Goal: Task Accomplishment & Management: Complete application form

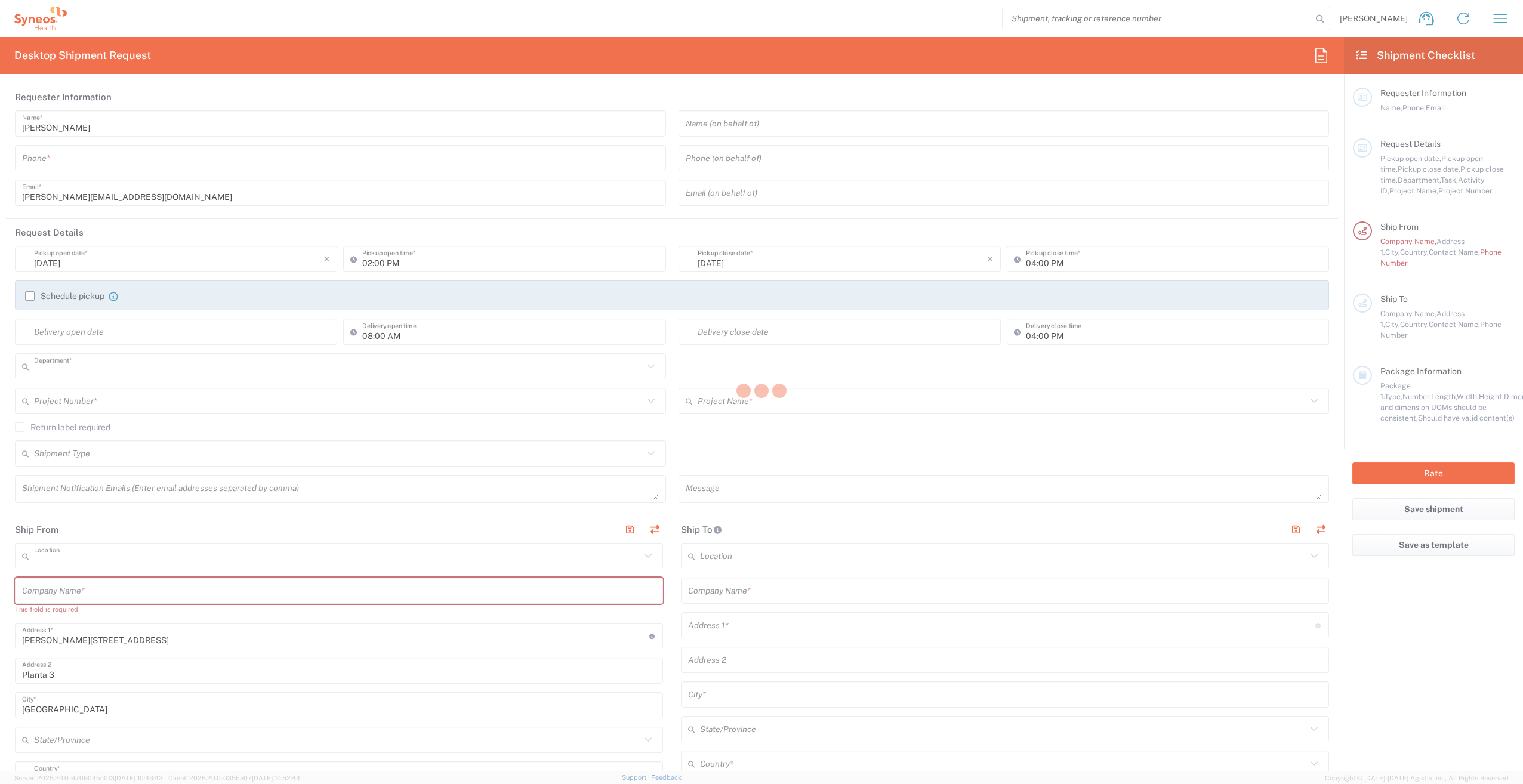
type input "3229"
type input "Syneos Health Clinical [GEOGRAPHIC_DATA]"
type input "[GEOGRAPHIC_DATA]"
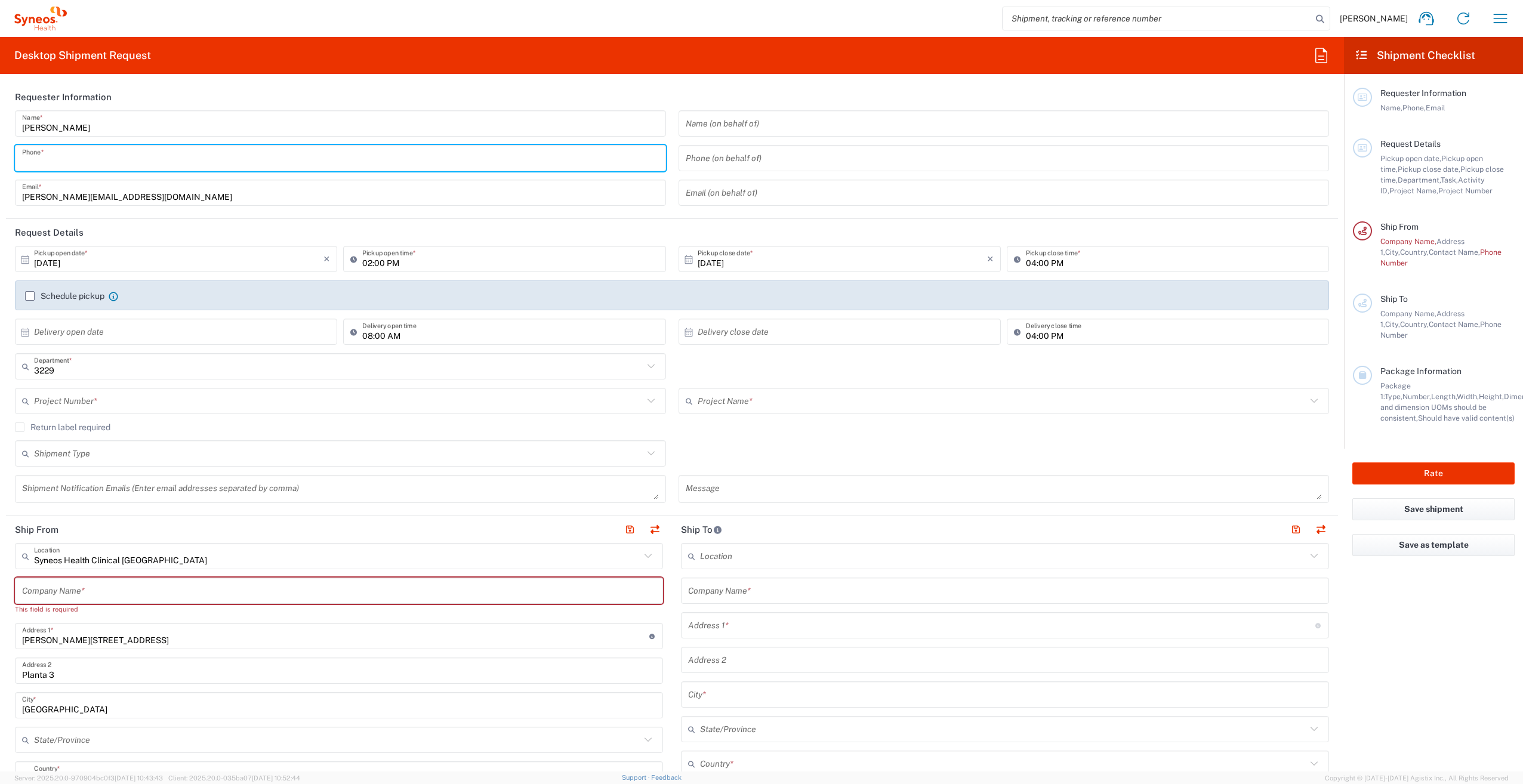
click at [326, 153] on input "tel" at bounding box center [341, 158] width 637 height 21
type input "690701222"
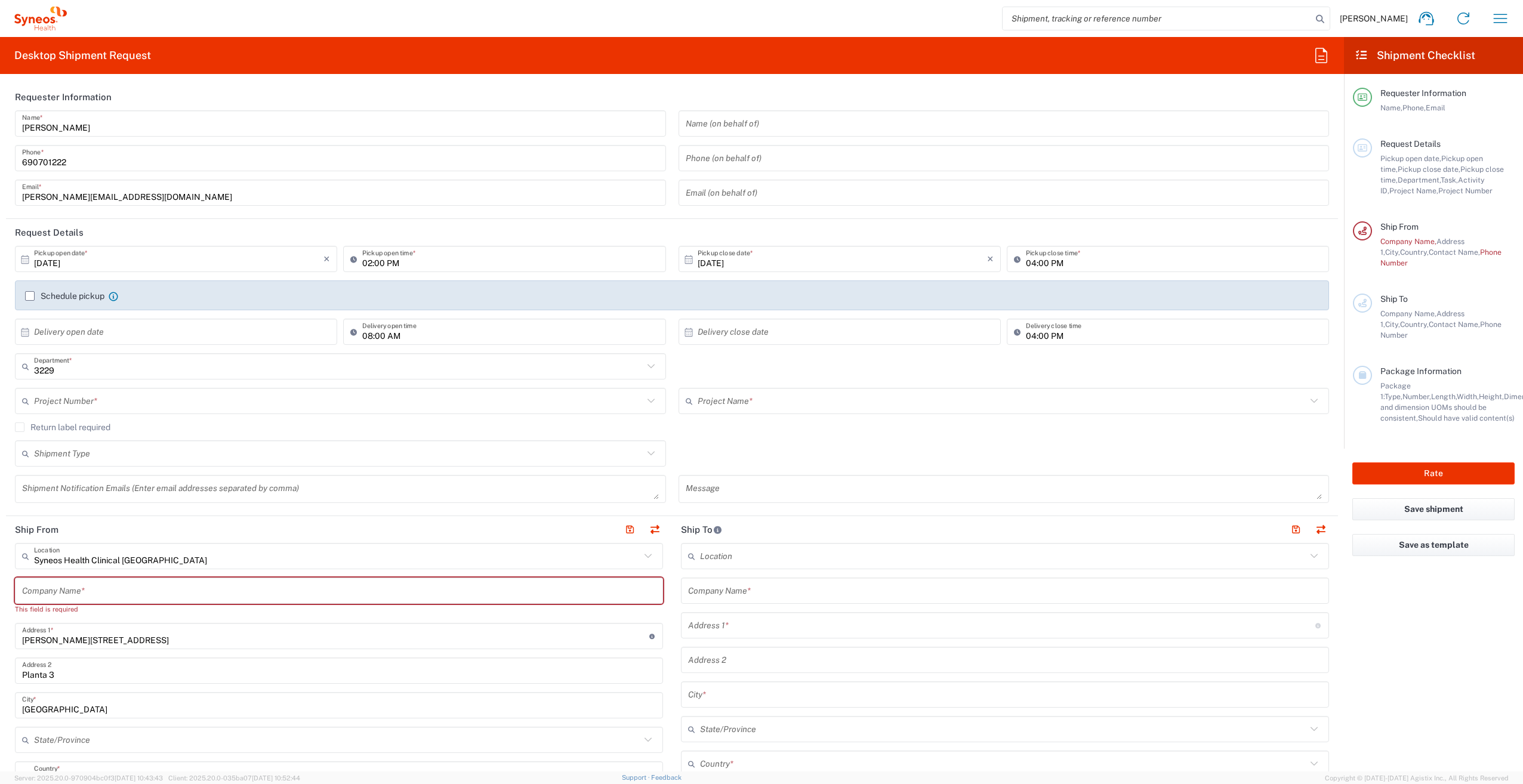
click at [5, 186] on form "Requester Information [PERSON_NAME] Name * [PHONE_NUMBER] Phone * [PERSON_NAME]…" at bounding box center [672, 427] width 1344 height 688
click at [416, 251] on input "02:00 PM" at bounding box center [510, 259] width 296 height 21
click at [389, 260] on input "02:00 PM" at bounding box center [510, 259] width 296 height 21
click at [364, 263] on input "02:00 PM" at bounding box center [510, 259] width 296 height 21
click at [352, 254] on icon at bounding box center [356, 259] width 12 height 19
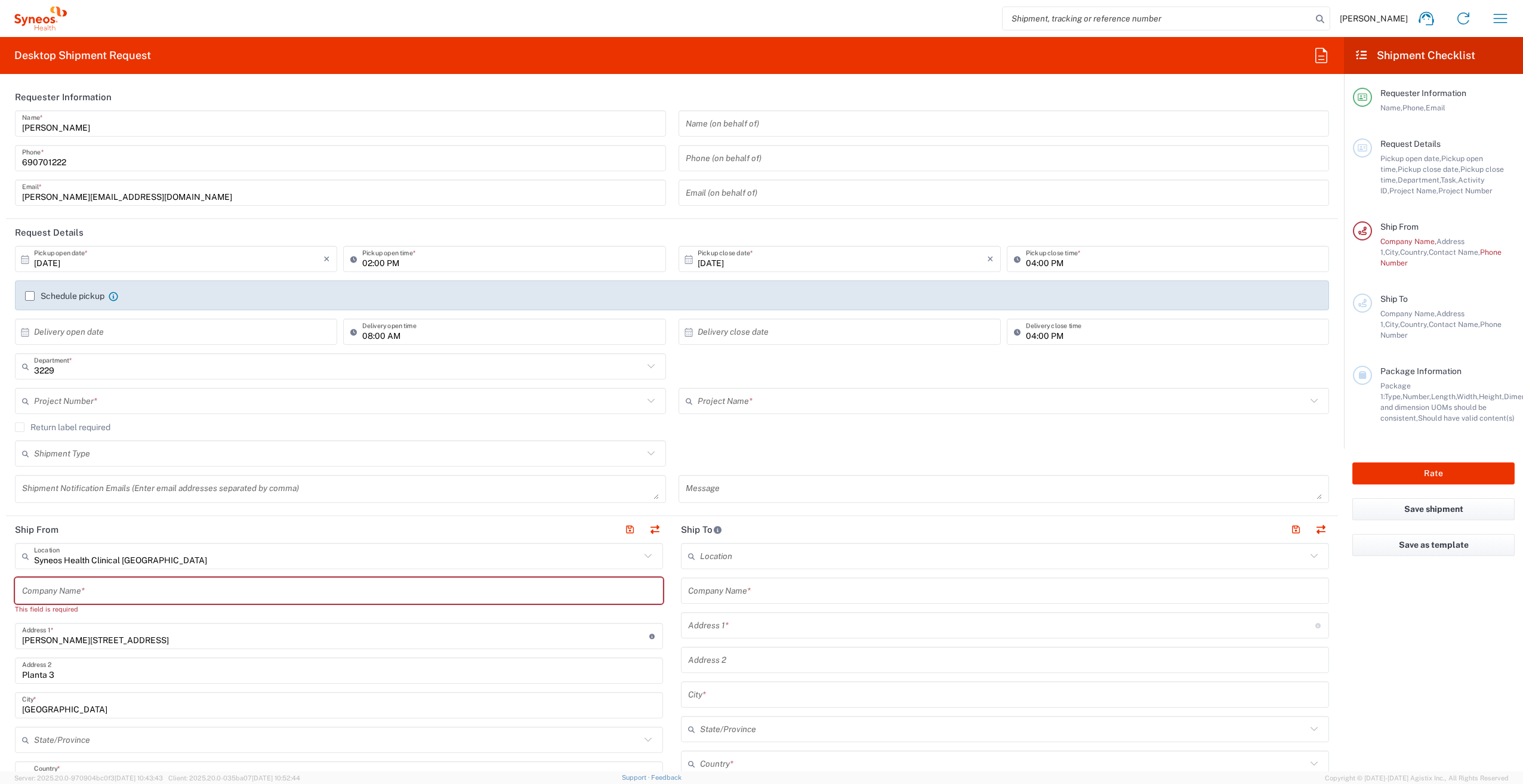
click at [350, 260] on icon at bounding box center [356, 259] width 12 height 19
click at [365, 262] on input "02:00 PM" at bounding box center [510, 259] width 296 height 21
type input "03:00 PM"
click at [1040, 255] on input "04:00 PM" at bounding box center [1174, 259] width 296 height 21
click at [389, 326] on input "08:00 AM" at bounding box center [510, 332] width 296 height 21
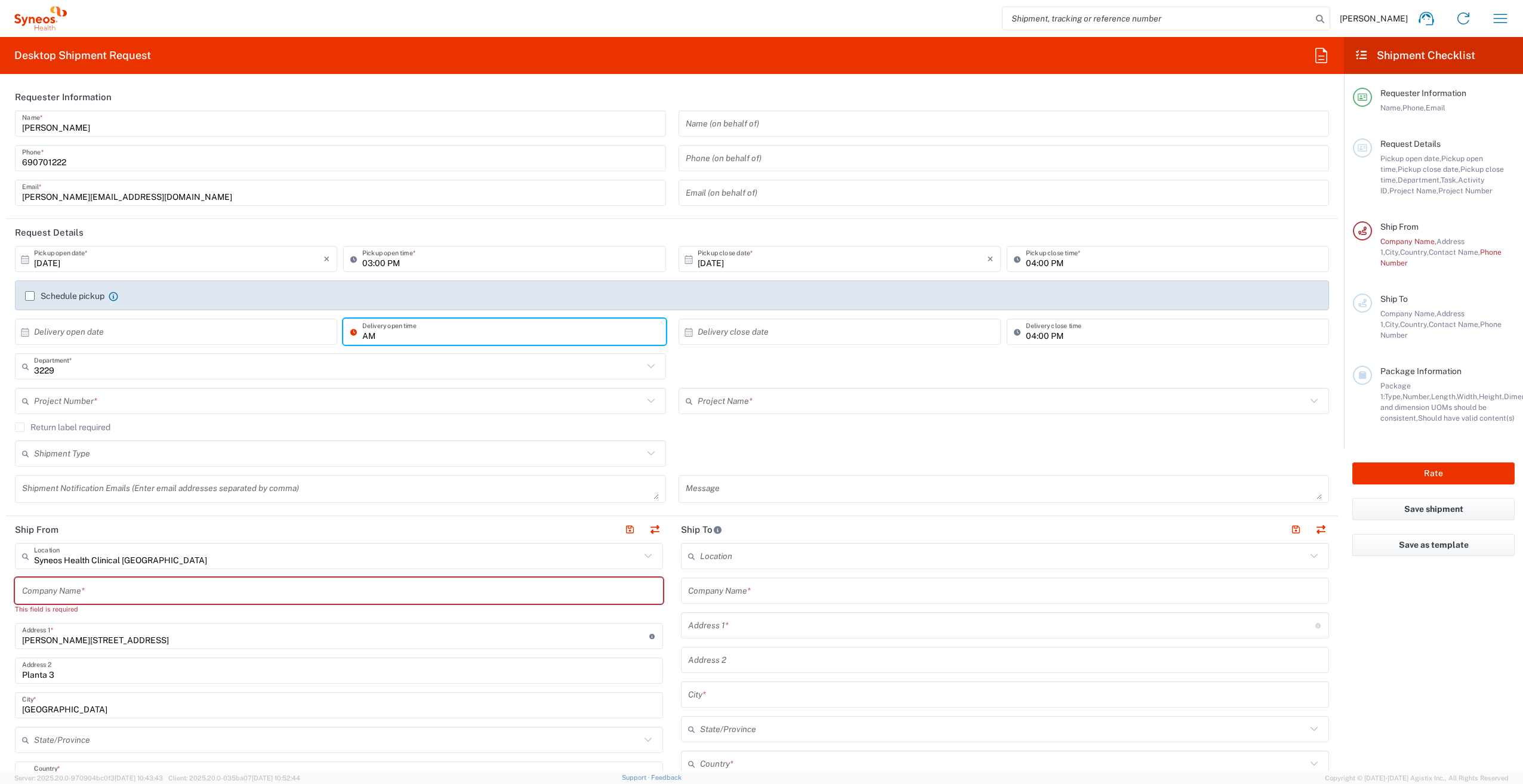
type input "M"
click at [1034, 334] on input "04:00 PM" at bounding box center [1174, 332] width 296 height 21
type input ":00 PM"
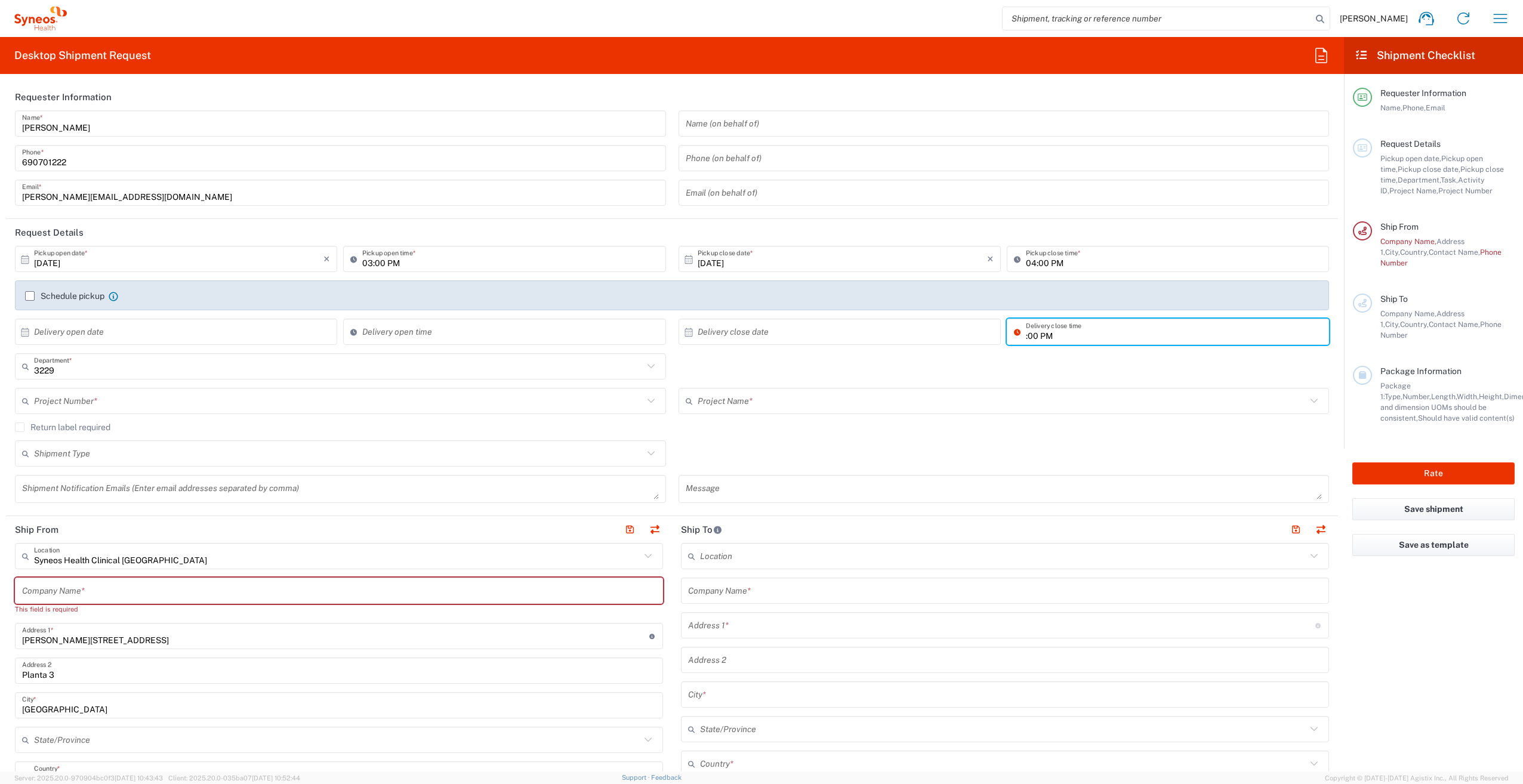
drag, startPoint x: 1061, startPoint y: 336, endPoint x: 998, endPoint y: 353, distance: 65.3
click at [1006, 340] on div ":00 PM Delivery close time" at bounding box center [1167, 331] width 322 height 26
click at [872, 365] on div "3229 Department * 3229 3000 3100 3109 3110 3111 3112 3125 3130 3135 3136 3150 3…" at bounding box center [672, 370] width 1327 height 34
click at [87, 408] on input "text" at bounding box center [338, 401] width 610 height 21
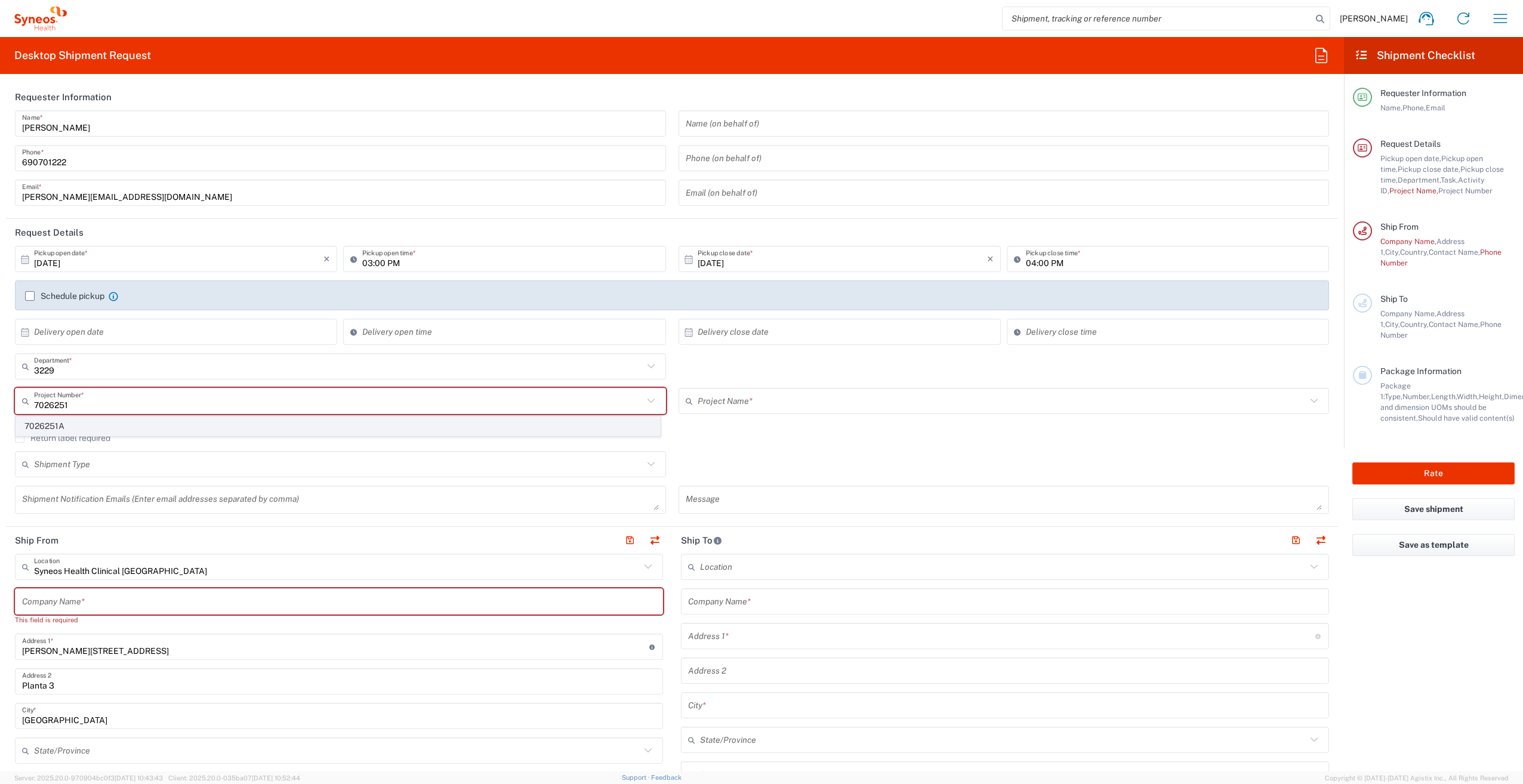
click at [82, 423] on span "7026251A" at bounding box center [338, 426] width 644 height 19
type input "7026251A"
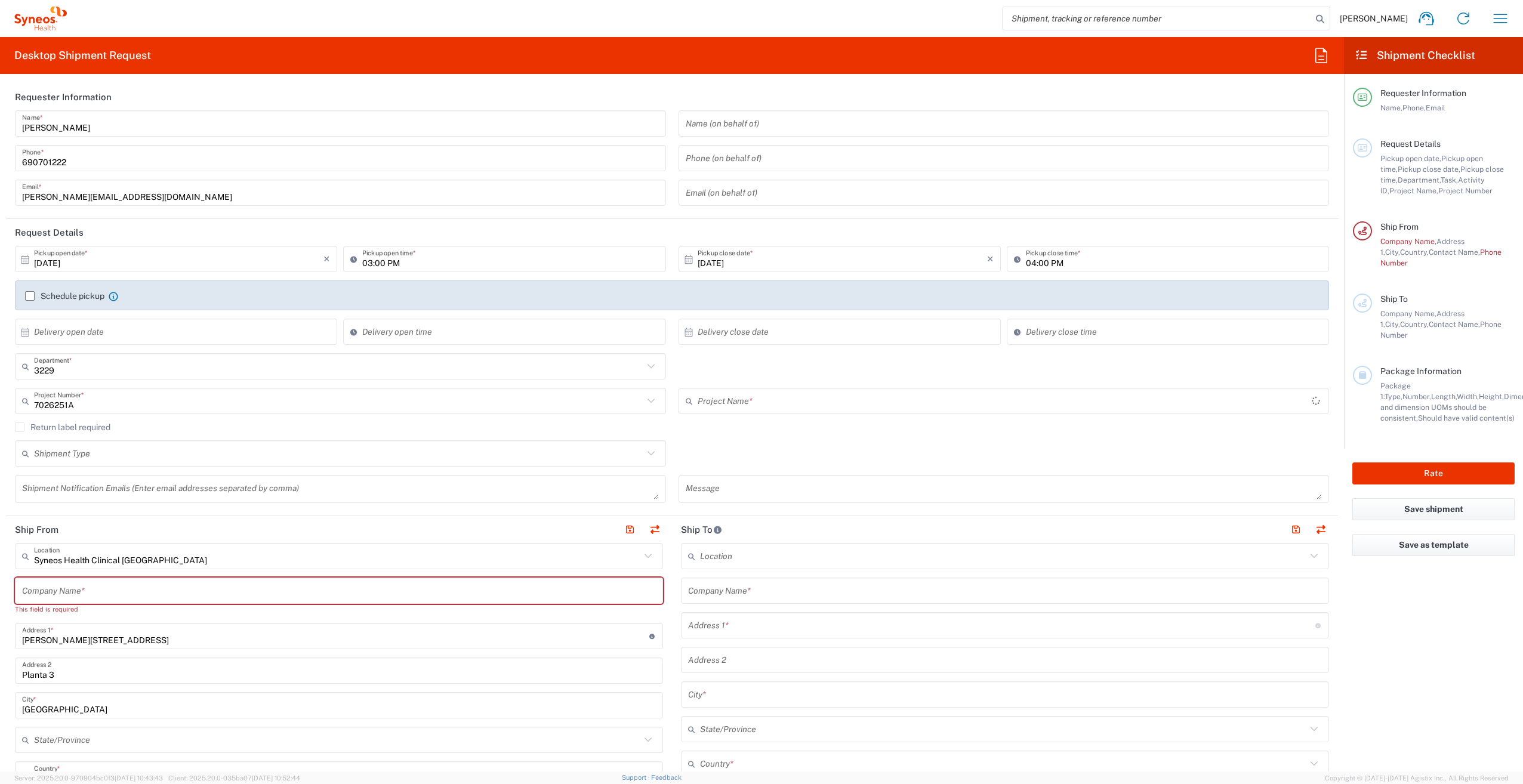
type input "PharmaMar 7026251A"
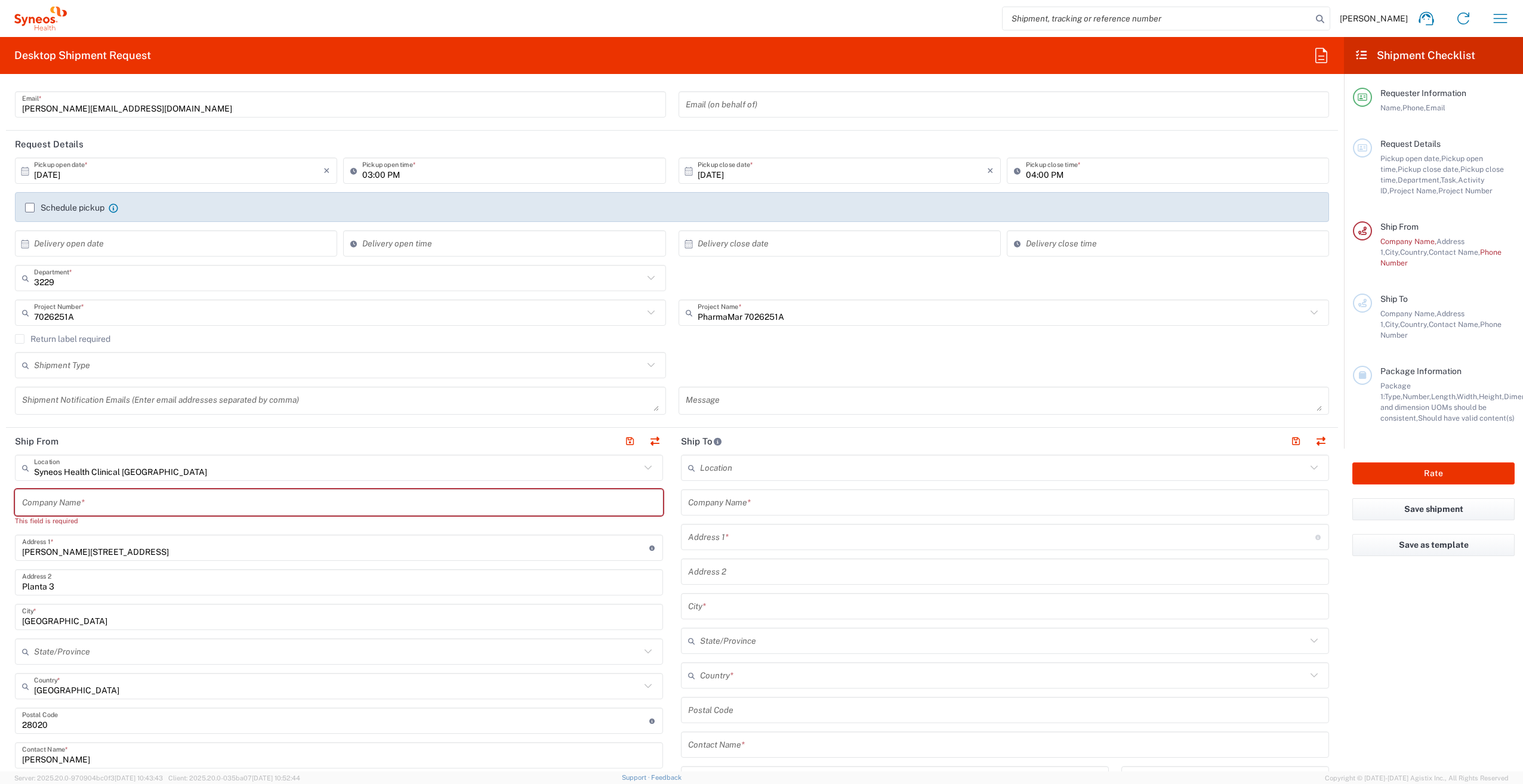
scroll to position [120, 0]
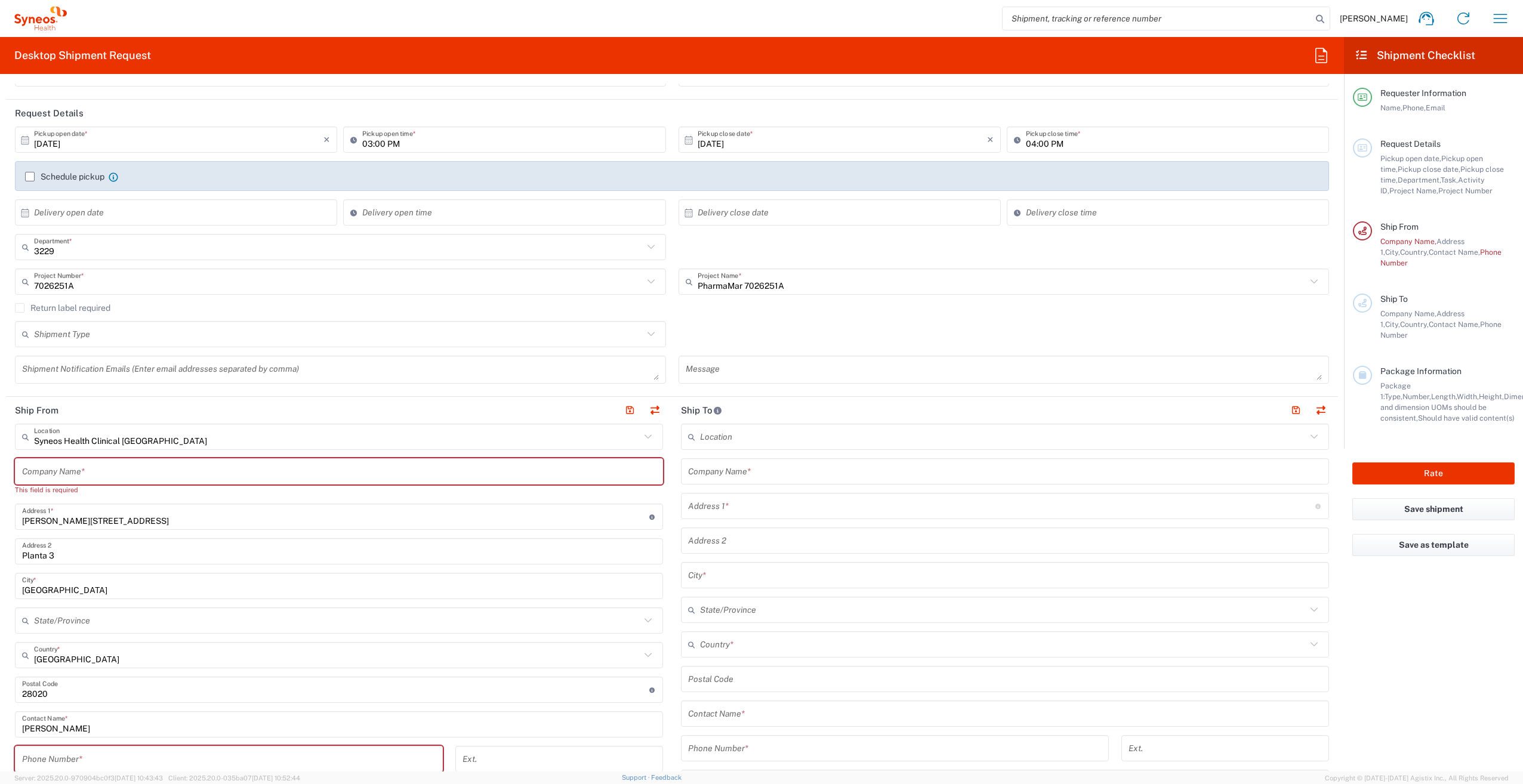
click at [259, 462] on input "text" at bounding box center [339, 472] width 634 height 21
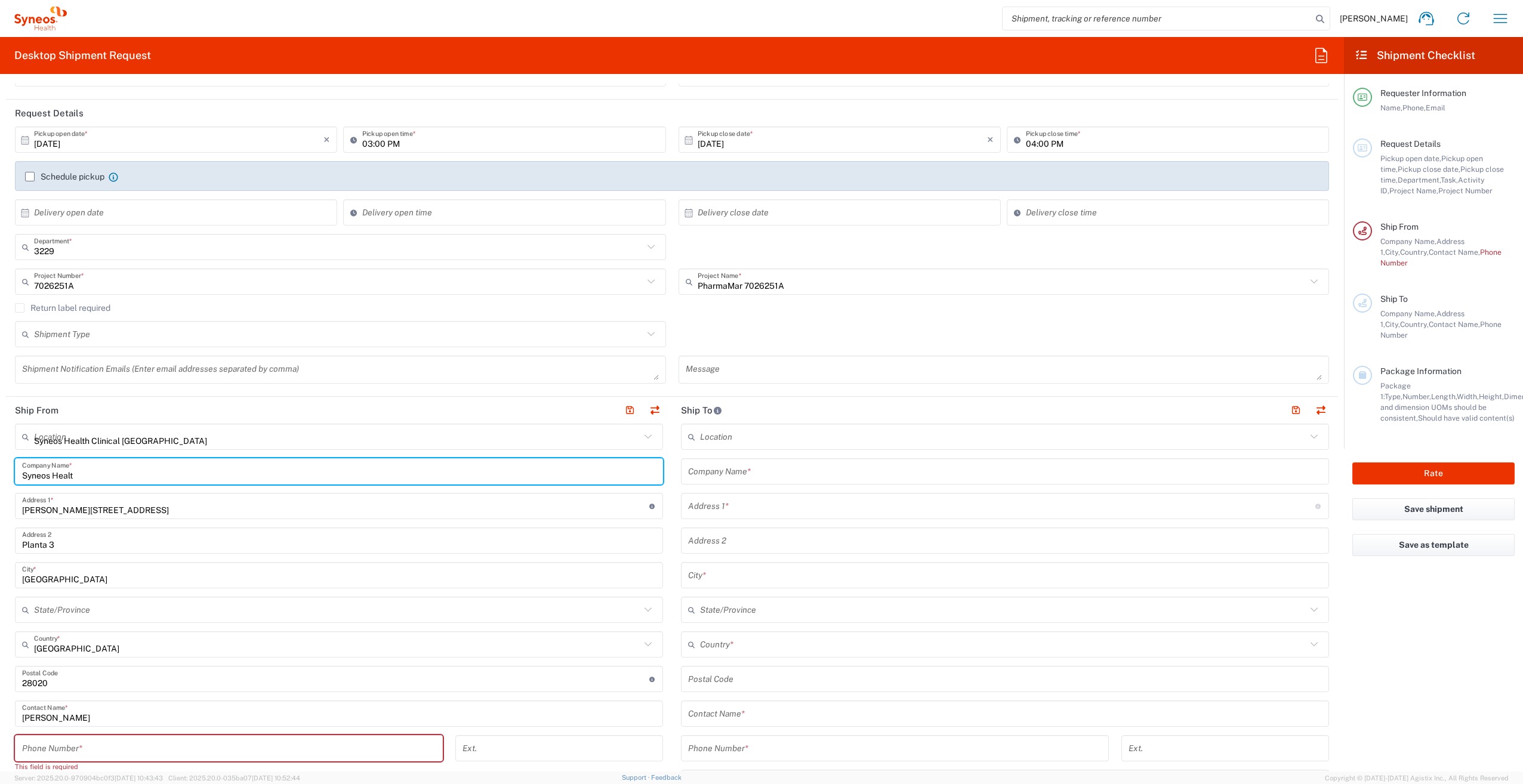
type input "Syneos Health"
click at [350, 434] on input "text" at bounding box center [337, 437] width 607 height 21
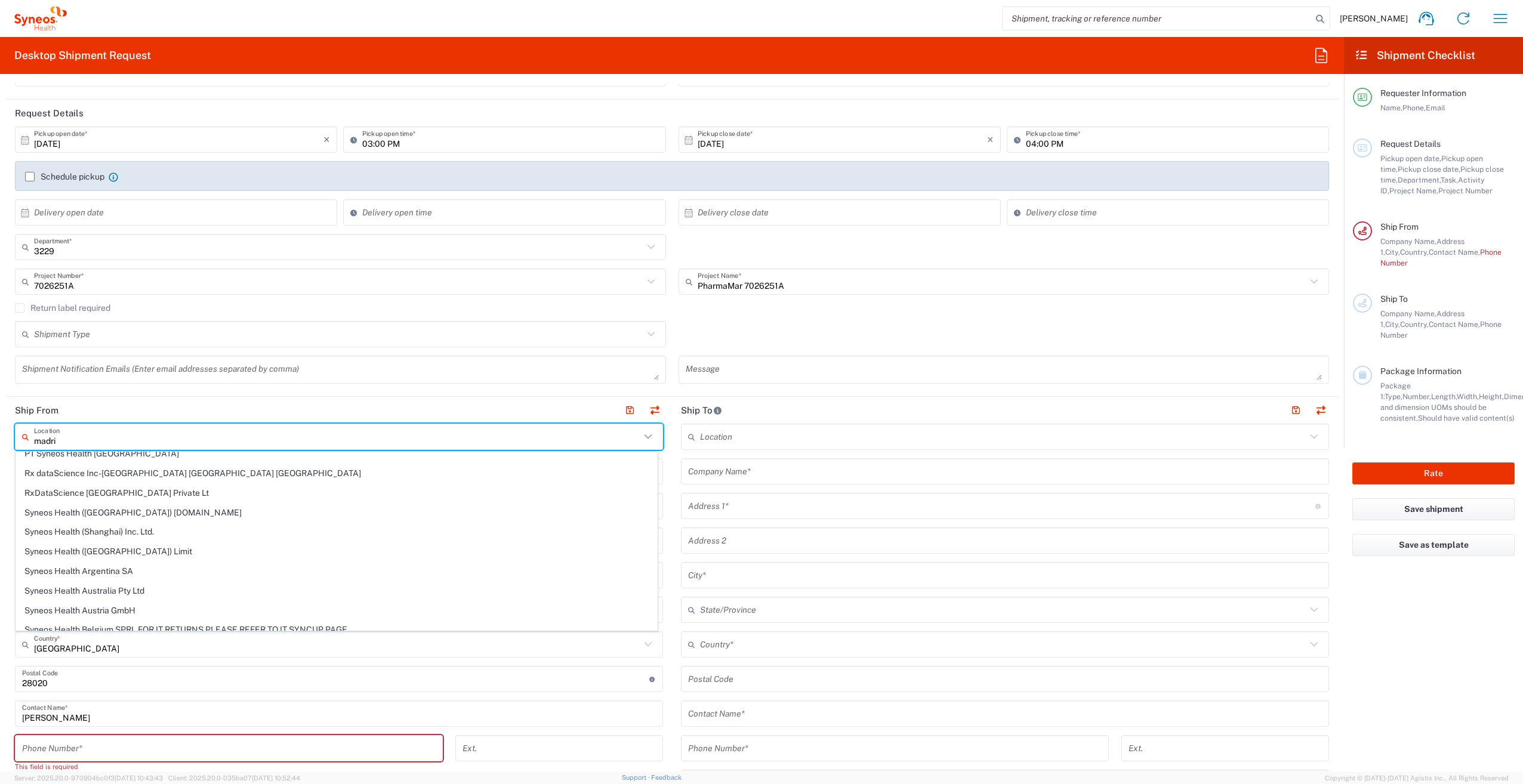
scroll to position [0, 0]
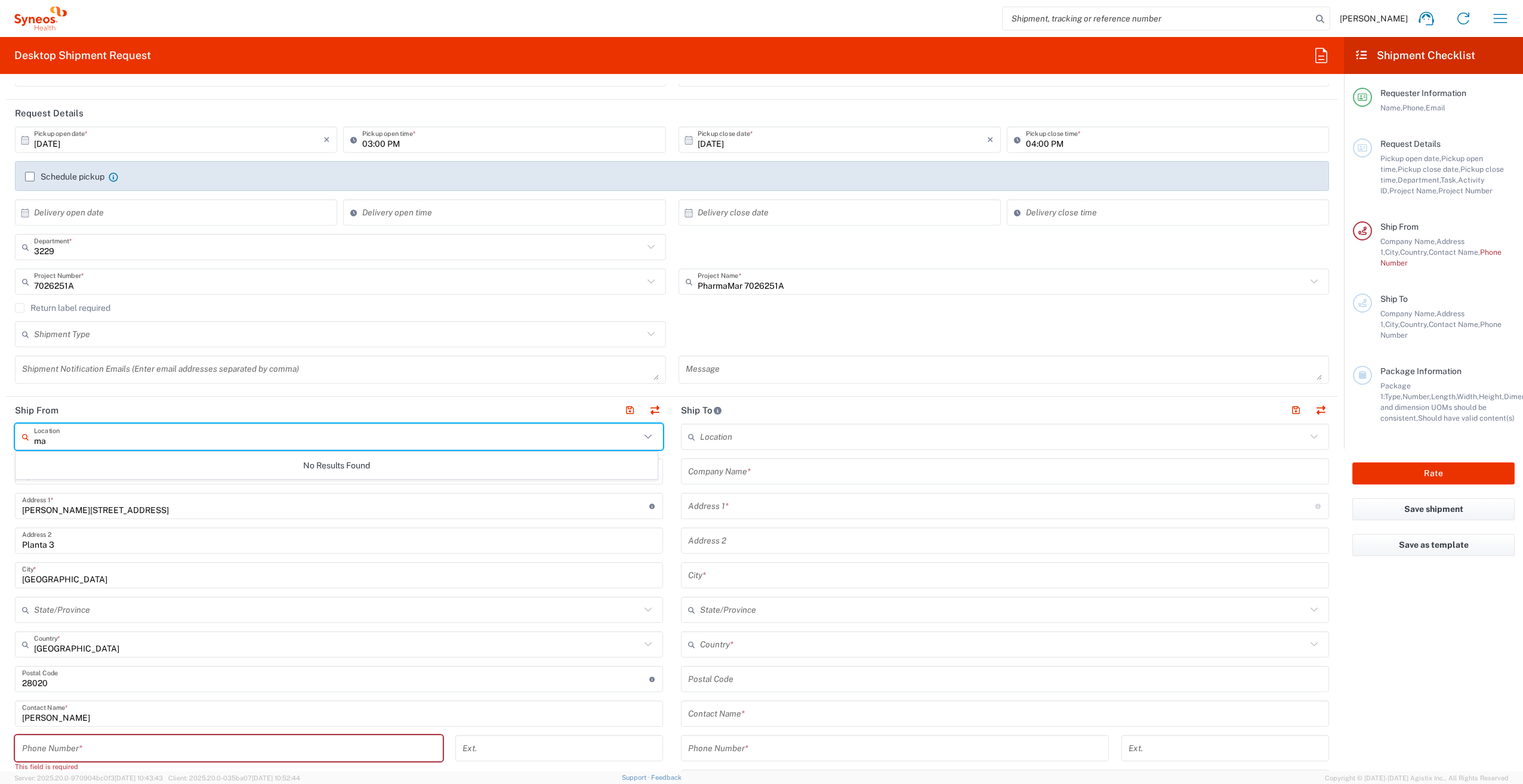
type input "m"
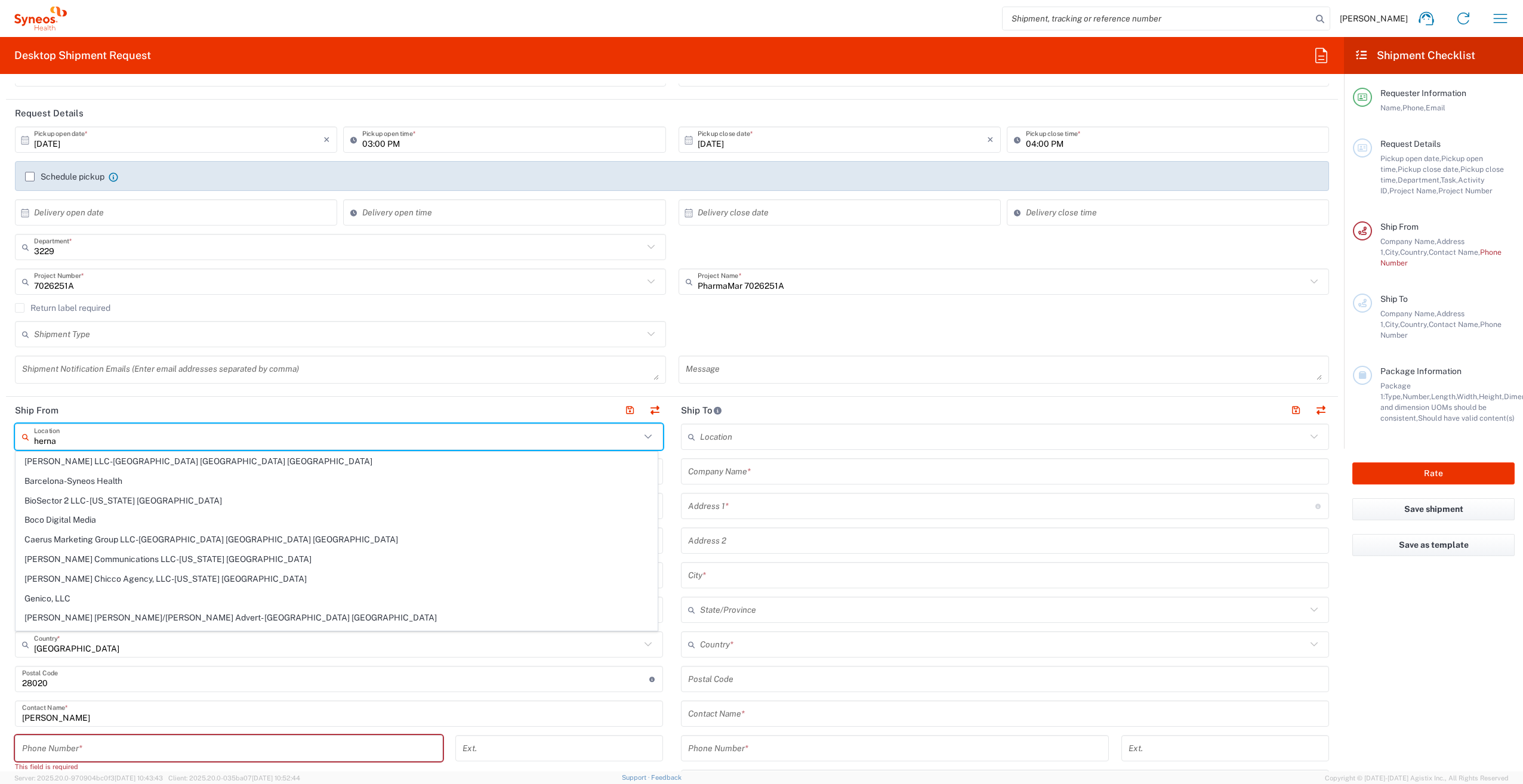
type input "[PERSON_NAME]"
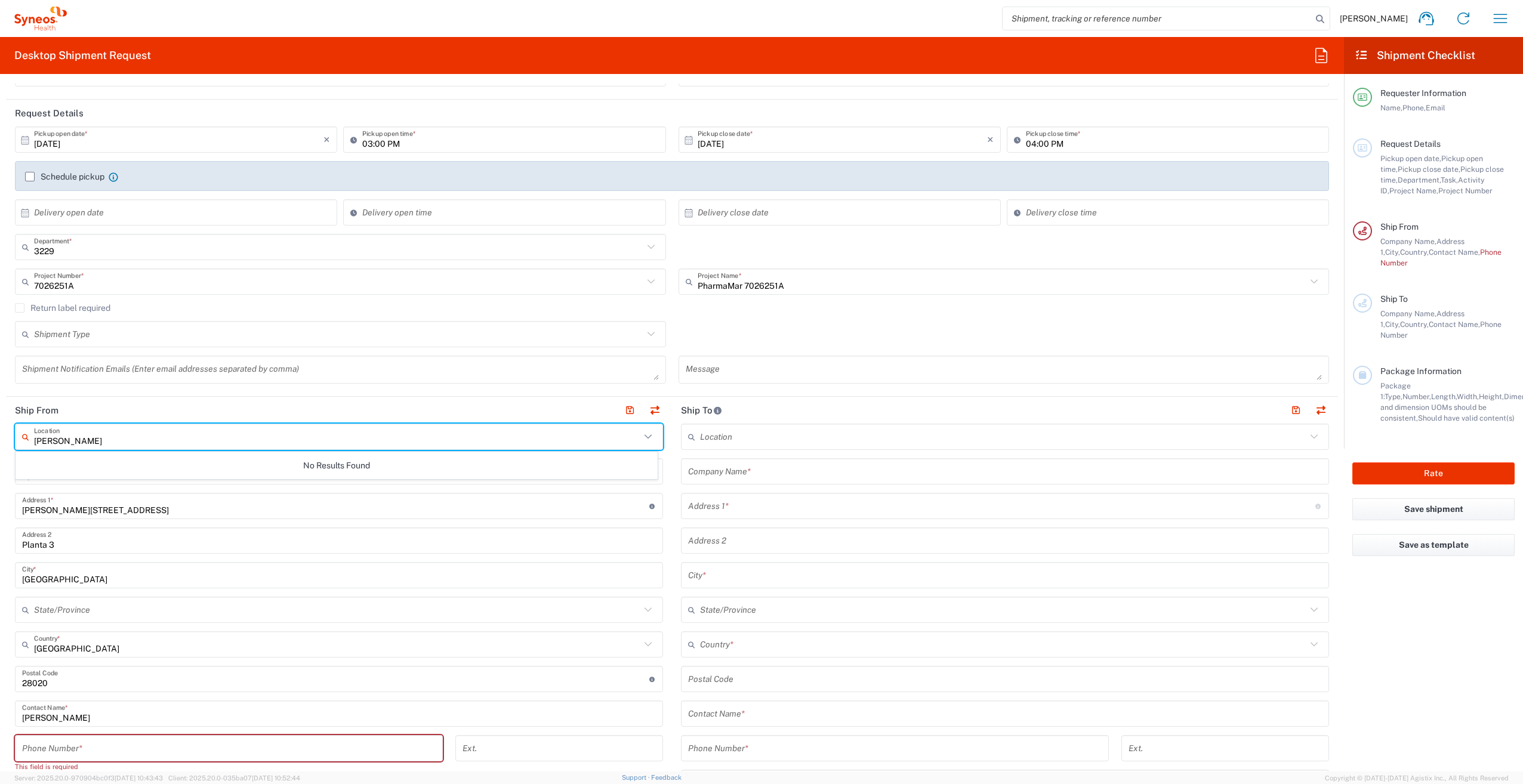
drag, startPoint x: 226, startPoint y: 435, endPoint x: -2, endPoint y: 412, distance: 229.2
click at [0, 412] on html "[PERSON_NAME] Home Shipment estimator Shipment tracking Desktop shipment reques…" at bounding box center [761, 392] width 1523 height 784
click at [648, 429] on icon at bounding box center [648, 437] width 16 height 16
click at [646, 431] on icon at bounding box center [648, 437] width 16 height 16
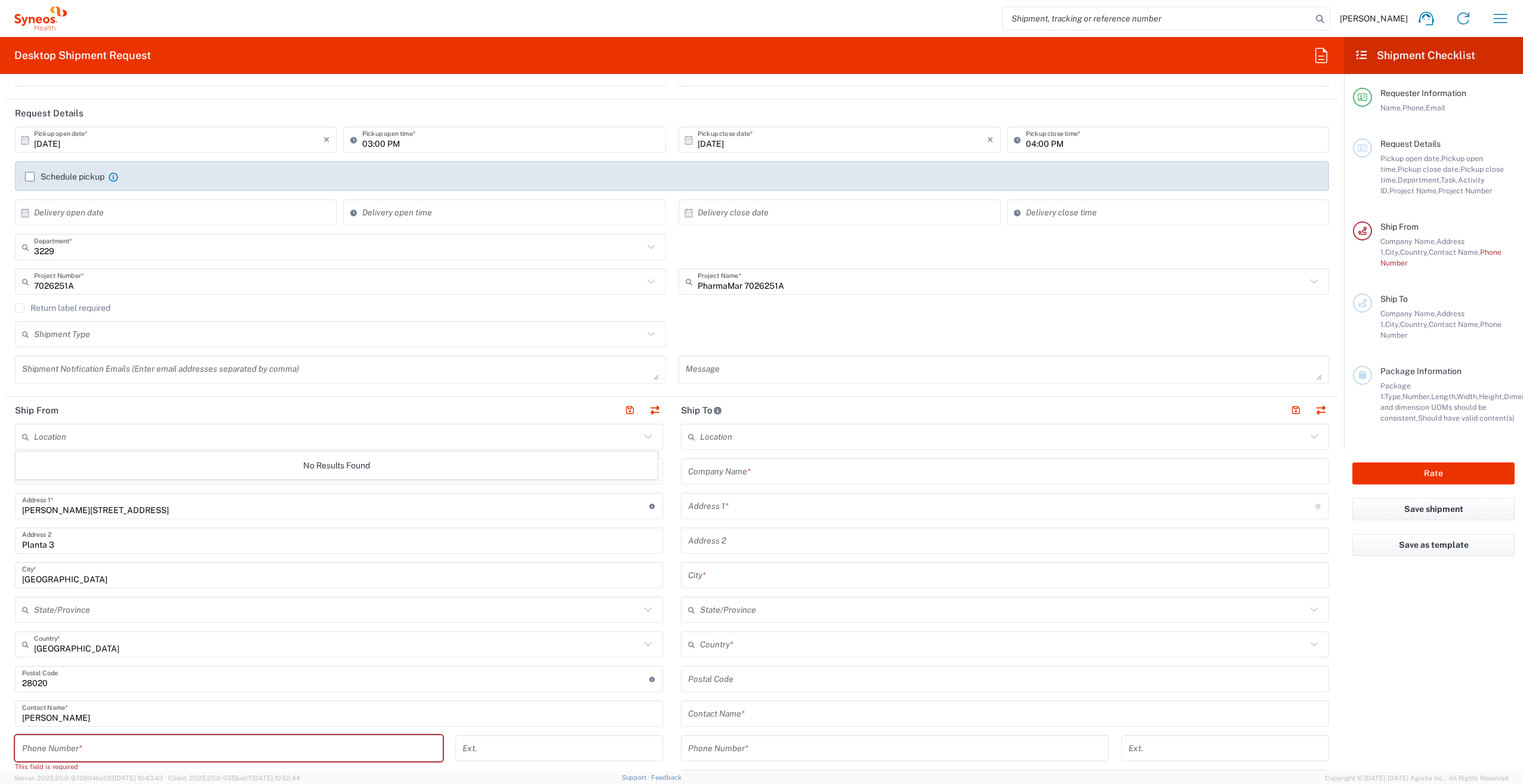
click at [645, 435] on icon at bounding box center [648, 436] width 7 height 4
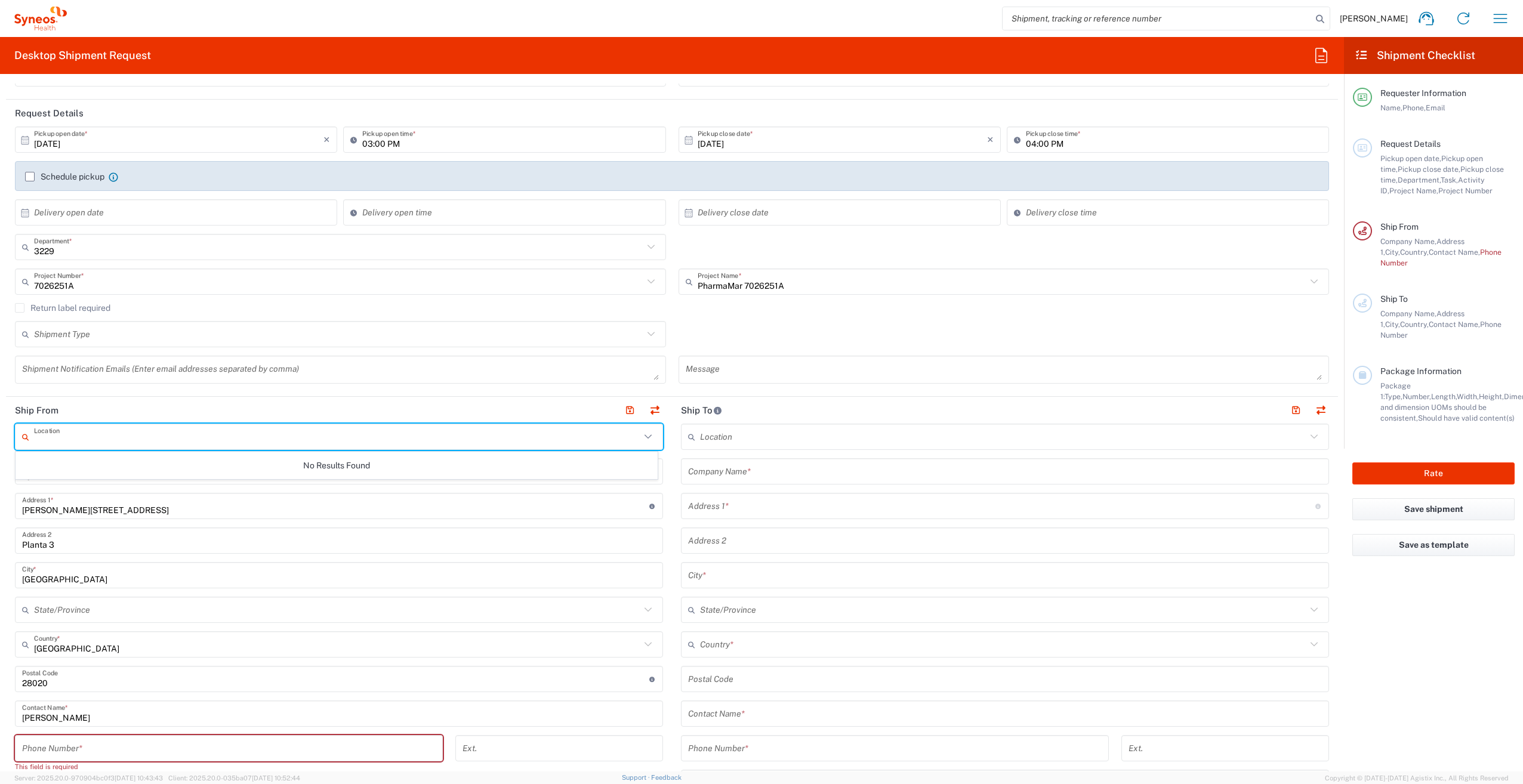
click at [8, 456] on main "Location No Results Found Syneos Health Company Name * [PERSON_NAME][STREET_ADD…" at bounding box center [339, 714] width 666 height 581
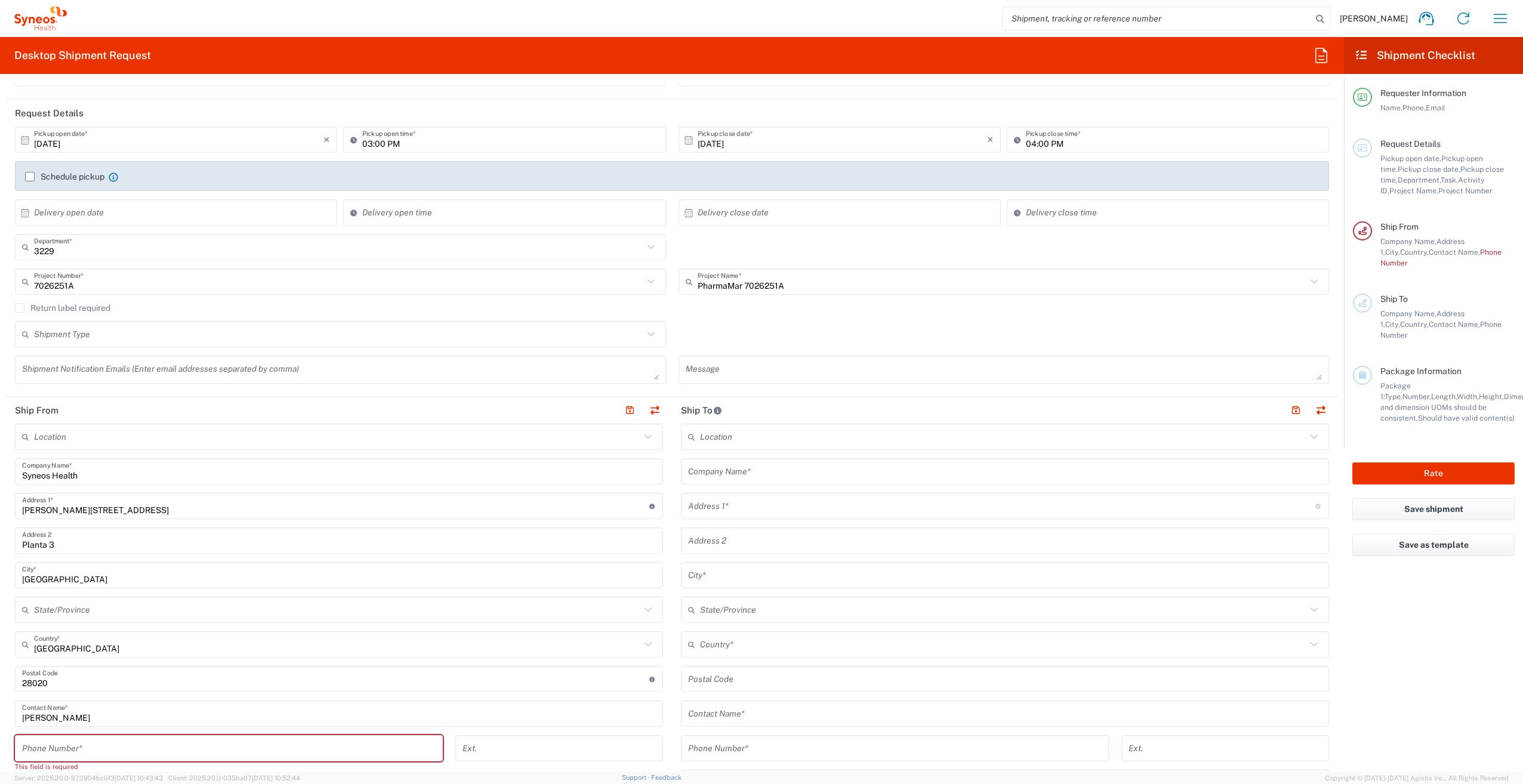
click at [79, 445] on input "text" at bounding box center [337, 437] width 607 height 21
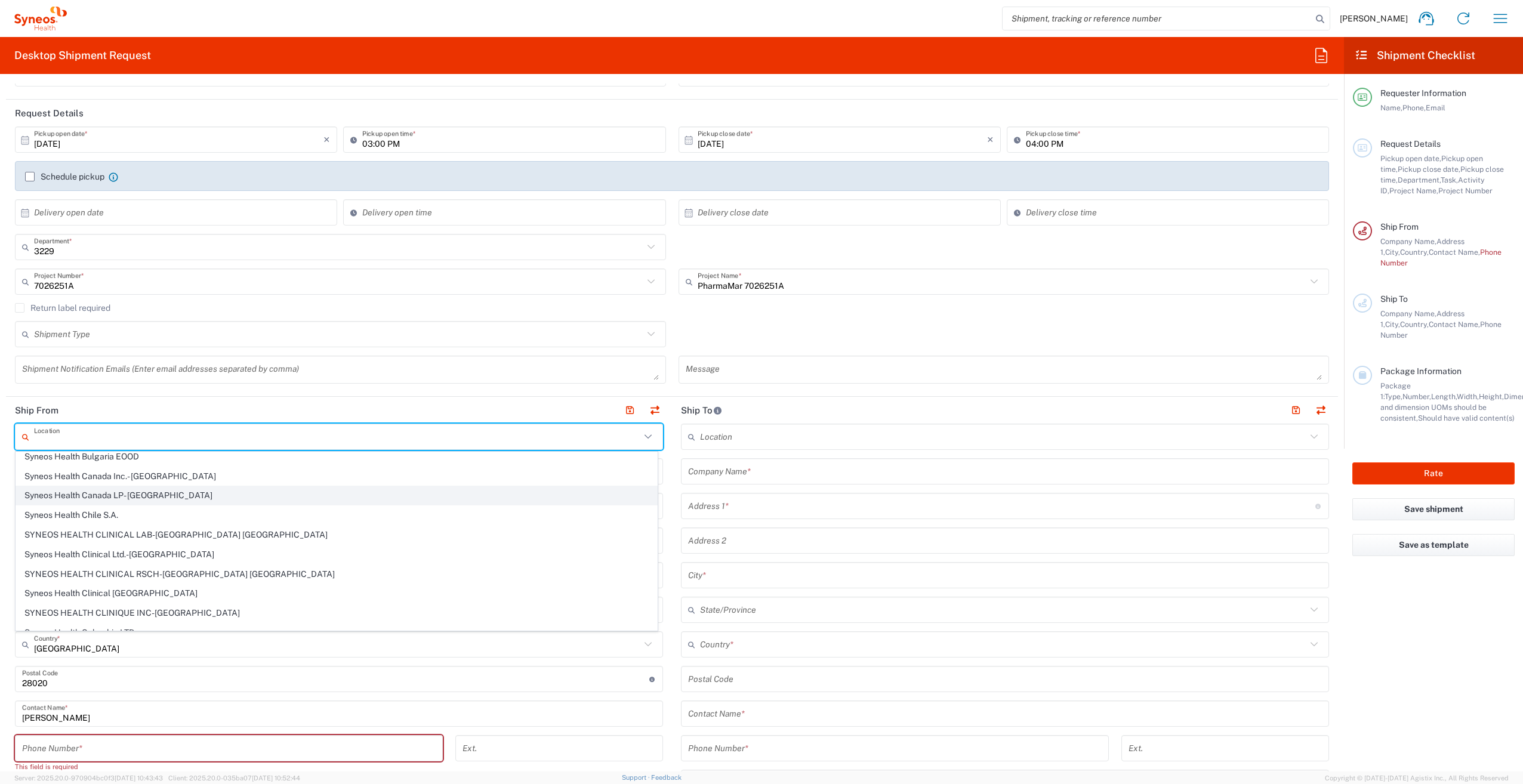
scroll to position [716, 0]
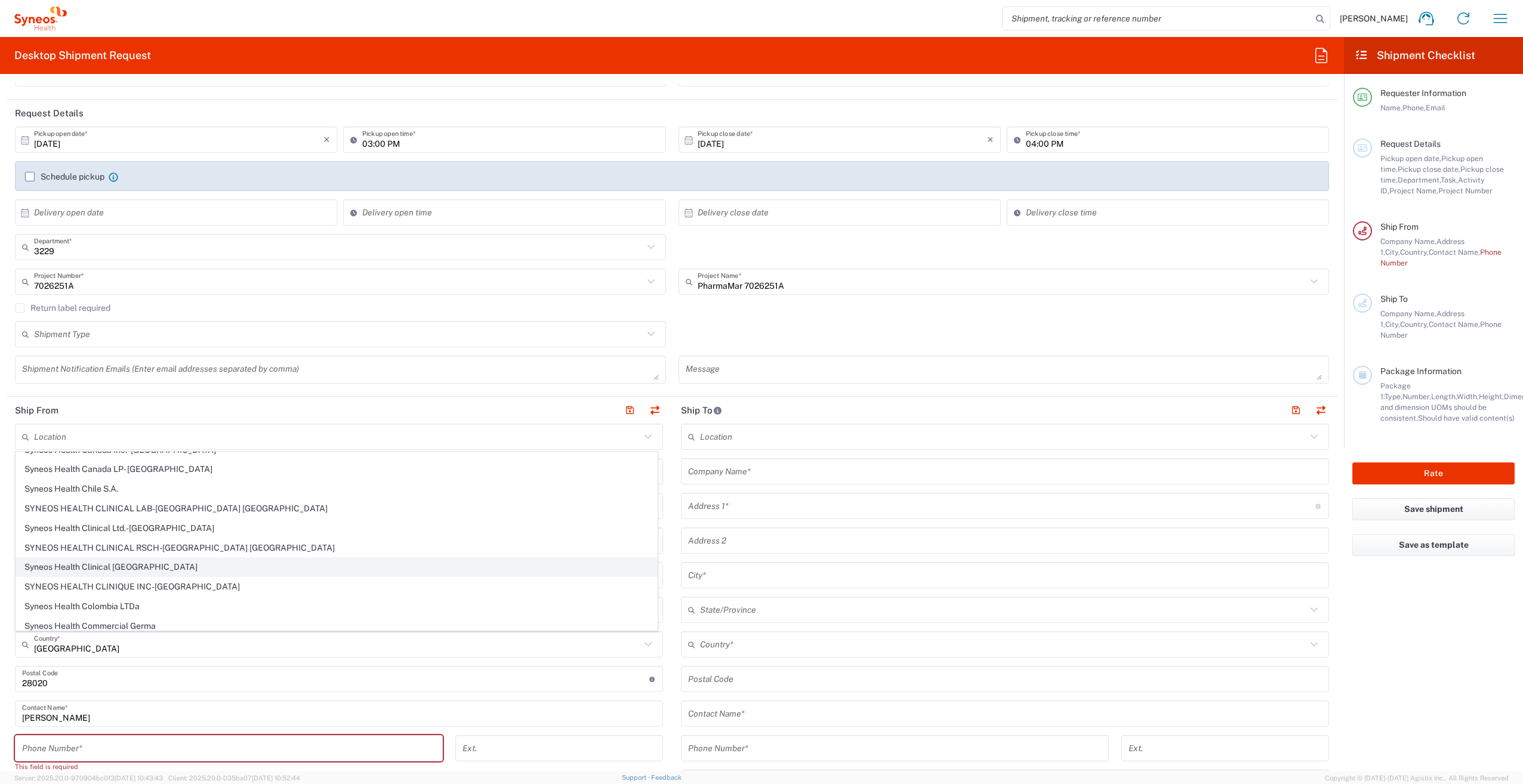
click at [190, 558] on span "Syneos Health Clinical [GEOGRAPHIC_DATA]" at bounding box center [336, 567] width 641 height 19
type input "Syneos Health Clinical [GEOGRAPHIC_DATA]"
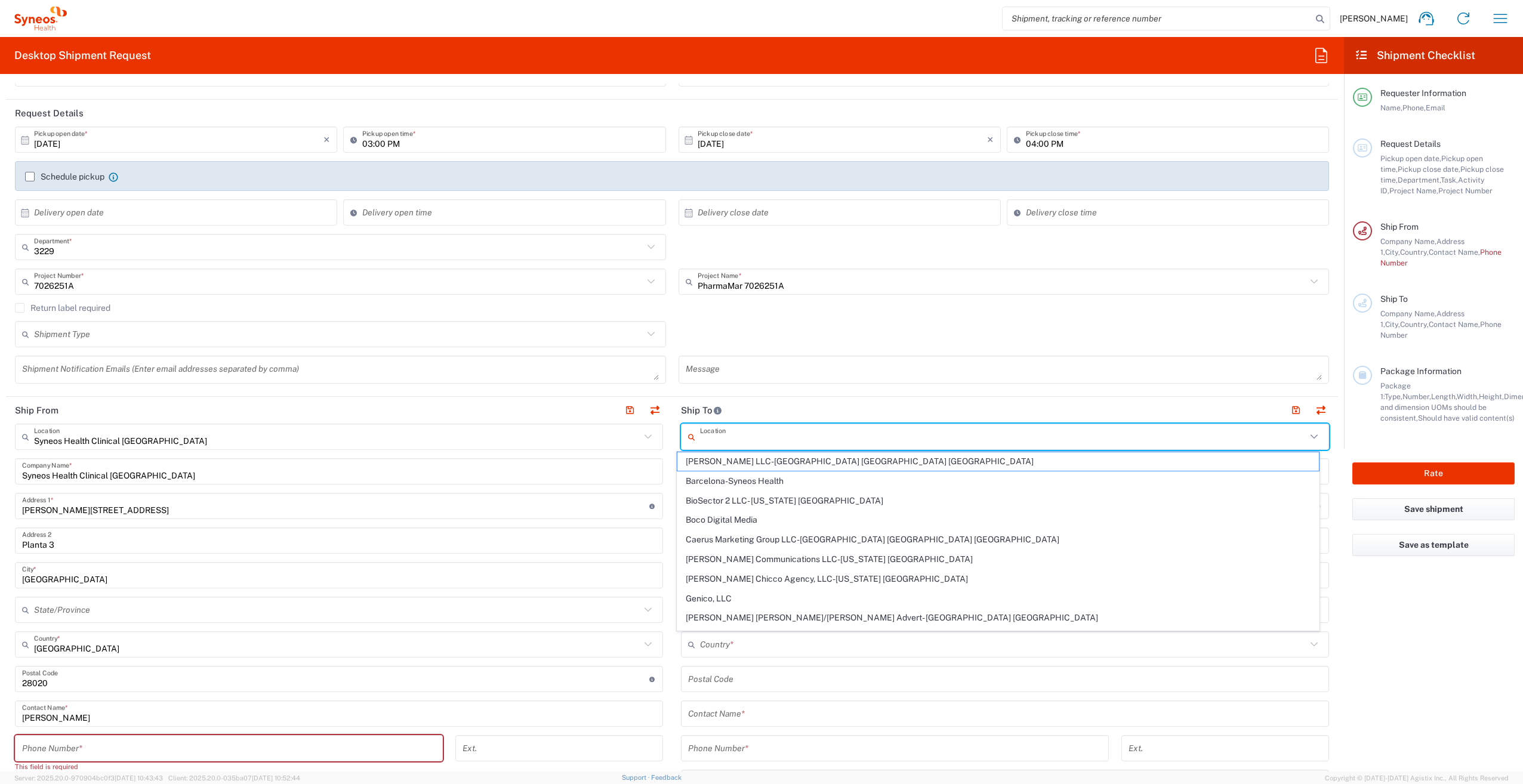
click at [807, 440] on input "text" at bounding box center [1003, 437] width 607 height 21
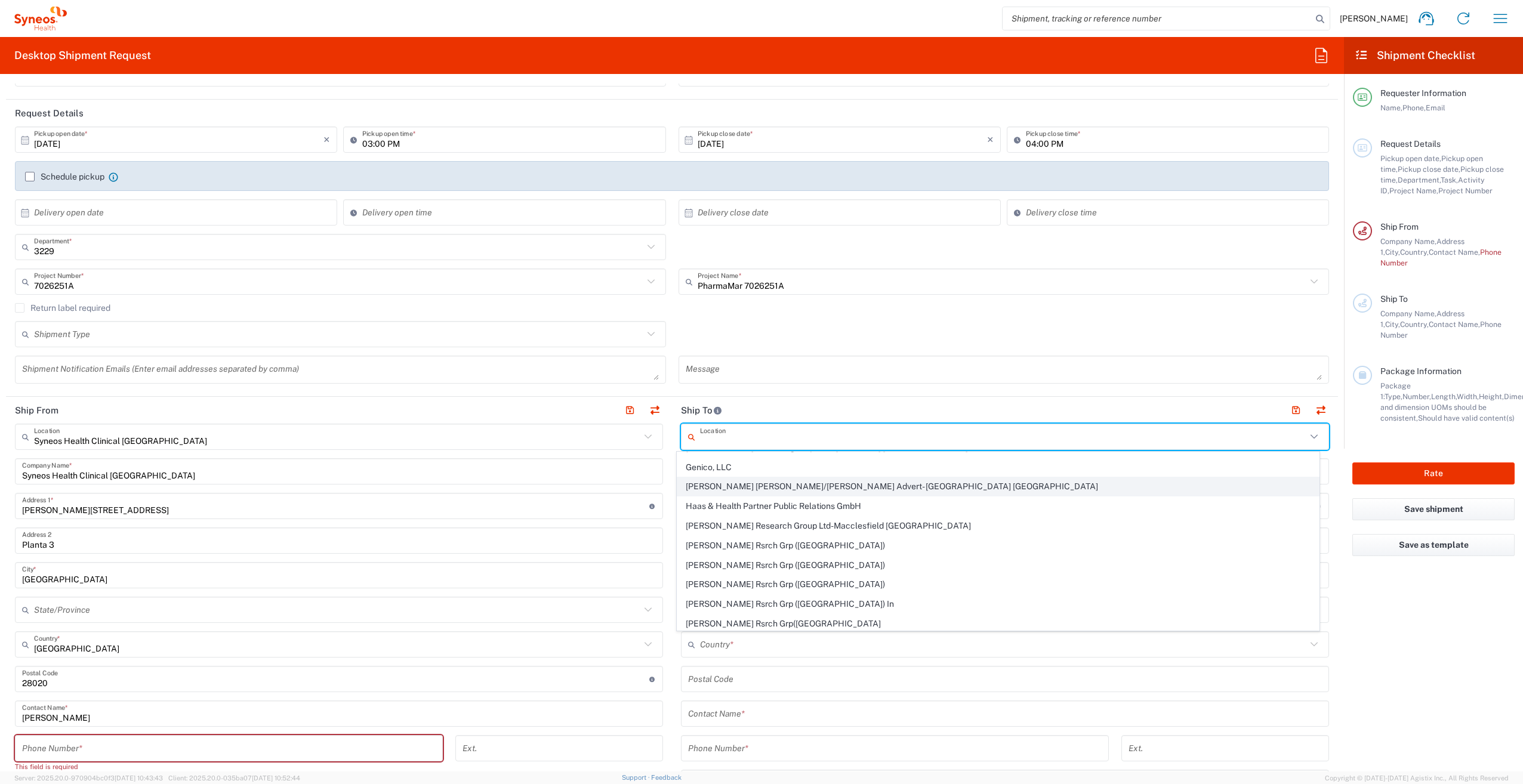
scroll to position [417, 0]
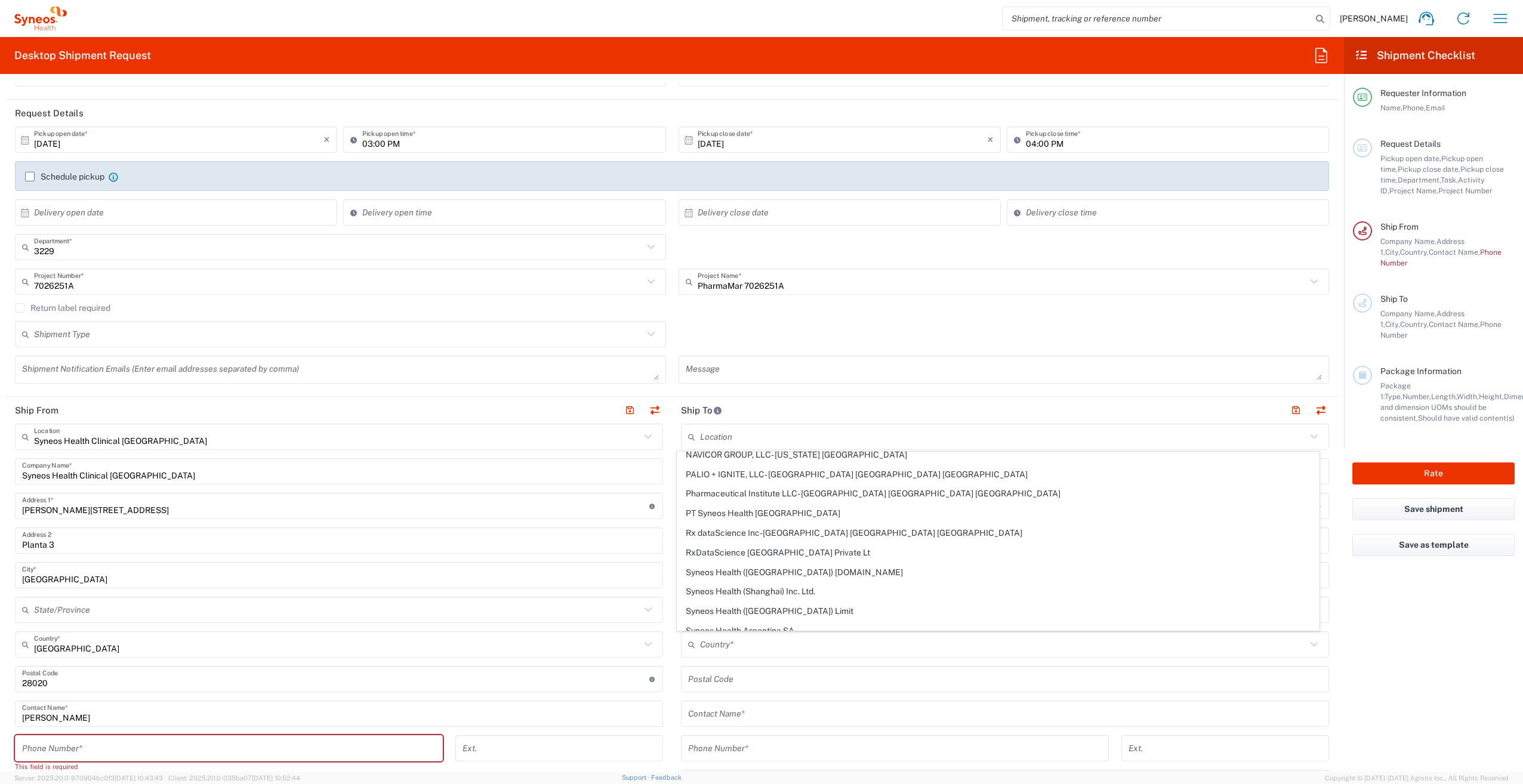
drag, startPoint x: 795, startPoint y: 403, endPoint x: 749, endPoint y: 435, distance: 56.0
click at [795, 404] on header "Ship To" at bounding box center [1005, 410] width 666 height 27
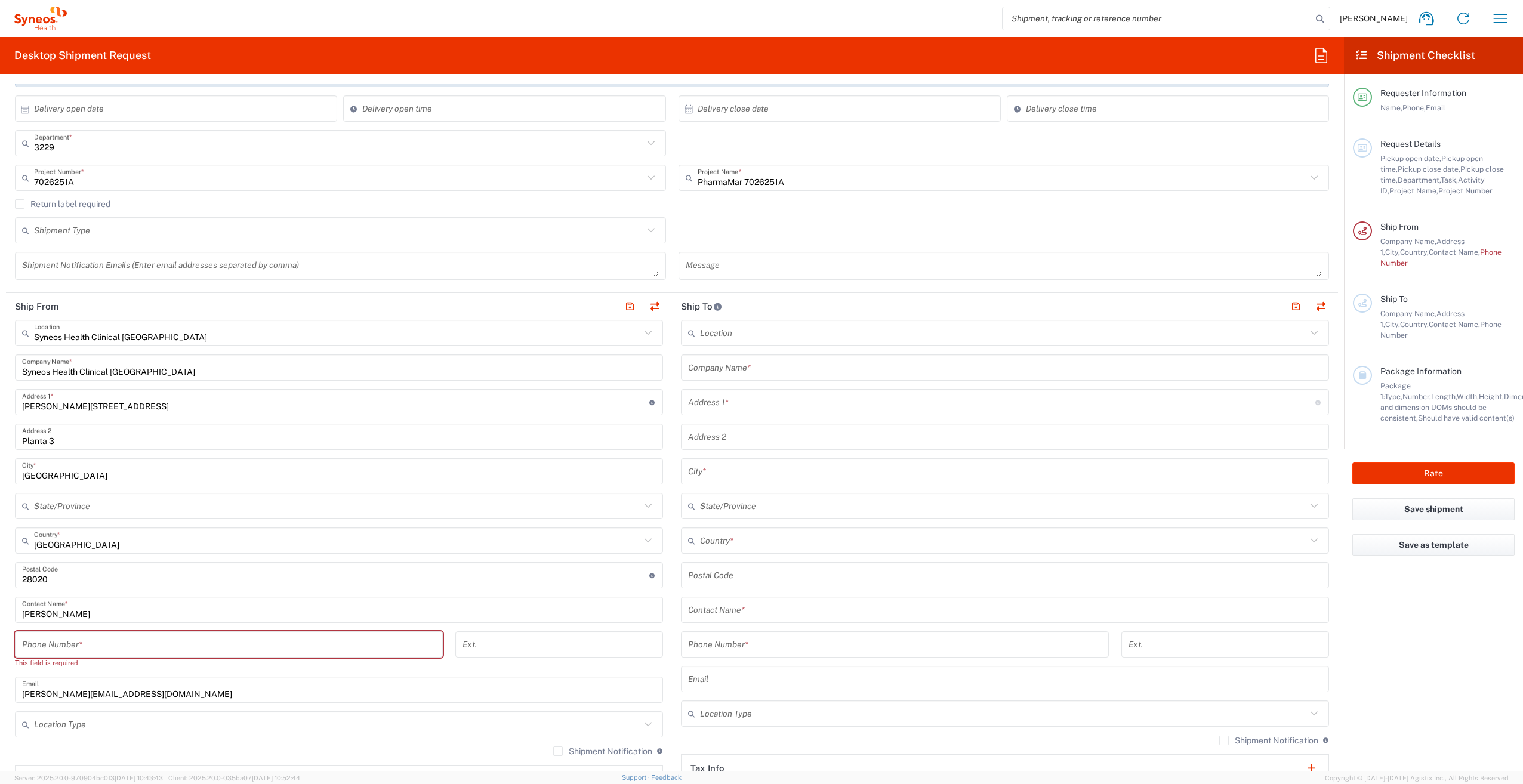
scroll to position [298, 0]
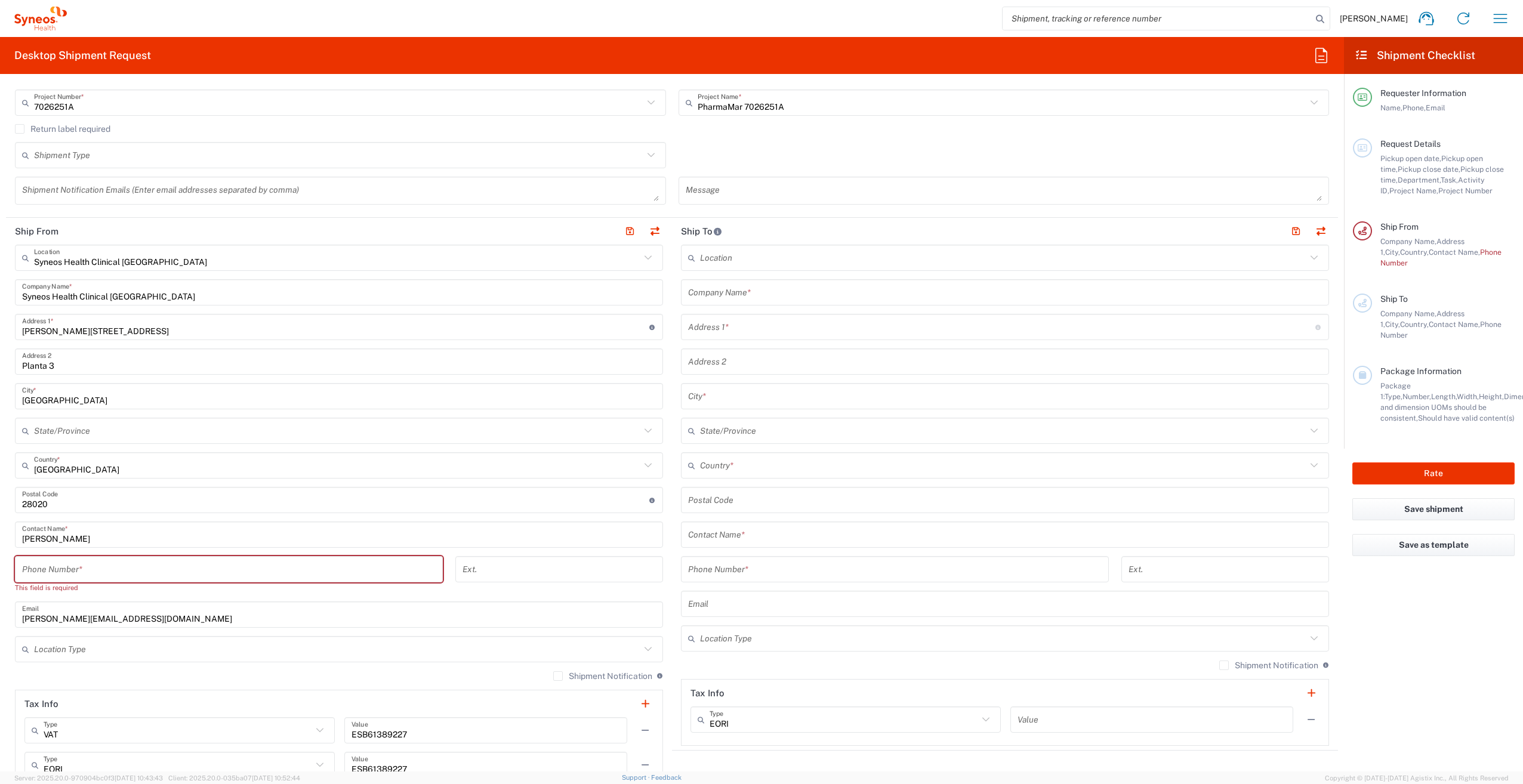
drag, startPoint x: 209, startPoint y: 562, endPoint x: 211, endPoint y: 574, distance: 12.2
click at [209, 562] on input "tel" at bounding box center [229, 570] width 414 height 21
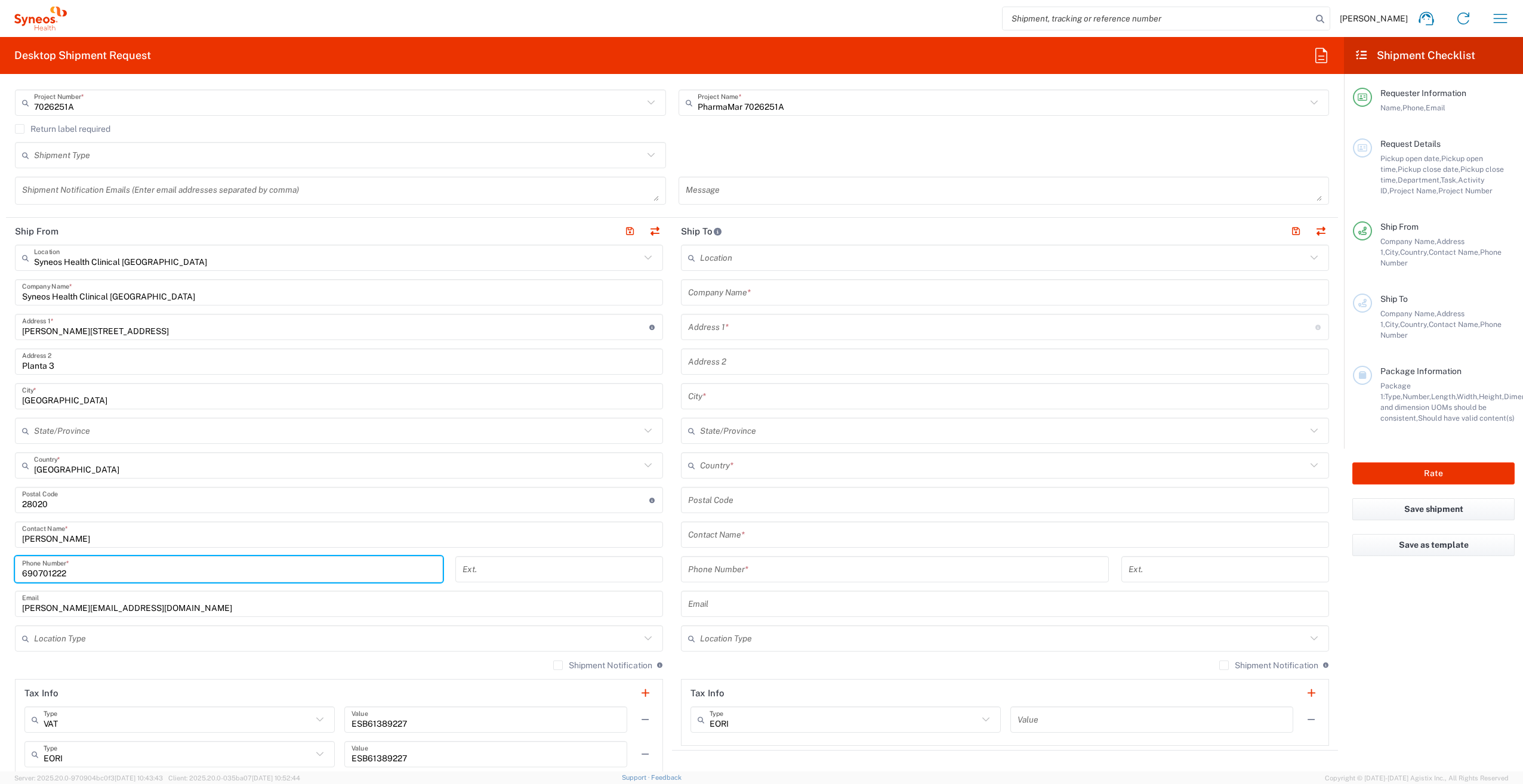
type input "690701222"
click at [7, 577] on main "Syneos Health Clinical [GEOGRAPHIC_DATA] Location Syneos Health Clinical [GEOGR…" at bounding box center [339, 530] width 666 height 570
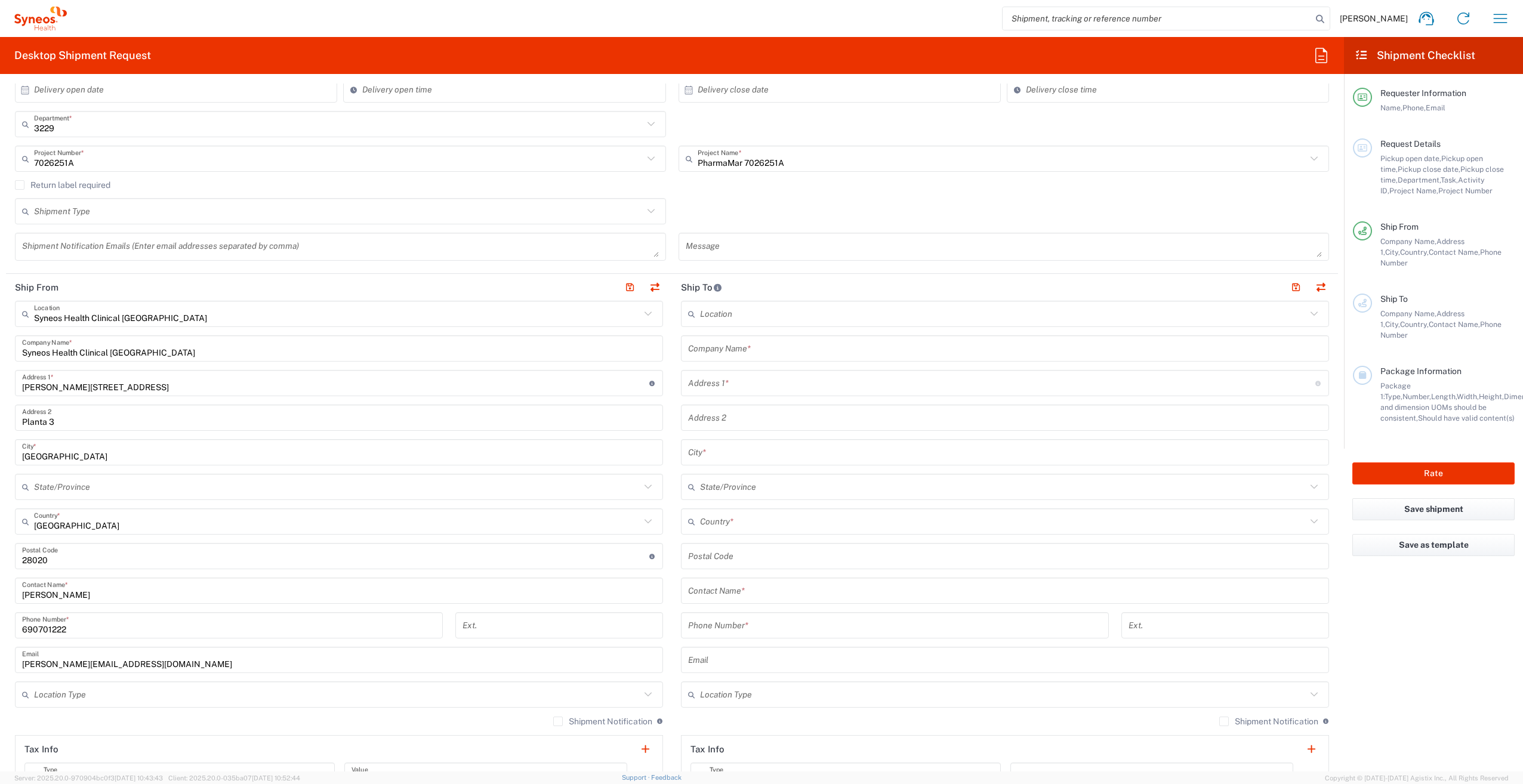
scroll to position [239, 0]
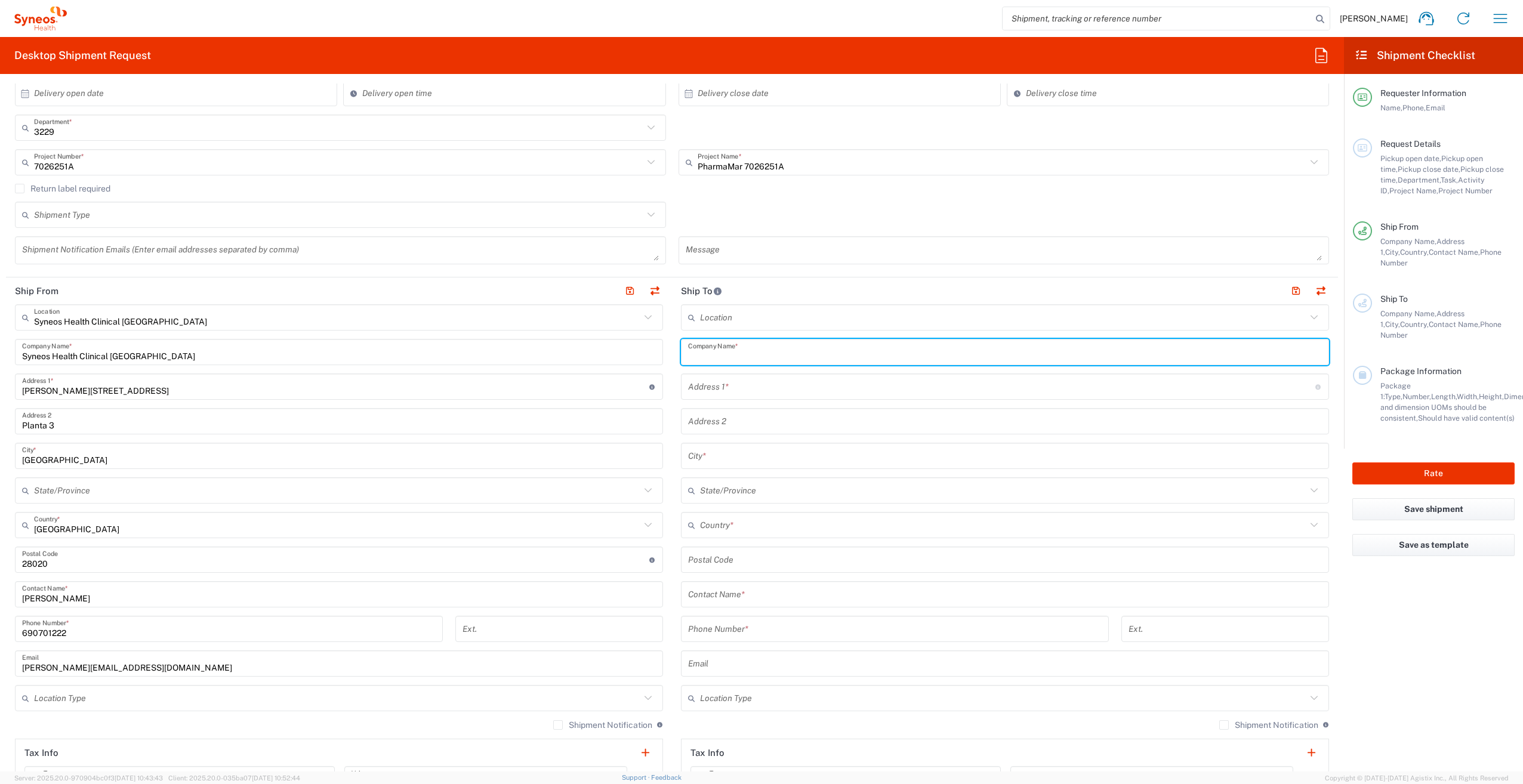
click at [712, 342] on input "text" at bounding box center [1005, 352] width 634 height 21
click at [736, 349] on input "text" at bounding box center [1005, 352] width 634 height 21
paste input "Hospital Clínico de [GEOGRAPHIC_DATA]"
type input "Hospital Clínico de [GEOGRAPHIC_DATA]"
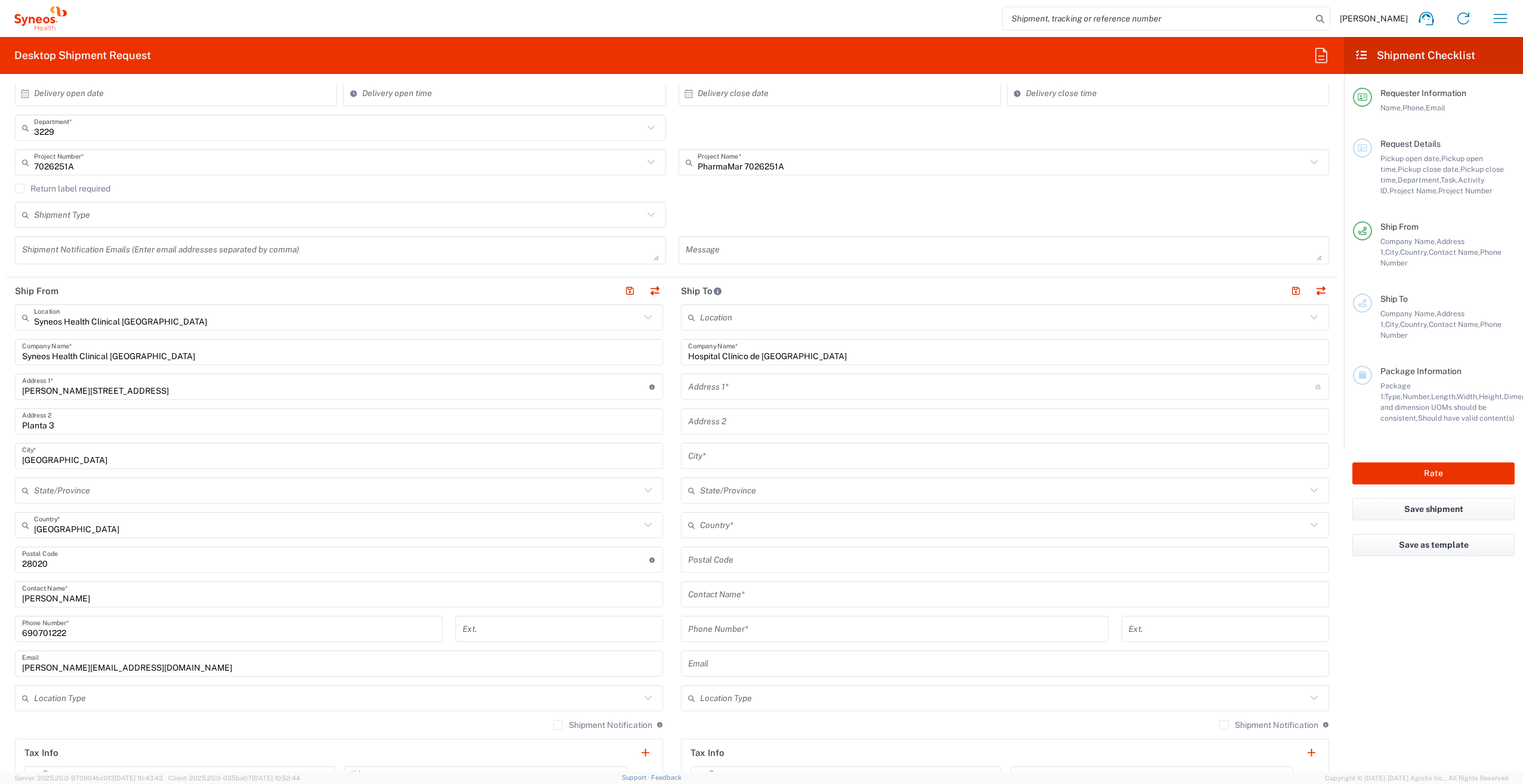
click at [739, 381] on input "text" at bounding box center [1002, 387] width 627 height 21
paste input "[STREET_ADDRESS][PERSON_NAME]"
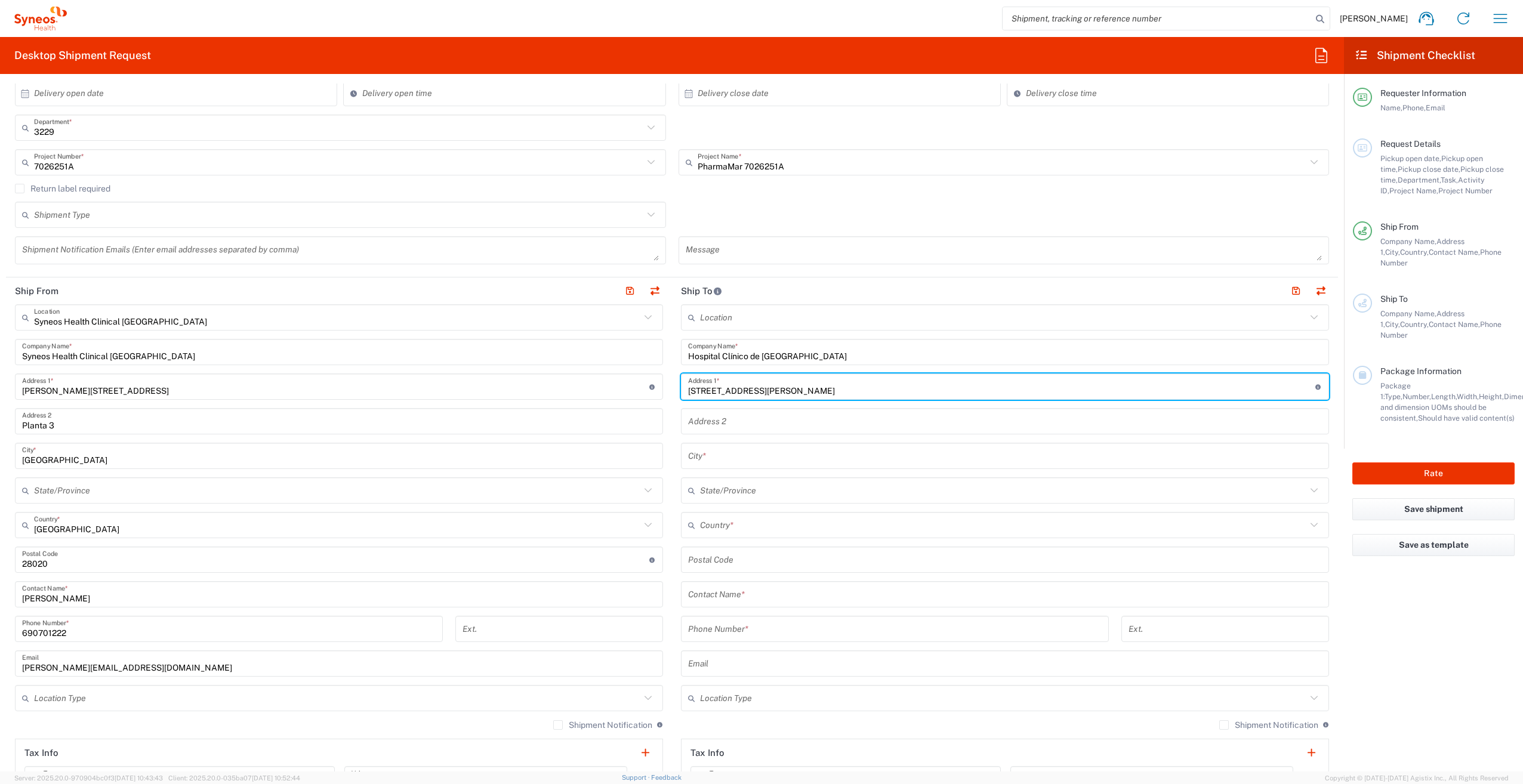
type input "[STREET_ADDRESS][PERSON_NAME]"
click at [695, 417] on input "text" at bounding box center [1005, 422] width 634 height 21
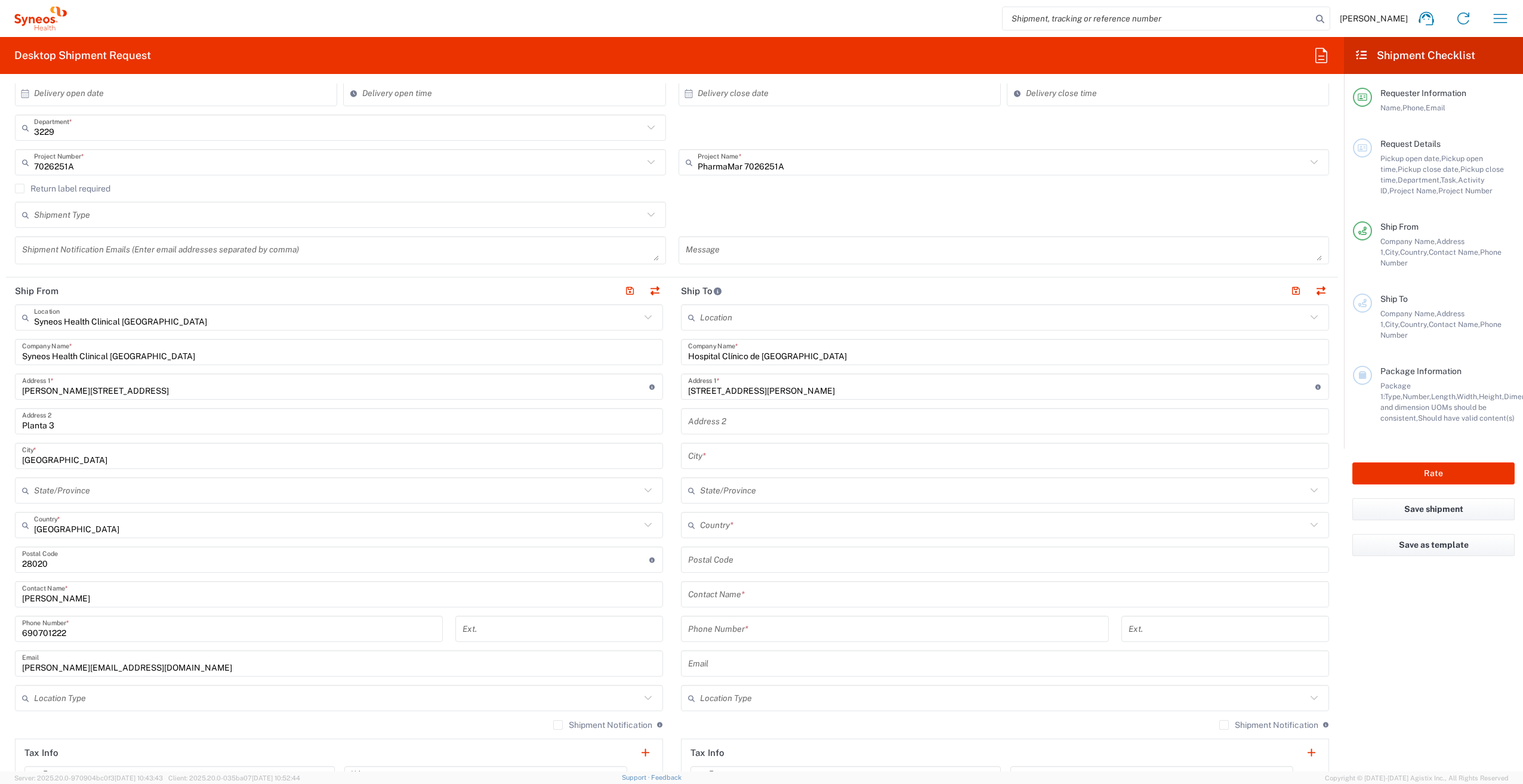
click at [782, 419] on input "text" at bounding box center [1005, 422] width 634 height 21
paste input "Ensayos Clínicos - Servicio de Oncología Médica"
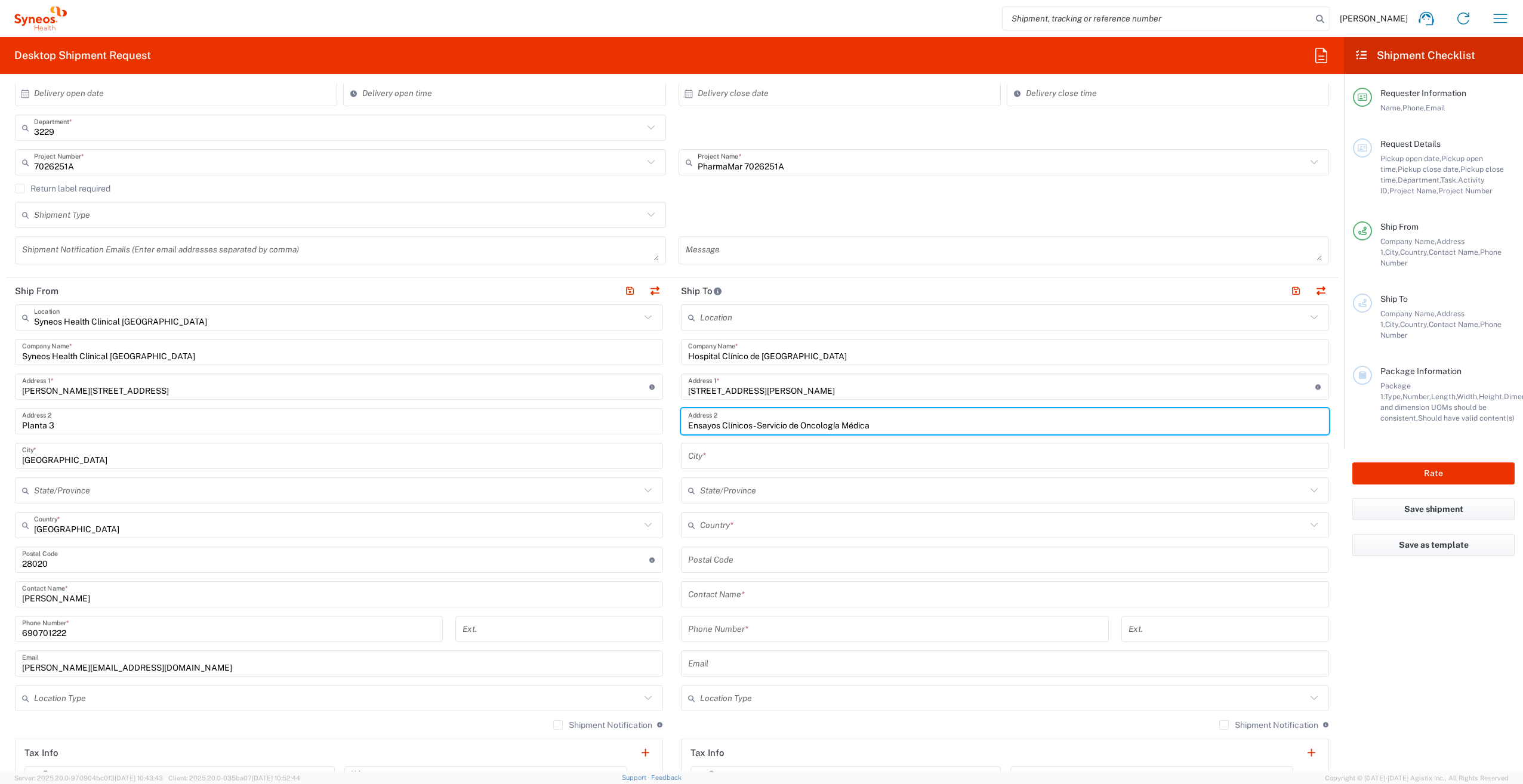
type input "Ensayos Clínicos - Servicio de Oncología Médica"
click at [750, 463] on input "text" at bounding box center [1005, 456] width 634 height 21
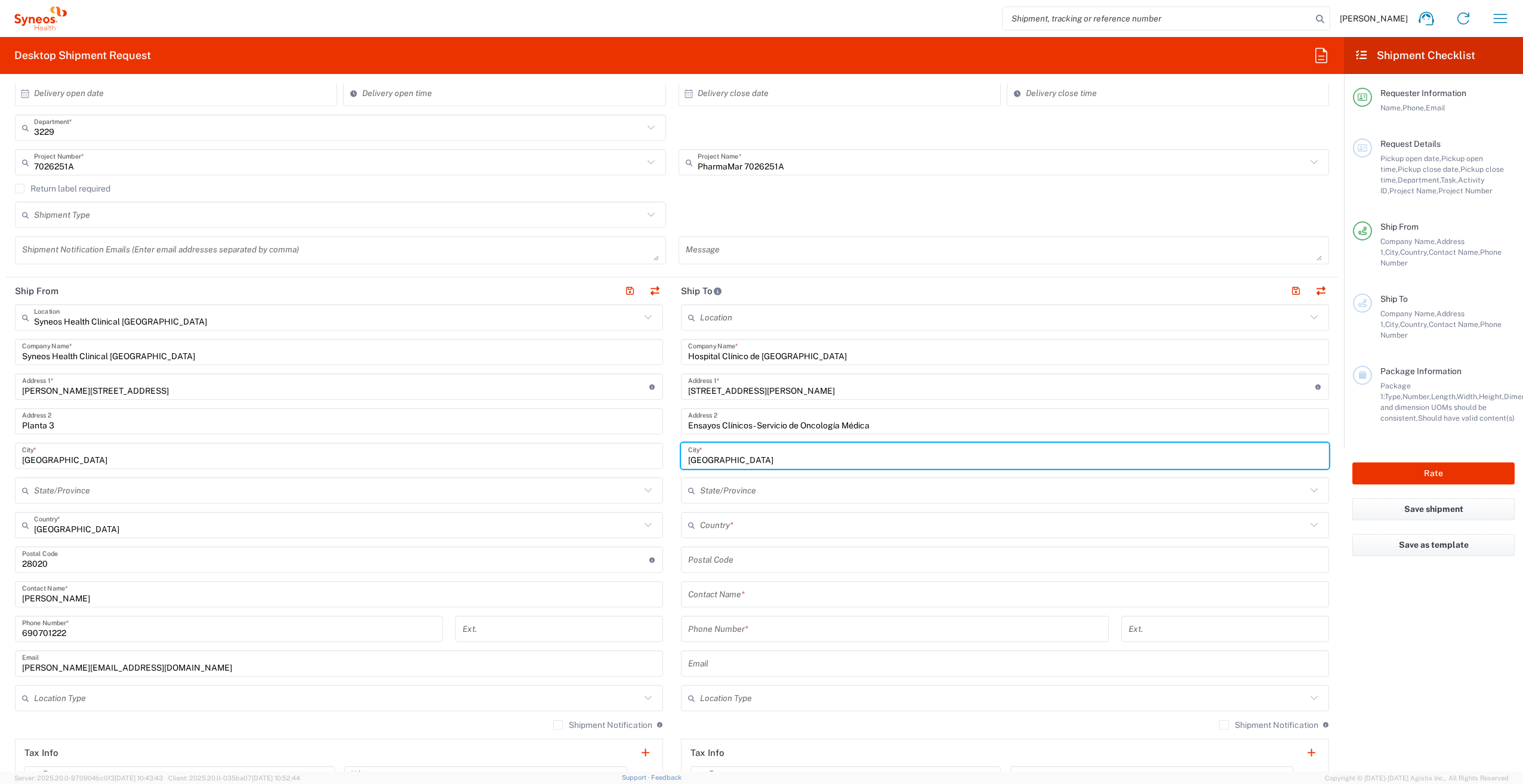
type input "[GEOGRAPHIC_DATA]"
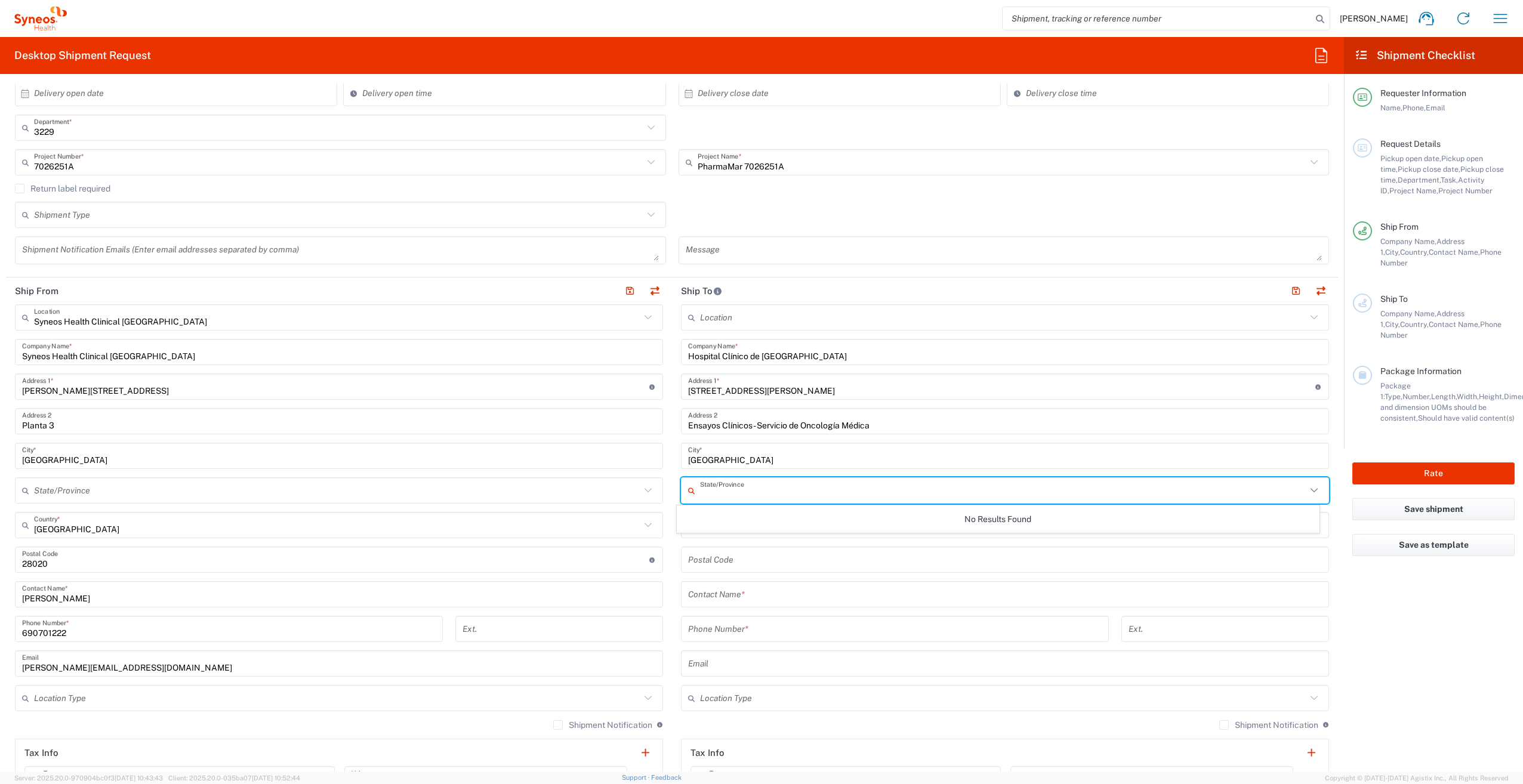
click at [796, 484] on input "text" at bounding box center [1003, 490] width 607 height 21
click at [800, 487] on input "Va" at bounding box center [1003, 490] width 607 height 21
click at [774, 487] on input "VaV" at bounding box center [1003, 490] width 607 height 21
drag, startPoint x: 771, startPoint y: 493, endPoint x: 802, endPoint y: 596, distance: 107.6
click at [770, 493] on input "VaV" at bounding box center [1003, 490] width 607 height 21
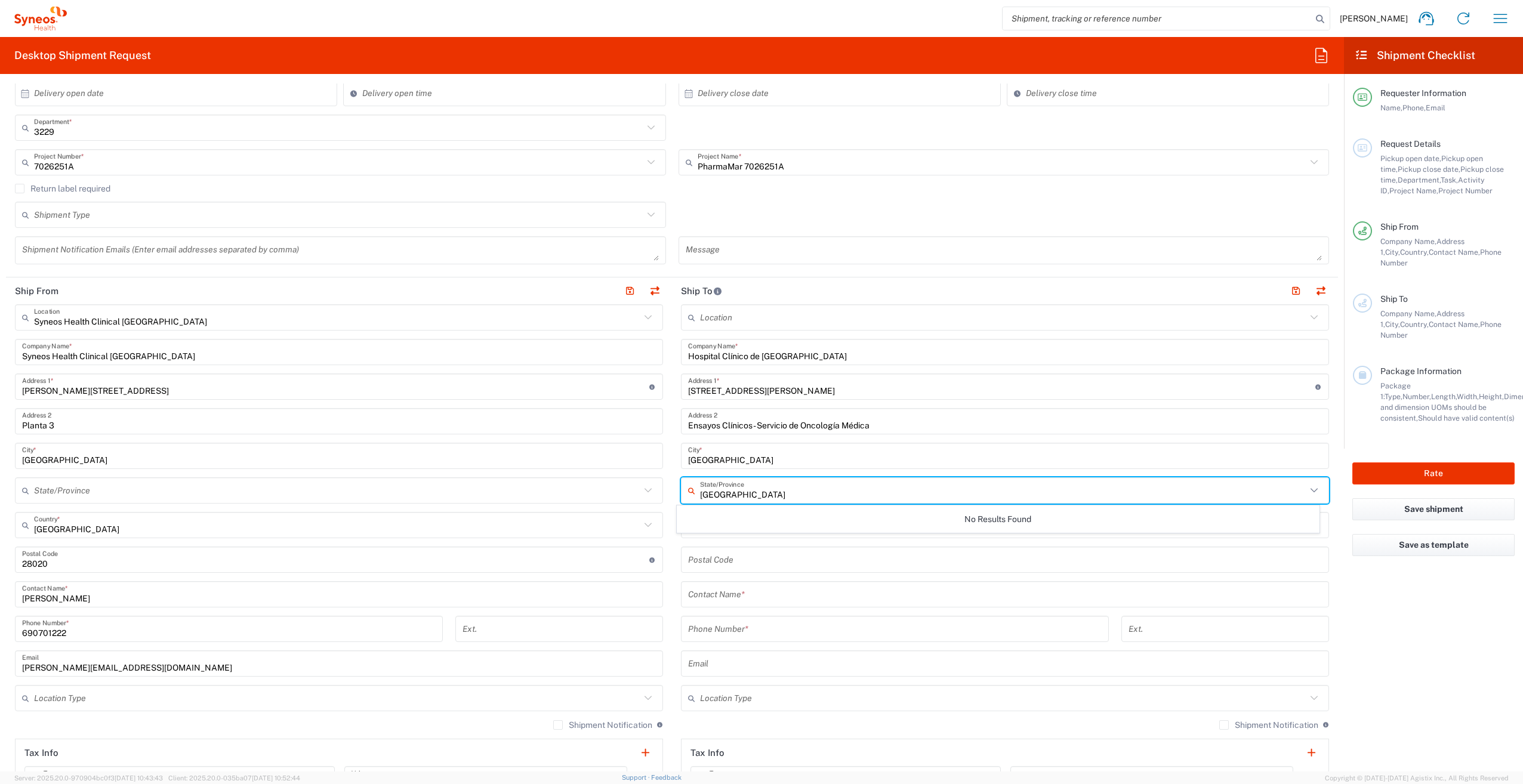
type input "[GEOGRAPHIC_DATA]"
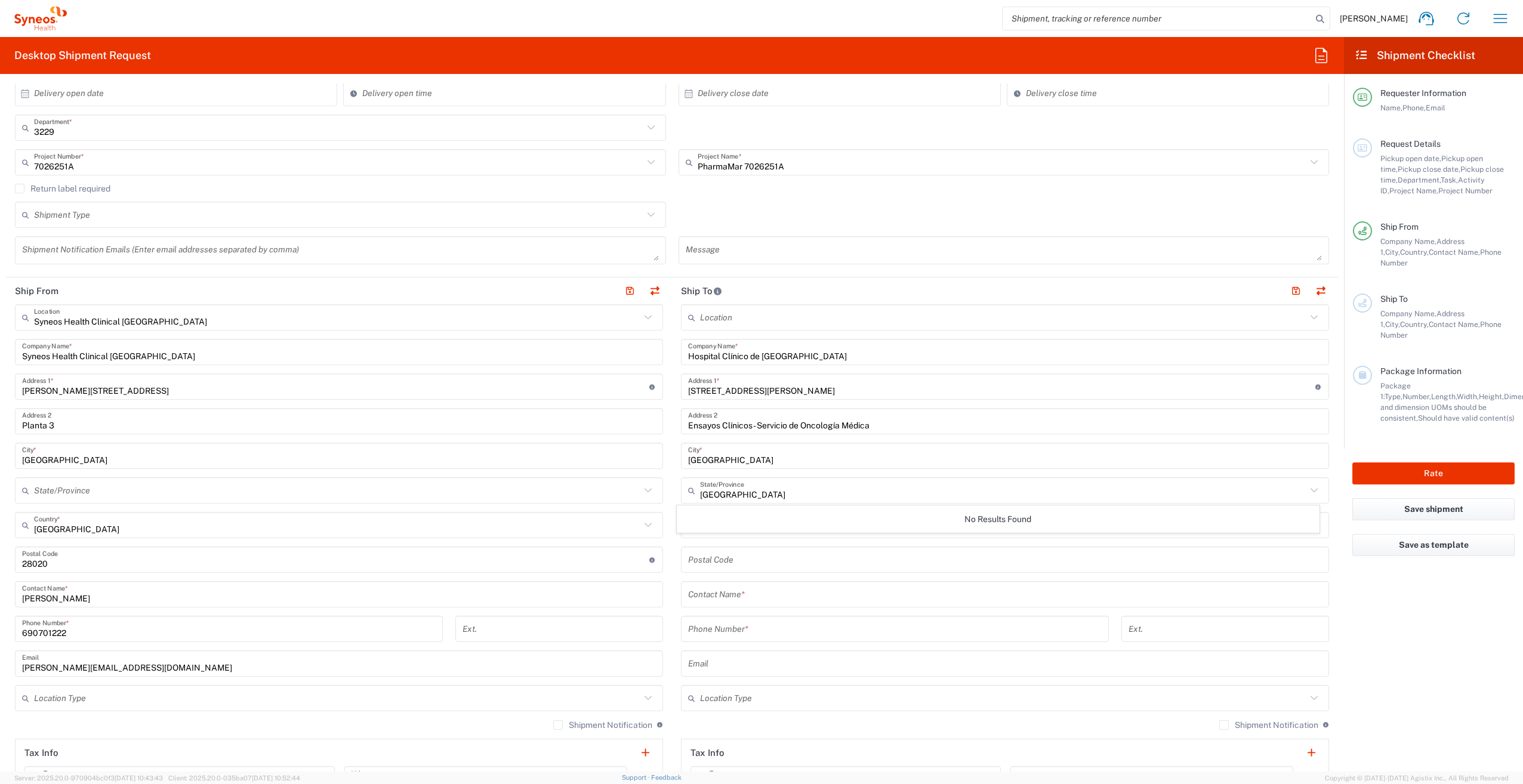
click at [1307, 494] on icon at bounding box center [1314, 490] width 16 height 16
click at [1367, 573] on agx-form-checklist "Shipment Checklist Requester Information Name, Phone, Email Request Details Pic…" at bounding box center [1433, 404] width 179 height 734
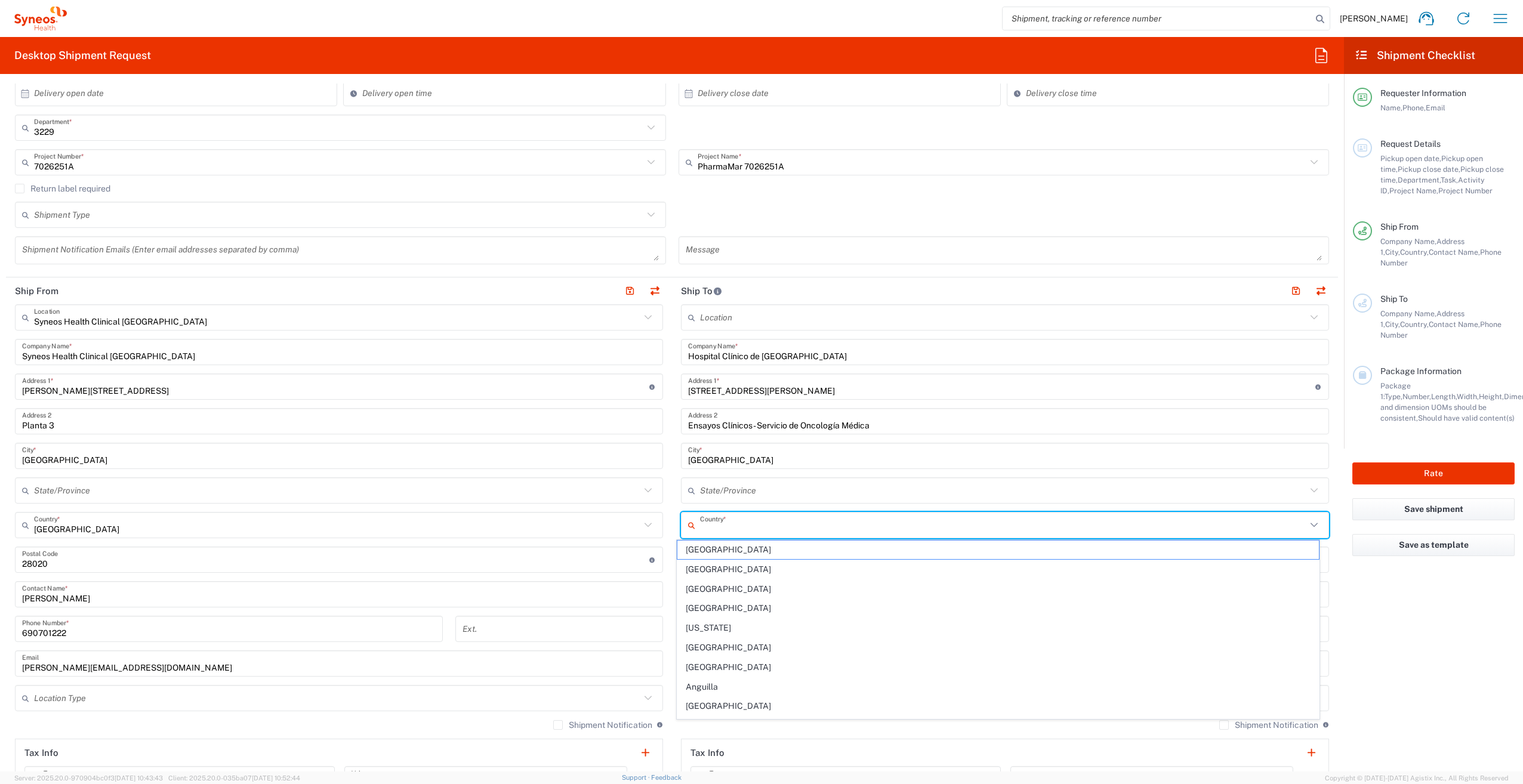
click at [808, 520] on input "text" at bounding box center [1003, 525] width 607 height 21
type input "s"
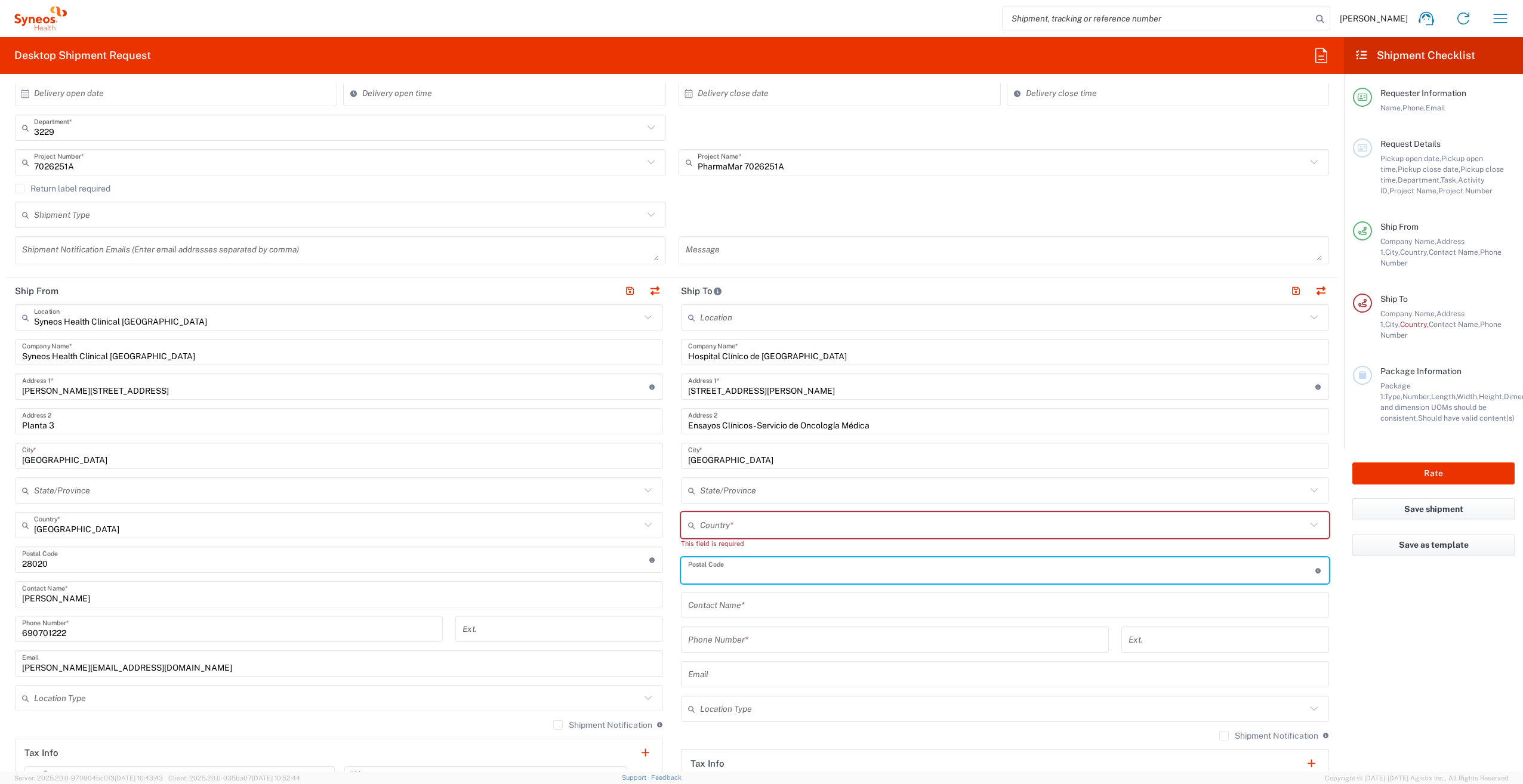
click at [740, 526] on input "text" at bounding box center [1003, 525] width 607 height 21
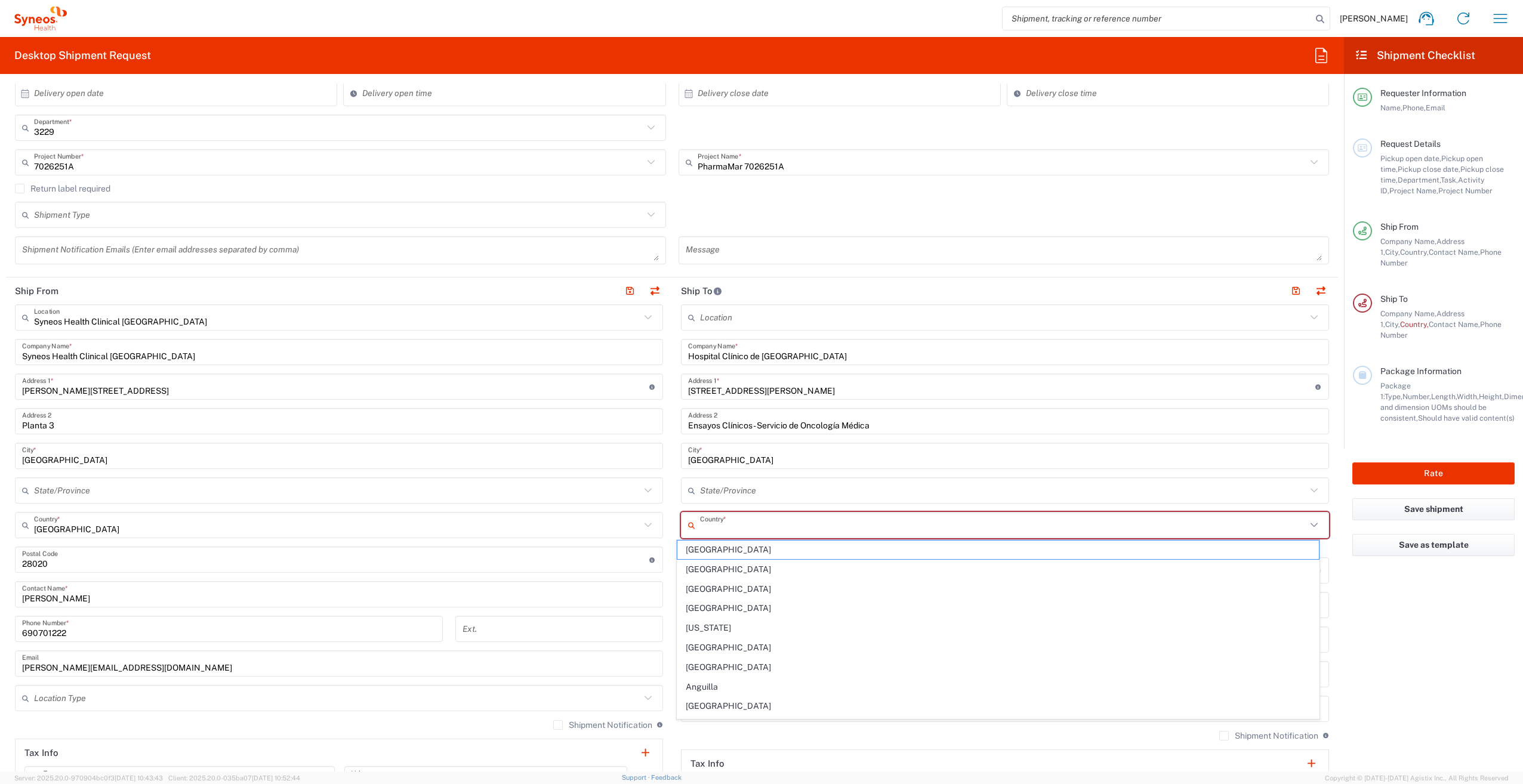
type input "s"
click at [713, 553] on span "[GEOGRAPHIC_DATA]" at bounding box center [997, 550] width 641 height 19
type input "[GEOGRAPHIC_DATA]"
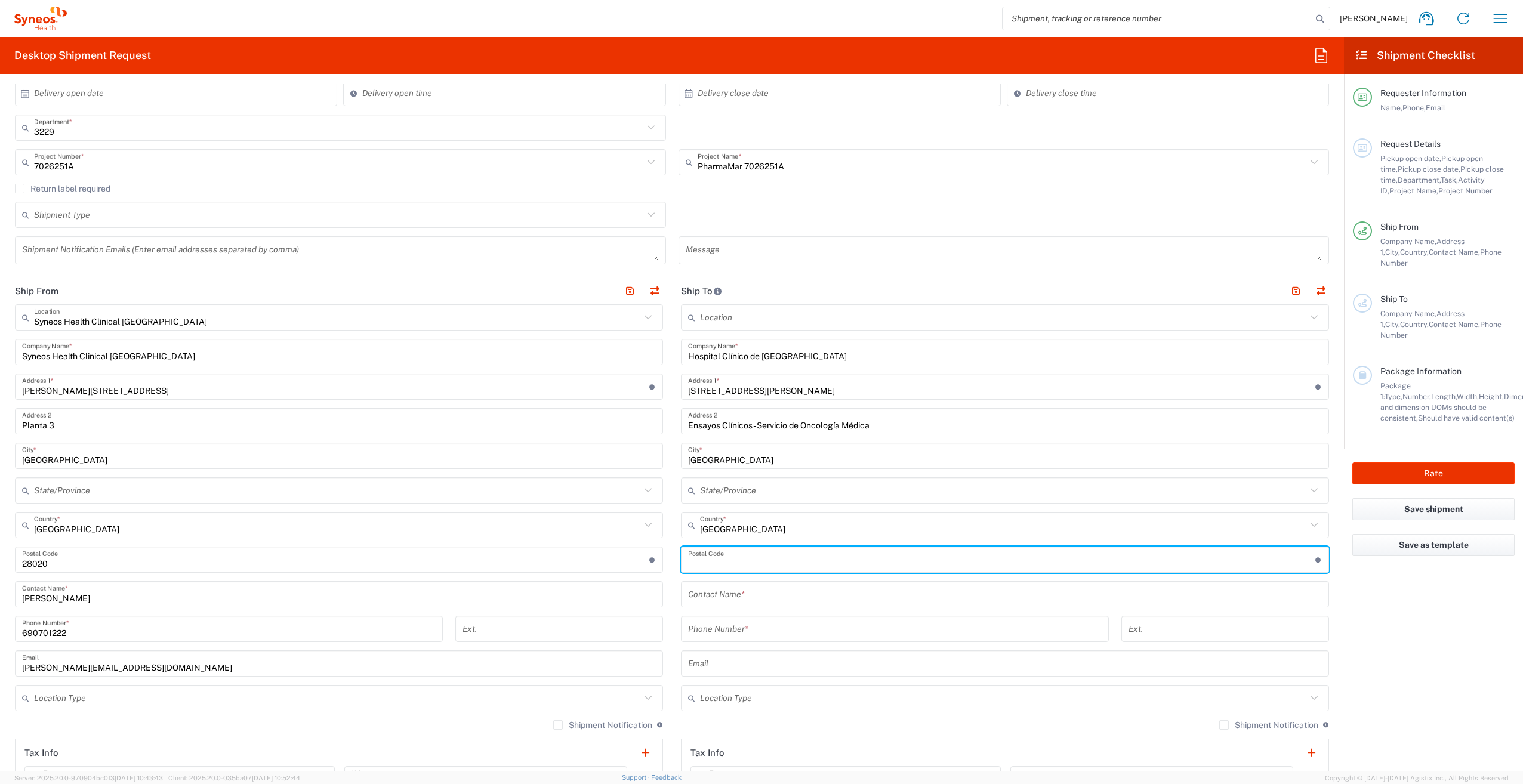
click at [729, 559] on input "undefined" at bounding box center [1002, 560] width 627 height 21
type input "47003"
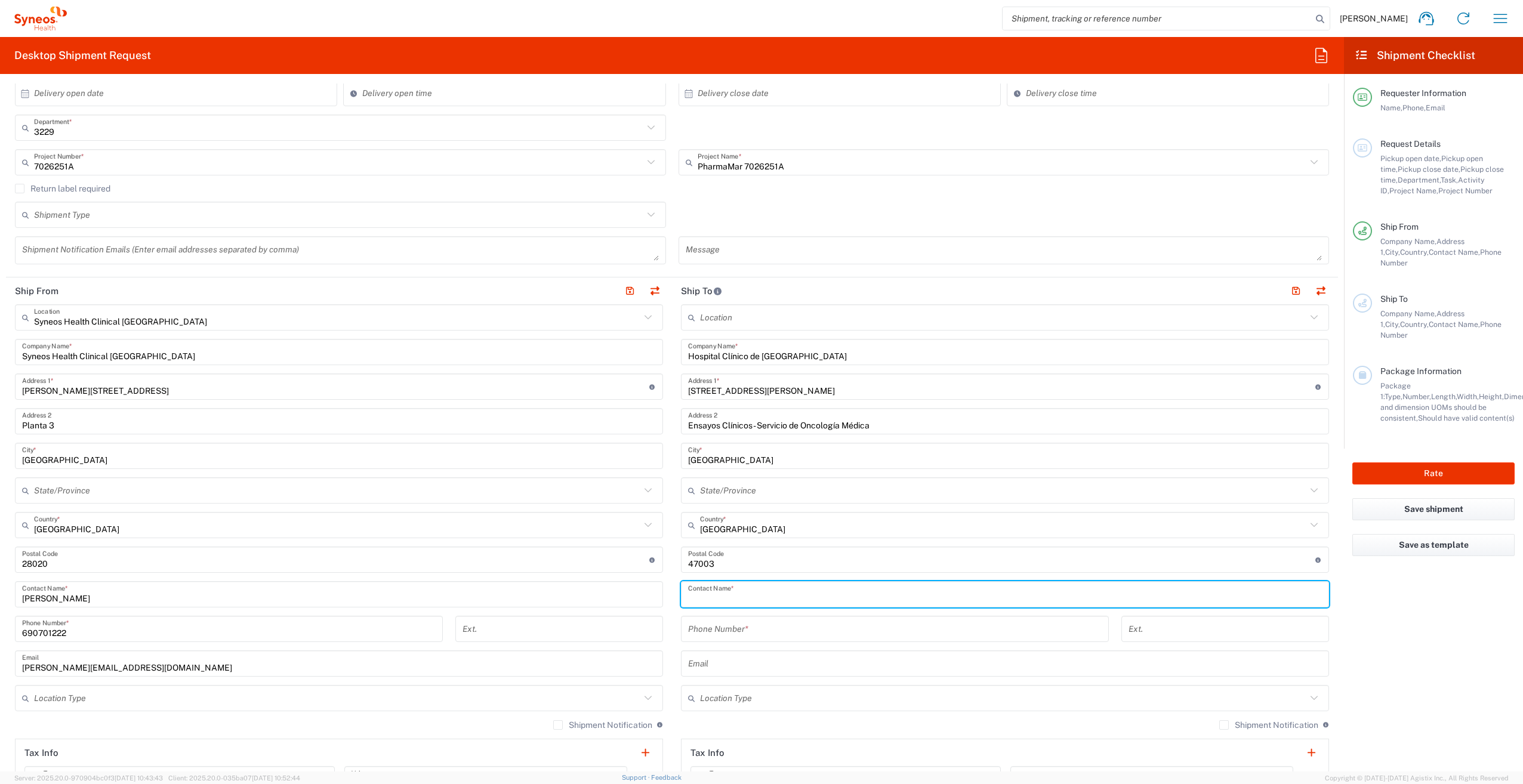
click at [731, 598] on input "text" at bounding box center [1005, 594] width 634 height 21
click at [738, 608] on div "This field is required" at bounding box center [1005, 613] width 648 height 11
click at [740, 599] on input "text" at bounding box center [1005, 594] width 634 height 21
paste input "[PERSON_NAME] Mª [PERSON_NAME]"
click at [720, 597] on input "[PERSON_NAME] Mª [PERSON_NAME]" at bounding box center [1005, 594] width 634 height 21
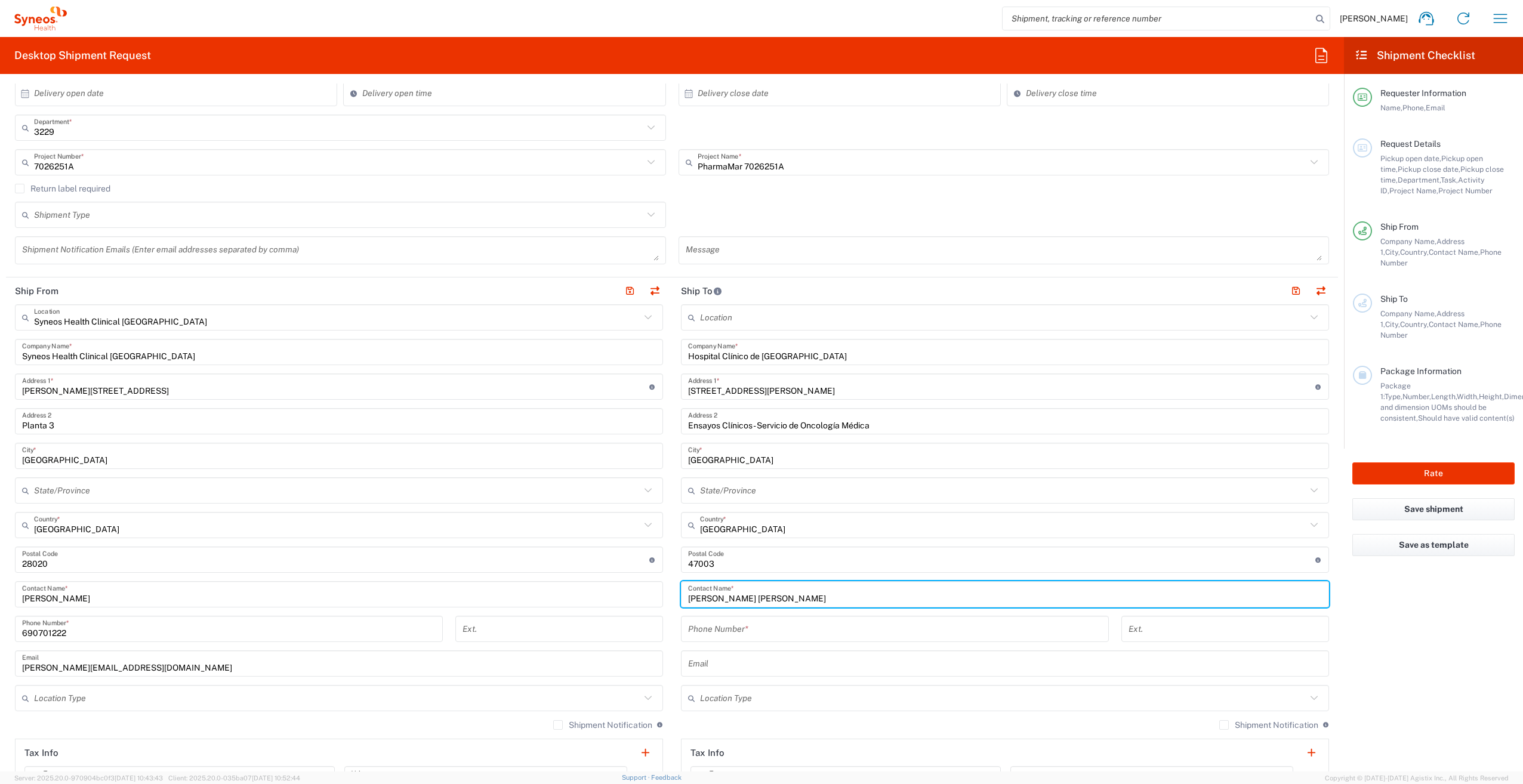
type input "[PERSON_NAME] [PERSON_NAME]"
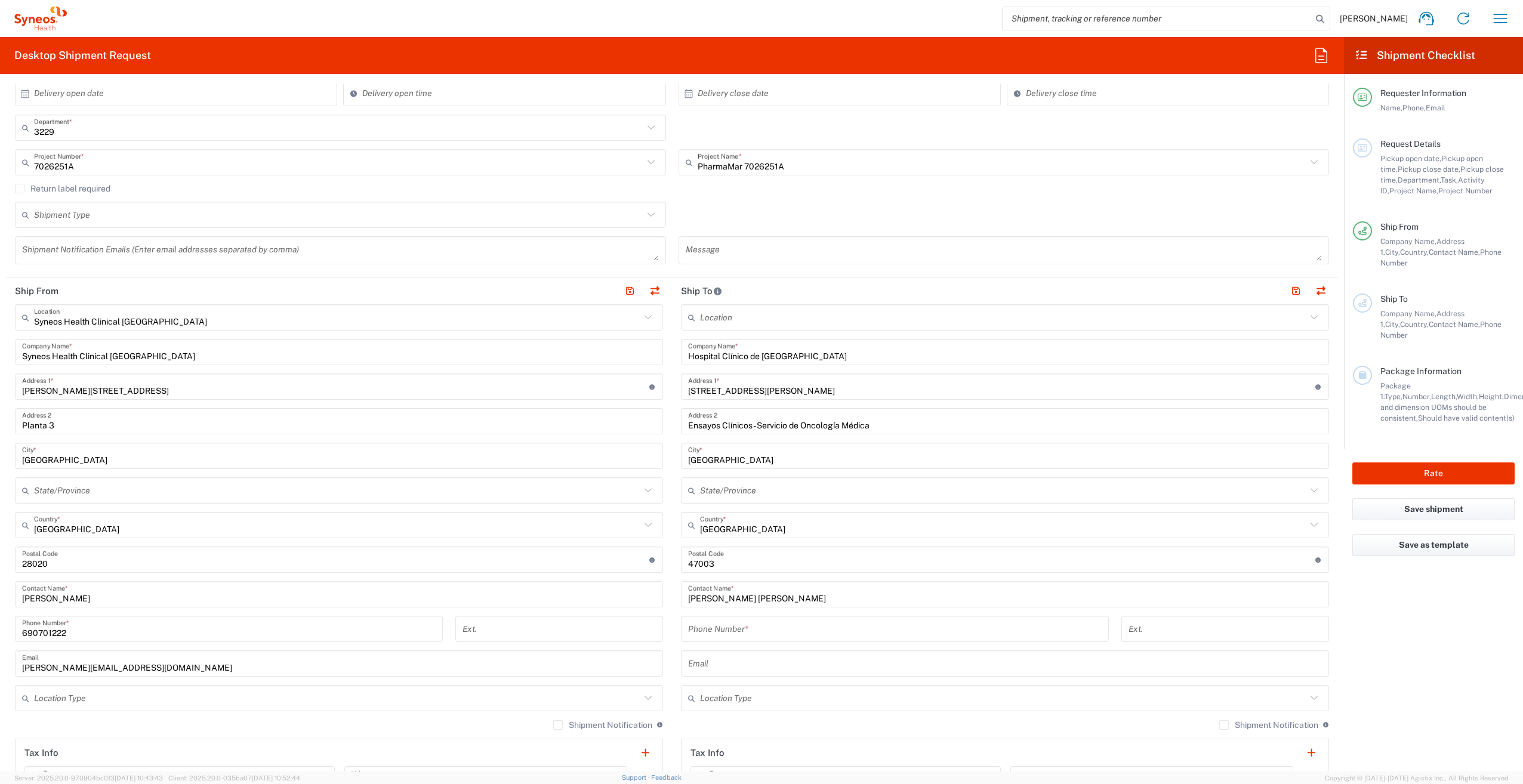
drag, startPoint x: 1172, startPoint y: 612, endPoint x: 1173, endPoint y: 623, distance: 11.0
click at [1172, 612] on div "Location [PERSON_NAME] LLC-[GEOGRAPHIC_DATA] [GEOGRAPHIC_DATA] [GEOGRAPHIC_DATA…" at bounding box center [1005, 555] width 648 height 501
click at [1173, 623] on input "tel" at bounding box center [1225, 629] width 193 height 21
click at [1172, 628] on input "tel" at bounding box center [1225, 629] width 193 height 21
paste input "87043"
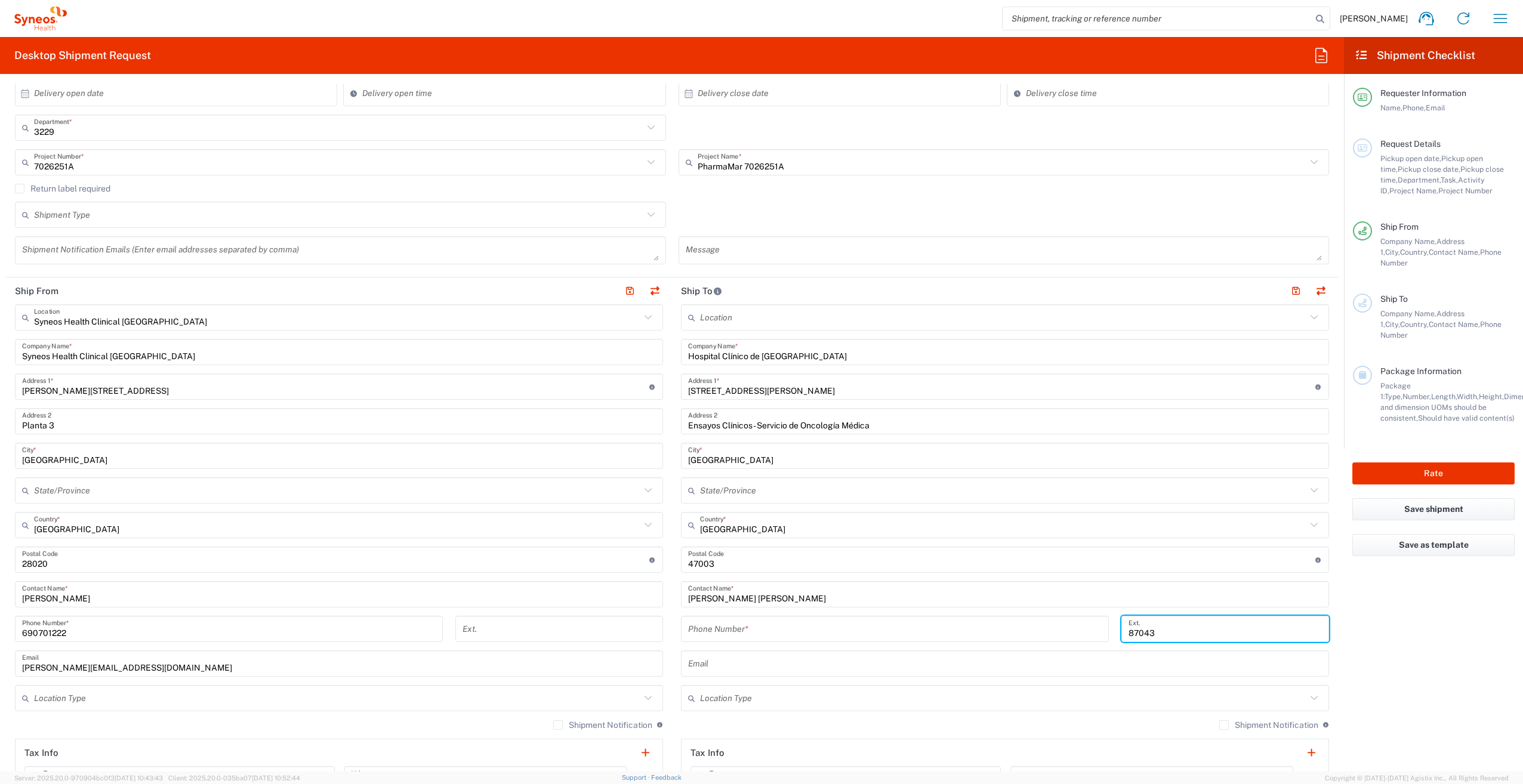
type input "87043"
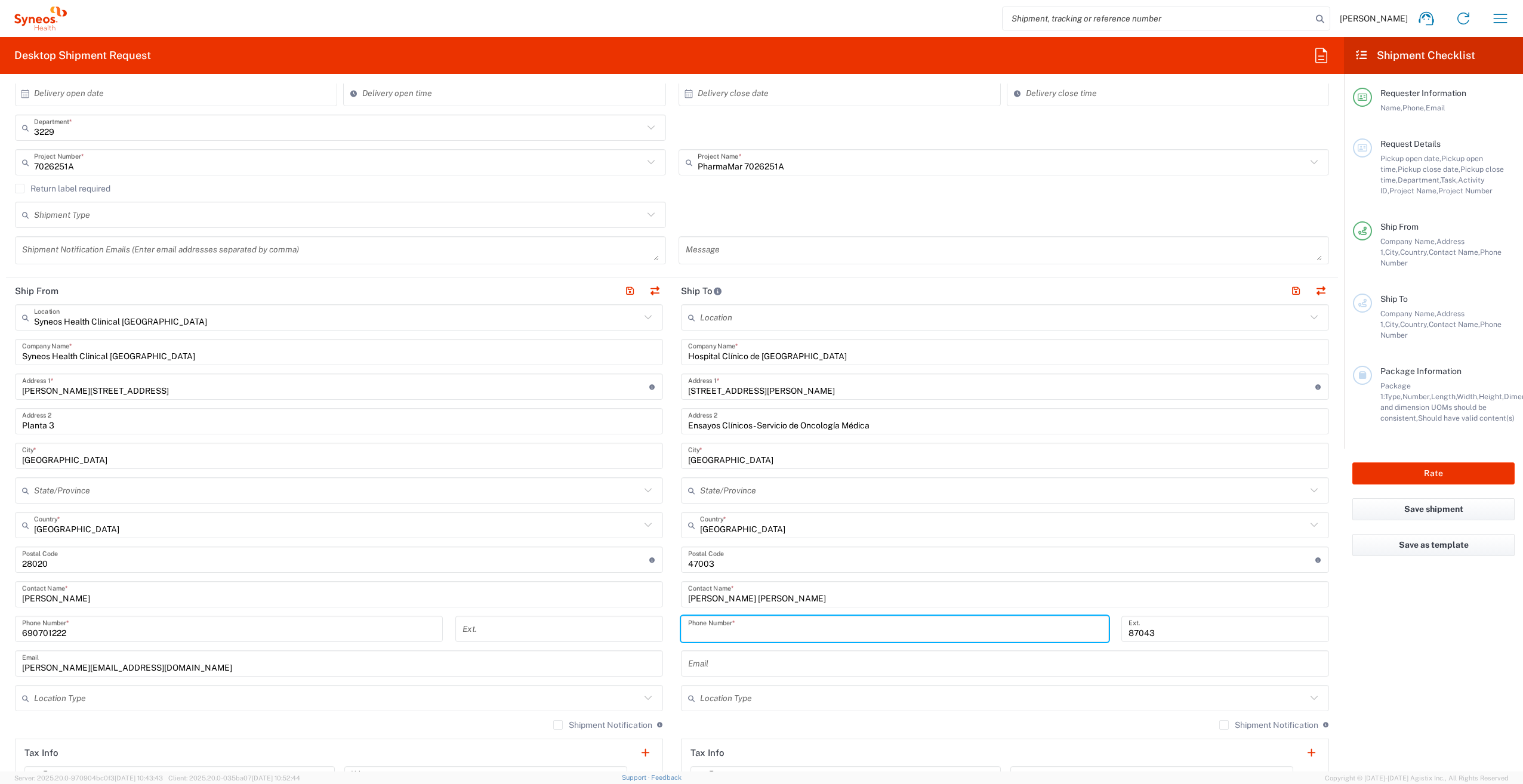
drag, startPoint x: 736, startPoint y: 630, endPoint x: 651, endPoint y: 783, distance: 175.0
click at [736, 630] on input "tel" at bounding box center [895, 629] width 414 height 21
paste input "983420000"
type input "983420000"
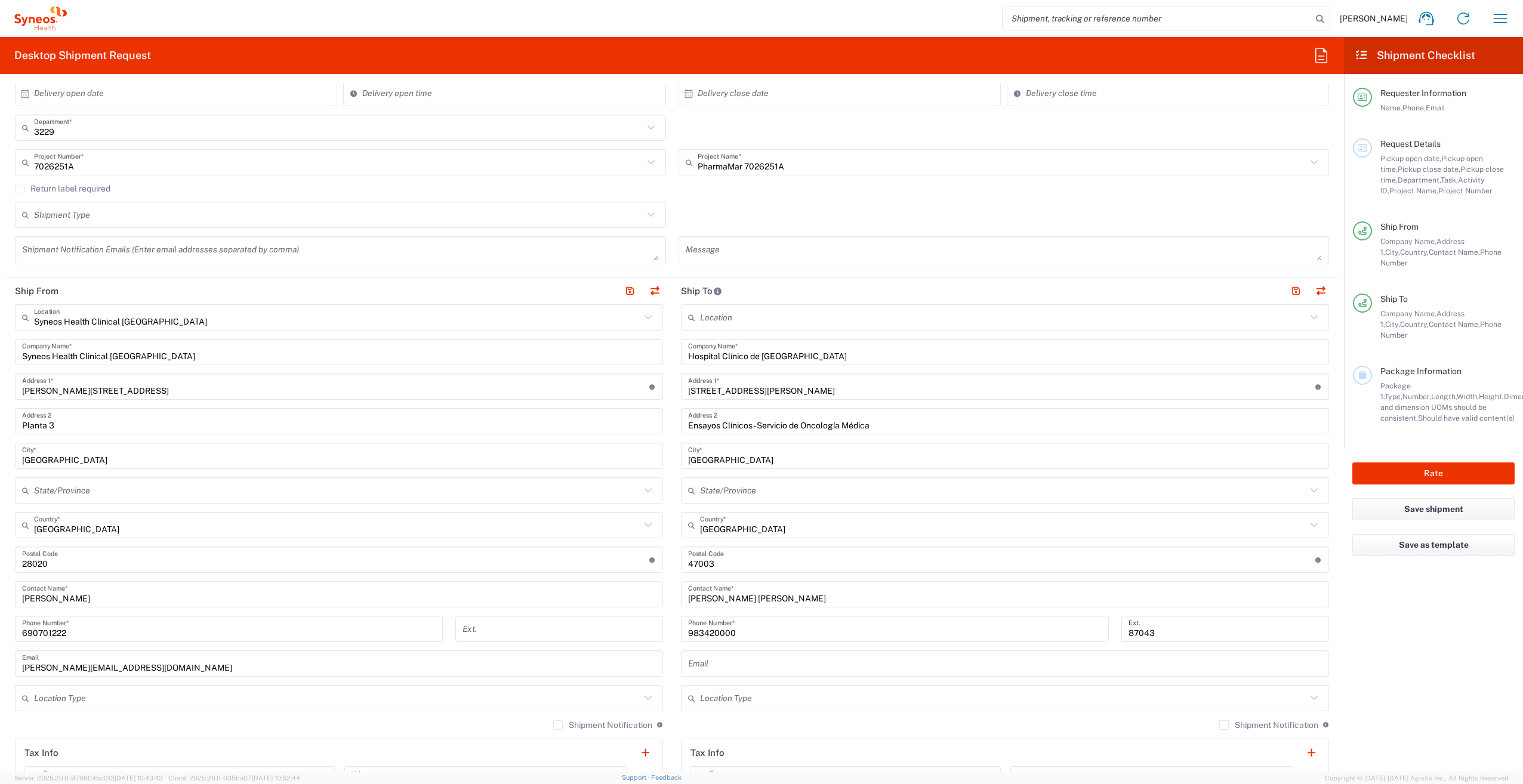
click at [842, 660] on input "text" at bounding box center [1005, 664] width 634 height 21
paste input "[EMAIL_ADDRESS][DOMAIN_NAME]"
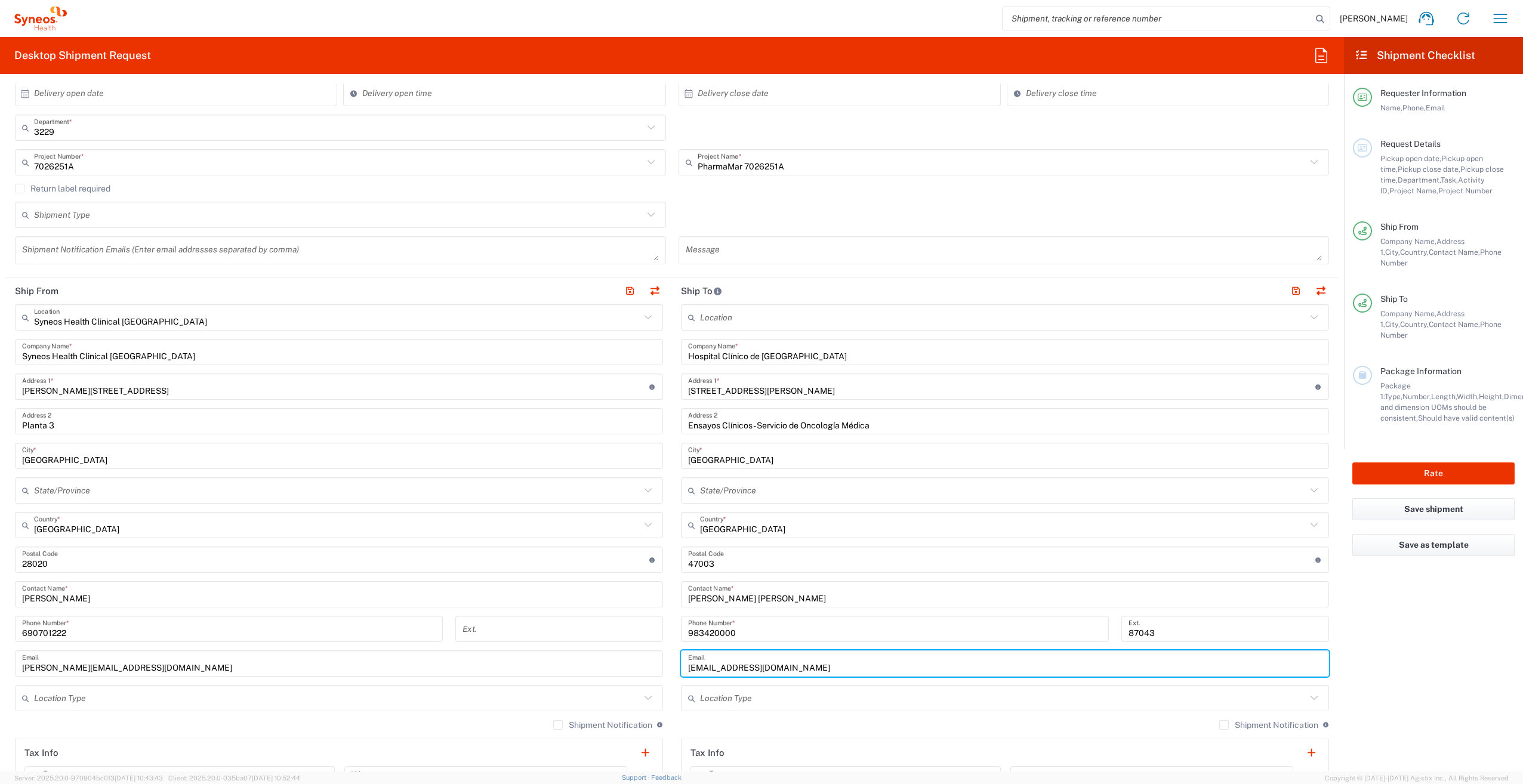
type input "[EMAIL_ADDRESS][DOMAIN_NAME]"
click at [801, 693] on input "text" at bounding box center [1003, 698] width 607 height 21
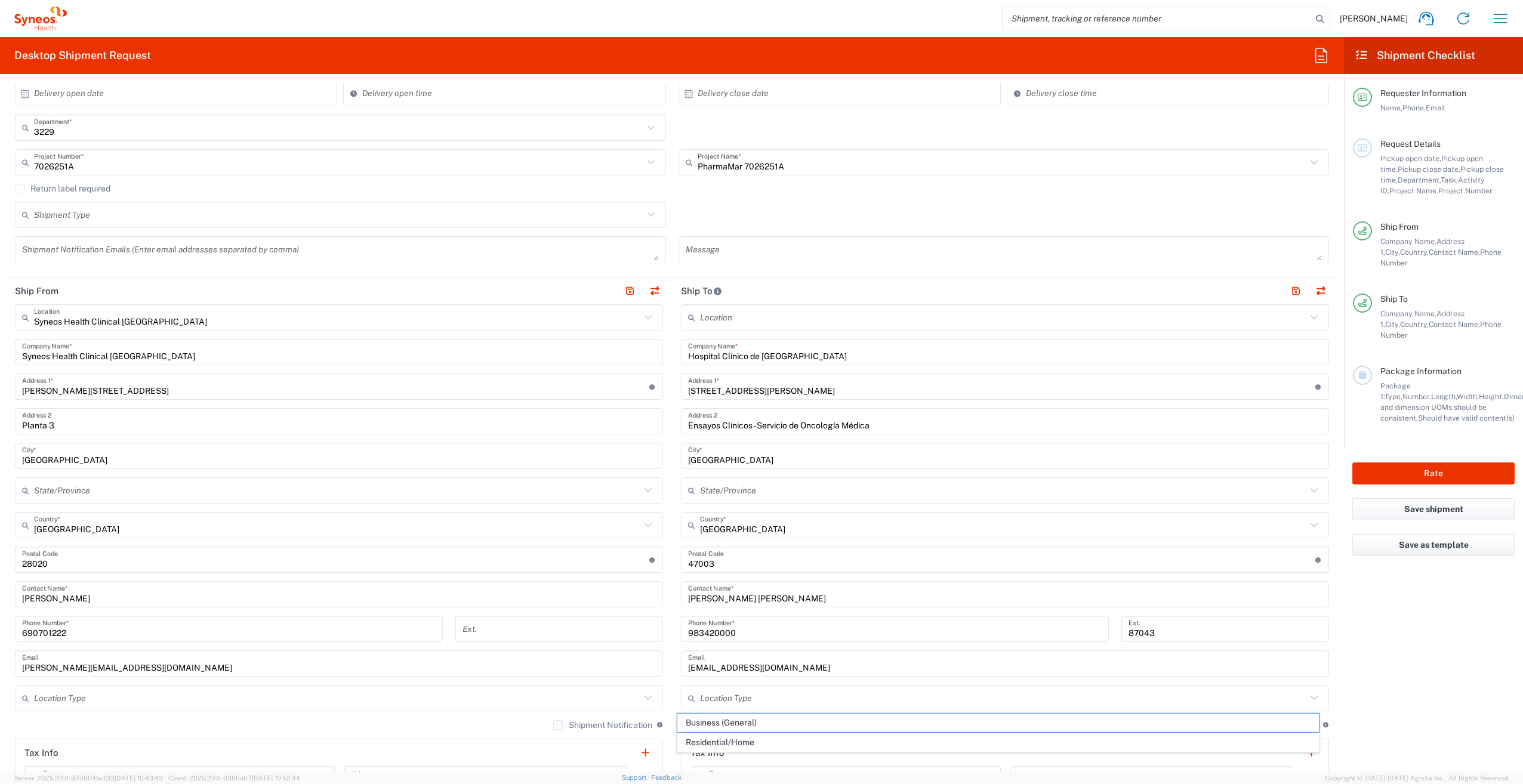
click at [1391, 673] on agx-form-checklist "Shipment Checklist Requester Information Name, Phone, Email Request Details Pic…" at bounding box center [1433, 404] width 179 height 734
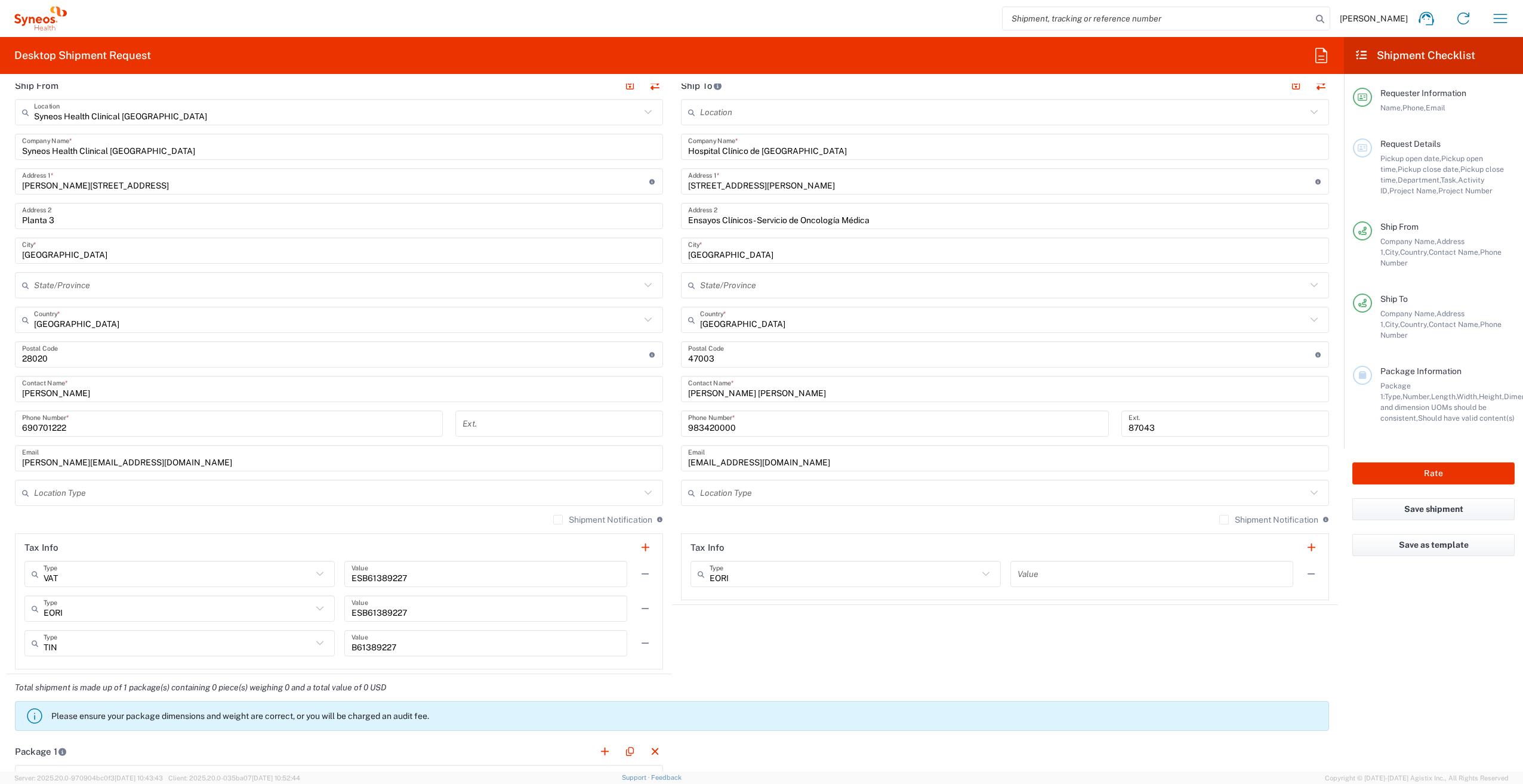
scroll to position [417, 0]
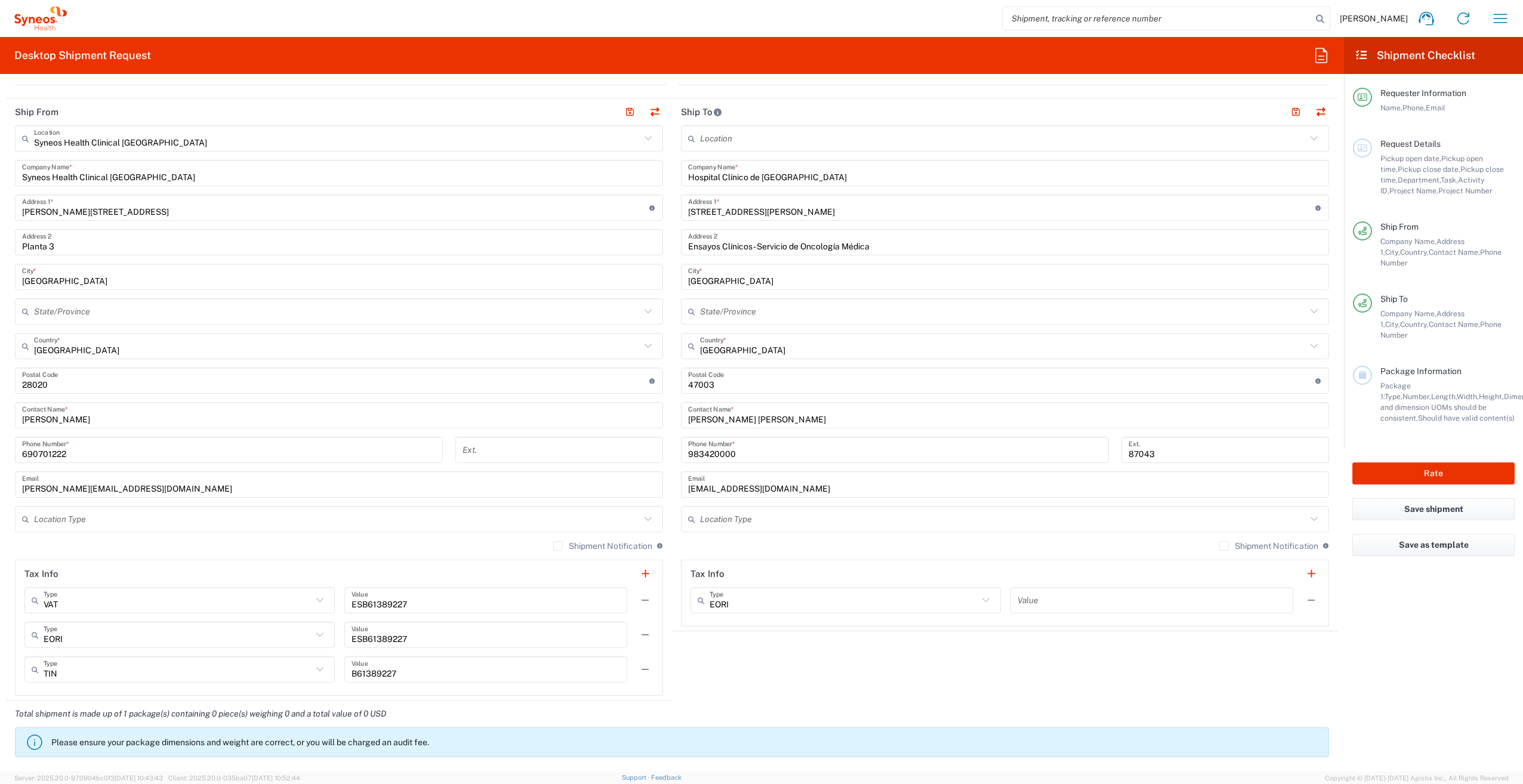
click at [555, 548] on label "Shipment Notification" at bounding box center [603, 546] width 99 height 10
click at [558, 546] on input "Shipment Notification" at bounding box center [558, 546] width 0 height 0
click at [553, 545] on label "Shipment Notification" at bounding box center [603, 546] width 99 height 10
click at [553, 546] on input "Shipment Notification" at bounding box center [553, 546] width 0 height 0
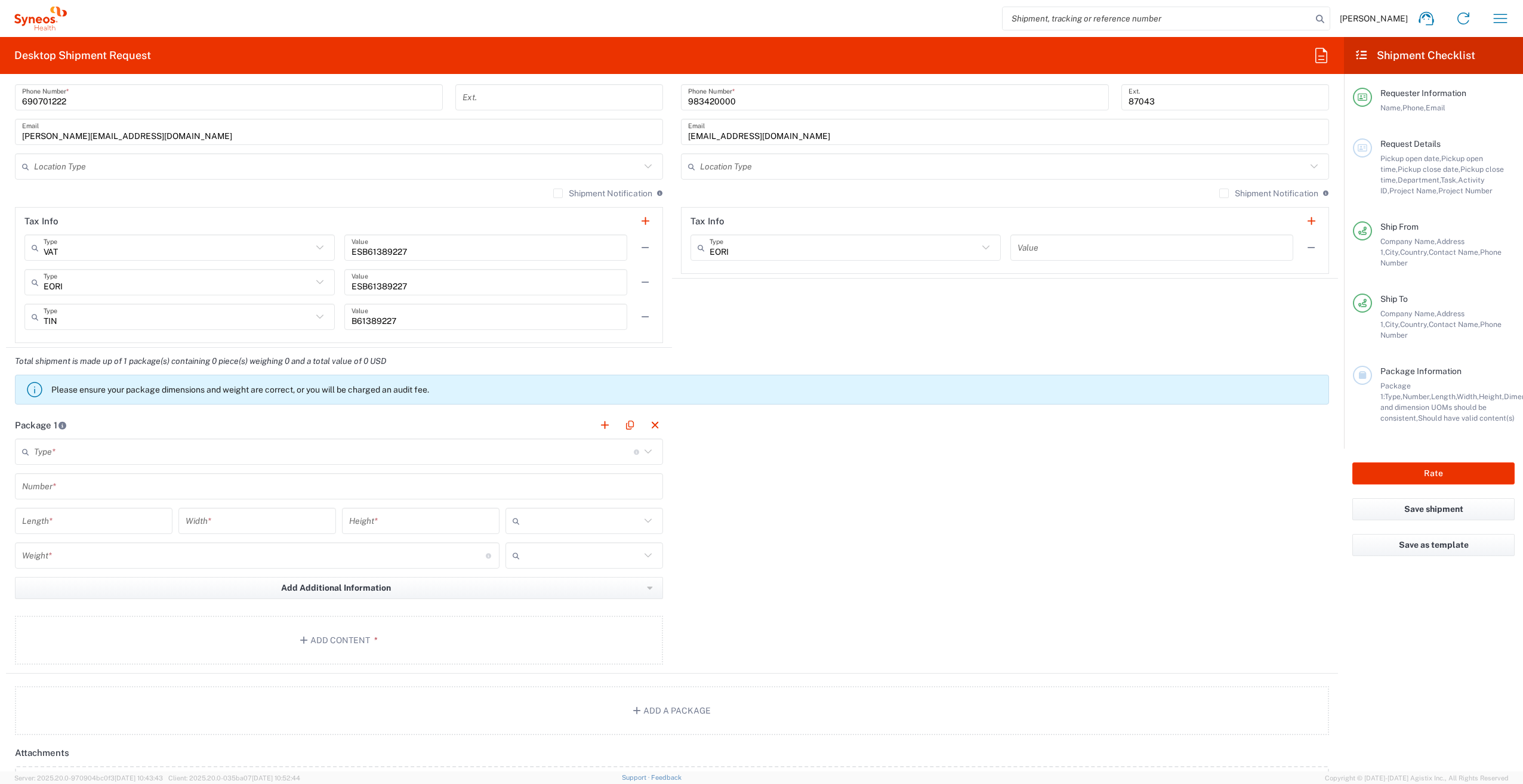
scroll to position [776, 0]
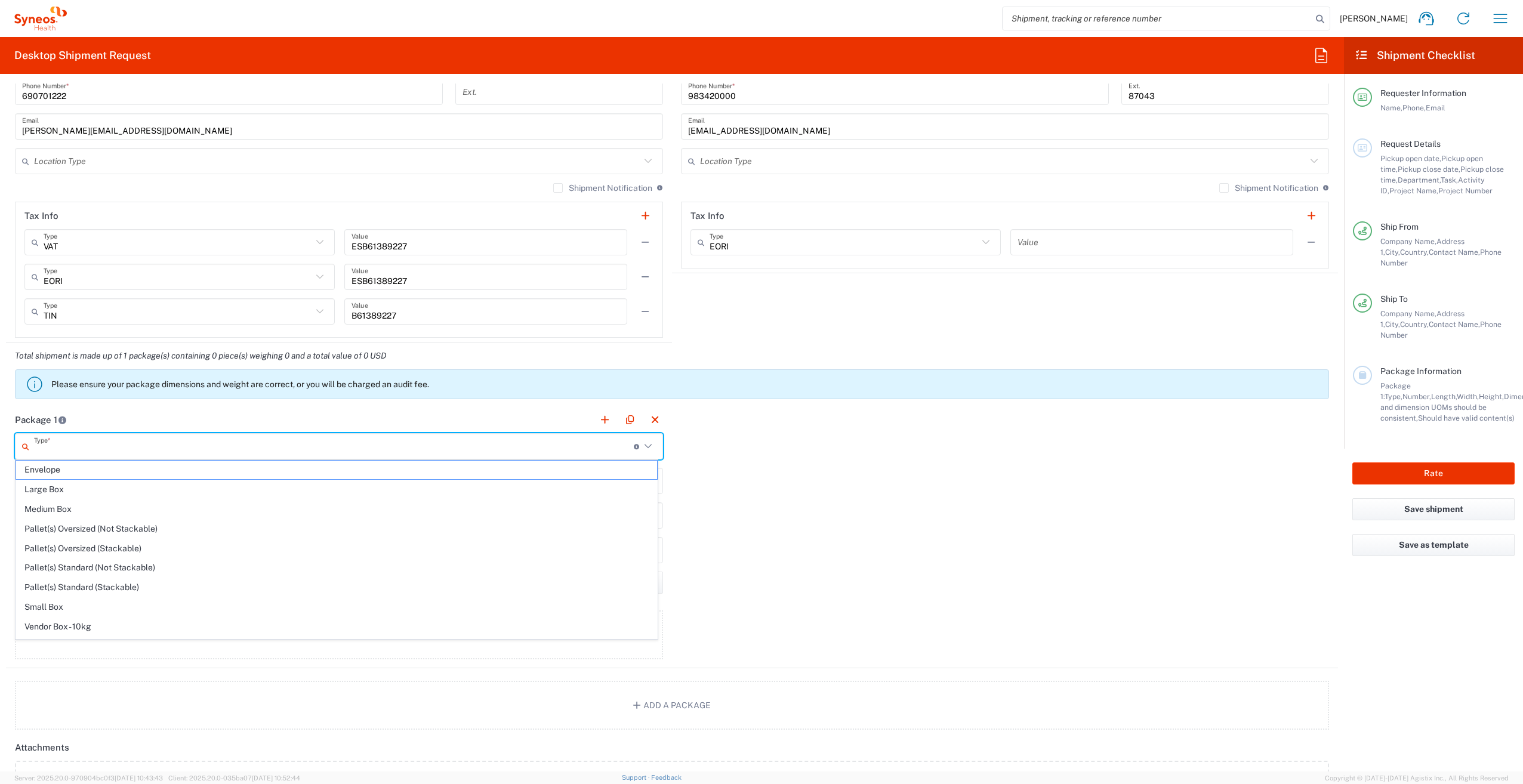
click at [47, 443] on input "text" at bounding box center [333, 446] width 600 height 21
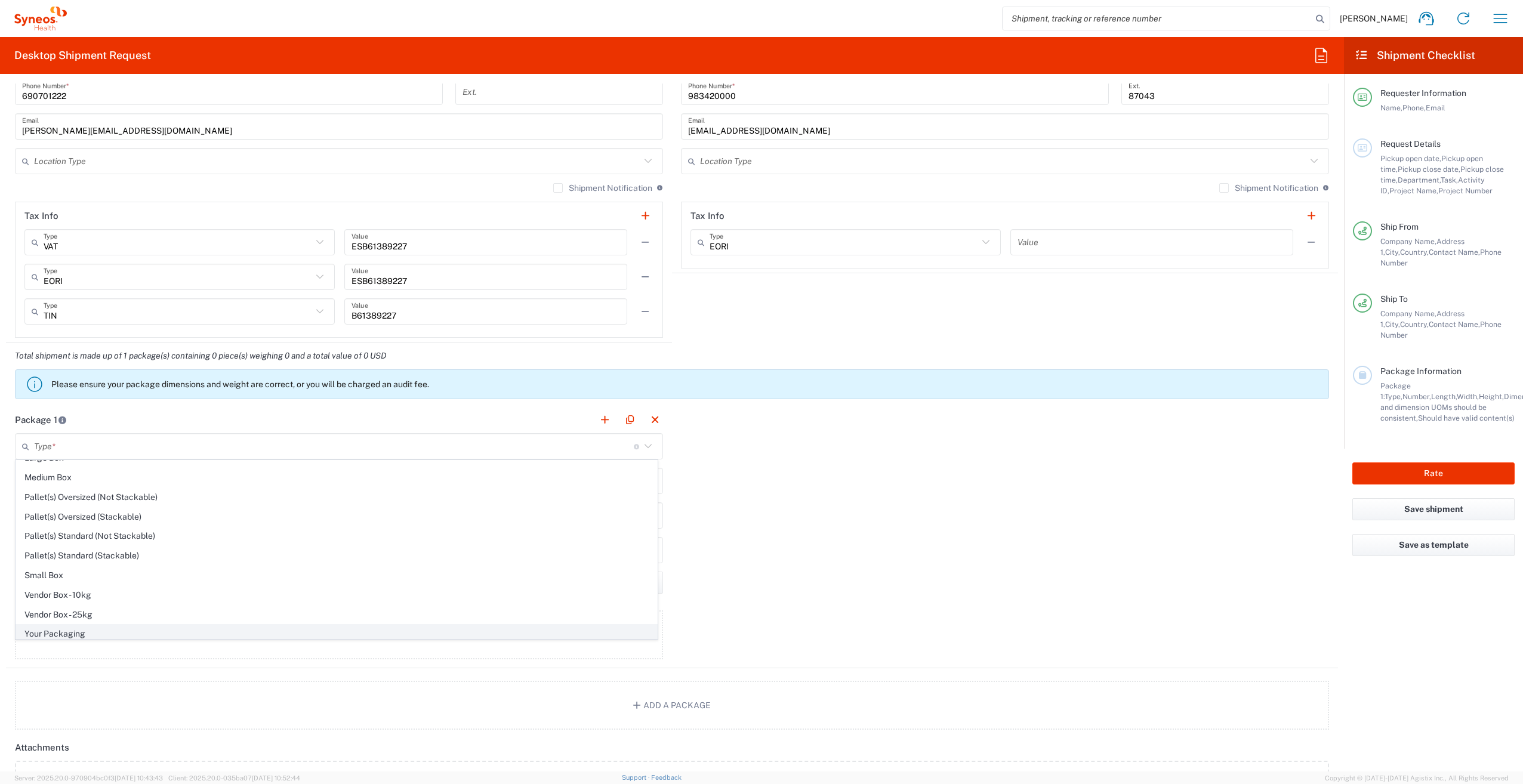
click at [111, 627] on span "Your Packaging" at bounding box center [336, 634] width 641 height 19
type input "Your Packaging"
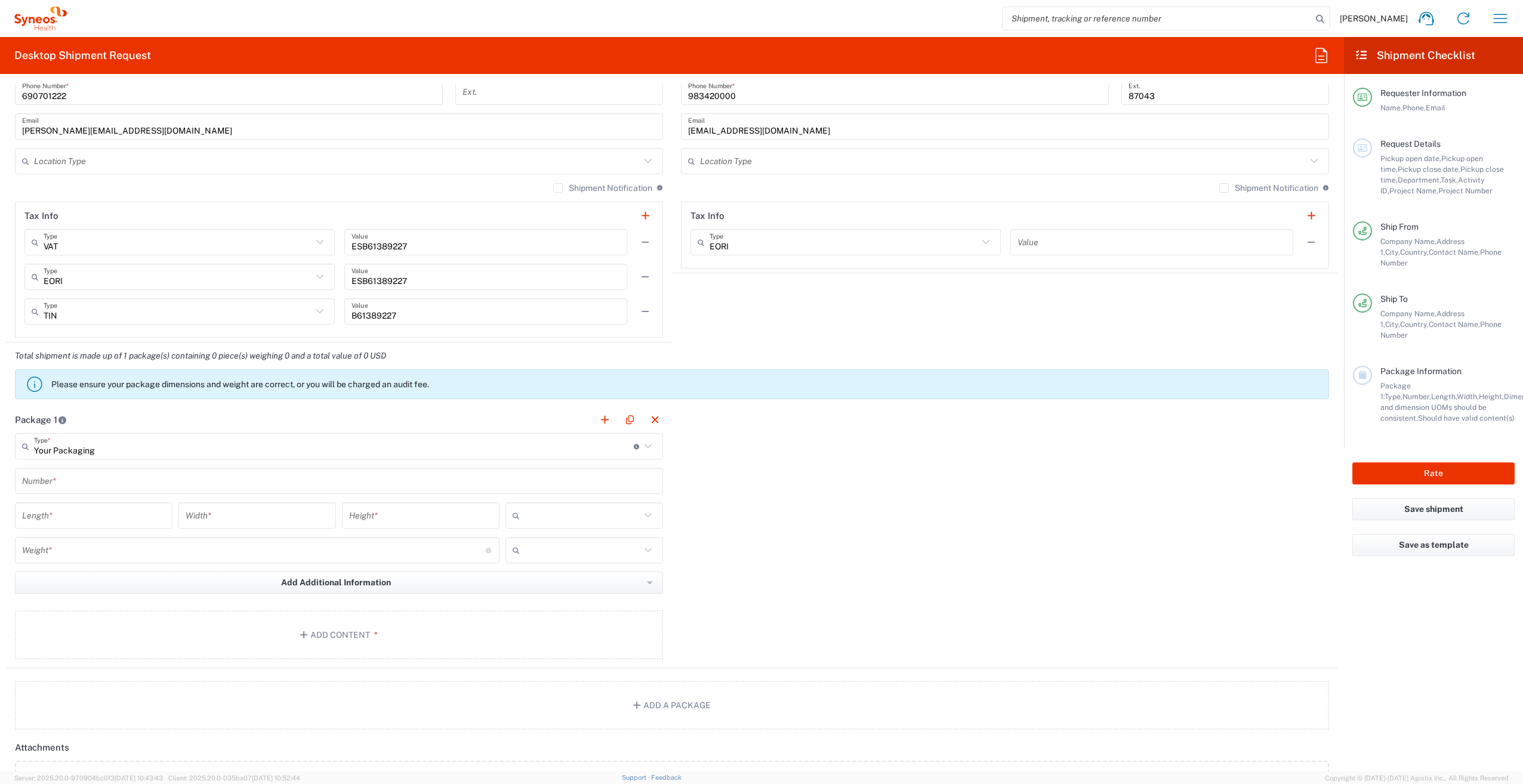
click at [79, 484] on input "text" at bounding box center [339, 481] width 634 height 21
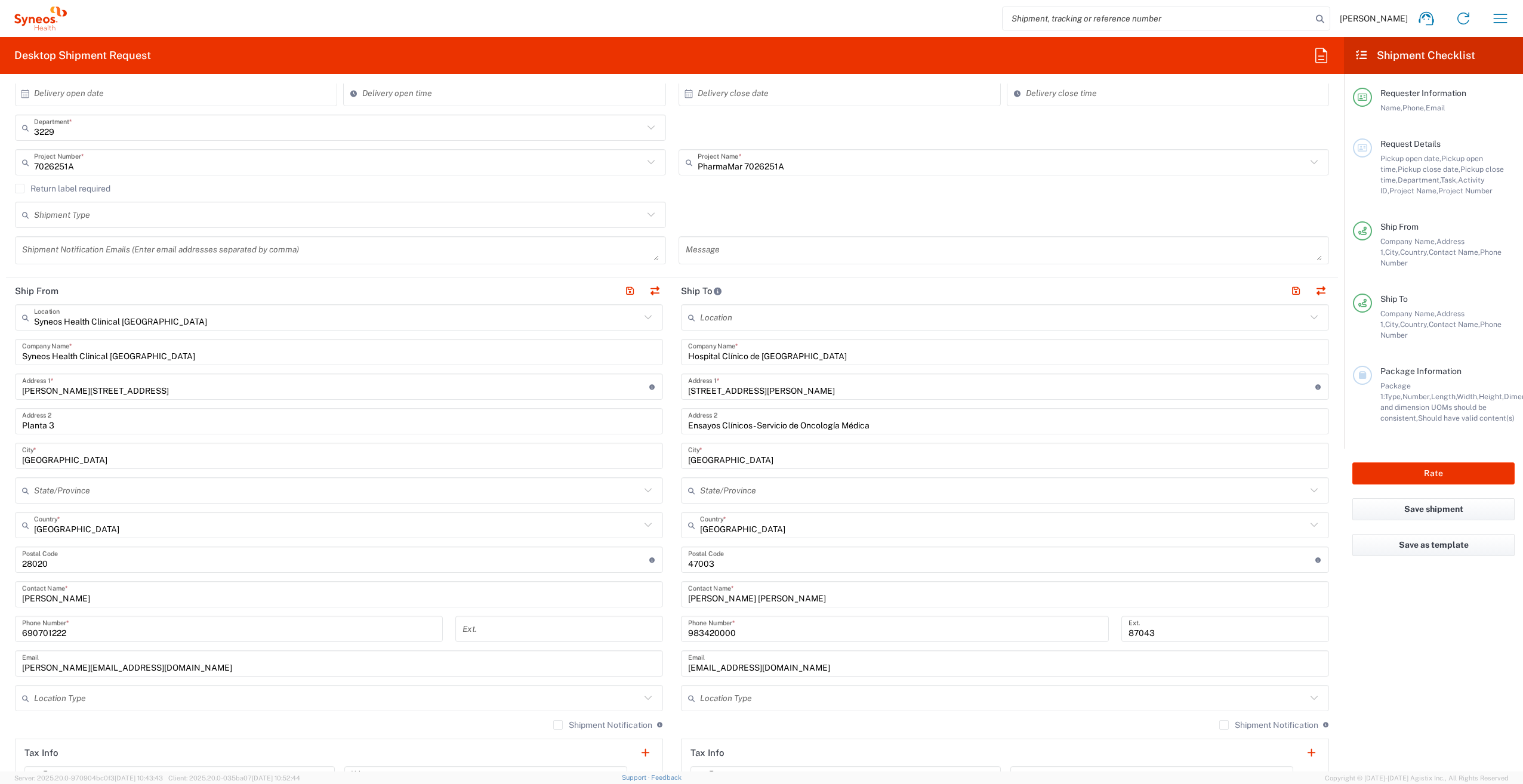
scroll to position [60, 0]
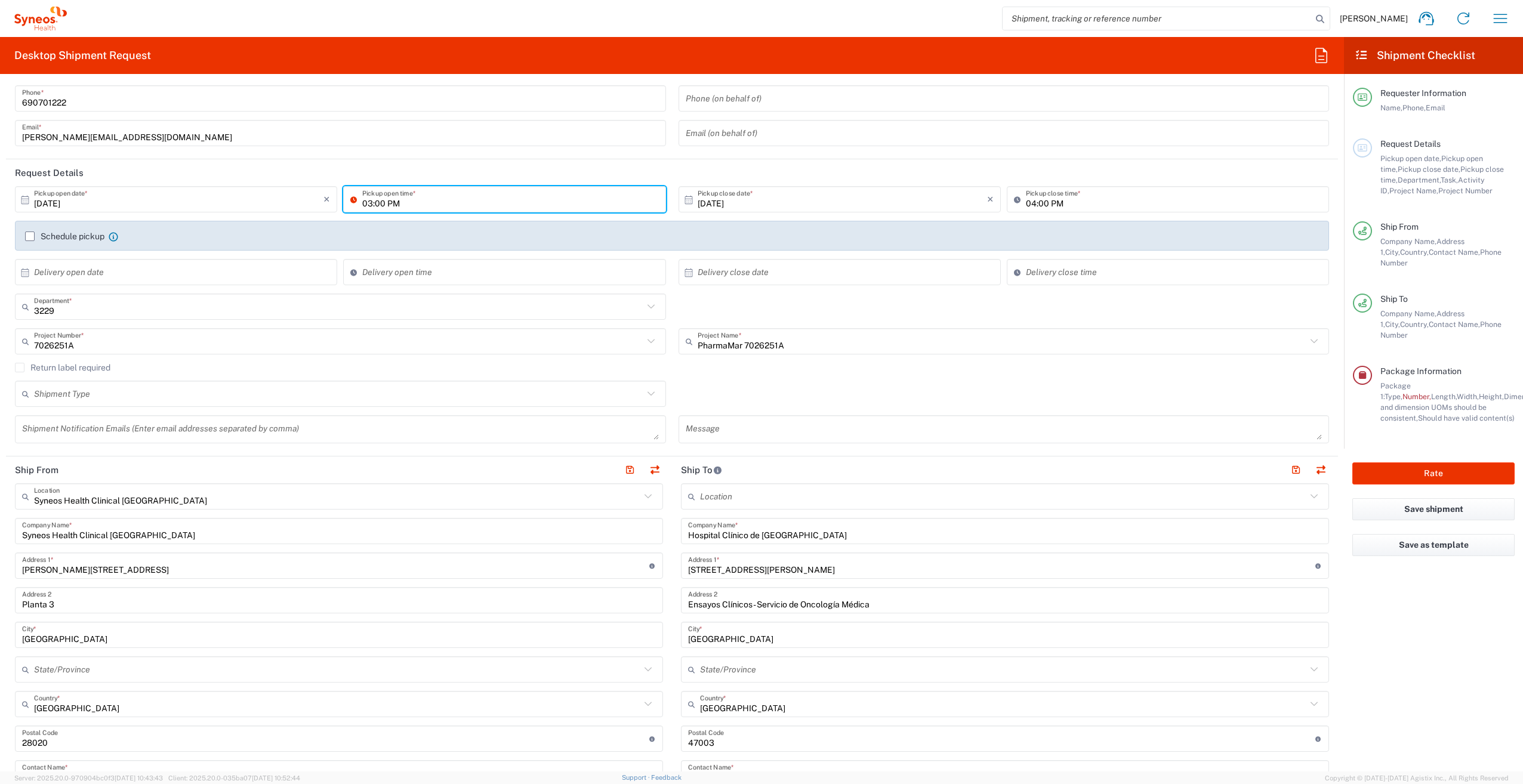
click at [369, 202] on input "03:00 PM" at bounding box center [510, 199] width 296 height 21
click at [366, 203] on input "03:00 PM" at bounding box center [510, 199] width 296 height 21
click at [248, 202] on input "[DATE]" at bounding box center [178, 199] width 289 height 21
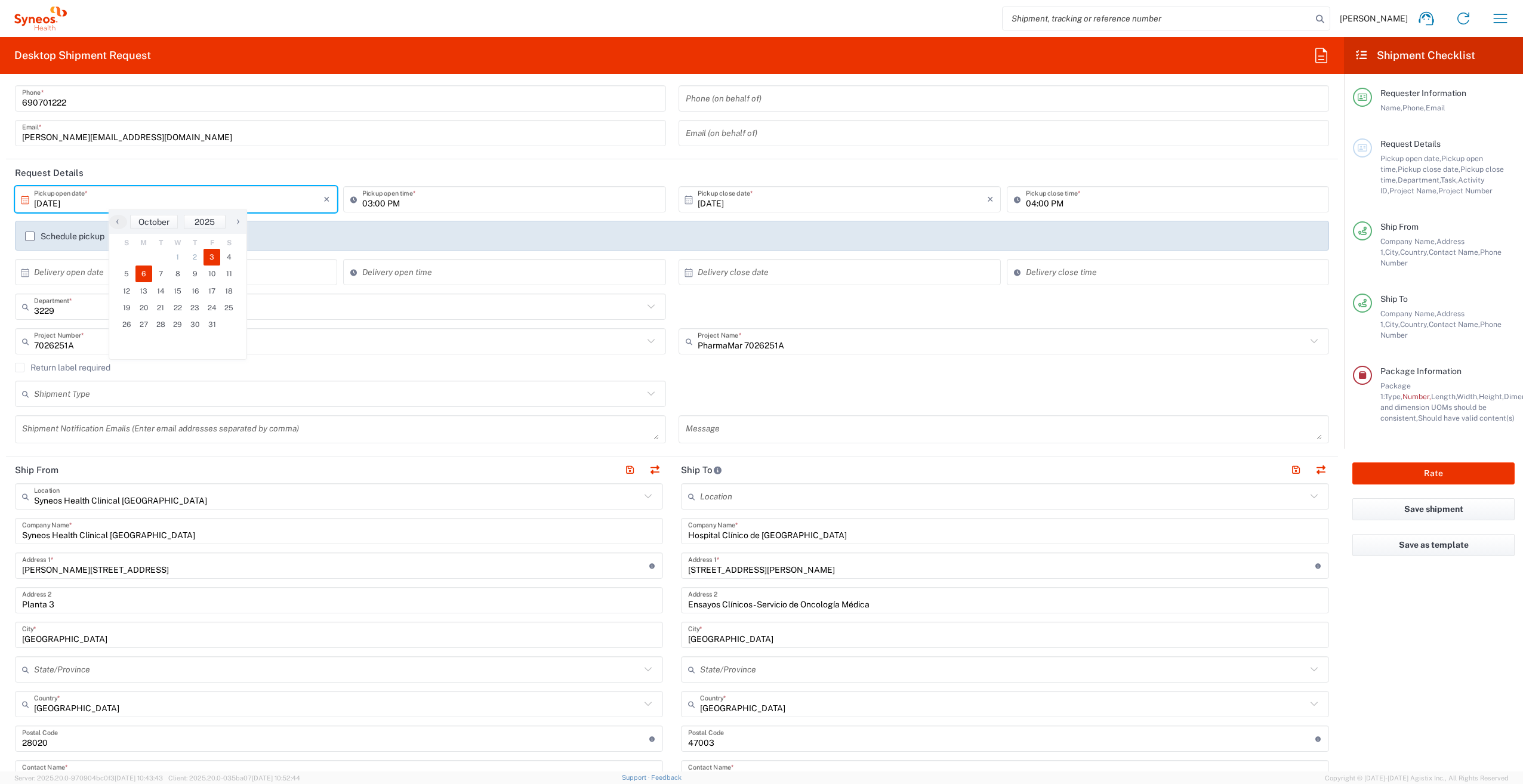
click at [147, 272] on span "6" at bounding box center [144, 274] width 18 height 17
type input "[DATE]"
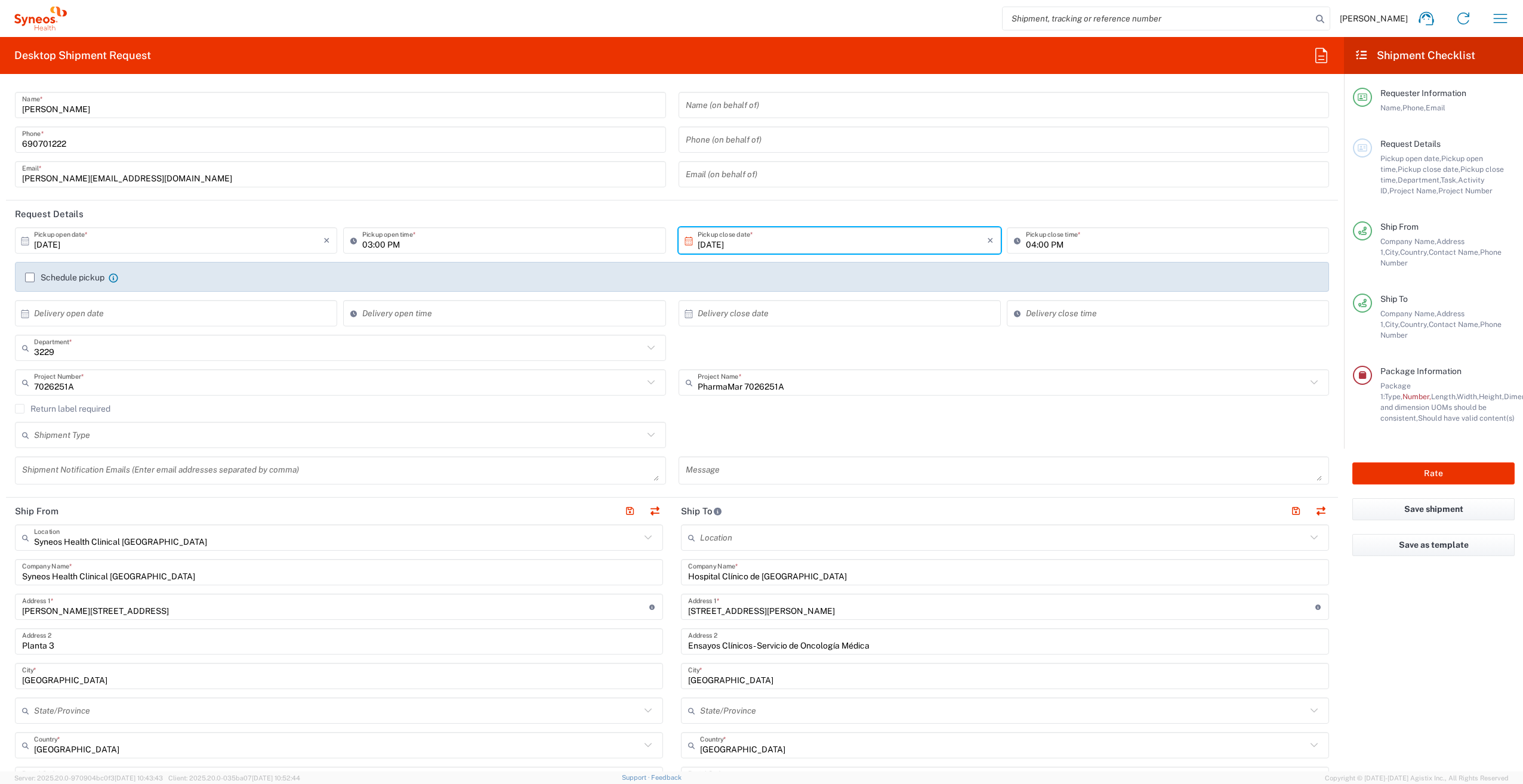
scroll to position [0, 0]
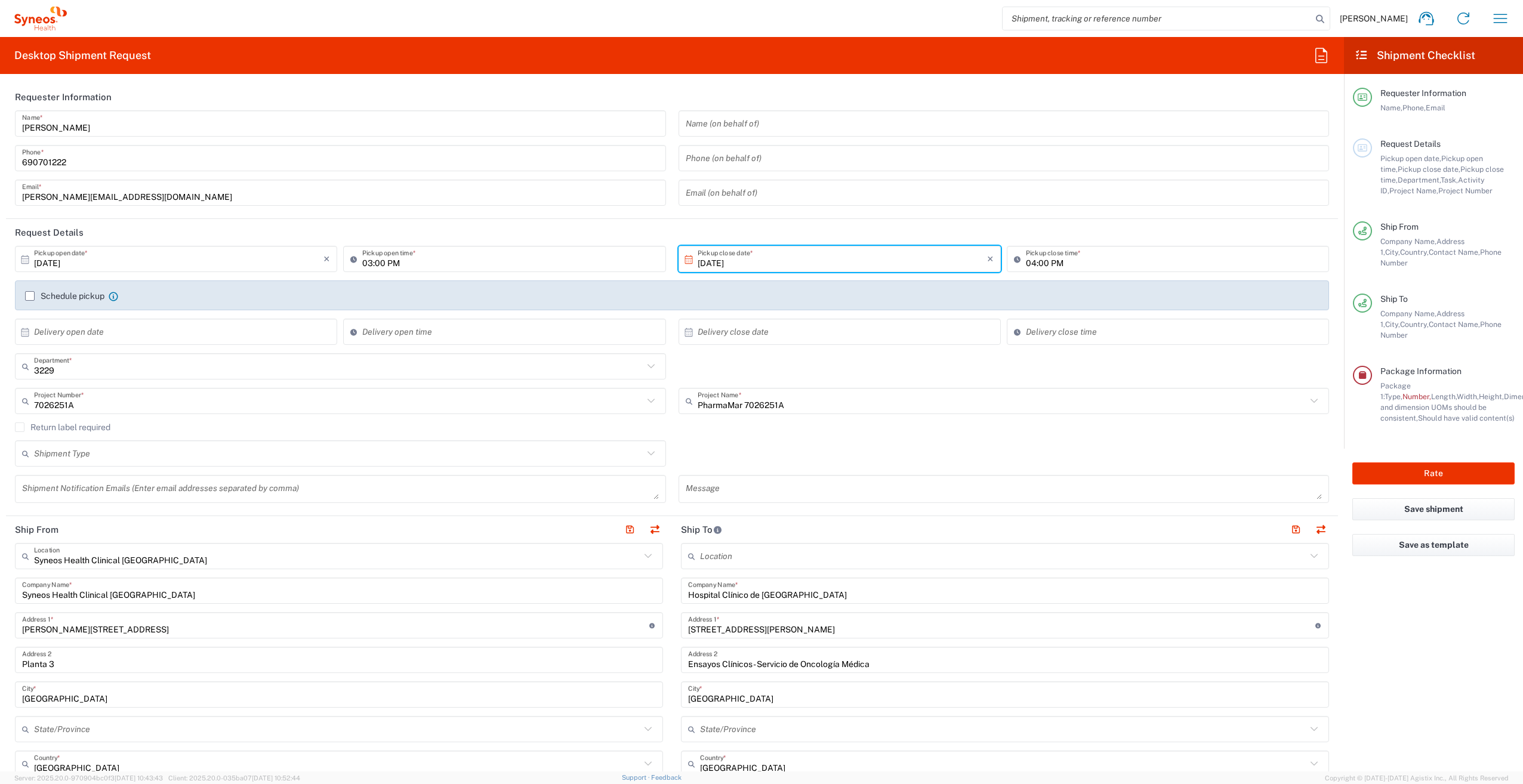
click at [26, 292] on label "Schedule pickup" at bounding box center [64, 296] width 79 height 10
click at [30, 296] on input "Schedule pickup" at bounding box center [30, 296] width 0 height 0
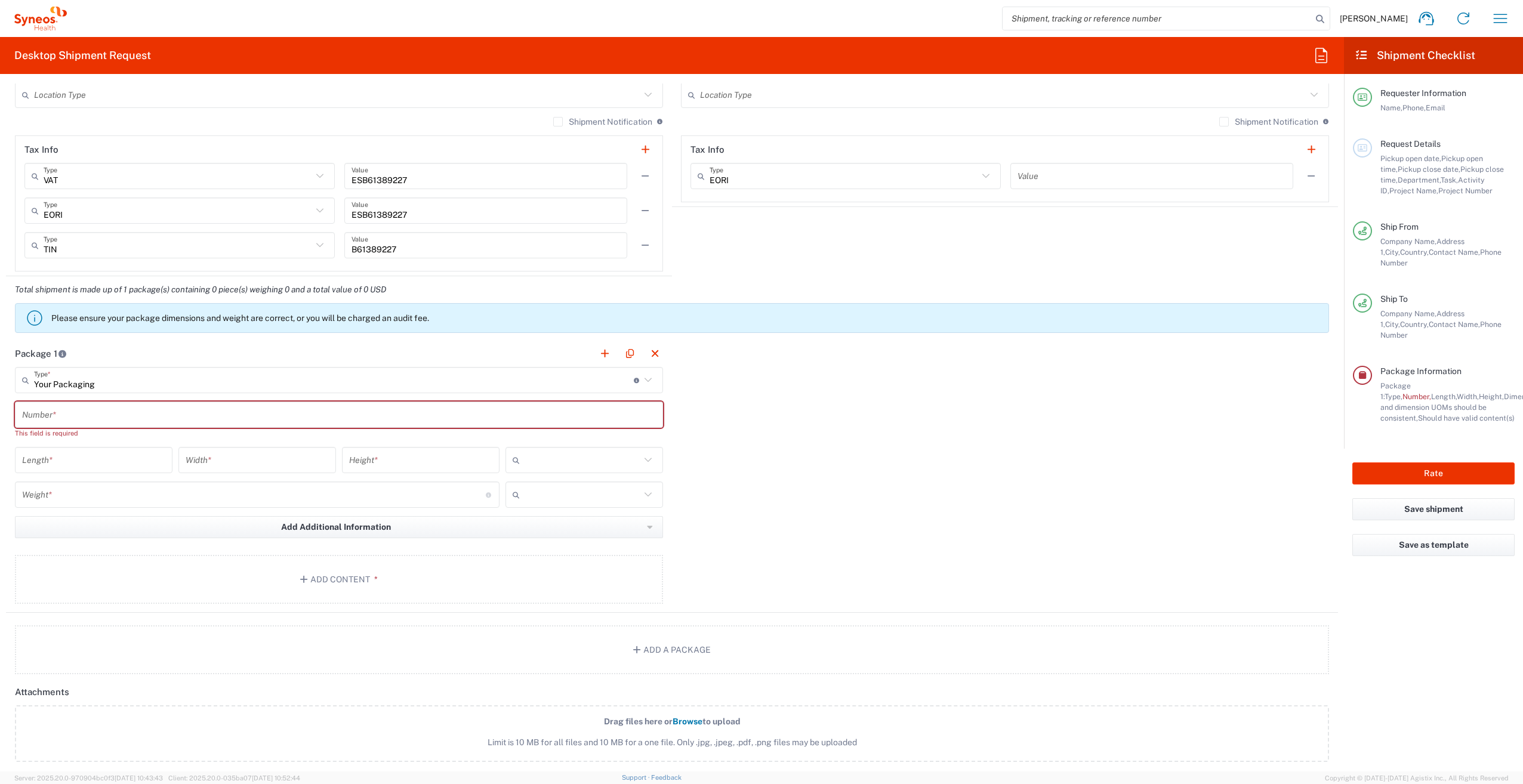
scroll to position [895, 0]
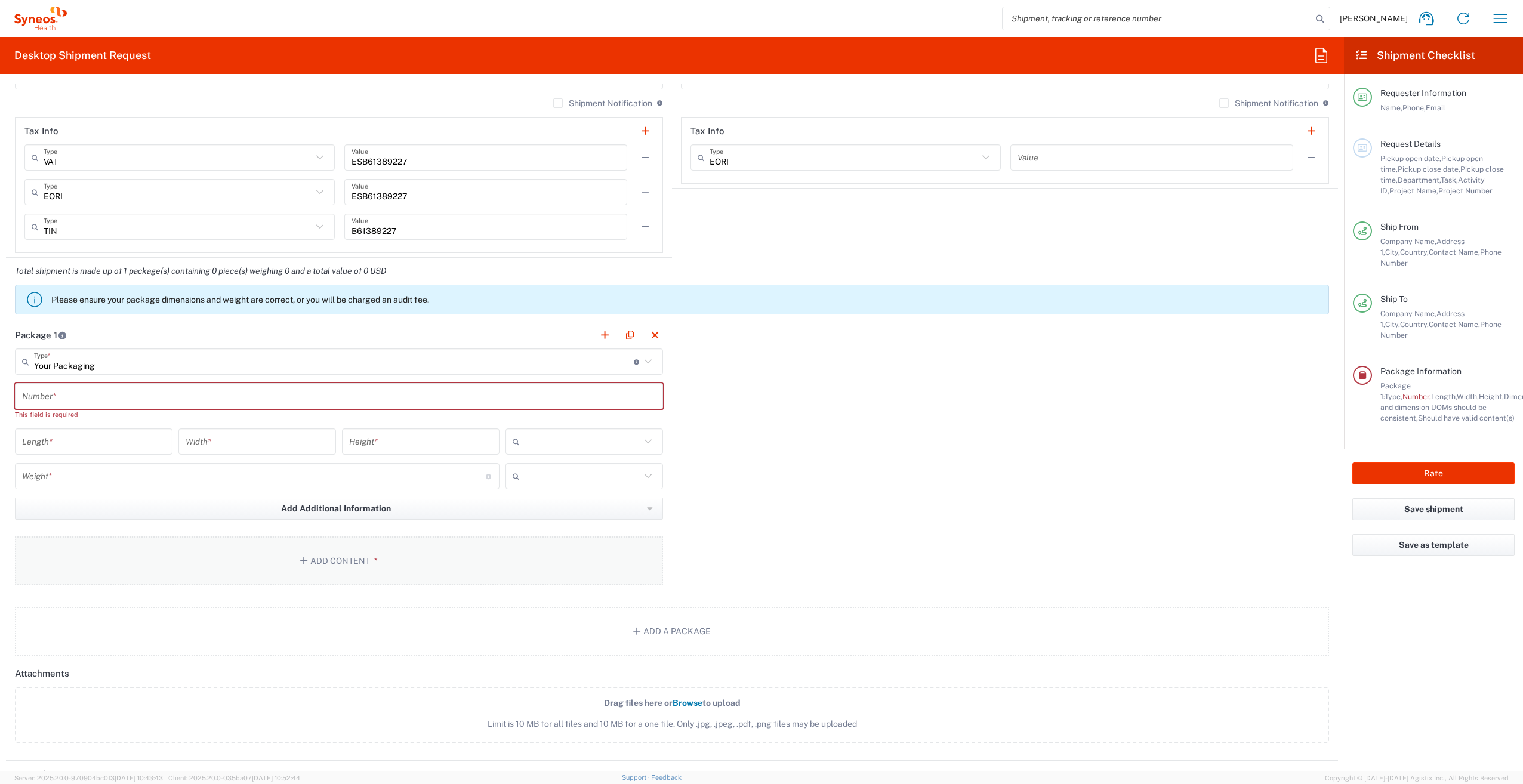
click at [373, 560] on span "*" at bounding box center [373, 561] width 8 height 10
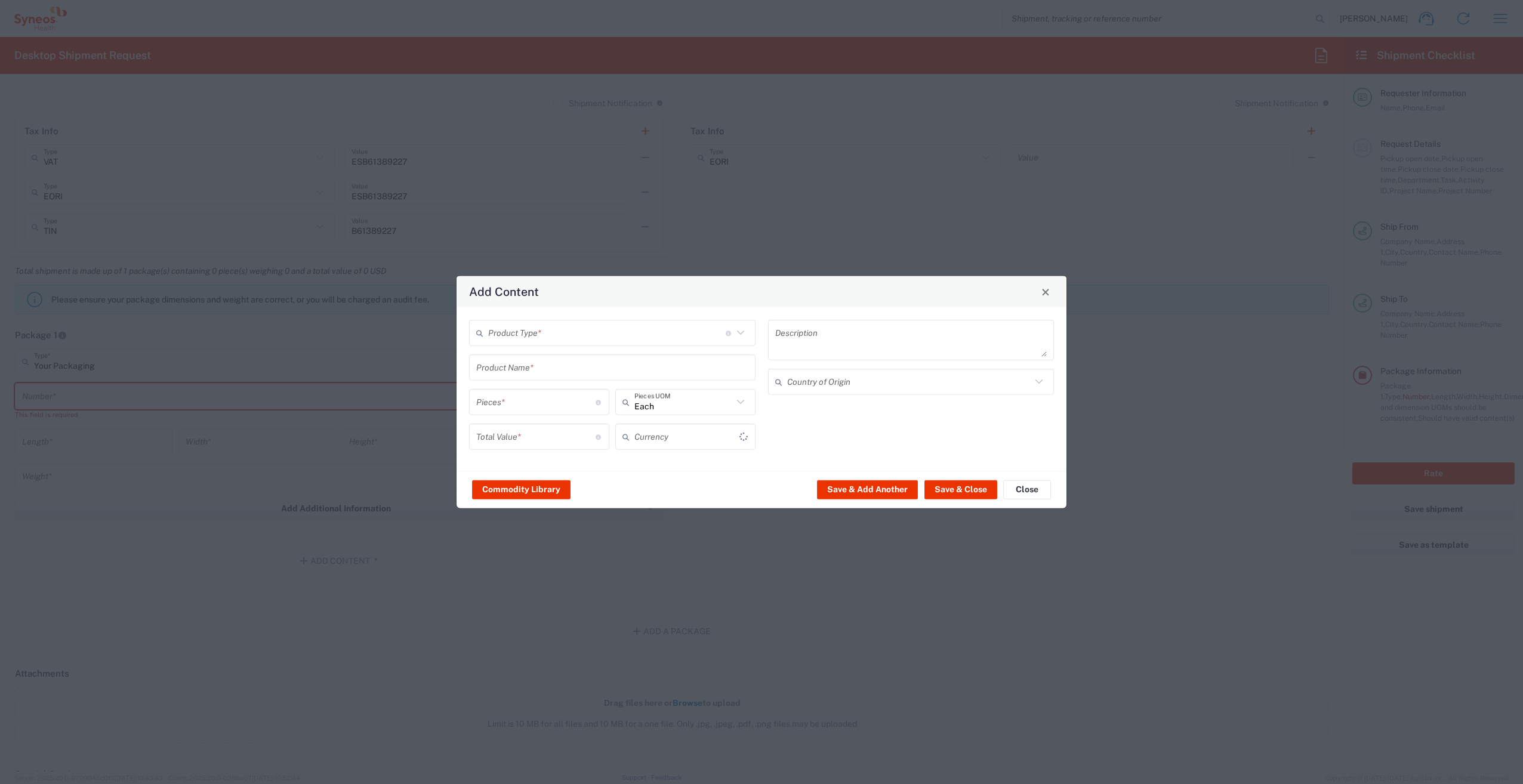
type input "US Dollar"
click at [561, 333] on input "text" at bounding box center [607, 332] width 237 height 21
click at [543, 356] on span "Documents" at bounding box center [612, 359] width 284 height 19
type input "Documents"
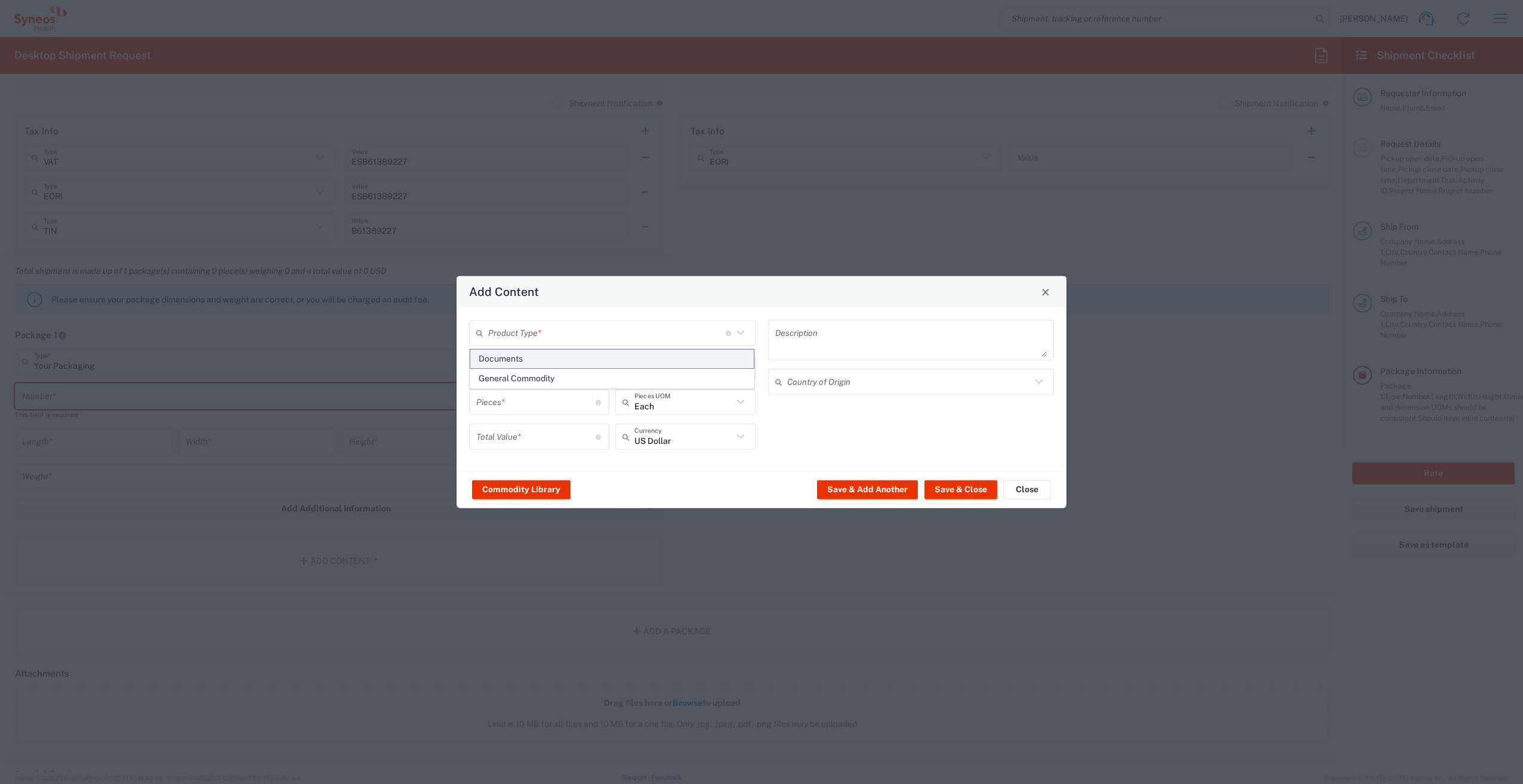
type input "1"
type textarea "Documents"
click at [740, 445] on div "US Dollar Currency" at bounding box center [685, 436] width 140 height 26
click at [663, 468] on span "Euro" at bounding box center [685, 463] width 138 height 19
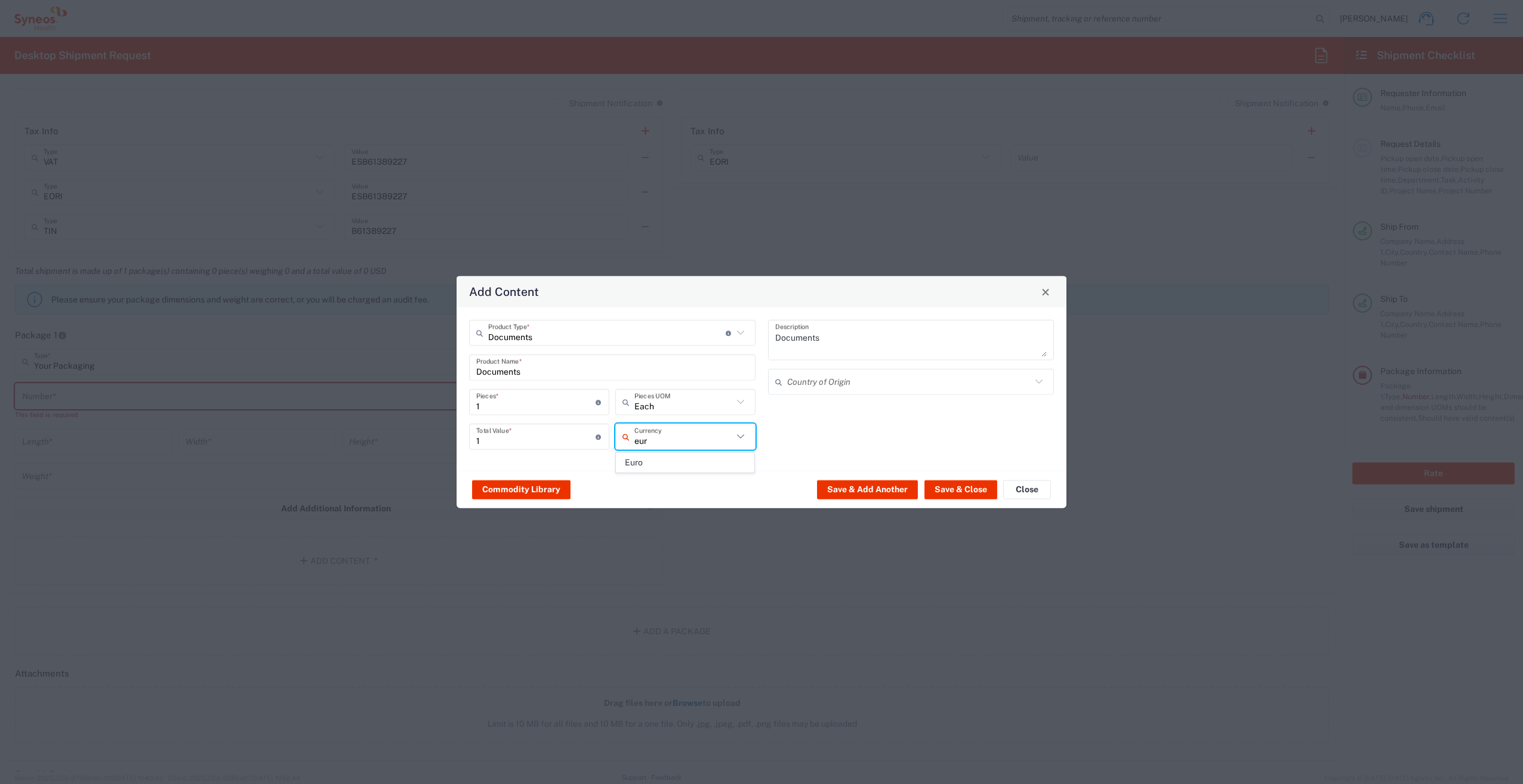
type input "Euro"
click at [966, 486] on button "Save & Close" at bounding box center [961, 489] width 73 height 19
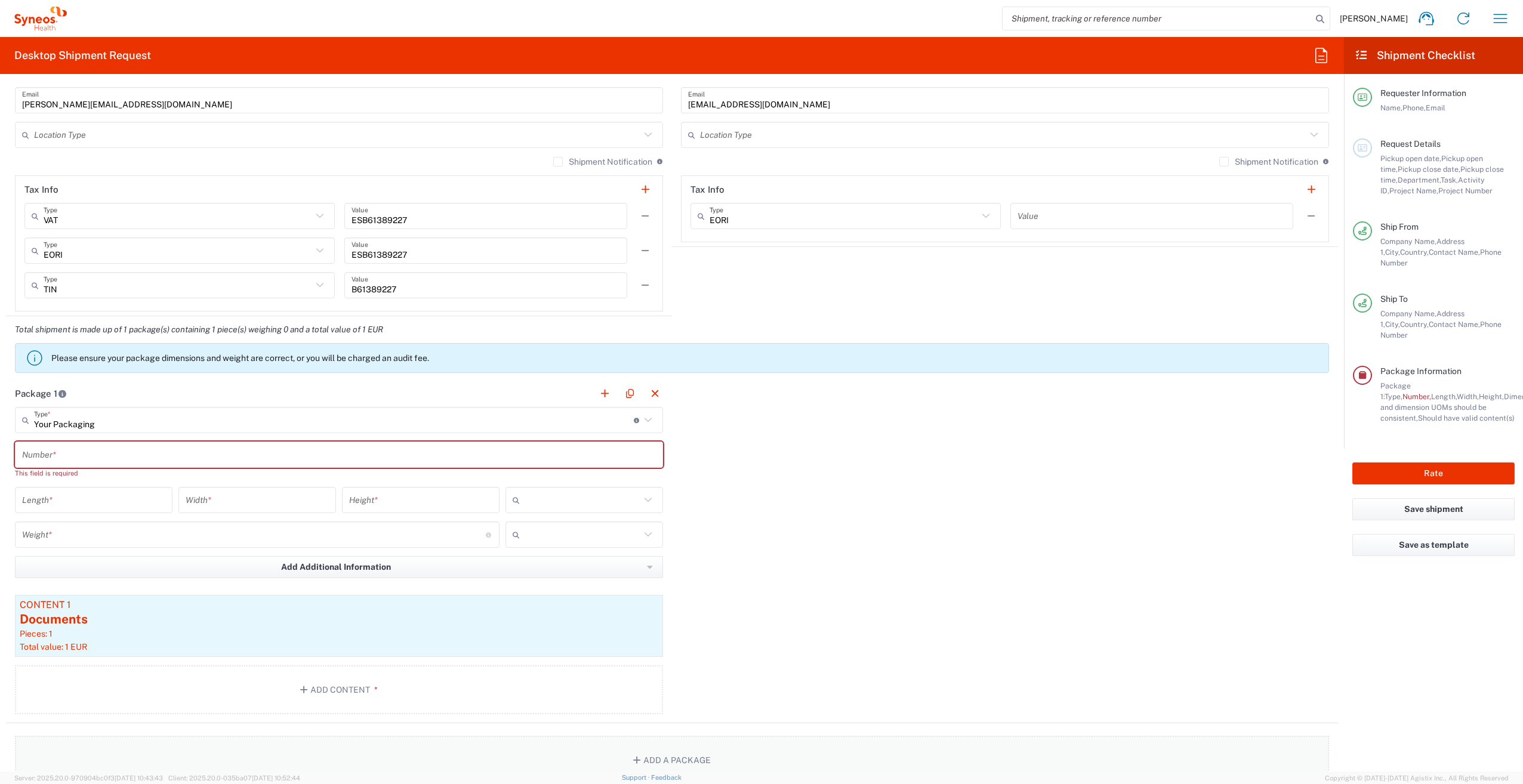
scroll to position [837, 0]
click at [376, 458] on input "text" at bounding box center [339, 455] width 634 height 21
click at [756, 466] on div "Package 1 Your Packaging Type * Material used to package goods Envelope Large B…" at bounding box center [672, 551] width 1332 height 343
click at [125, 463] on div "Number *" at bounding box center [339, 454] width 648 height 26
click at [120, 448] on input "text" at bounding box center [339, 455] width 634 height 21
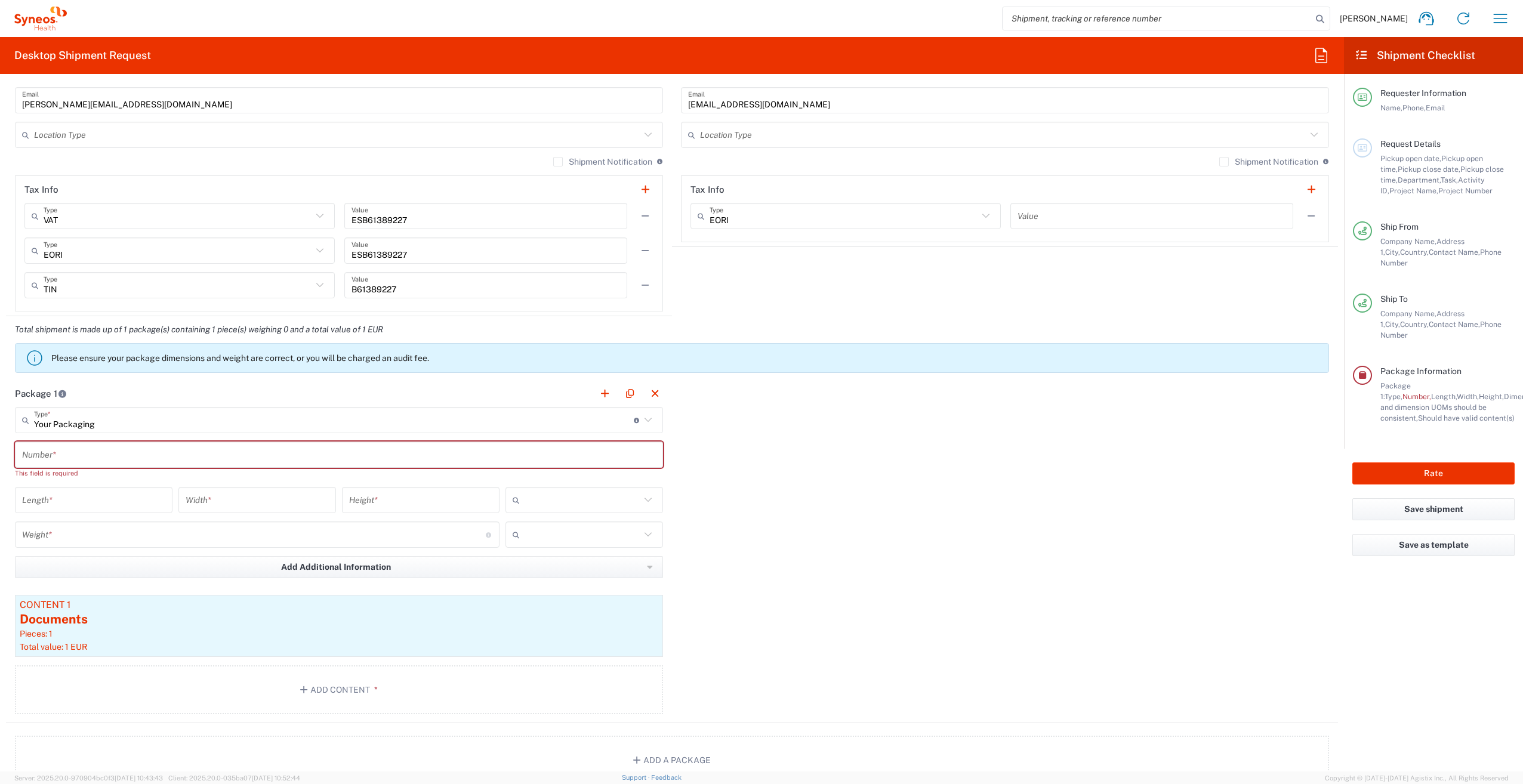
click at [131, 451] on input "text" at bounding box center [339, 455] width 634 height 21
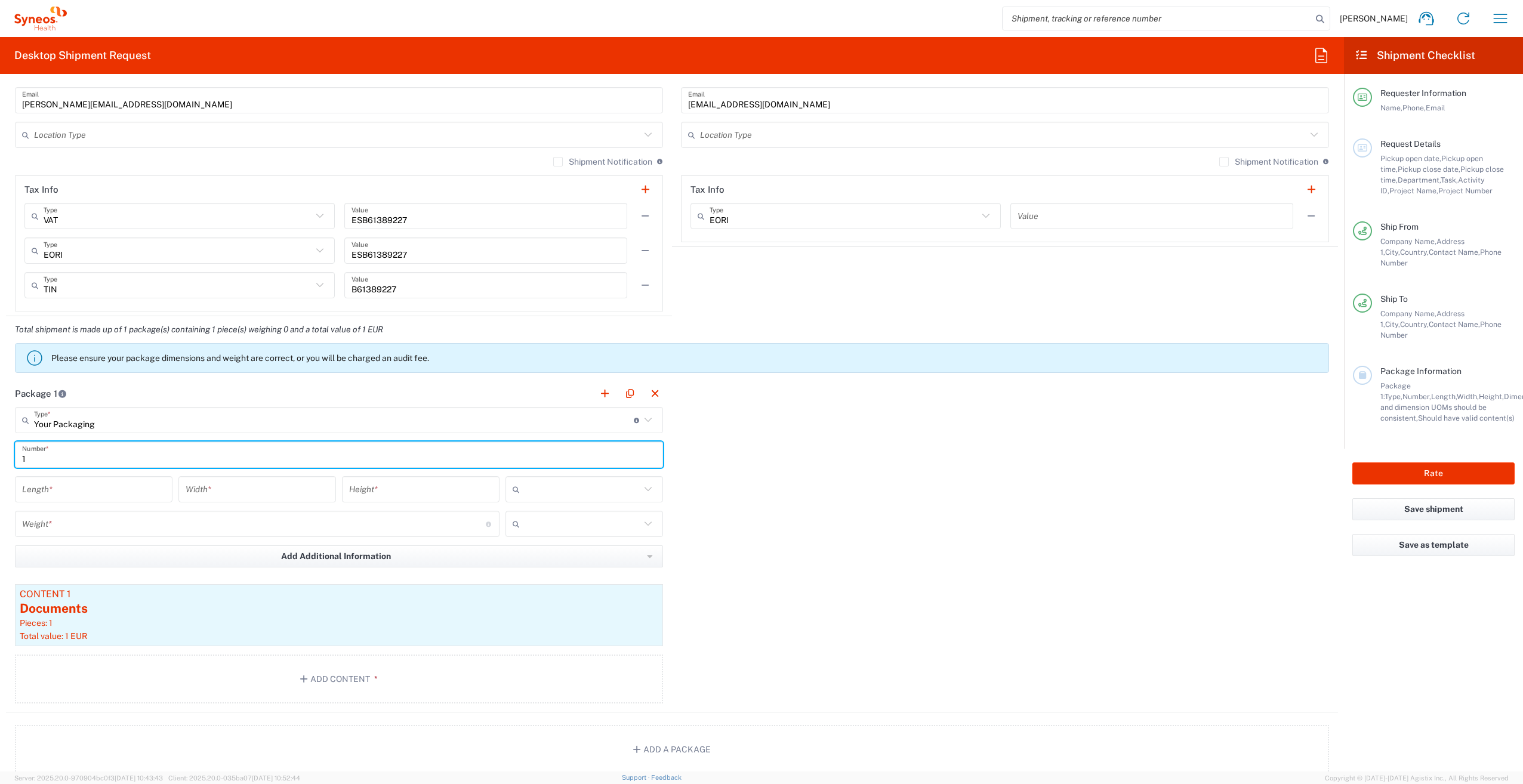
type input "1"
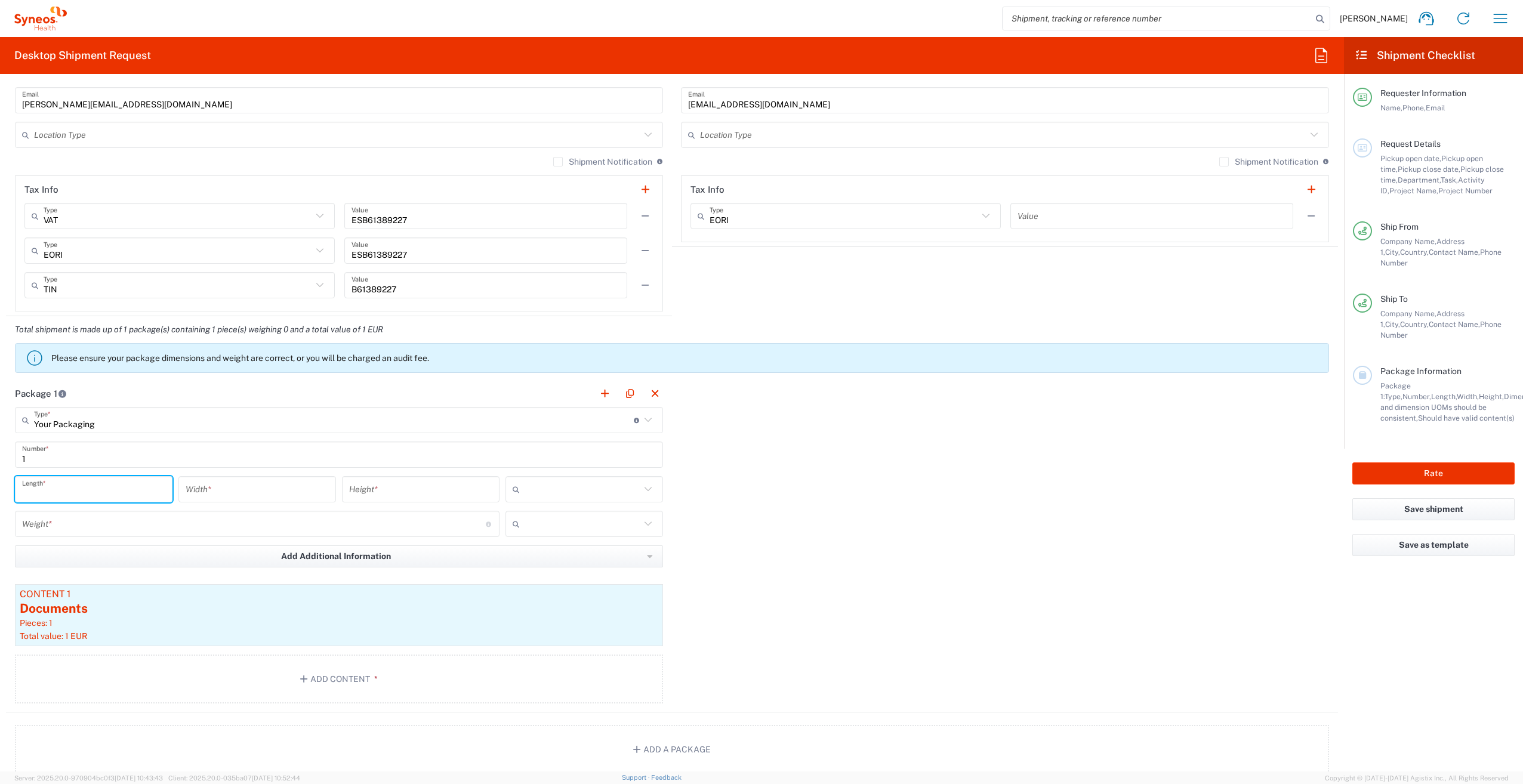
click at [103, 490] on input "number" at bounding box center [94, 489] width 143 height 21
type input "51"
type input "32"
type input "33"
drag, startPoint x: 575, startPoint y: 487, endPoint x: 570, endPoint y: 509, distance: 22.6
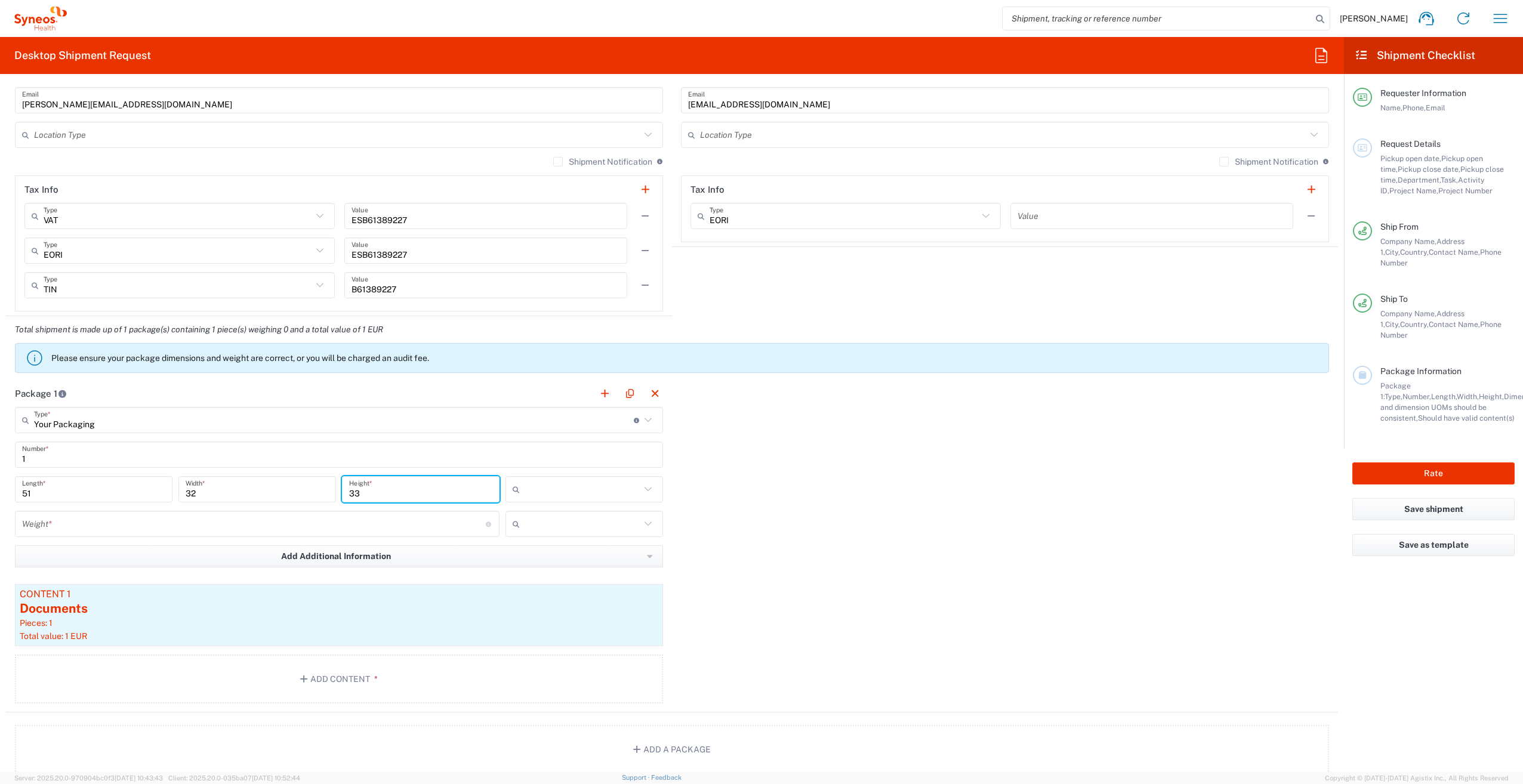
click at [575, 487] on input "text" at bounding box center [582, 489] width 116 height 19
click at [568, 512] on span "cm" at bounding box center [580, 513] width 154 height 19
type input "cm"
click at [277, 525] on input "number" at bounding box center [254, 524] width 464 height 21
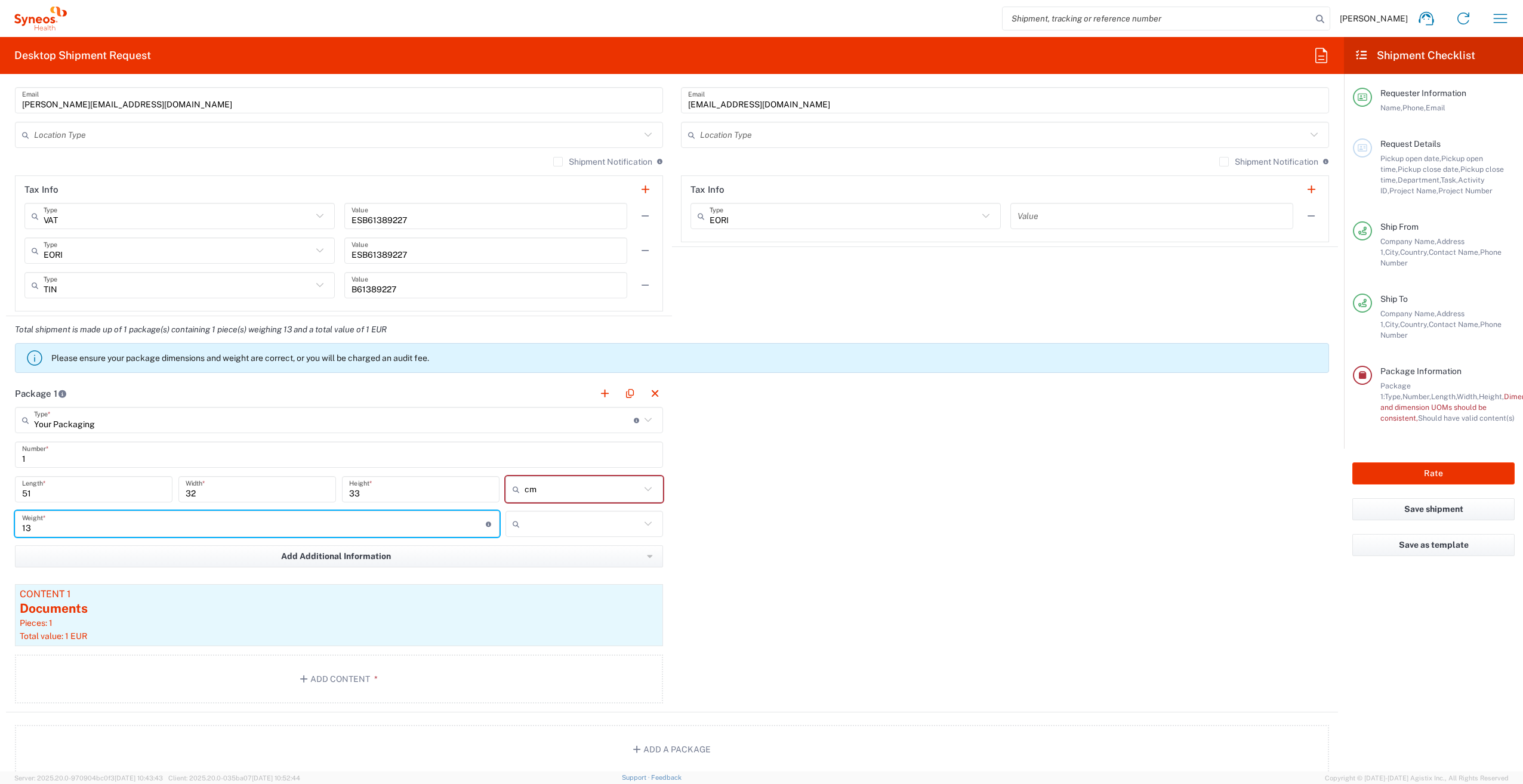
type input "13"
click at [574, 520] on input "text" at bounding box center [582, 524] width 116 height 19
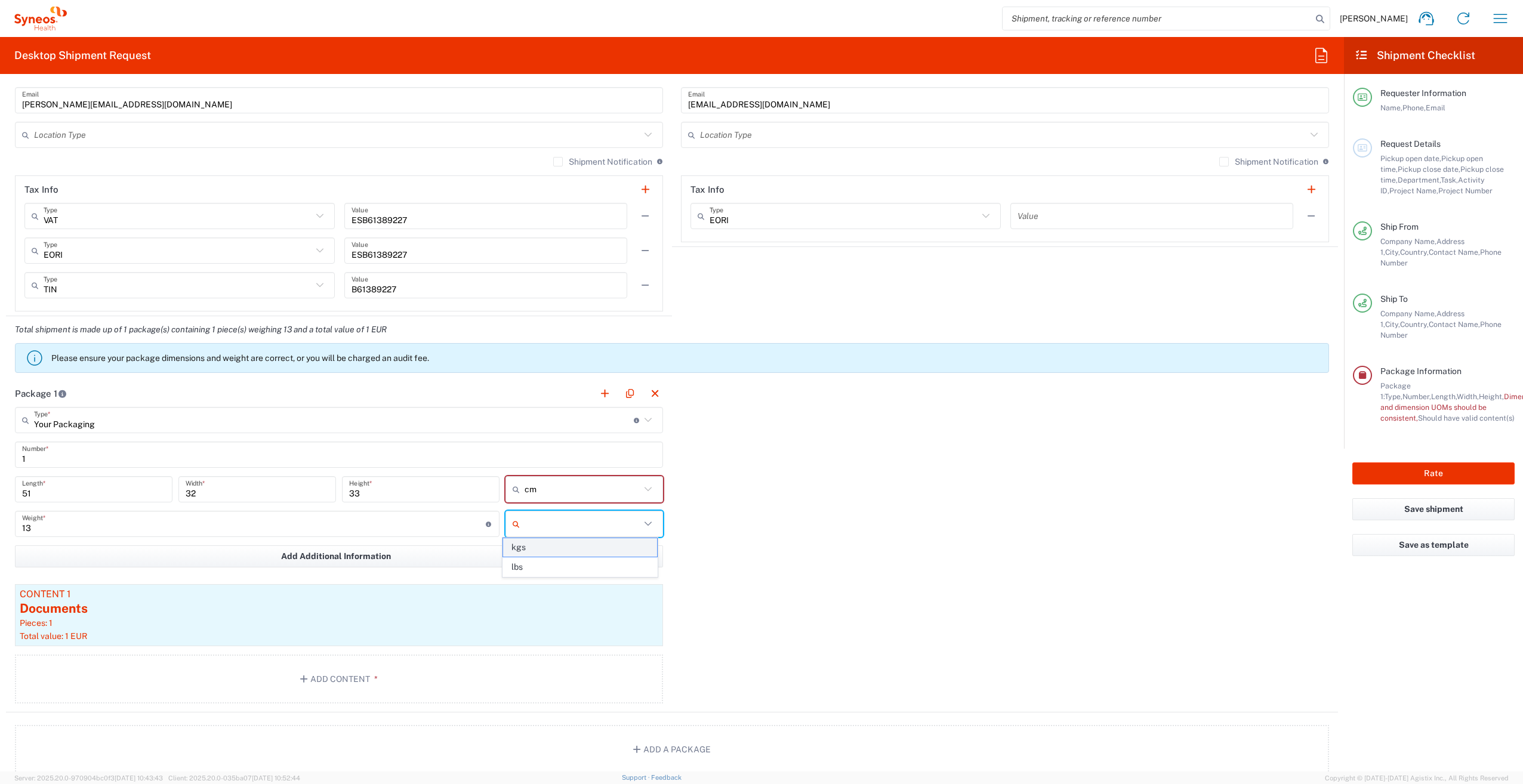
click at [574, 553] on span "kgs" at bounding box center [580, 547] width 154 height 19
type input "kgs"
click at [373, 523] on input "13" at bounding box center [254, 524] width 464 height 21
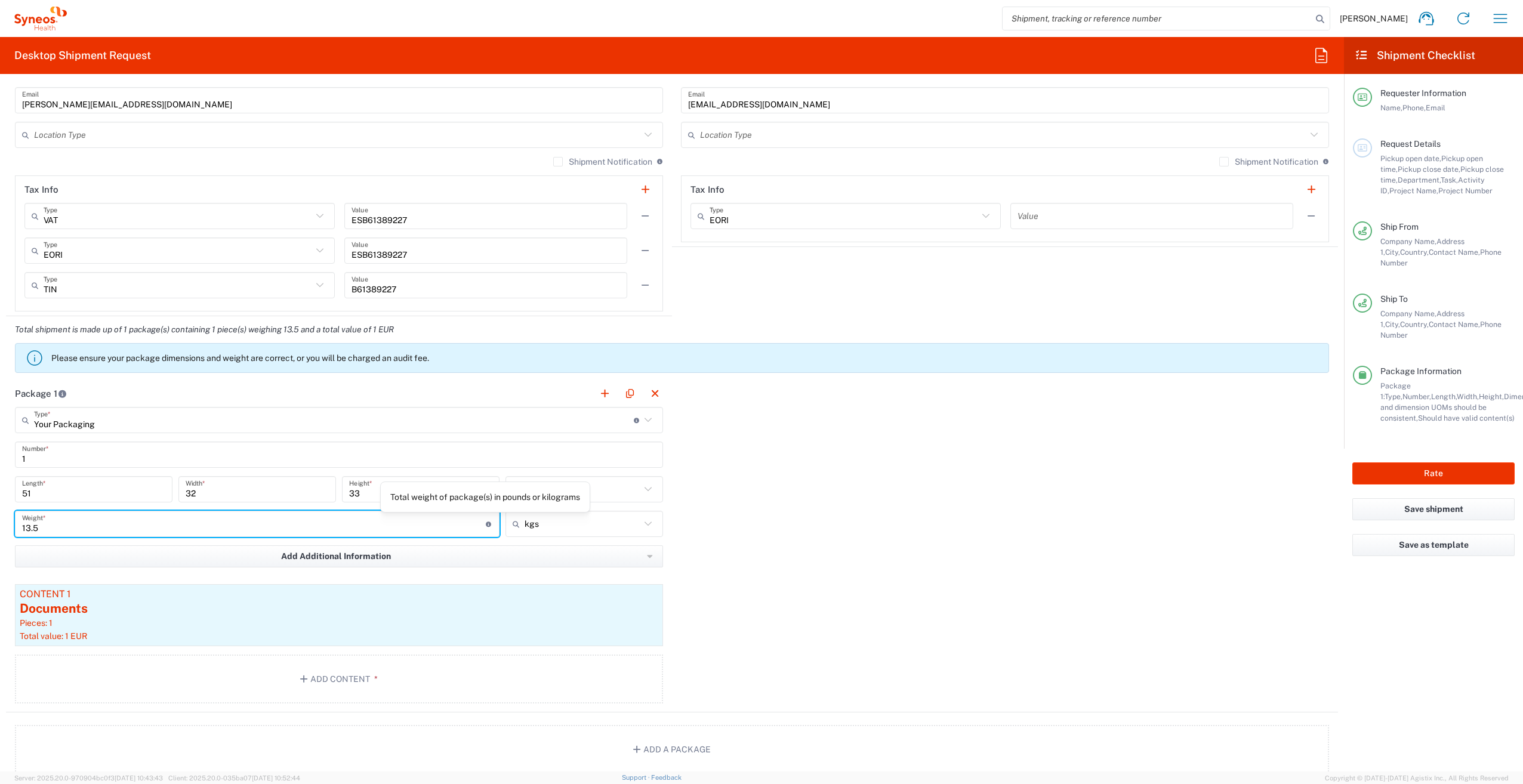
type input "13.5"
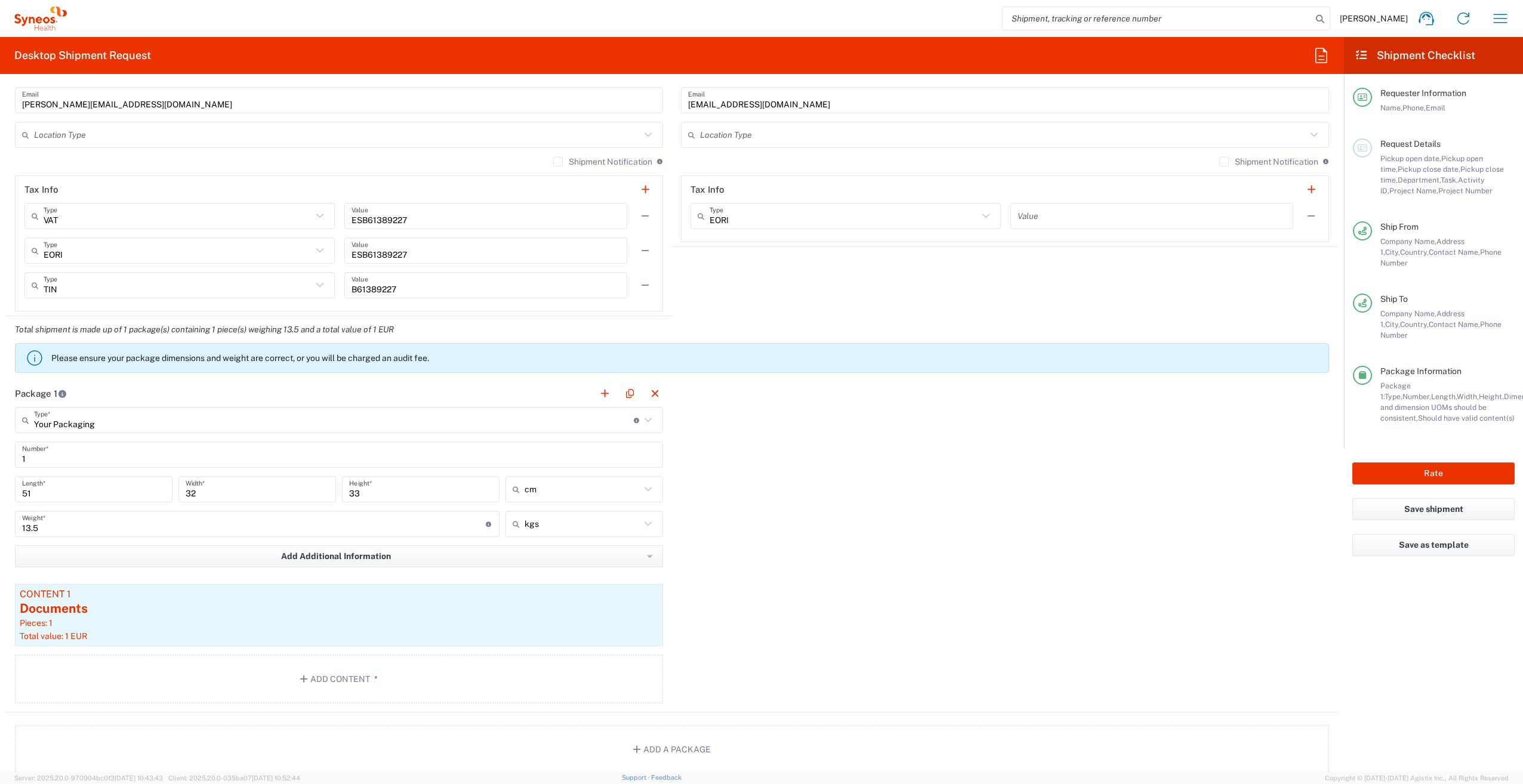
click at [860, 559] on div "Package 1 Your Packaging Type * Material used to package goods Envelope Large B…" at bounding box center [672, 546] width 1332 height 332
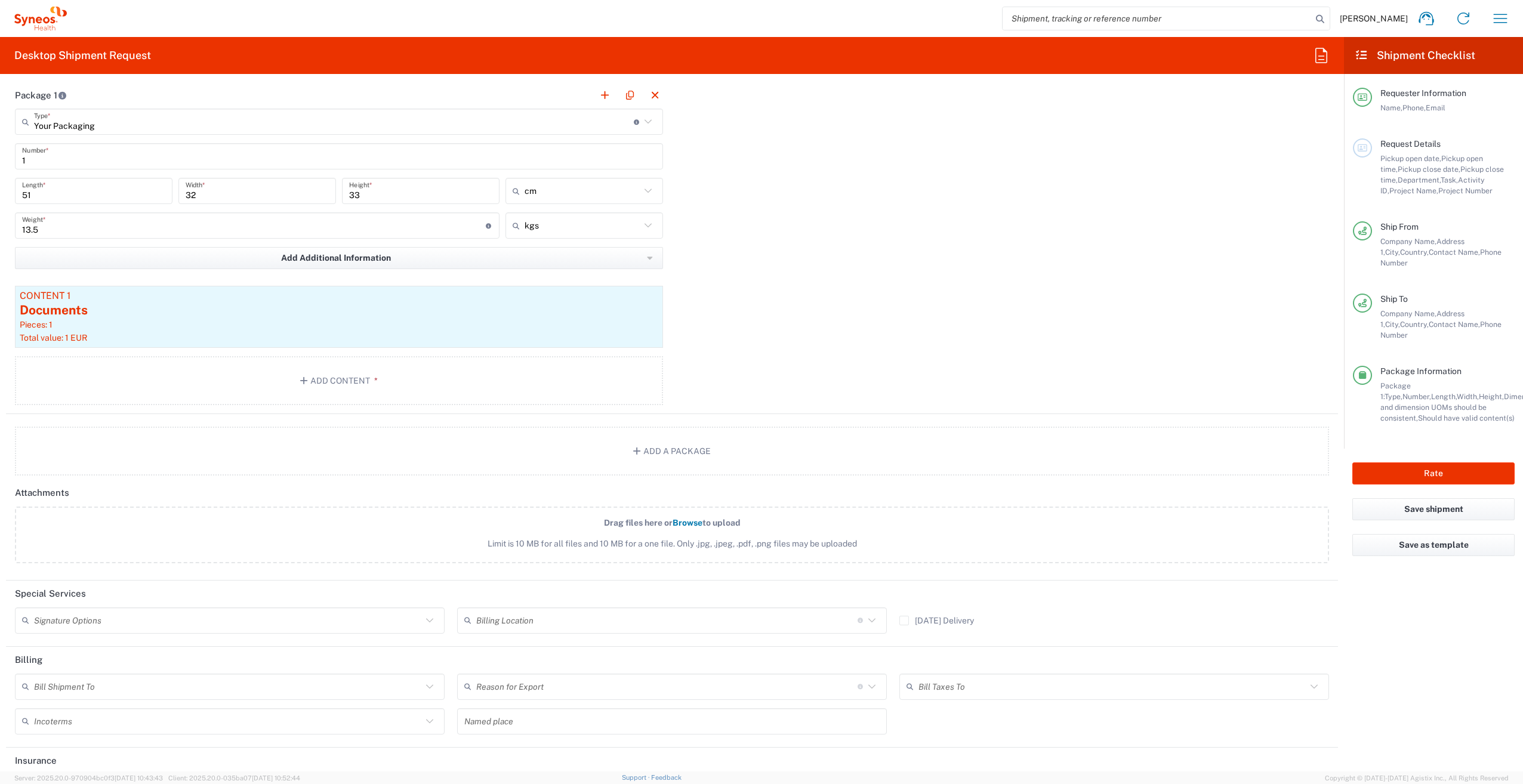
scroll to position [1184, 0]
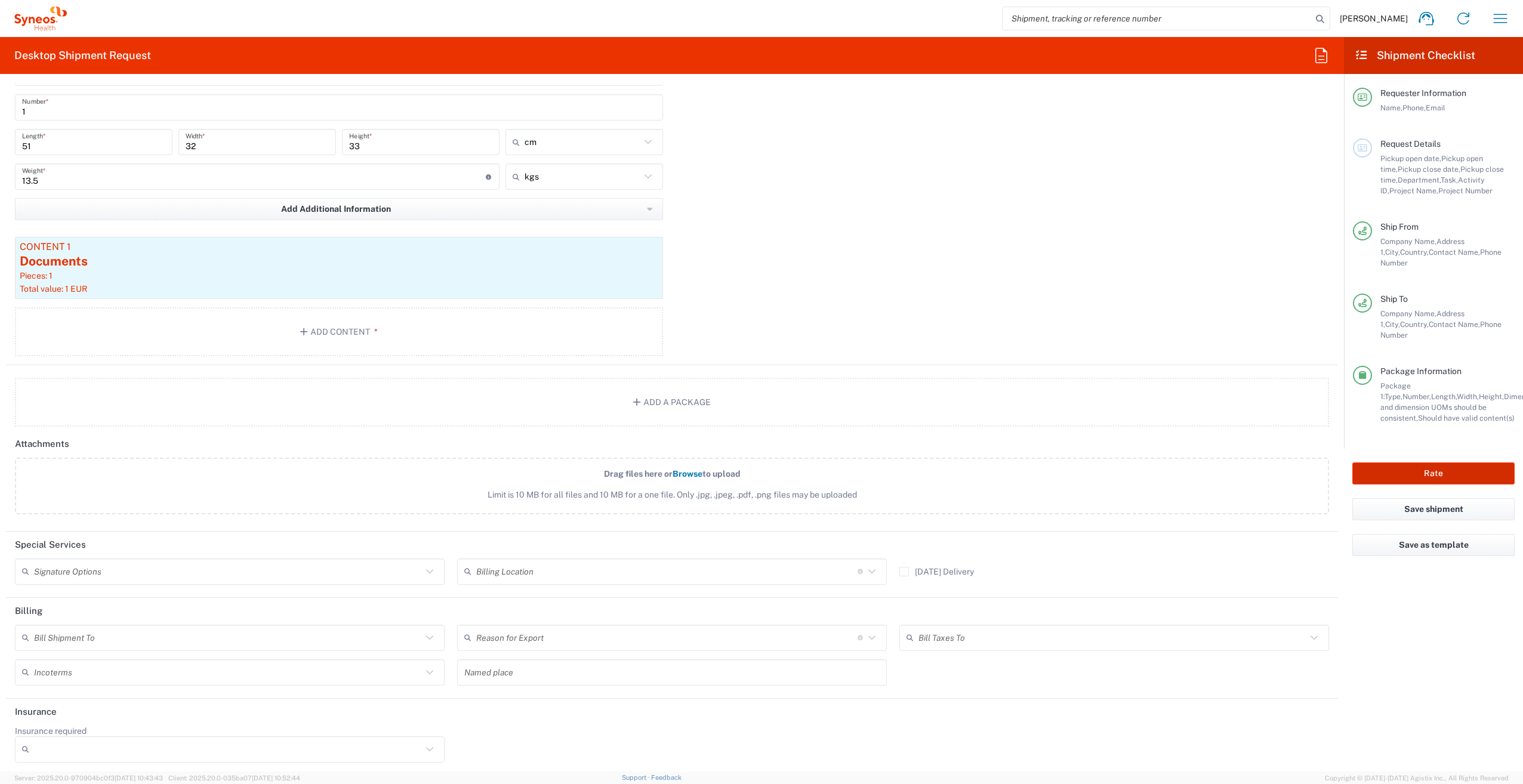
click at [1430, 463] on button "Rate" at bounding box center [1433, 474] width 163 height 22
type input "7026251A"
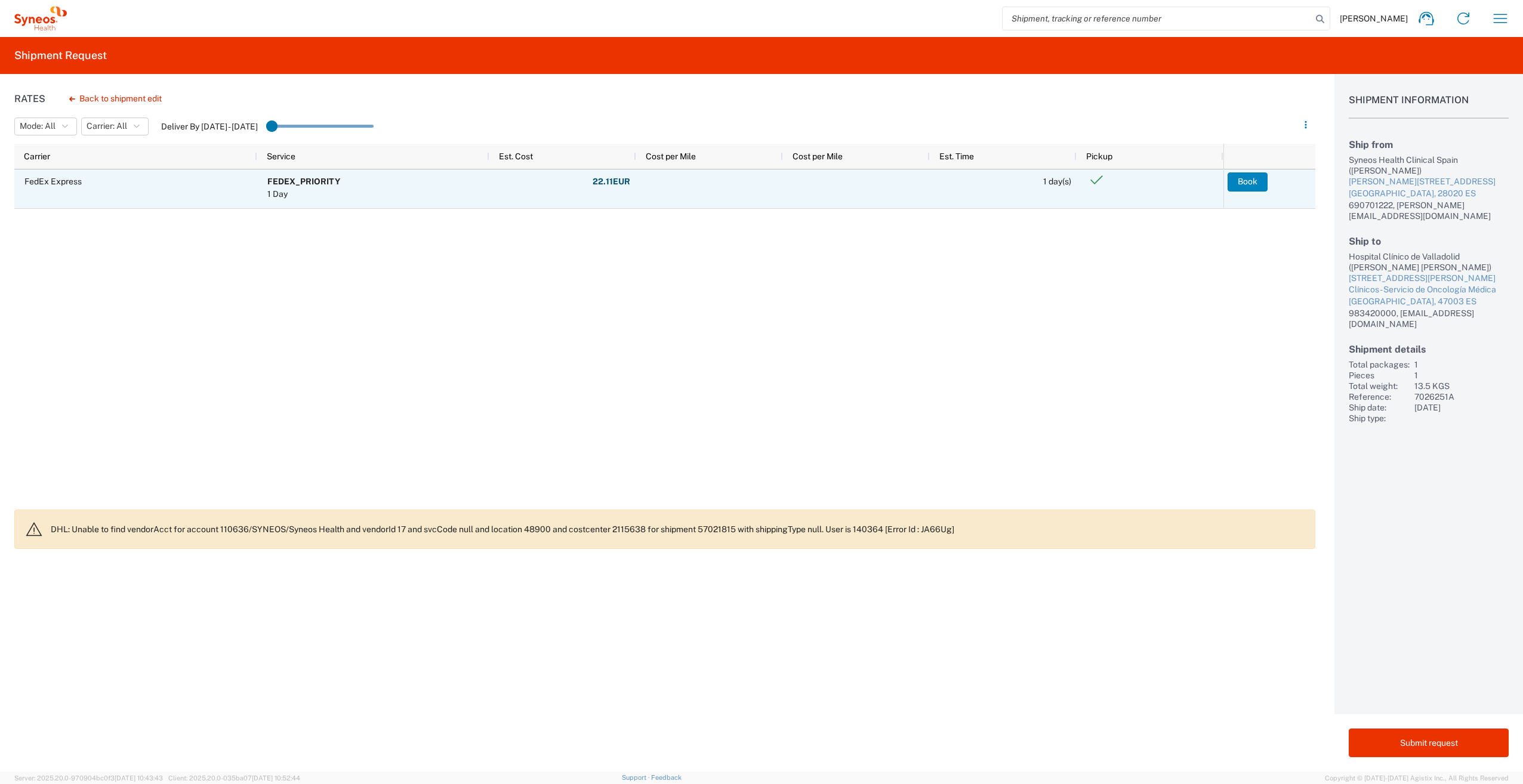
click at [1241, 184] on button "Book" at bounding box center [1248, 182] width 40 height 19
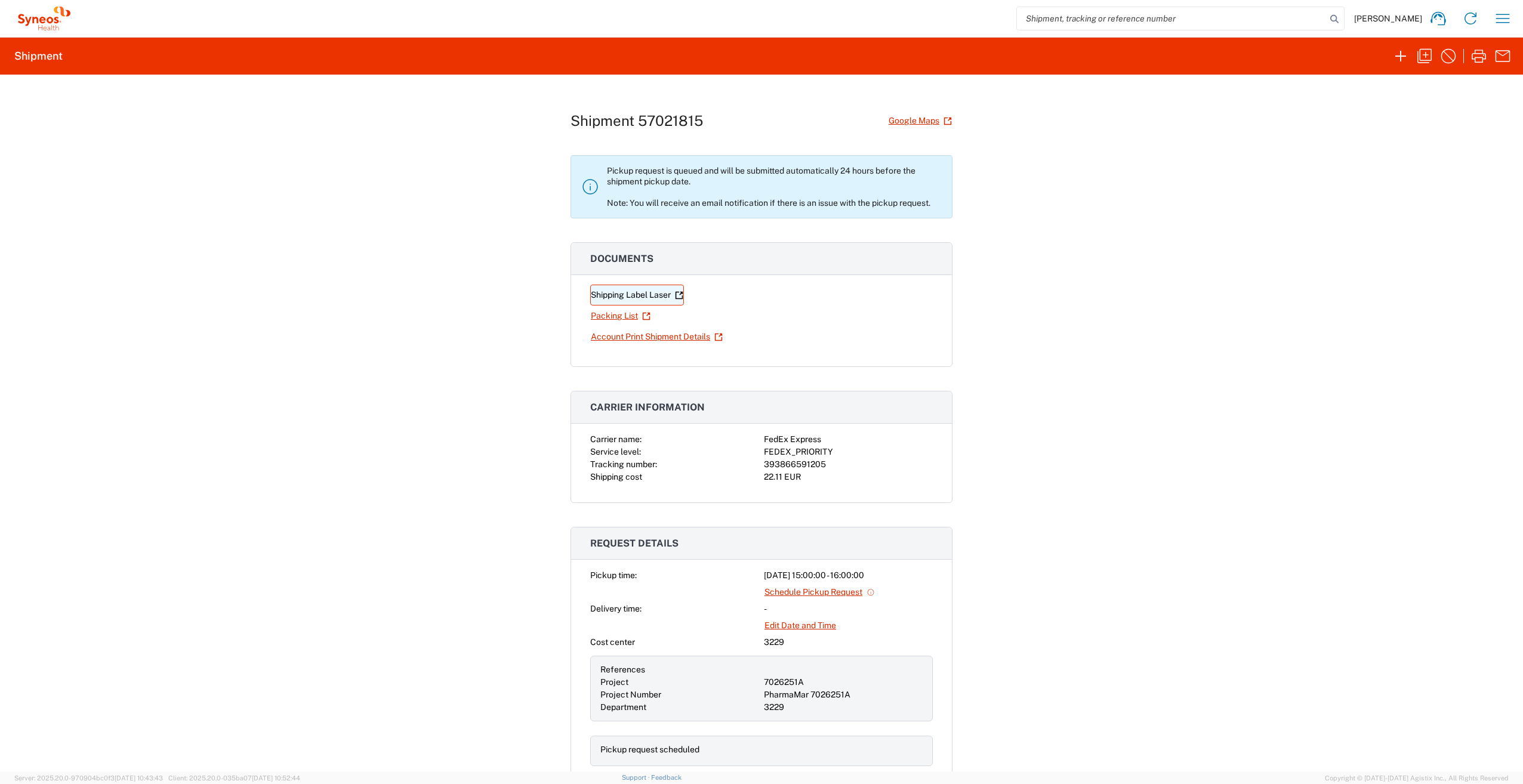
click at [637, 301] on link "Shipping Label Laser" at bounding box center [637, 295] width 94 height 21
click at [604, 315] on link "Packing List" at bounding box center [620, 316] width 61 height 21
click at [680, 333] on link "Account Print Shipment Details" at bounding box center [657, 336] width 133 height 21
click at [1397, 59] on icon "button" at bounding box center [1401, 56] width 19 height 19
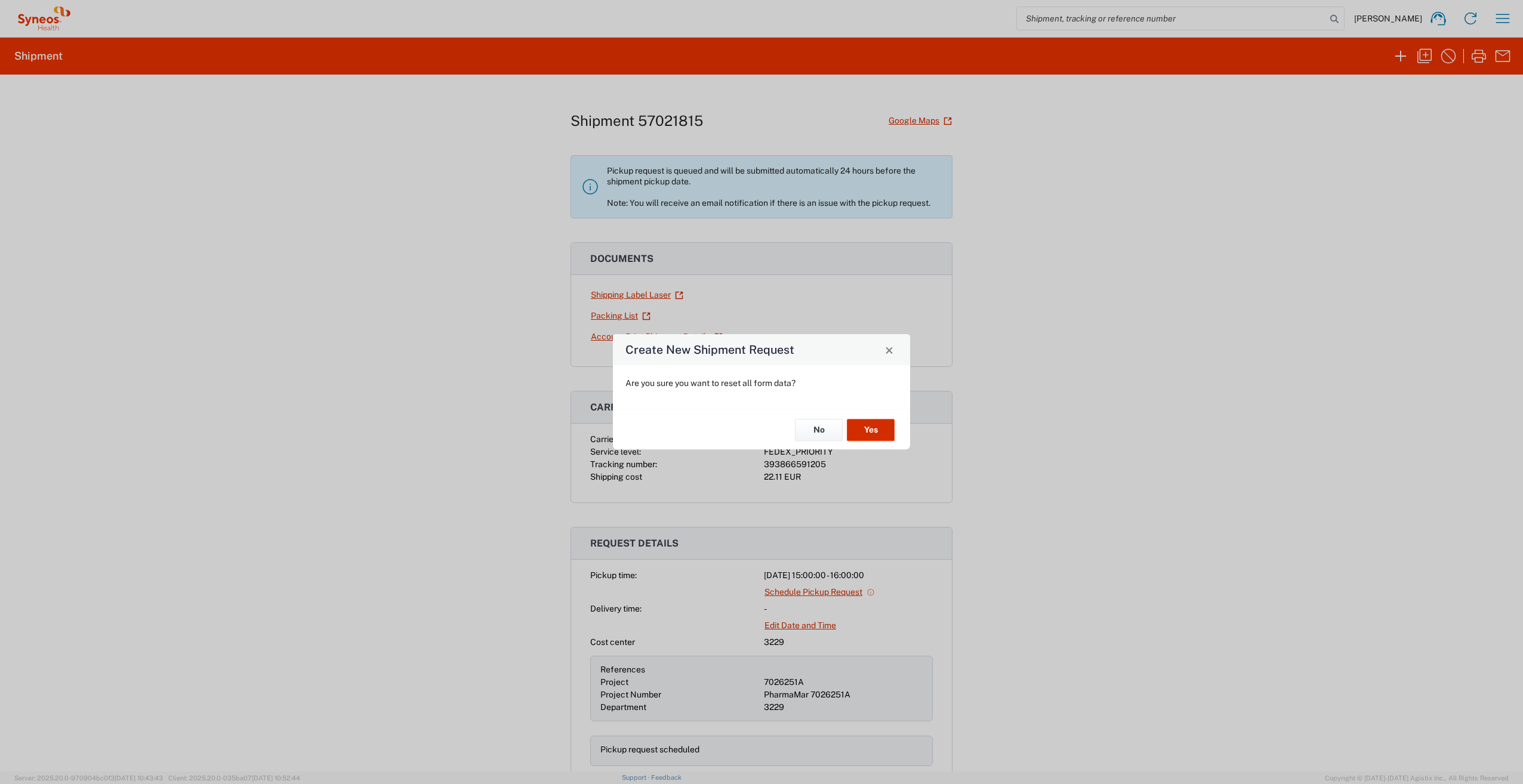
click at [884, 423] on button "Yes" at bounding box center [871, 429] width 48 height 22
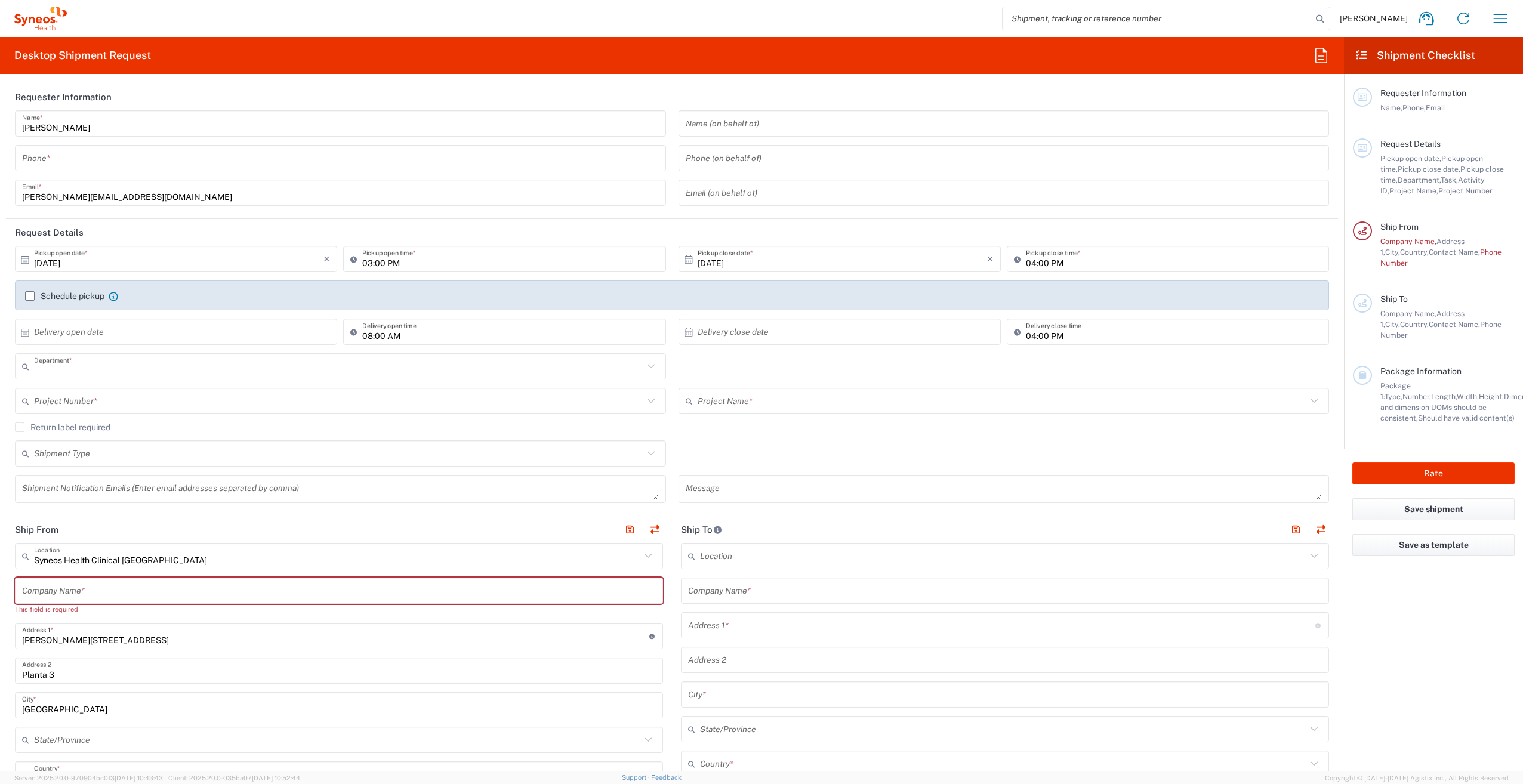
type input "3229"
click at [239, 263] on input "[DATE]" at bounding box center [178, 259] width 289 height 21
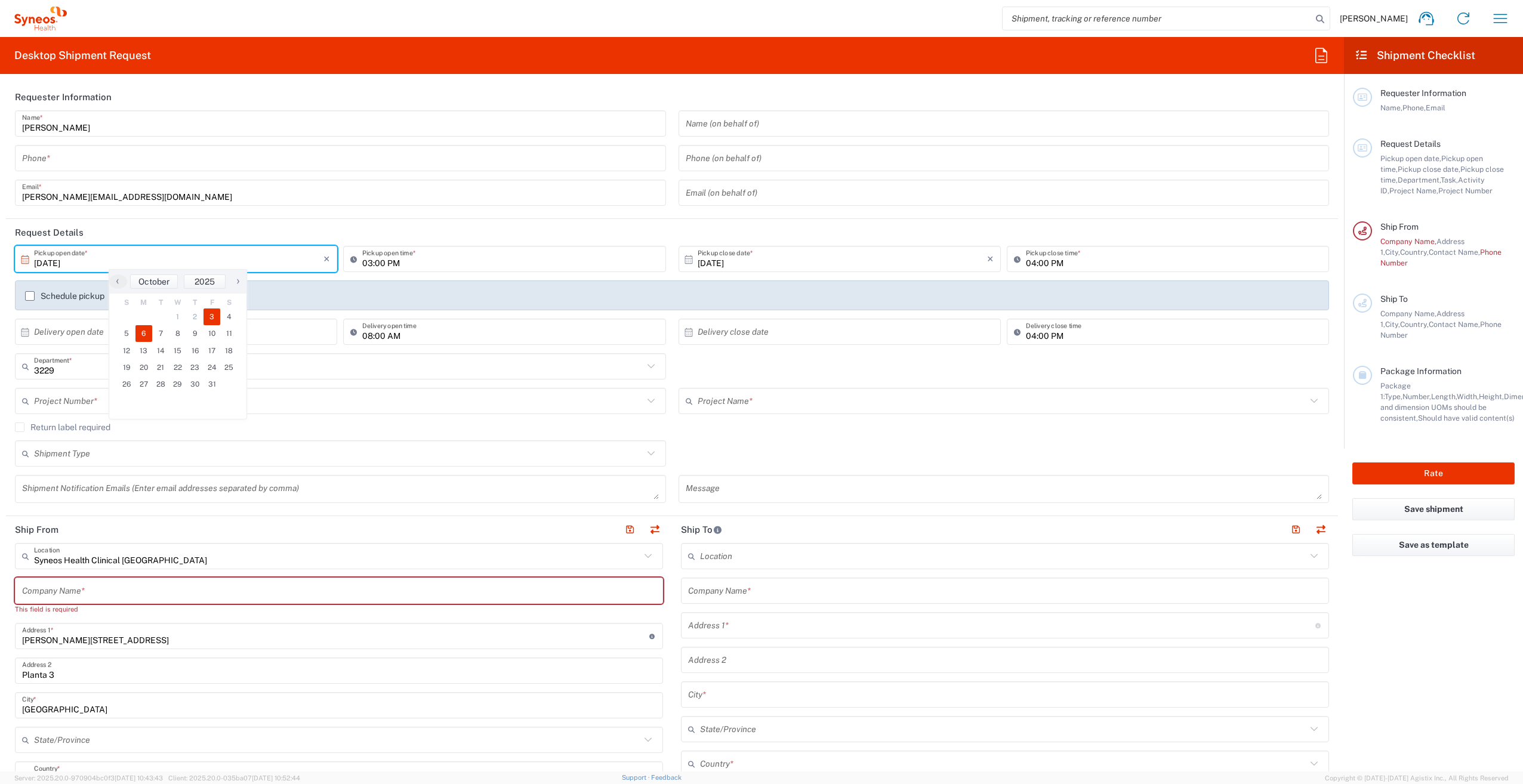
click at [136, 332] on span "6" at bounding box center [144, 333] width 18 height 17
type input "[DATE]"
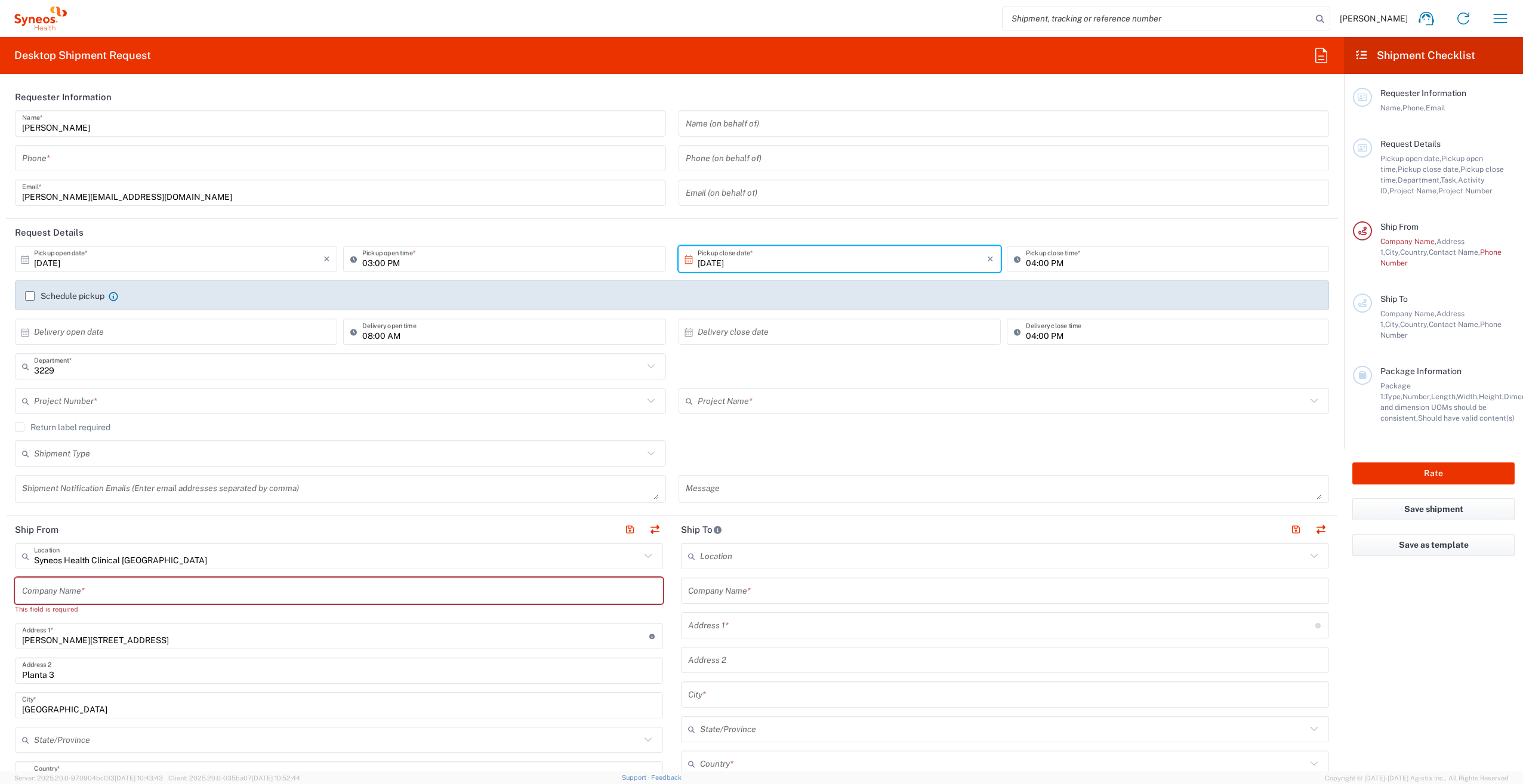
click at [417, 253] on input "03:00 PM" at bounding box center [510, 259] width 296 height 21
drag, startPoint x: 217, startPoint y: 394, endPoint x: 213, endPoint y: 421, distance: 27.3
click at [217, 395] on input "text" at bounding box center [338, 401] width 610 height 21
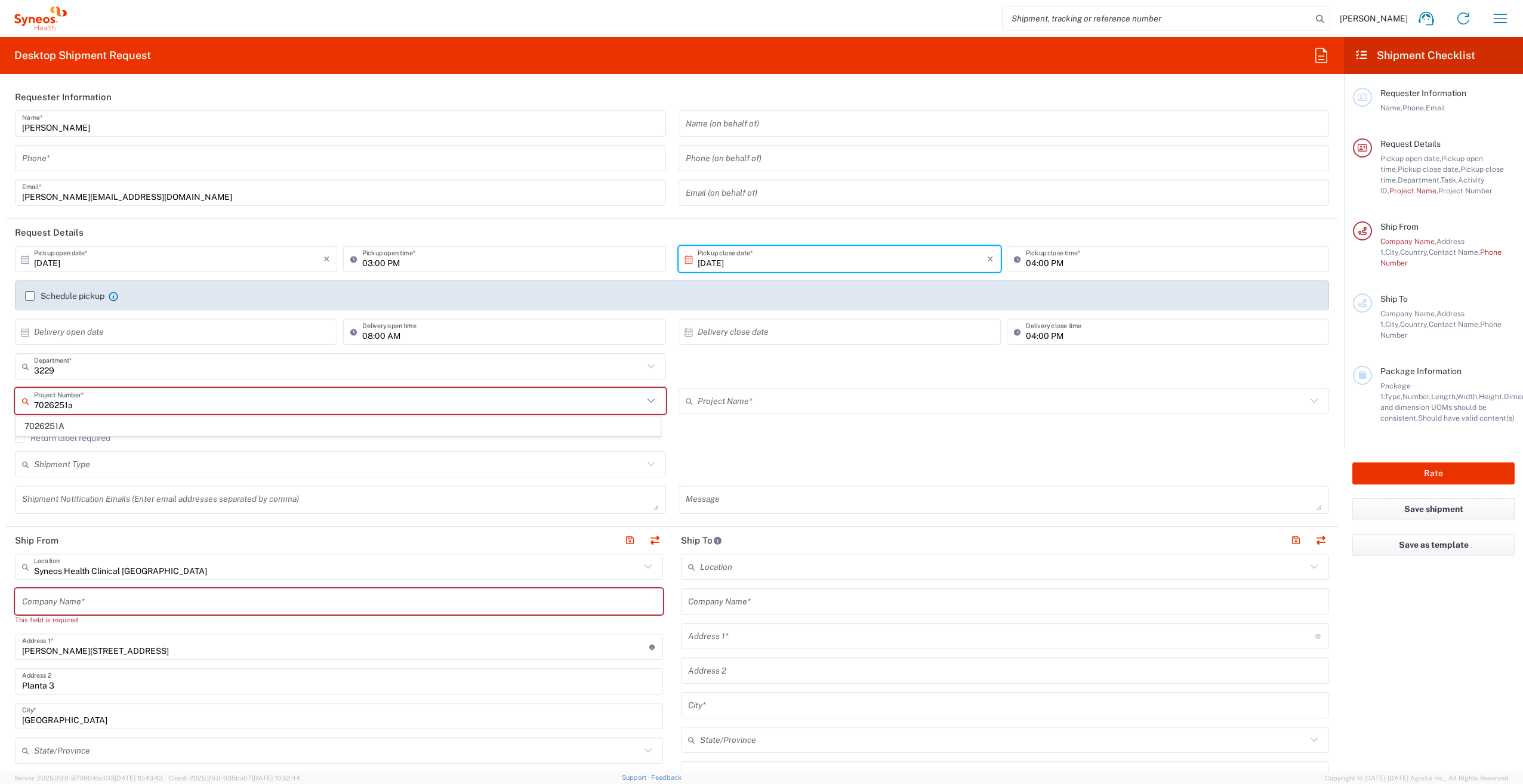
click at [146, 423] on span "7026251A" at bounding box center [338, 426] width 644 height 19
type input "7026251A"
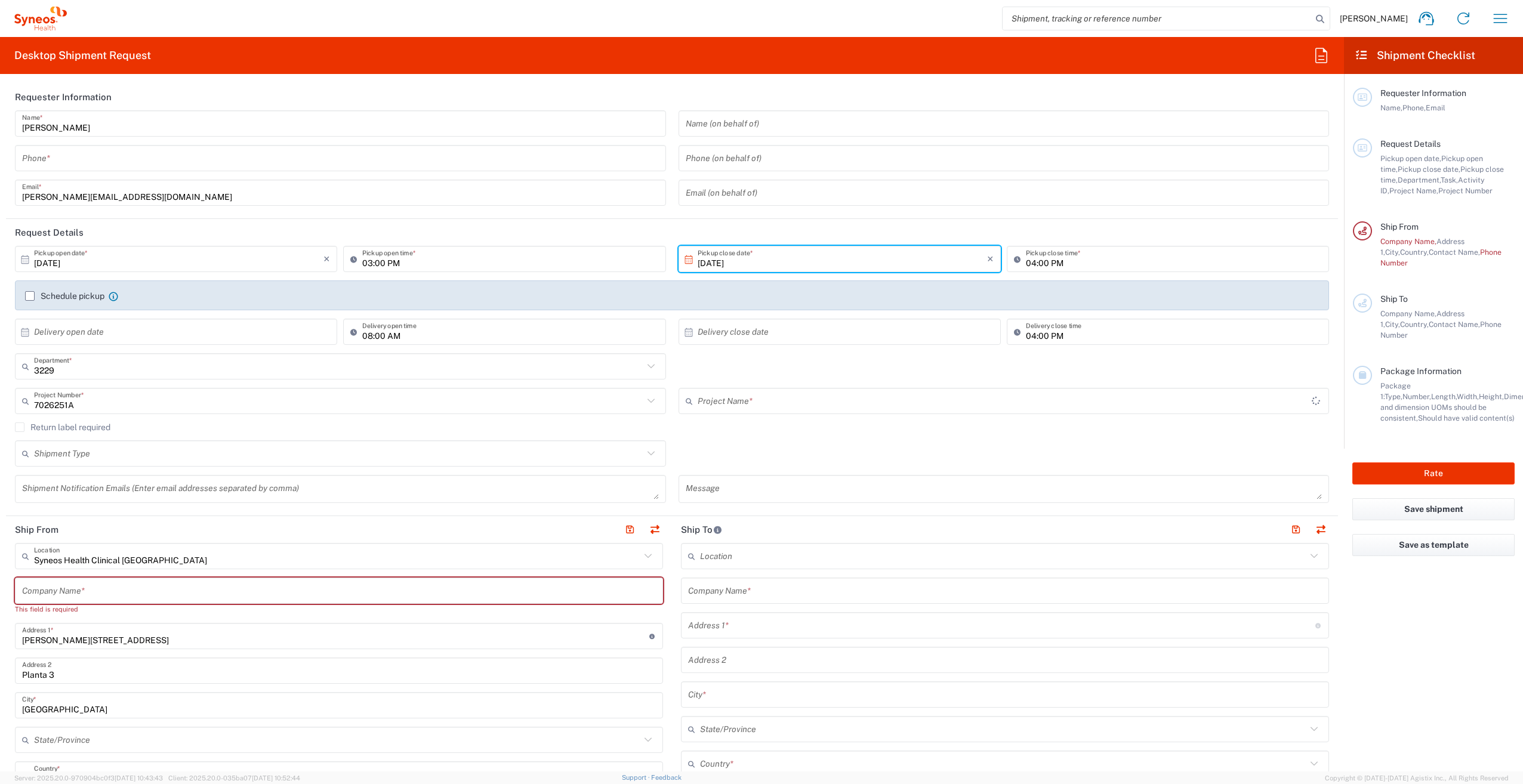
type input "PharmaMar 7026251A"
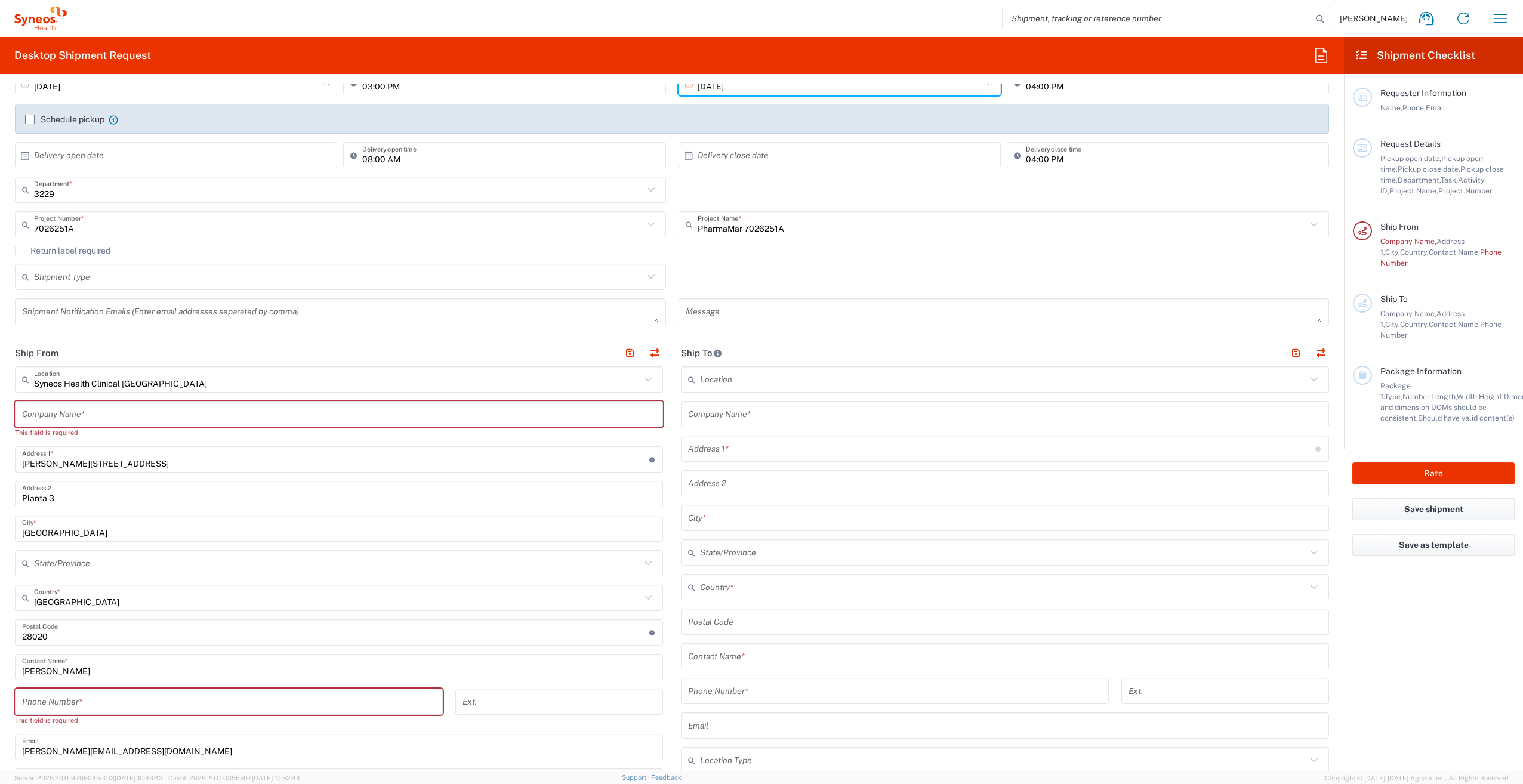
scroll to position [179, 0]
click at [198, 416] on input "text" at bounding box center [339, 412] width 634 height 21
type input "syneos"
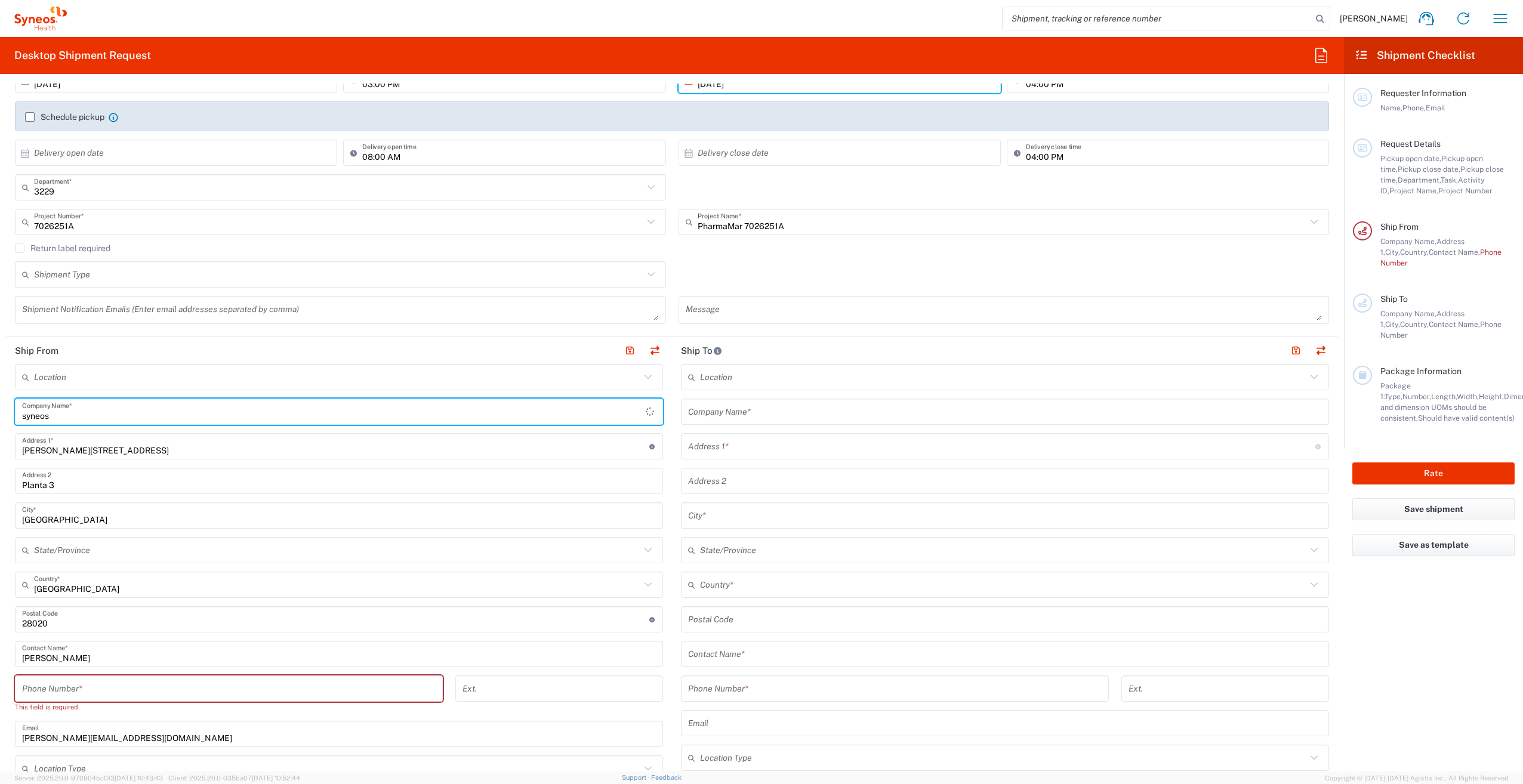
type input "syneos"
click at [135, 376] on input "text" at bounding box center [337, 377] width 607 height 21
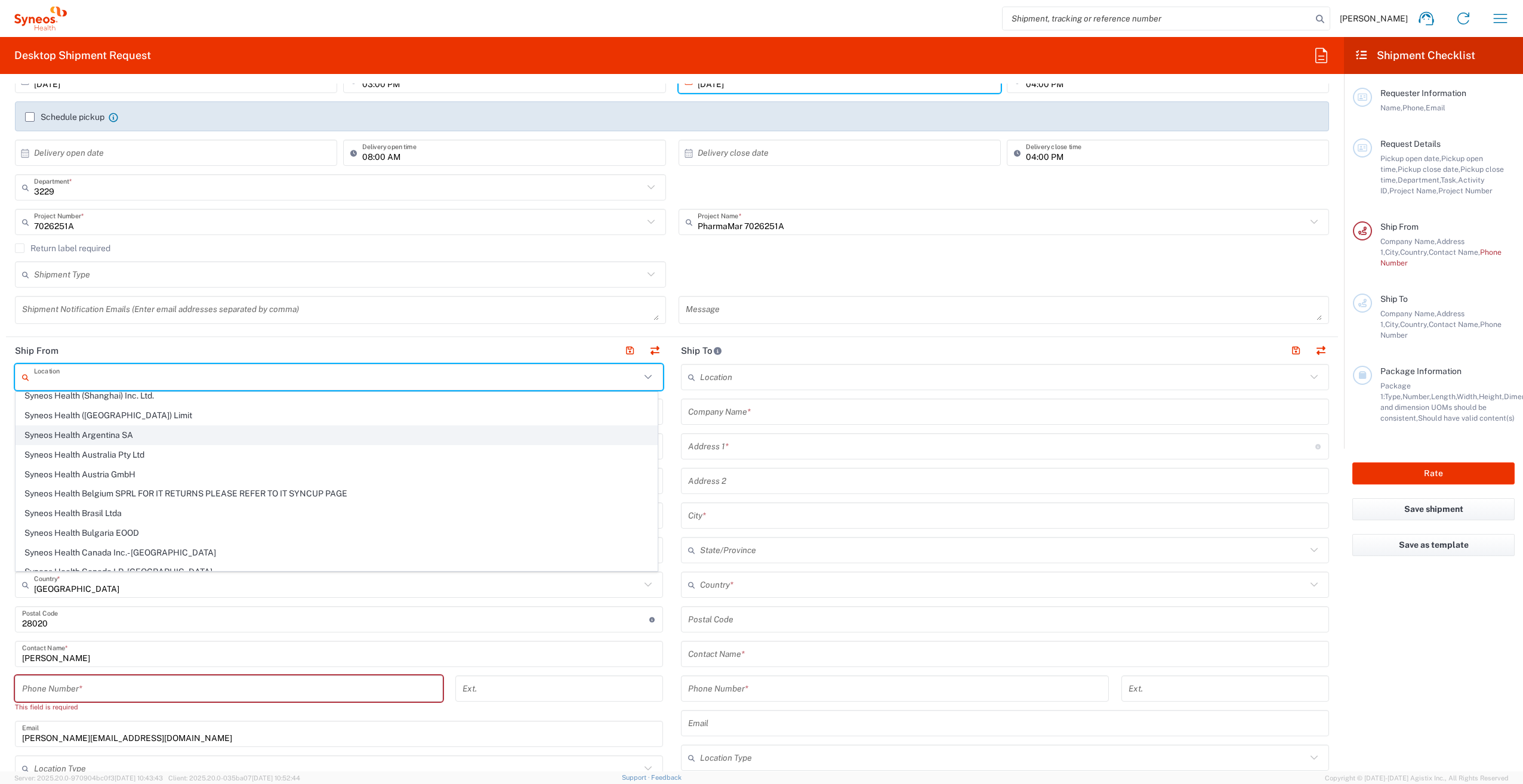
scroll to position [716, 0]
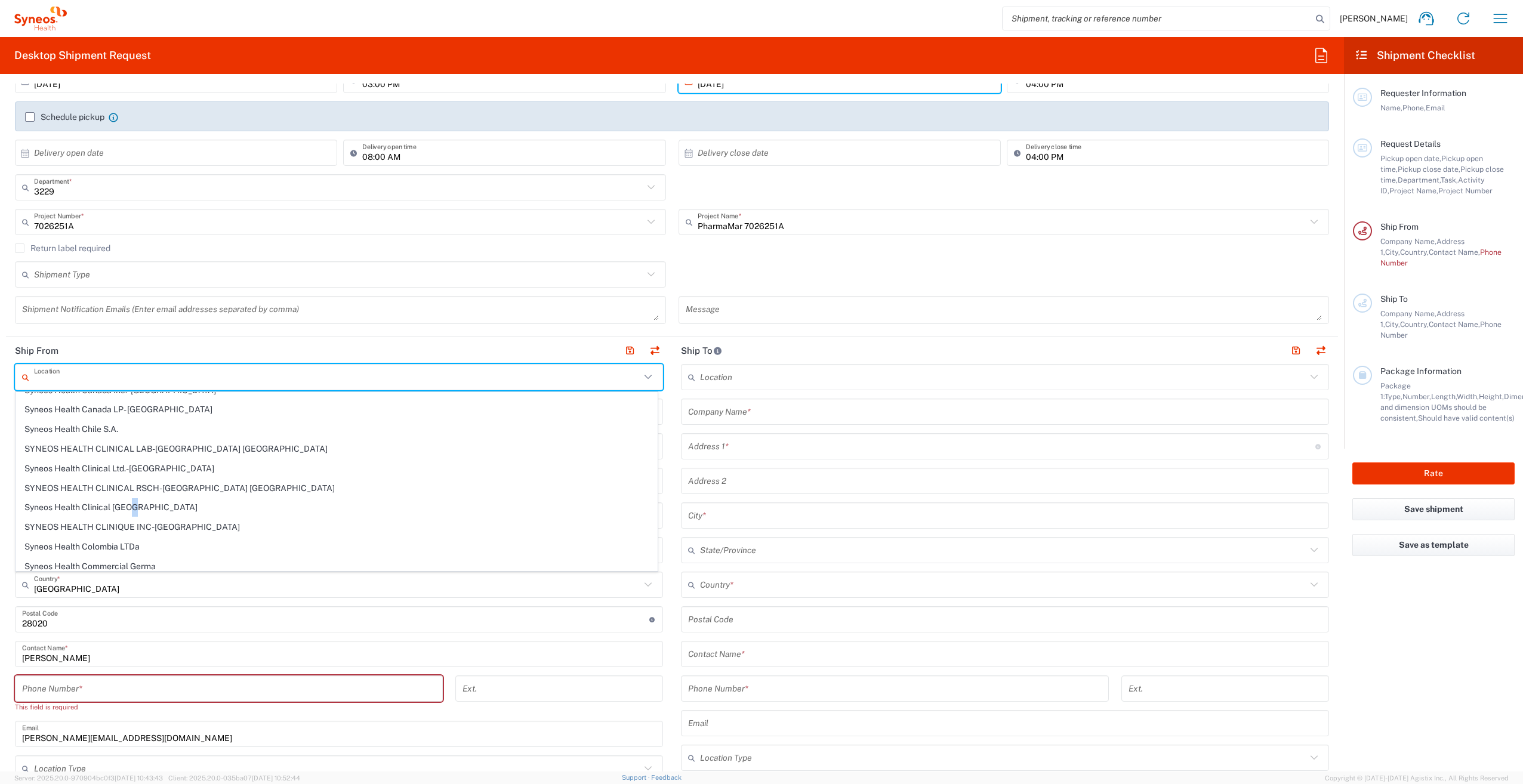
click at [133, 498] on span "Syneos Health Clinical [GEOGRAPHIC_DATA]" at bounding box center [336, 507] width 641 height 19
type input "Syneos Health Clinical [GEOGRAPHIC_DATA]"
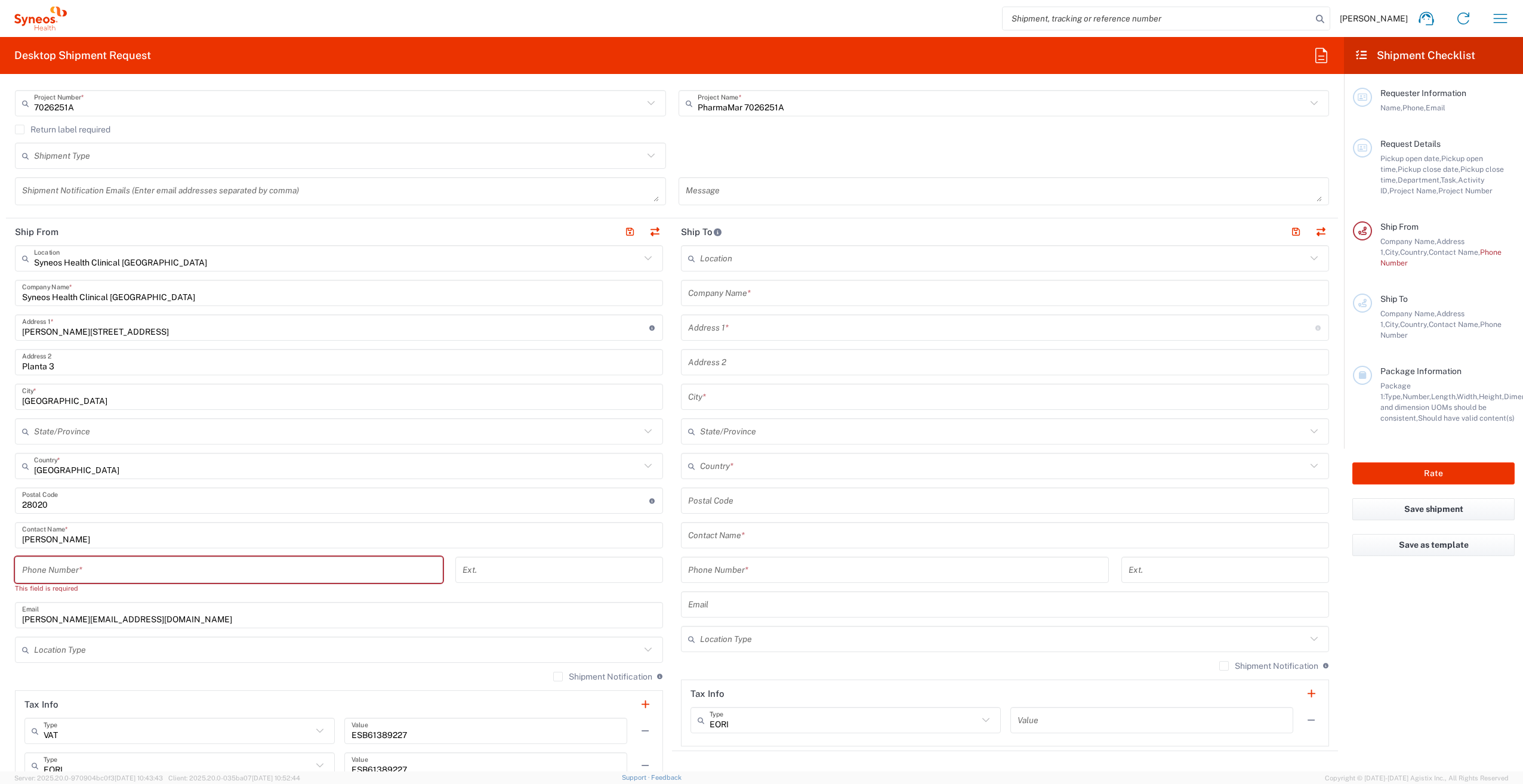
scroll to position [298, 0]
click at [98, 571] on input "tel" at bounding box center [229, 570] width 414 height 21
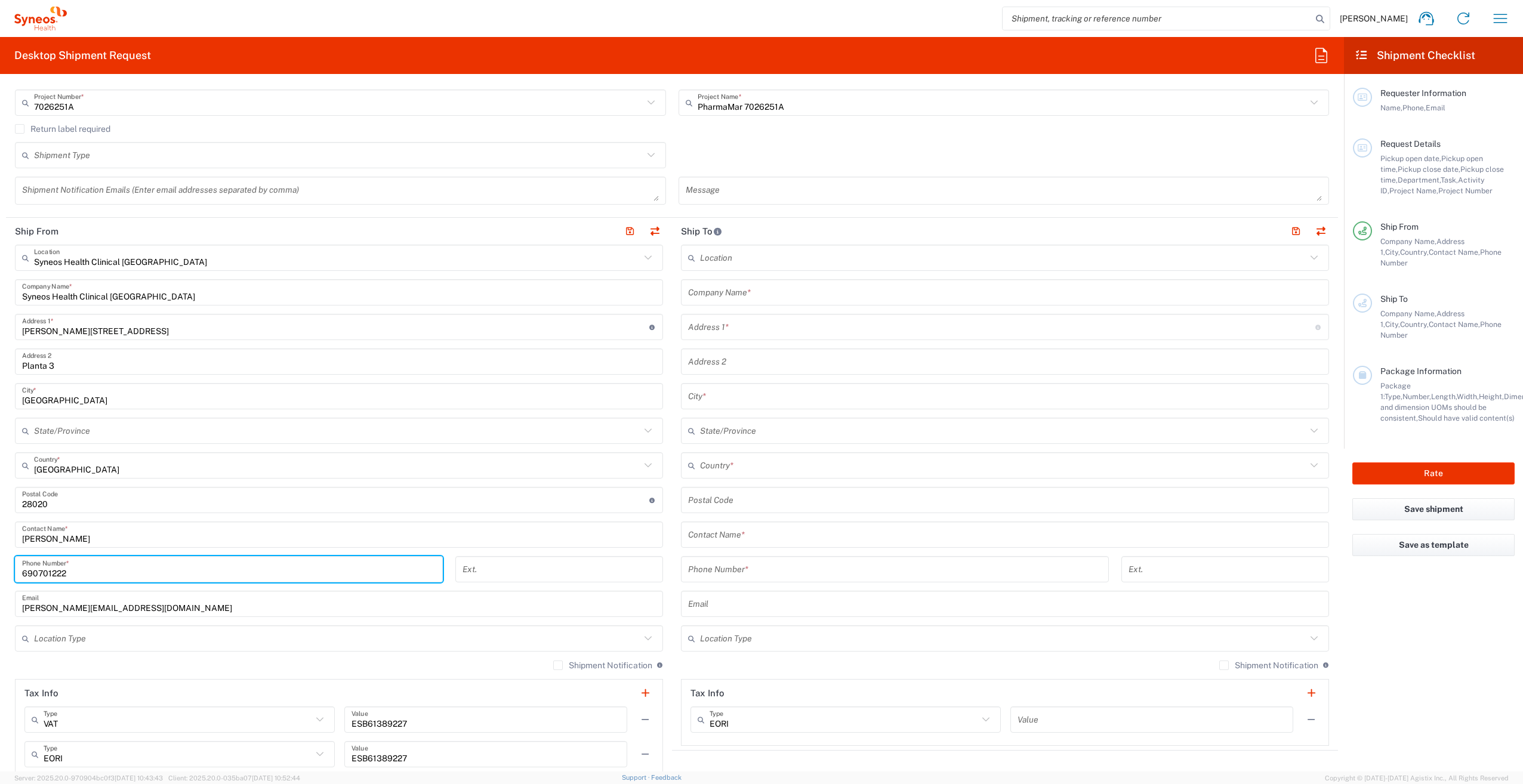
type input "690701222"
click at [440, 583] on div "690701222 Phone Number *" at bounding box center [229, 573] width 440 height 34
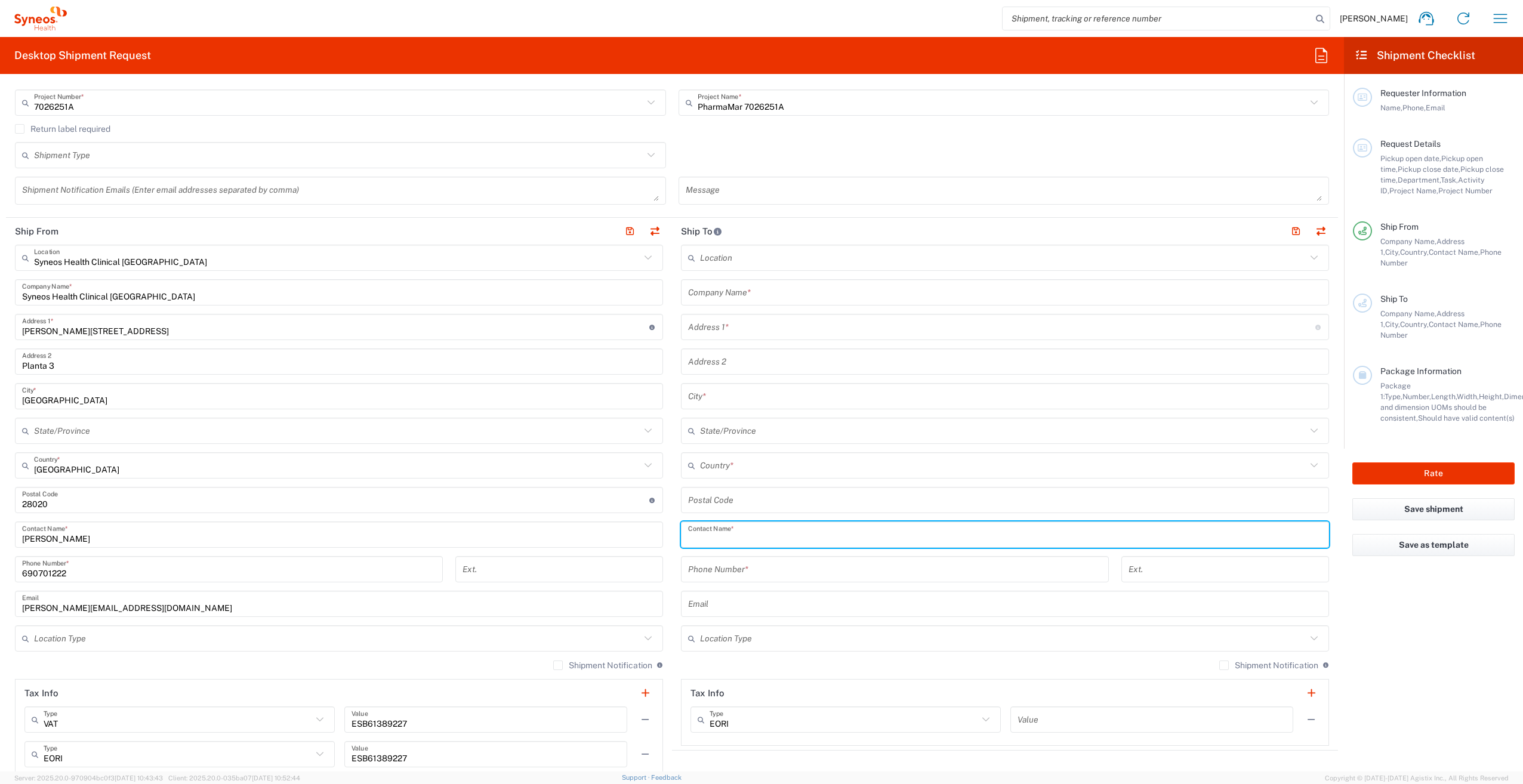
click at [752, 539] on input "text" at bounding box center [1005, 535] width 634 height 21
paste input "[PERSON_NAME]"
type input "[PERSON_NAME]"
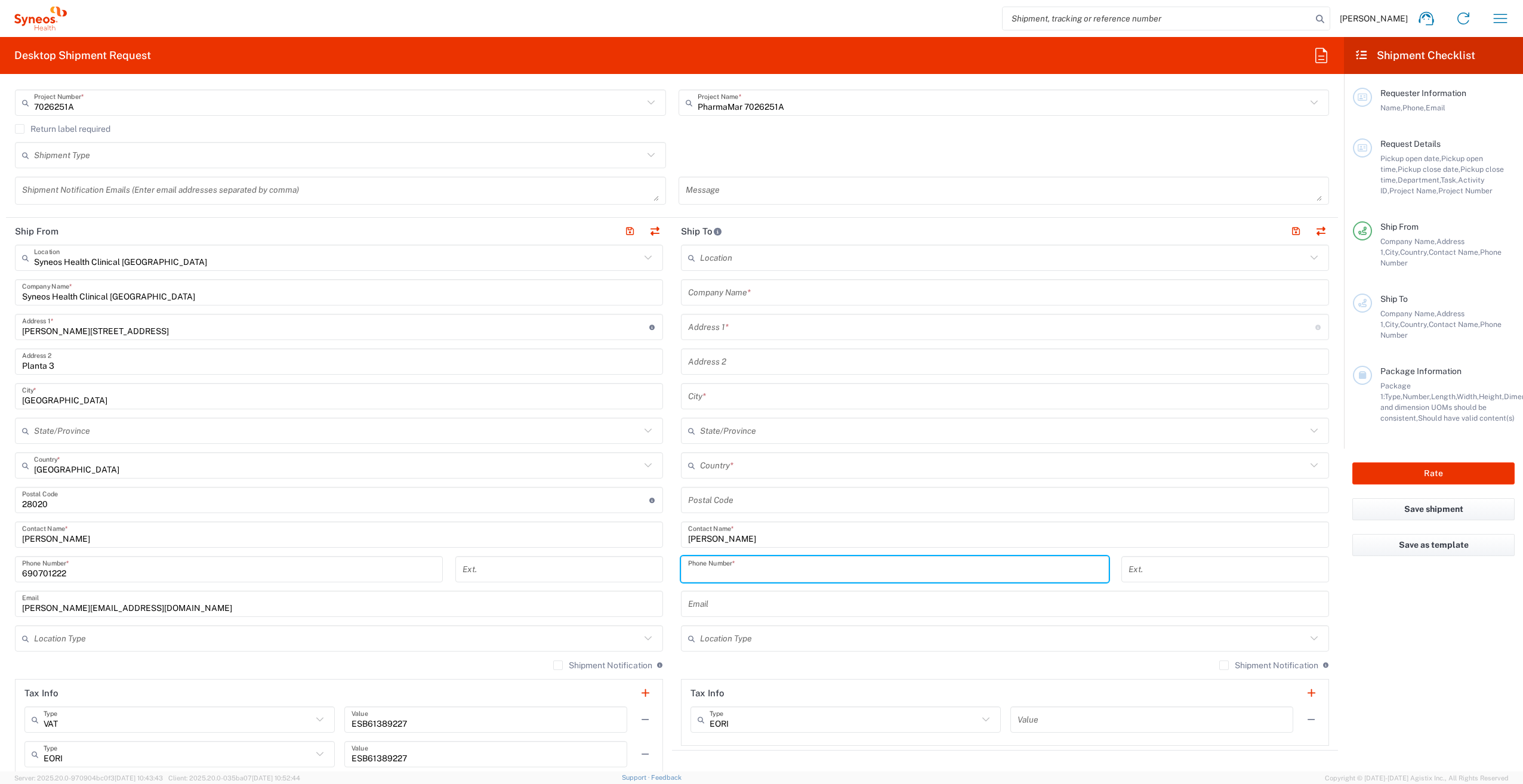
click at [808, 577] on input "tel" at bounding box center [895, 570] width 414 height 21
paste input "[PHONE_NUMBER]"
type input "[PHONE_NUMBER]"
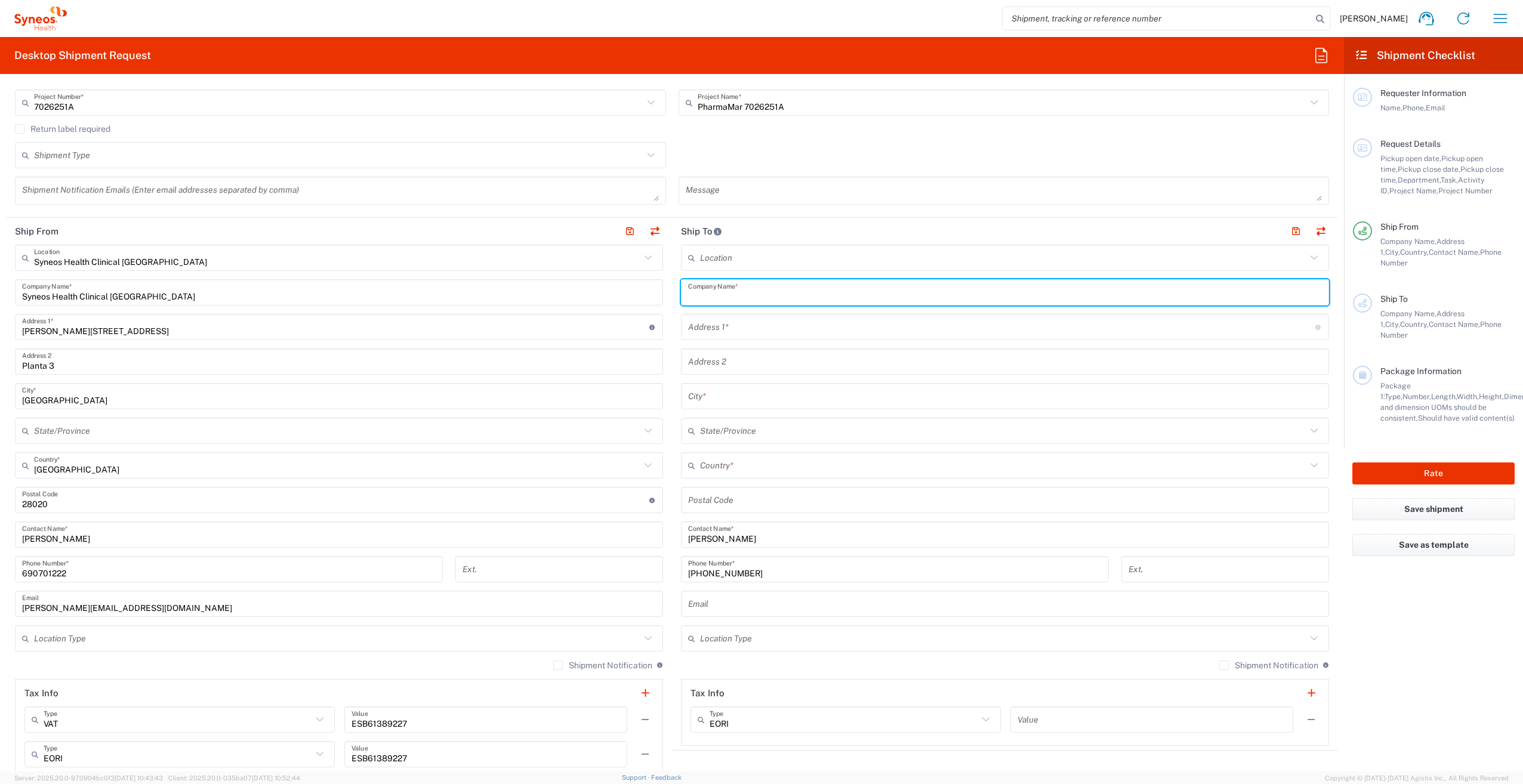
click at [725, 297] on input "text" at bounding box center [1005, 292] width 634 height 21
paste input "Hospital [PERSON_NAME]"
type input "Hospital [PERSON_NAME]"
click at [732, 340] on div "Location [PERSON_NAME] LLC-[GEOGRAPHIC_DATA] [GEOGRAPHIC_DATA] [GEOGRAPHIC_DATA…" at bounding box center [1005, 495] width 648 height 501
click at [731, 334] on input "text" at bounding box center [1002, 327] width 627 height 21
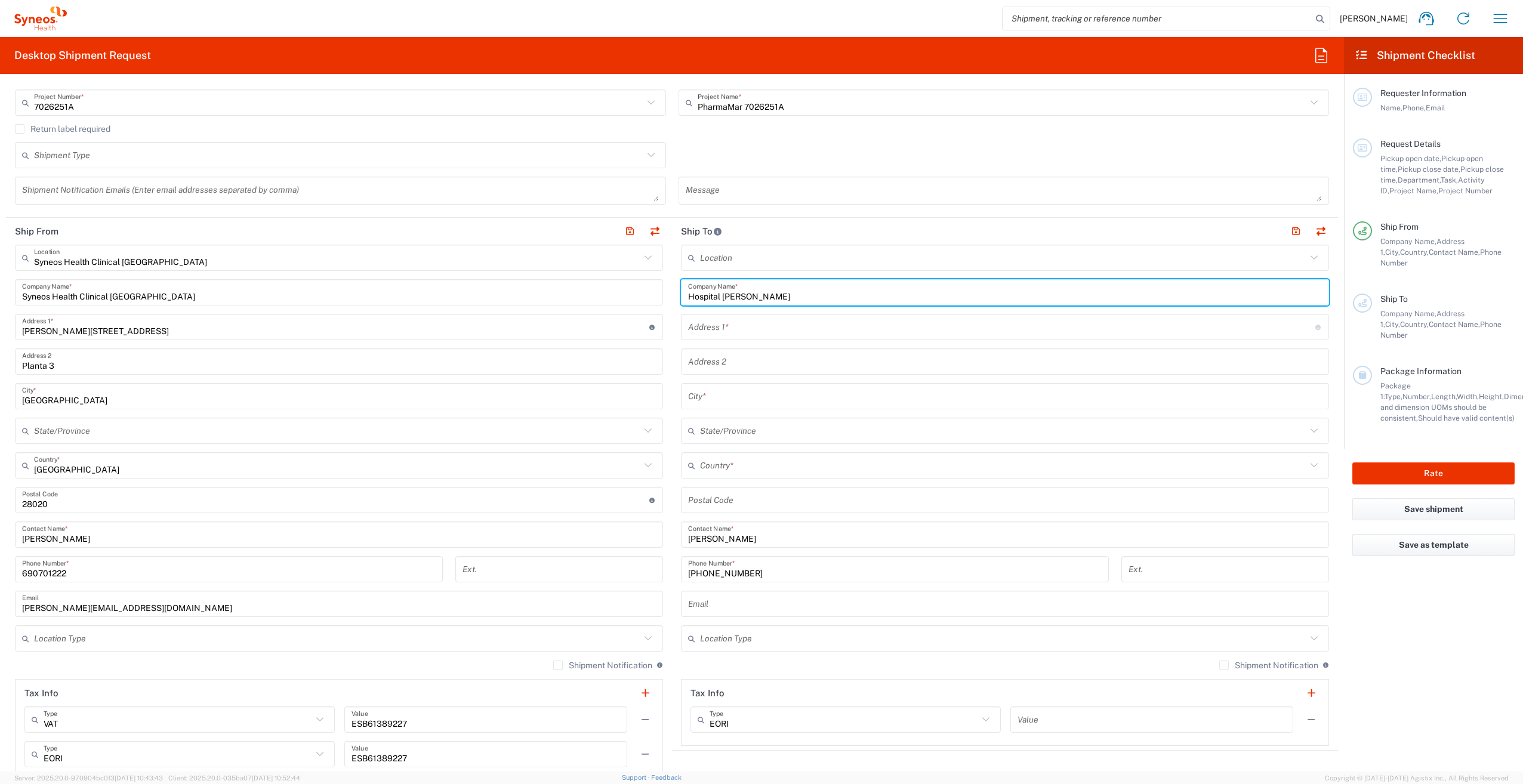
click at [730, 330] on input "text" at bounding box center [1002, 327] width 627 height 21
paste input "[PERSON_NAME] [PERSON_NAME], nº 341"
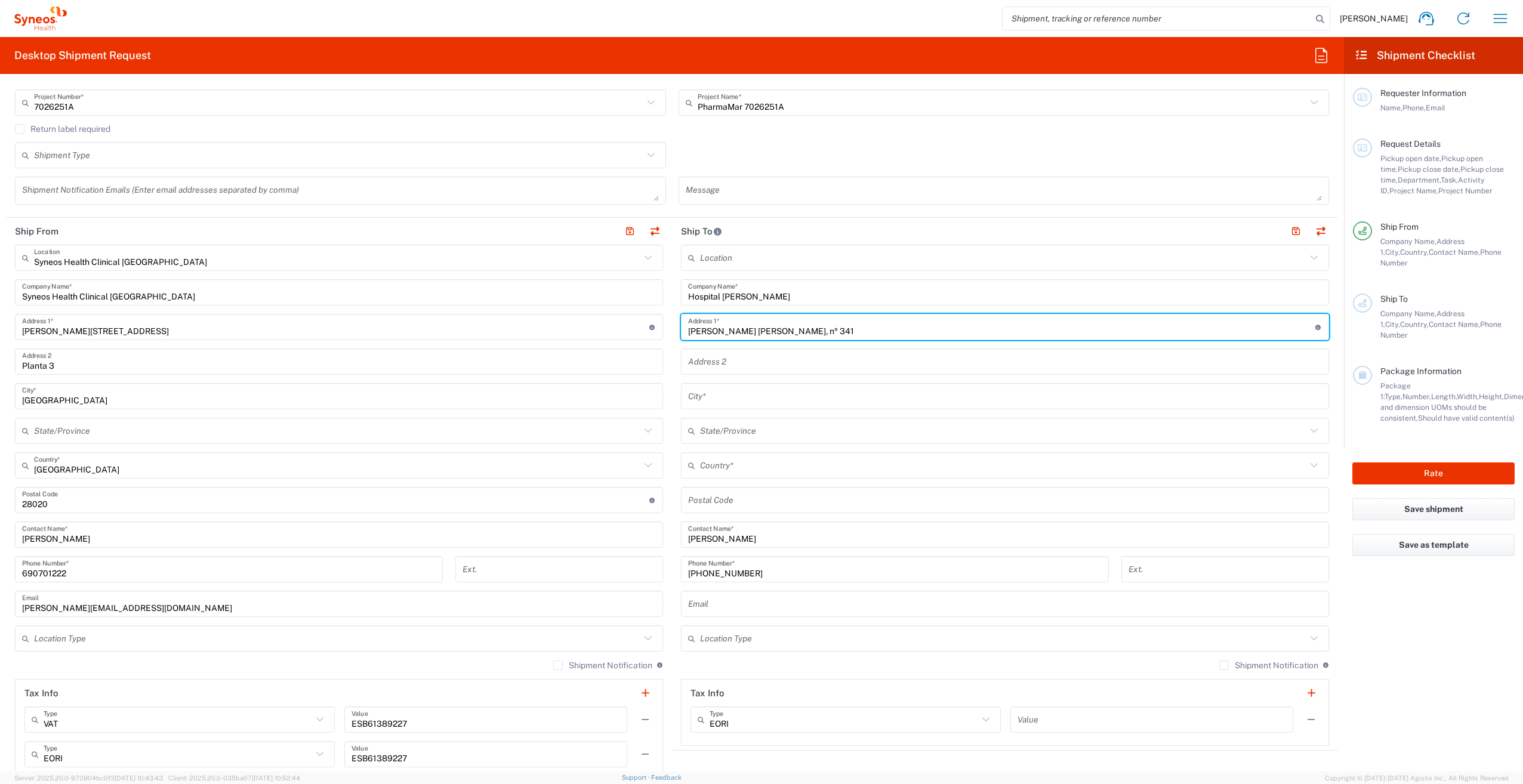
type input "[PERSON_NAME] [PERSON_NAME], nº 341"
click at [707, 396] on input "text" at bounding box center [1005, 396] width 634 height 21
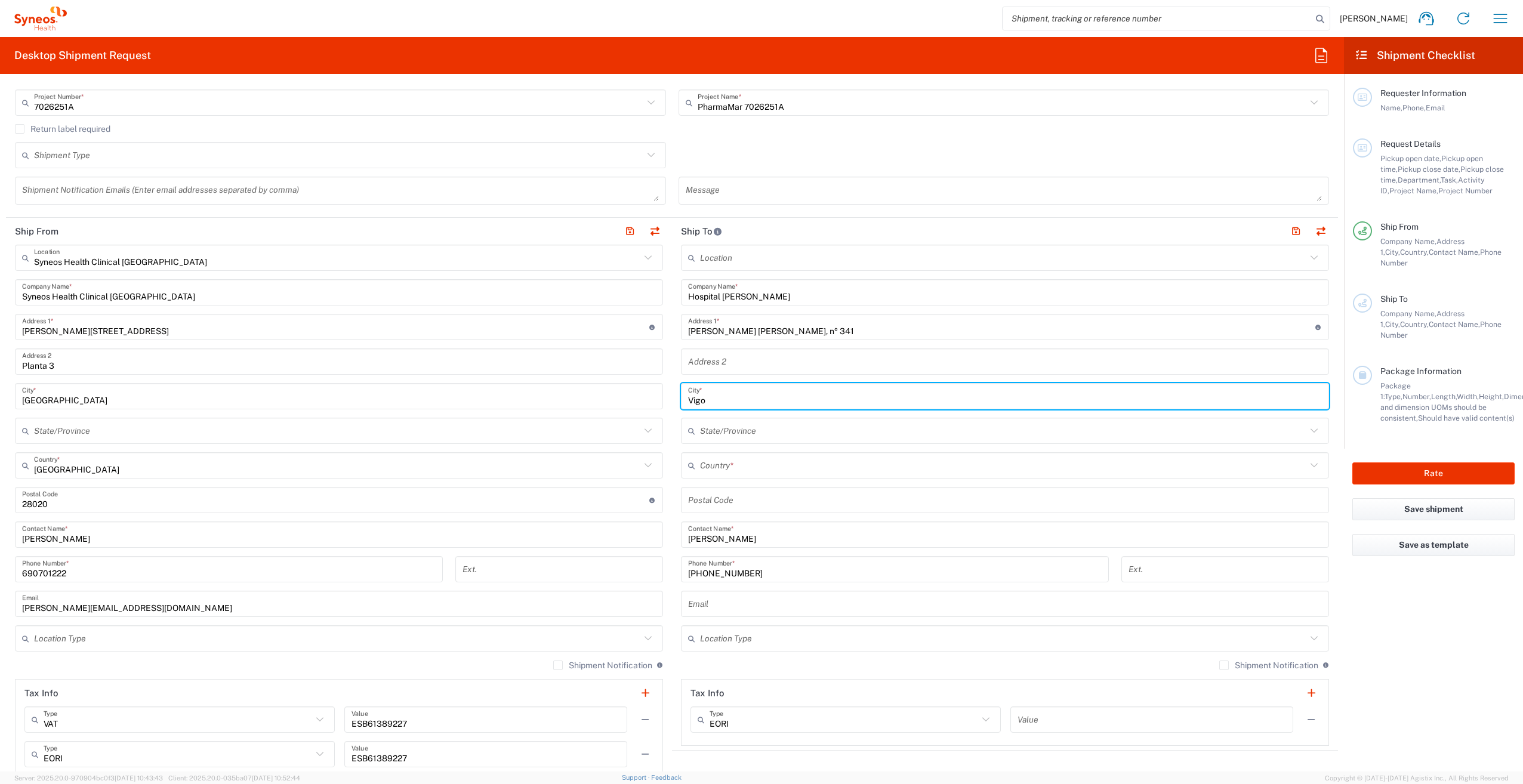
type input "Vigo"
click at [721, 465] on input "text" at bounding box center [1003, 466] width 607 height 21
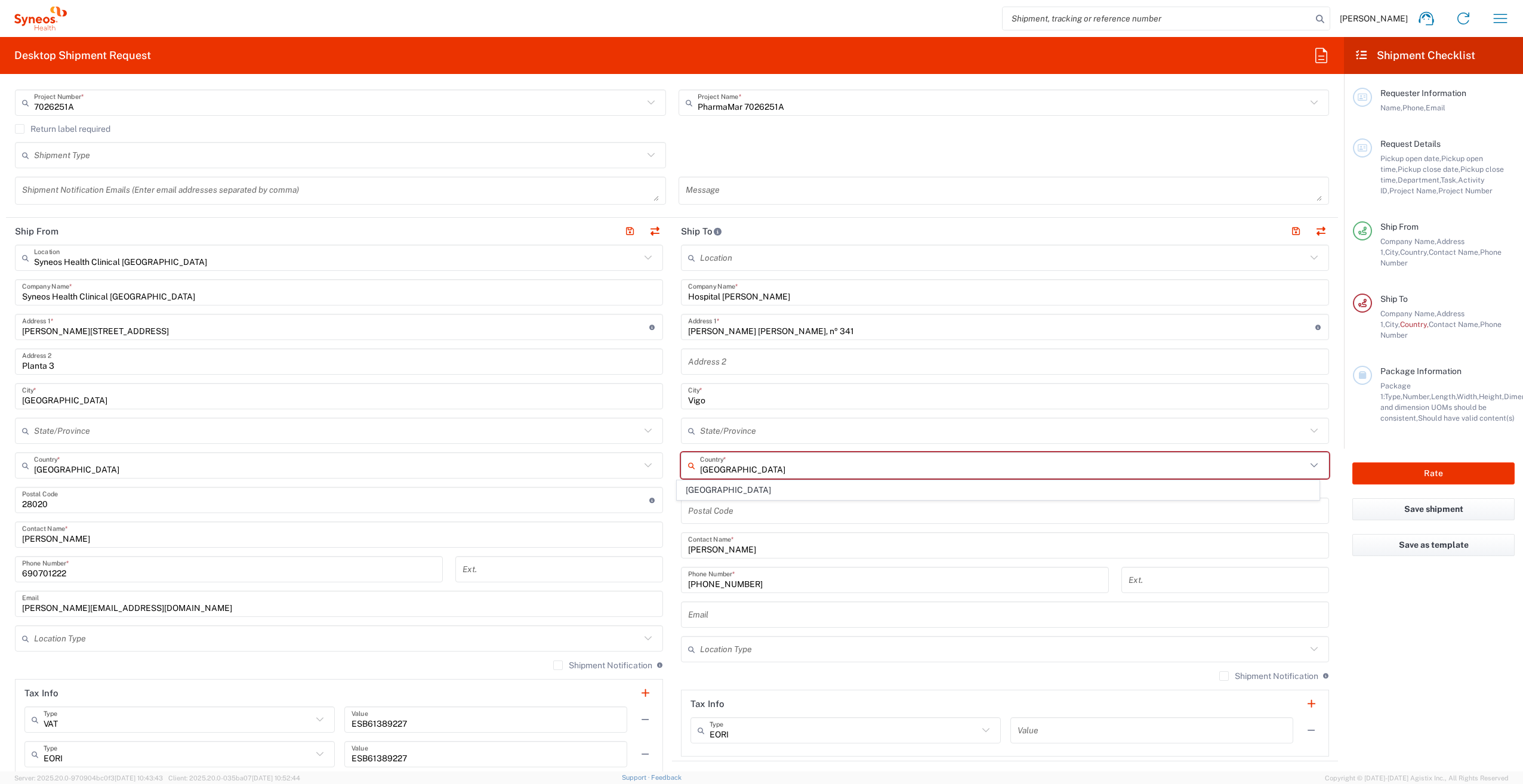
drag, startPoint x: 700, startPoint y: 496, endPoint x: 701, endPoint y: 509, distance: 13.0
click at [700, 496] on span "[GEOGRAPHIC_DATA]" at bounding box center [997, 490] width 641 height 19
type input "[GEOGRAPHIC_DATA]"
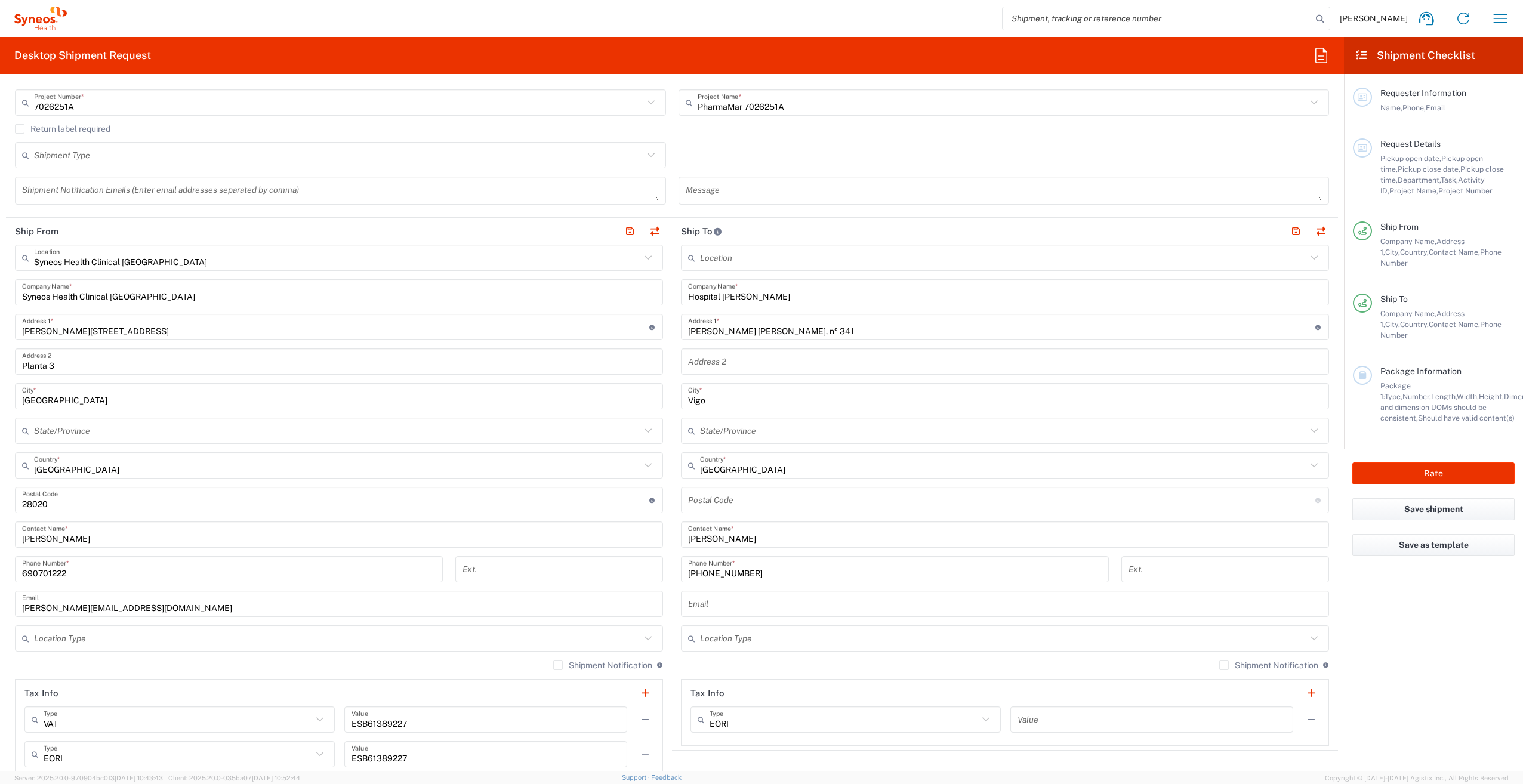
click at [704, 506] on input "undefined" at bounding box center [1002, 500] width 627 height 21
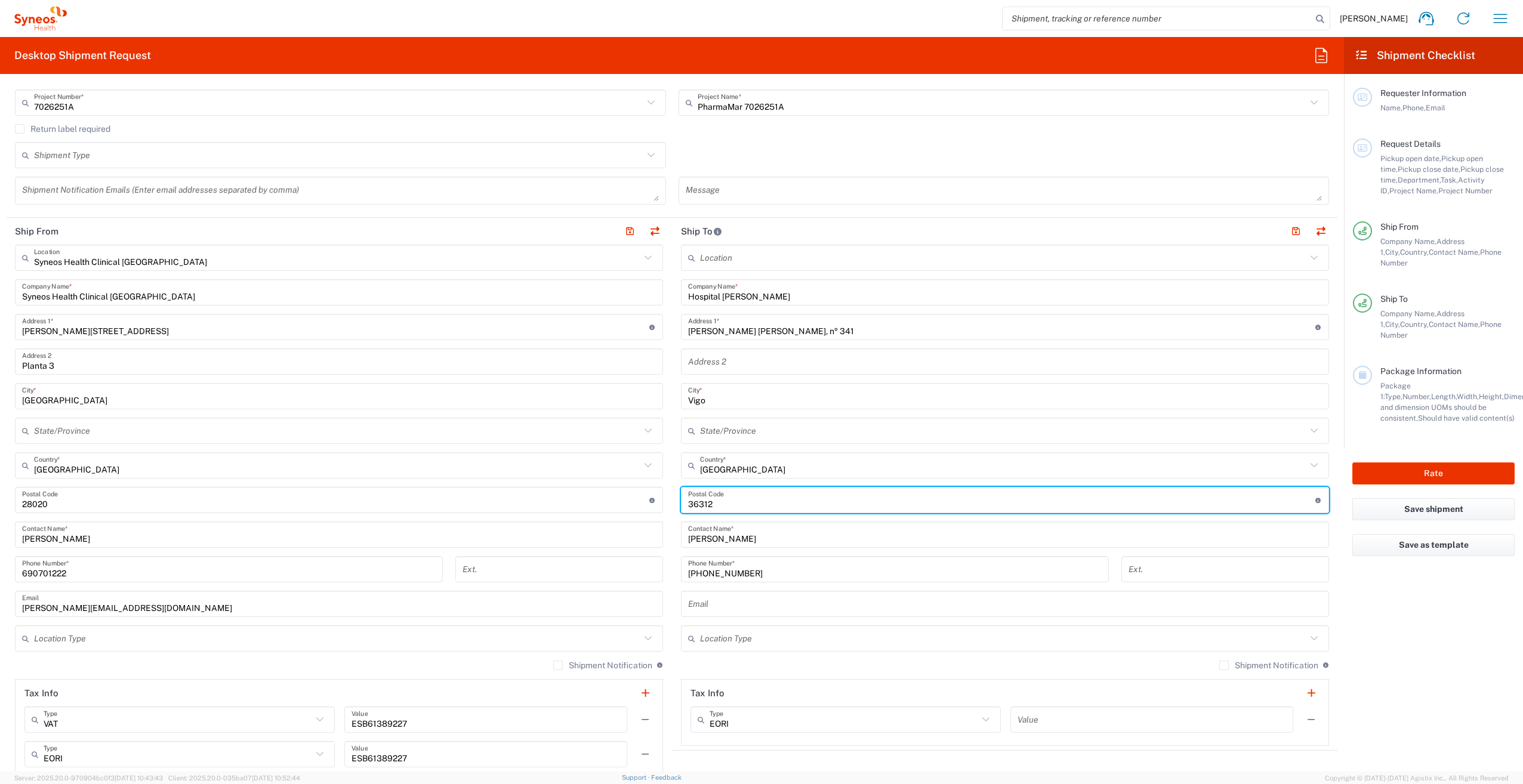
type input "36312"
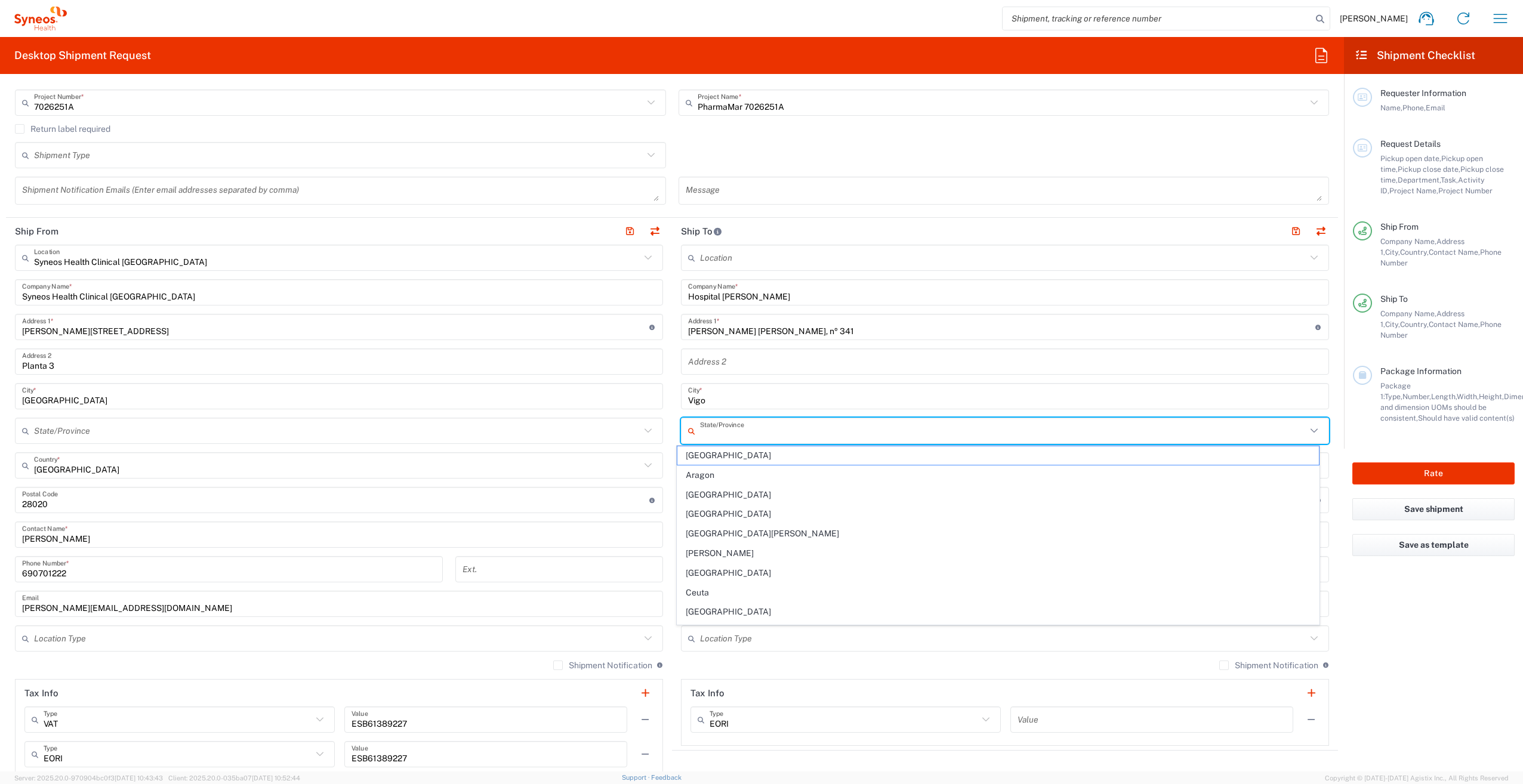
drag, startPoint x: 718, startPoint y: 429, endPoint x: 765, endPoint y: 426, distance: 47.1
click at [718, 429] on input "text" at bounding box center [1003, 431] width 607 height 21
paste input "Planta -1, G8 (Hospital de Día)"
type input "Planta -1, G8 (Hospital de Día)"
click at [744, 364] on input "text" at bounding box center [1005, 362] width 634 height 21
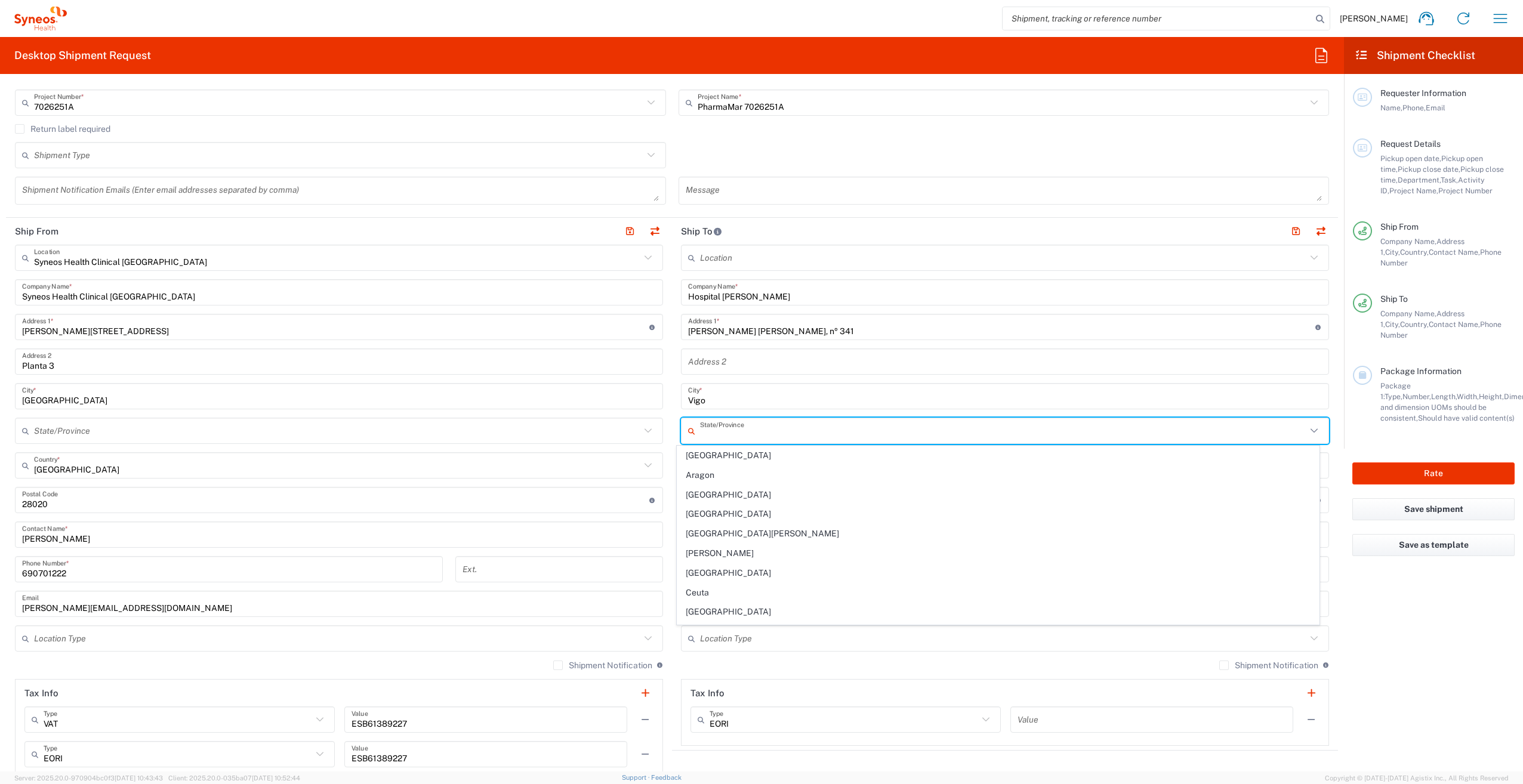
paste input "Planta -1, G8 (Hospital de Día)"
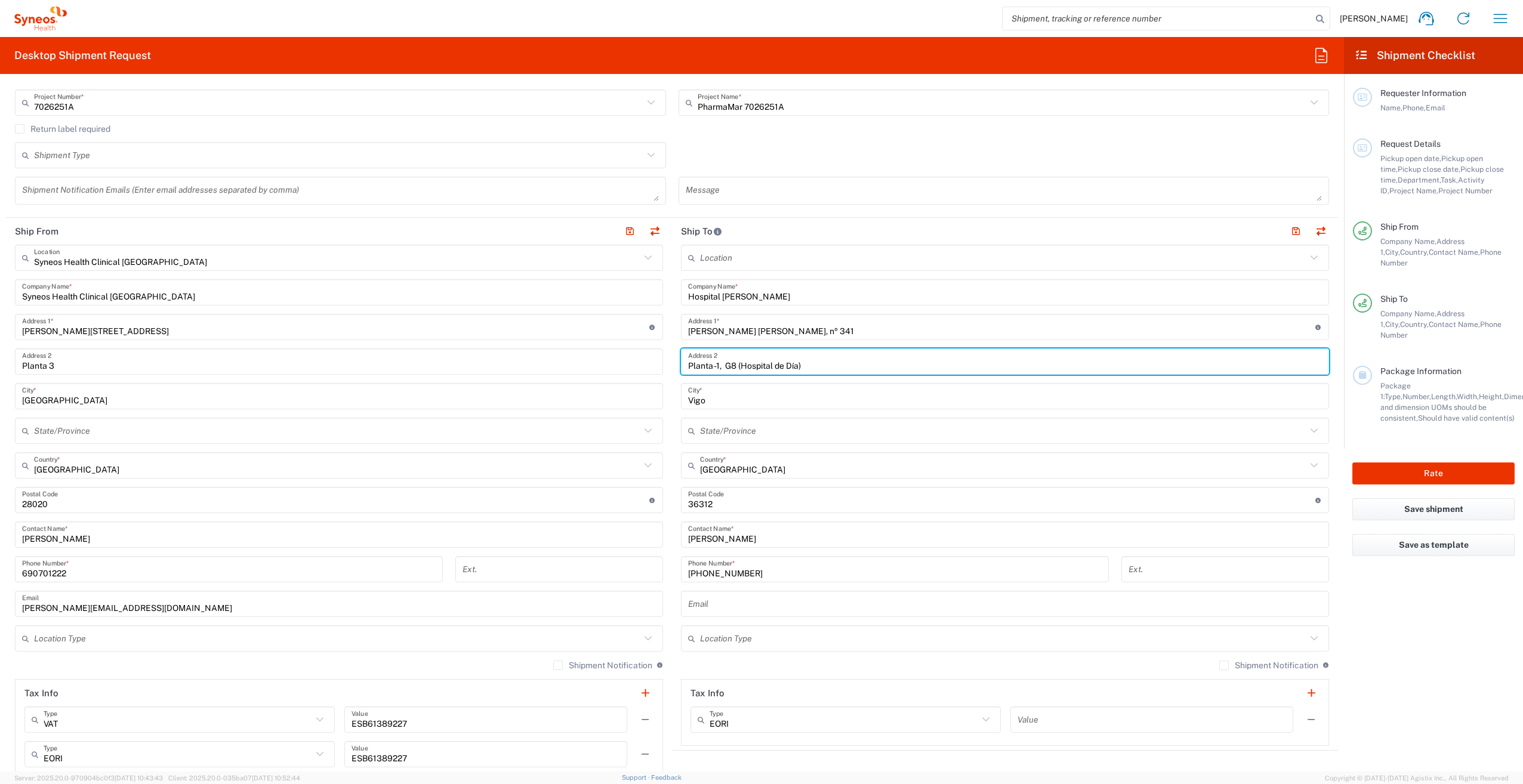
type input "Planta -1, G8 (Hospital de Día)"
click at [704, 431] on input "text" at bounding box center [1003, 431] width 607 height 21
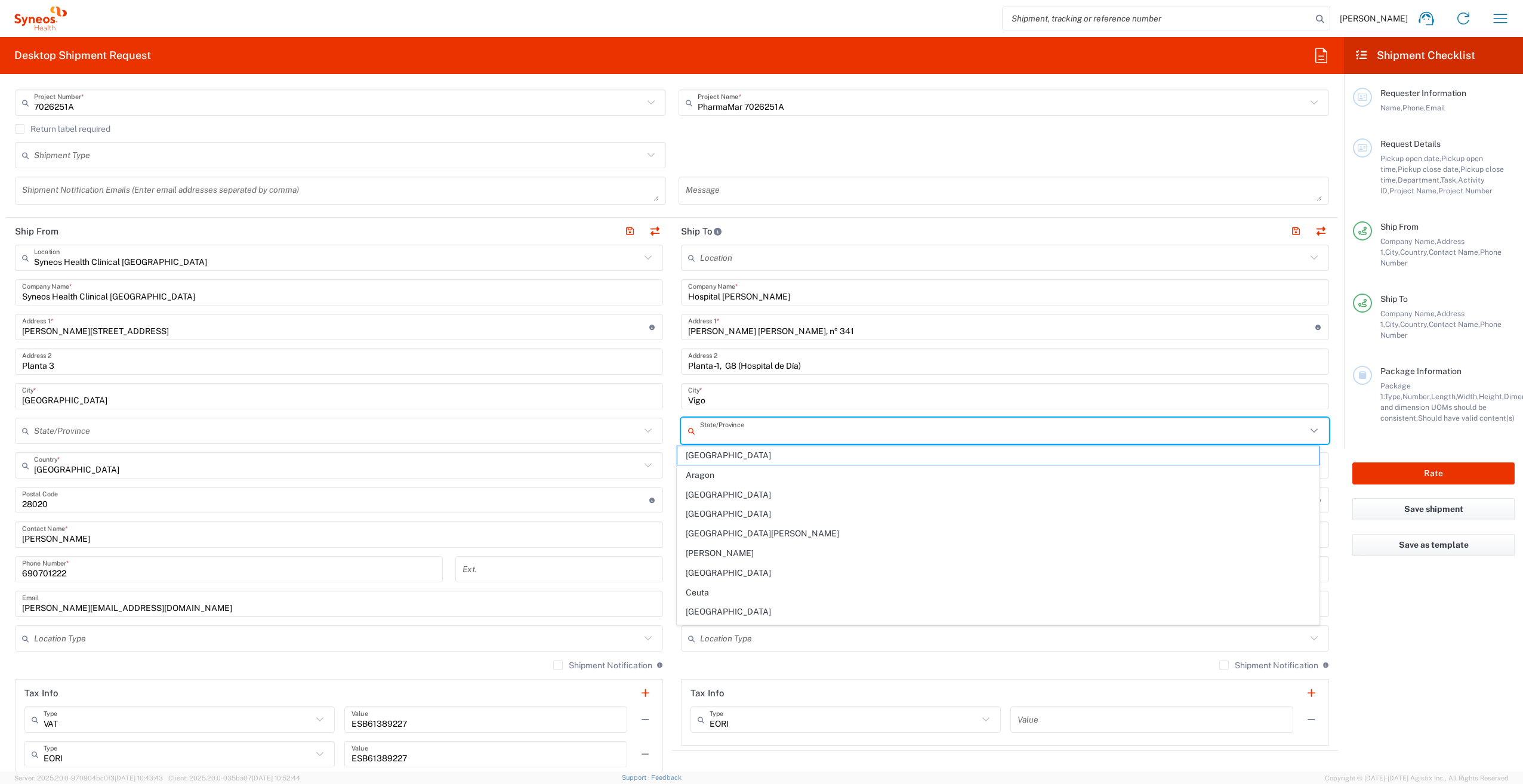
click at [672, 414] on main "Location [PERSON_NAME] LLC-[GEOGRAPHIC_DATA] [GEOGRAPHIC_DATA] [GEOGRAPHIC_DATA…" at bounding box center [1005, 495] width 666 height 501
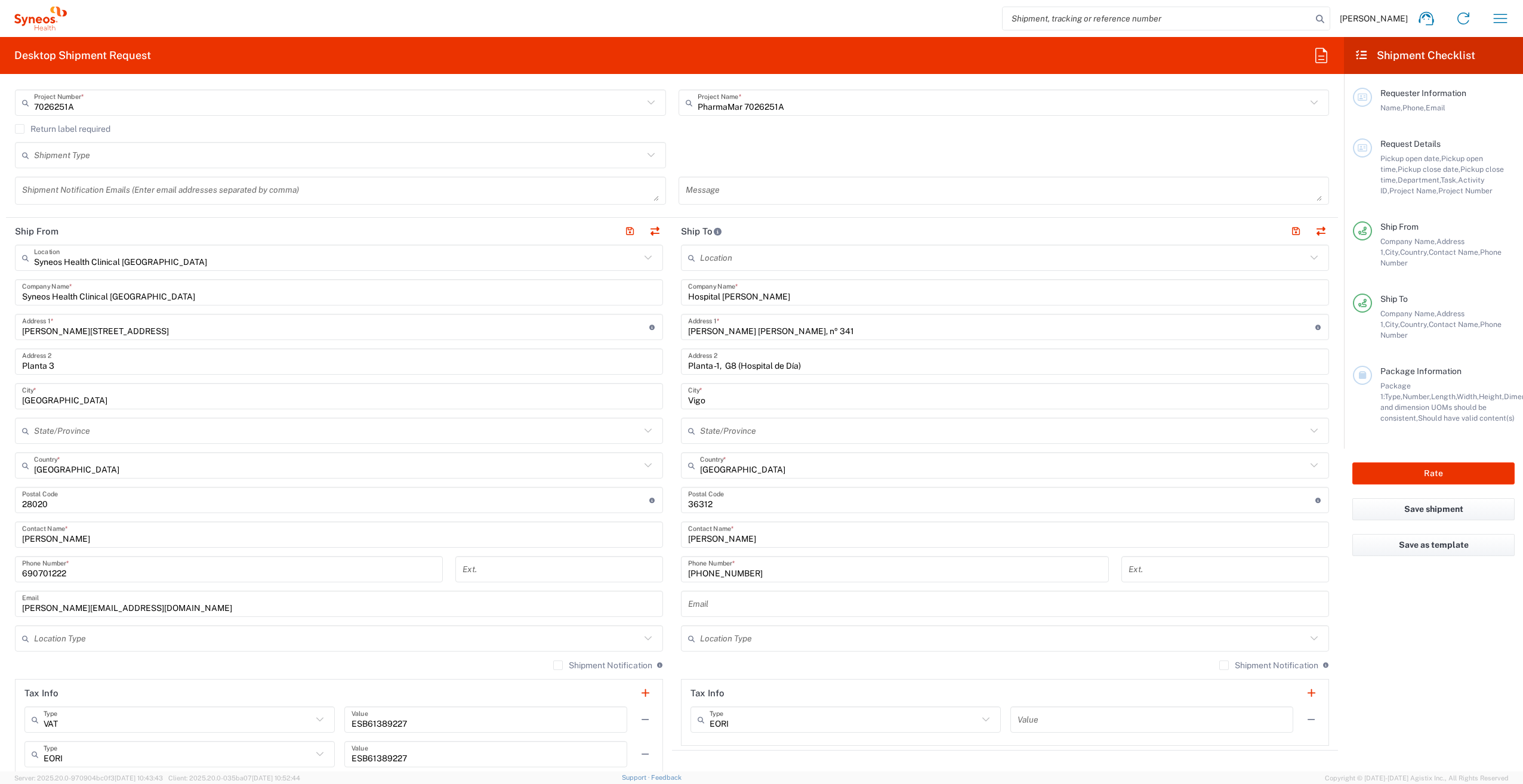
click at [756, 604] on input "text" at bounding box center [1005, 604] width 634 height 21
paste input "[PERSON_NAME][EMAIL_ADDRESS][PERSON_NAME][DOMAIN_NAME]"
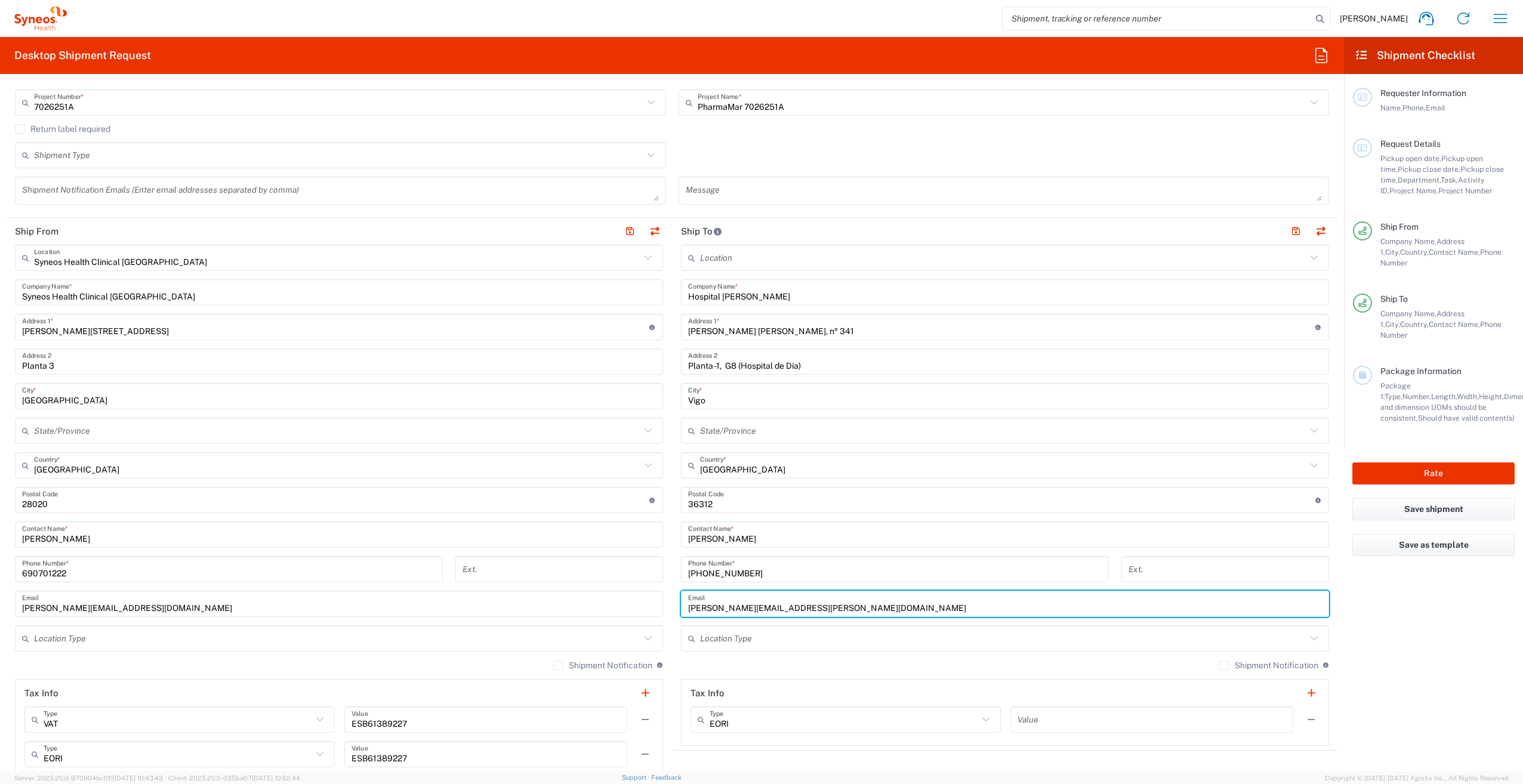
type input "[PERSON_NAME][EMAIL_ADDRESS][PERSON_NAME][DOMAIN_NAME]"
click at [672, 652] on main "Location [PERSON_NAME] LLC-[GEOGRAPHIC_DATA] [GEOGRAPHIC_DATA] [GEOGRAPHIC_DATA…" at bounding box center [1005, 495] width 666 height 501
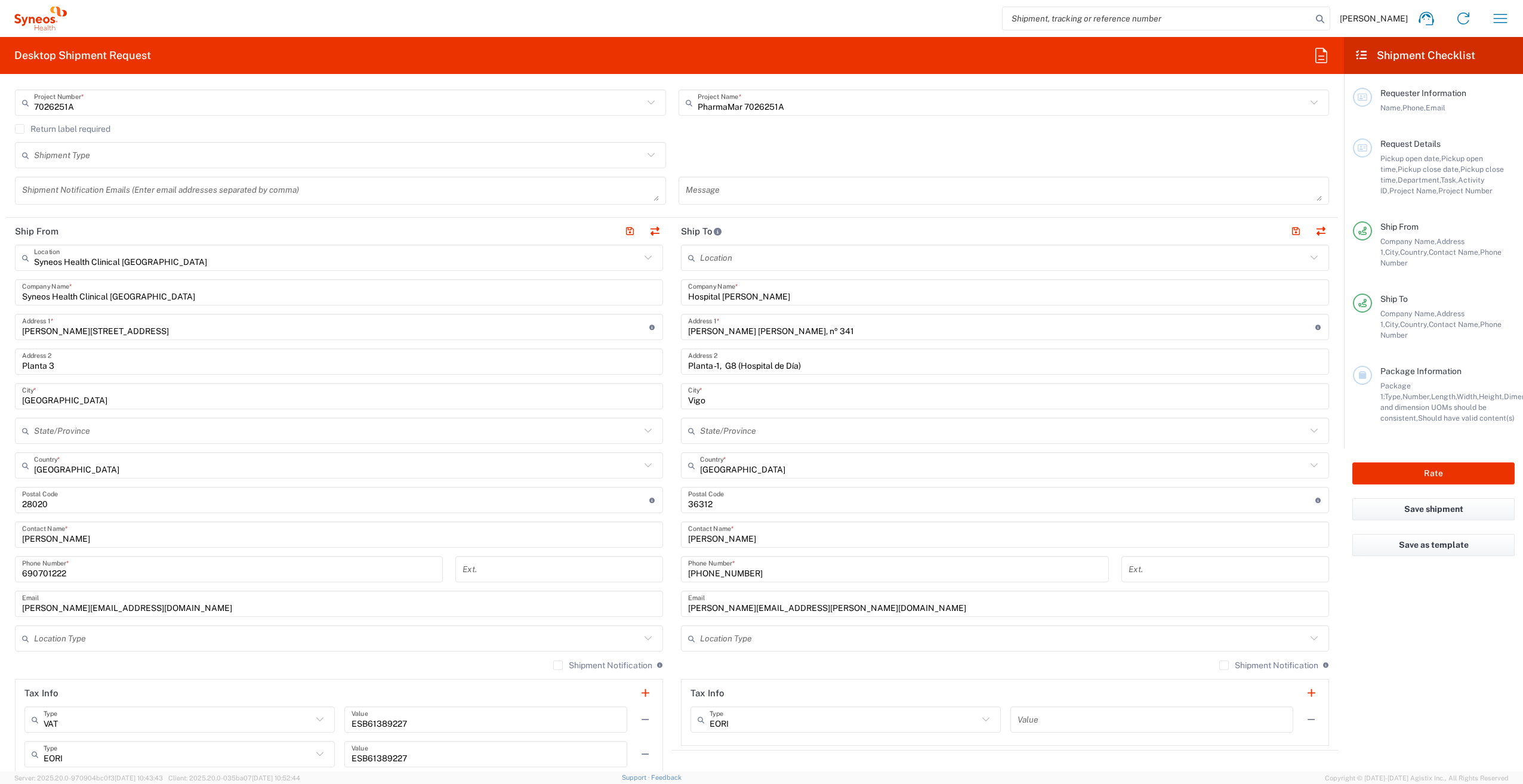
drag, startPoint x: 554, startPoint y: 663, endPoint x: 619, endPoint y: 649, distance: 66.5
click at [553, 663] on label "Shipment Notification" at bounding box center [603, 665] width 99 height 10
click at [558, 665] on input "Shipment Notification" at bounding box center [558, 665] width 0 height 0
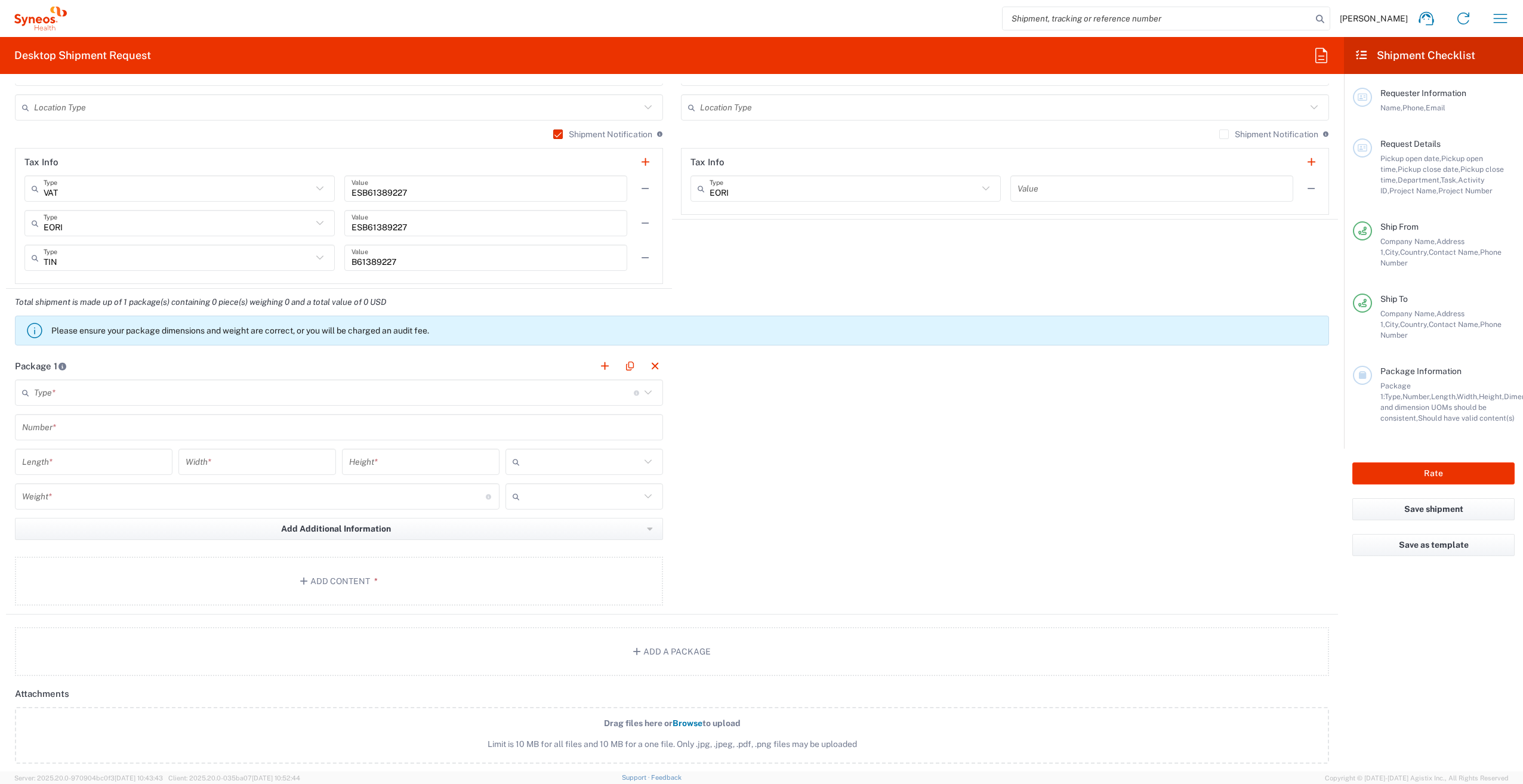
scroll to position [895, 0]
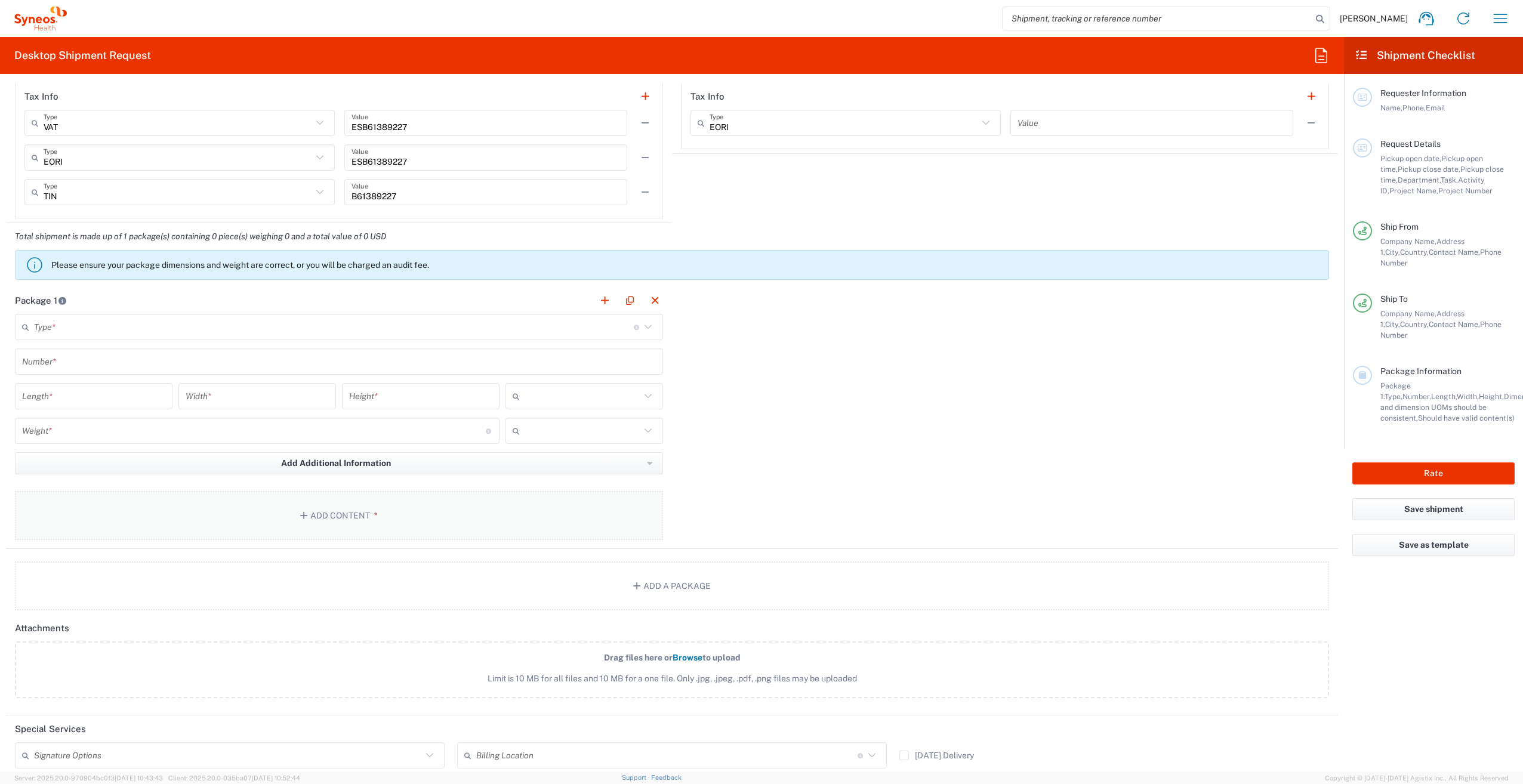
click at [262, 515] on button "Add Content *" at bounding box center [339, 515] width 648 height 49
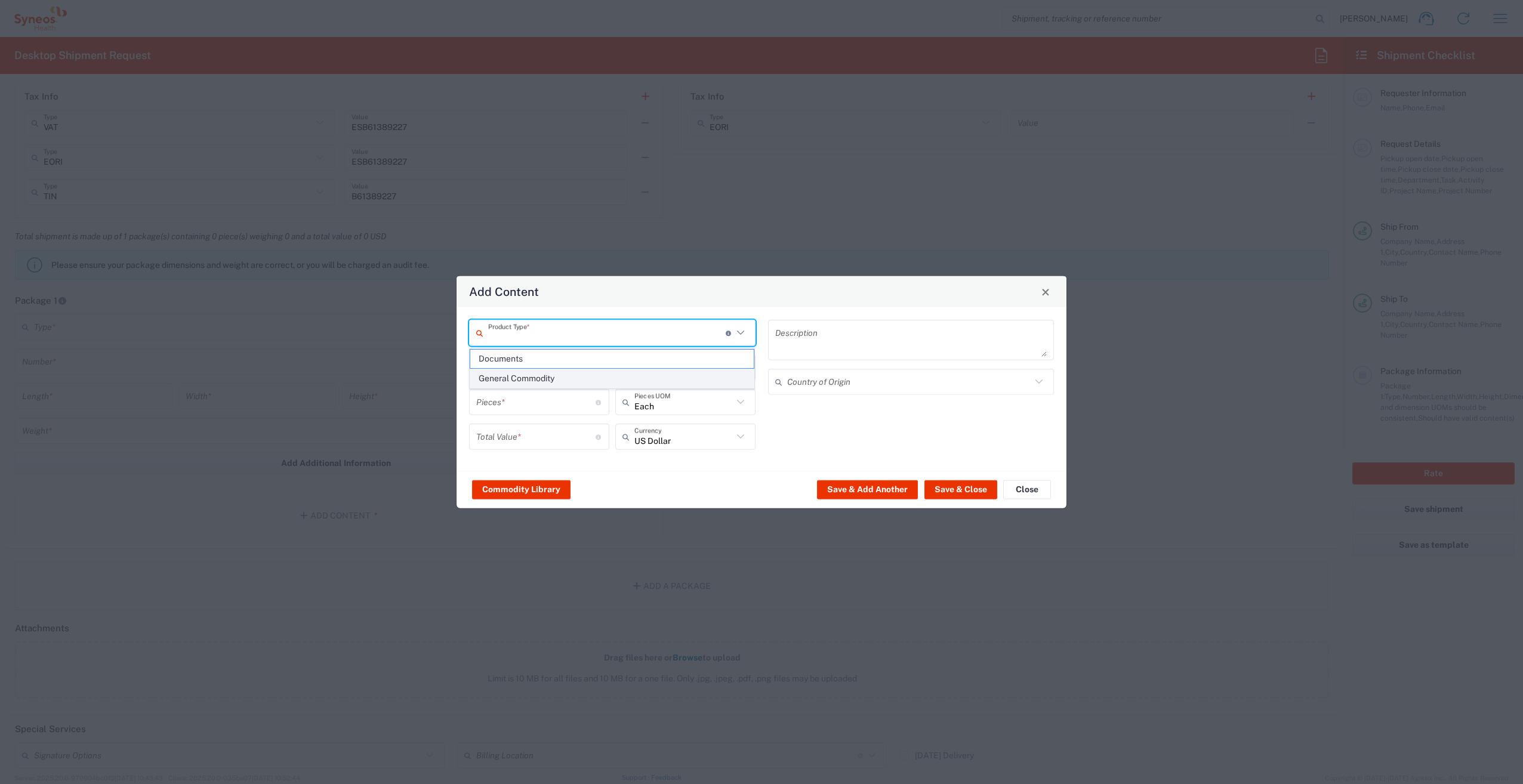
drag, startPoint x: 511, startPoint y: 339, endPoint x: 527, endPoint y: 376, distance: 40.3
click at [511, 339] on input "text" at bounding box center [607, 332] width 237 height 21
click at [528, 358] on span "Documents" at bounding box center [612, 359] width 284 height 19
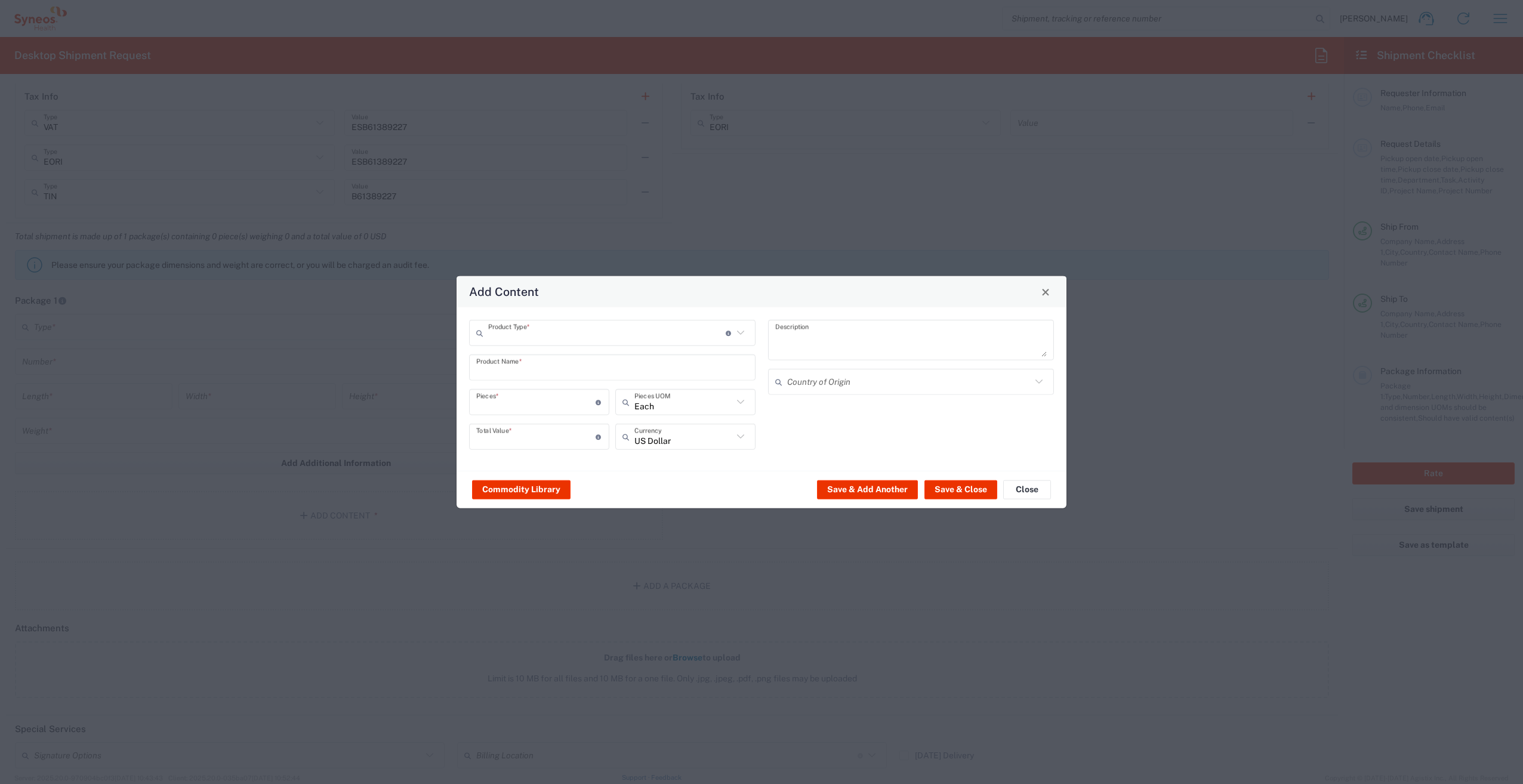
type input "Documents"
type input "1"
type textarea "Documents"
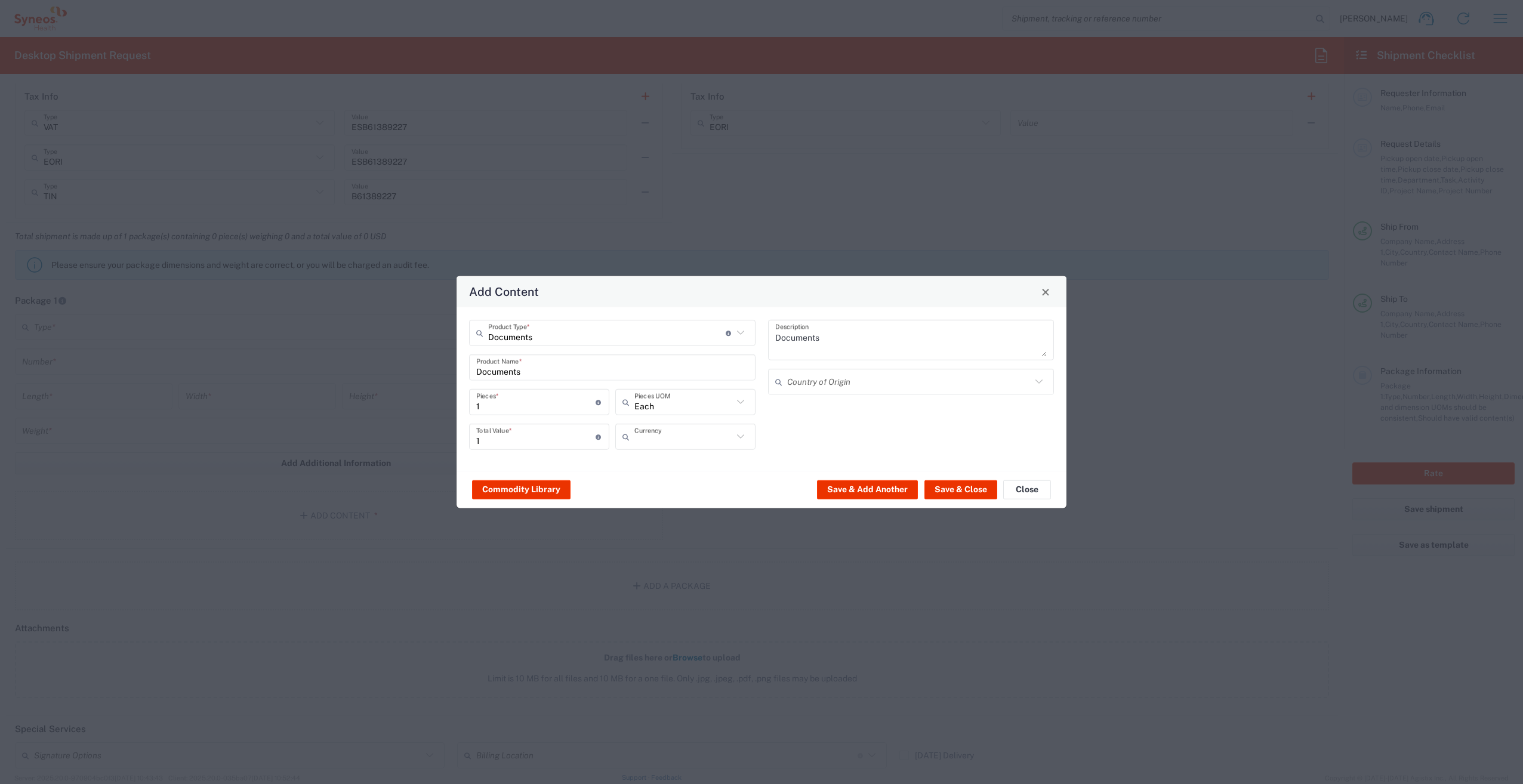
click at [698, 432] on input "text" at bounding box center [683, 436] width 98 height 21
click at [691, 461] on span "Euro" at bounding box center [685, 463] width 138 height 19
type input "Euro"
click at [943, 492] on button "Save & Close" at bounding box center [961, 489] width 73 height 19
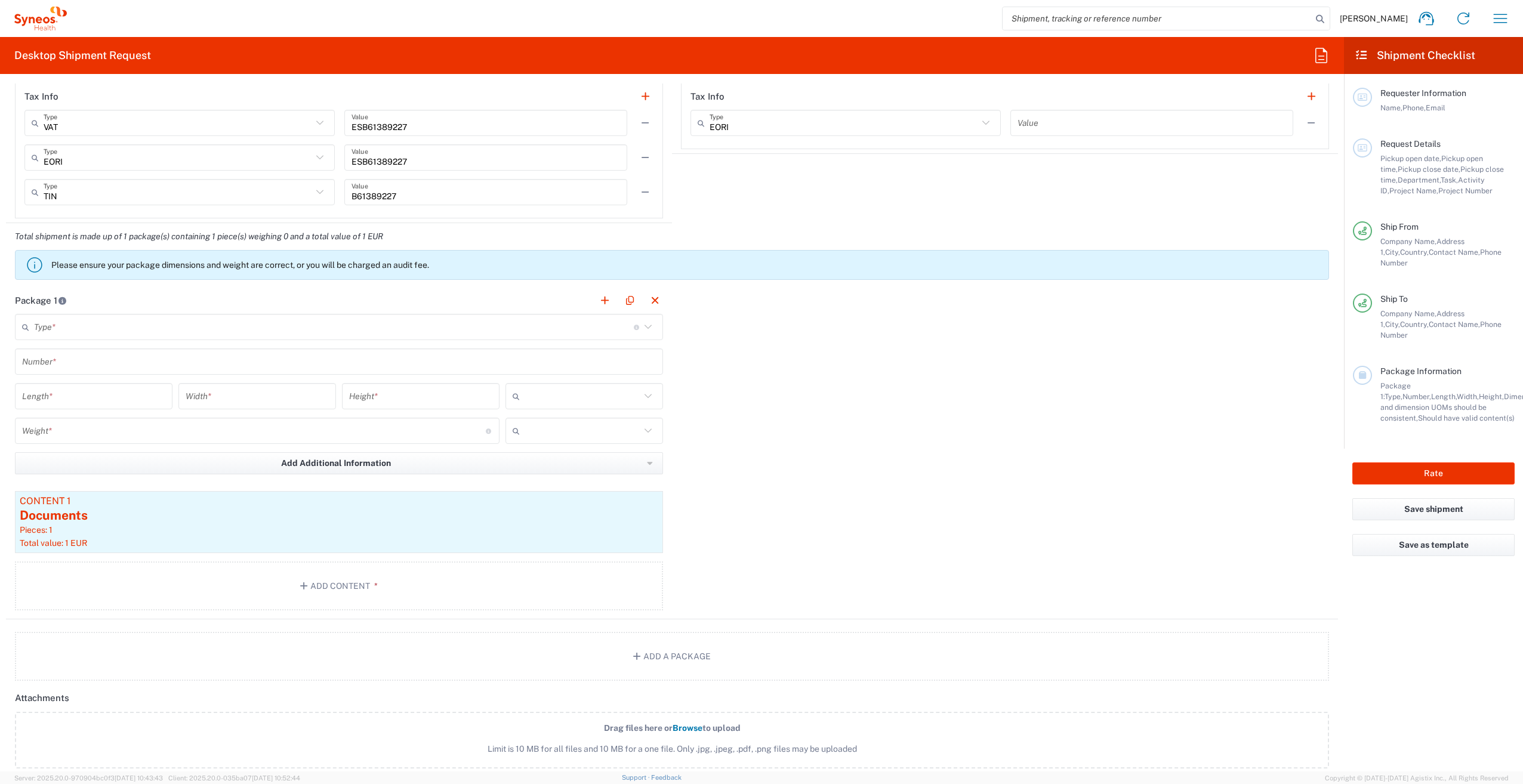
click at [495, 330] on input "text" at bounding box center [333, 327] width 600 height 21
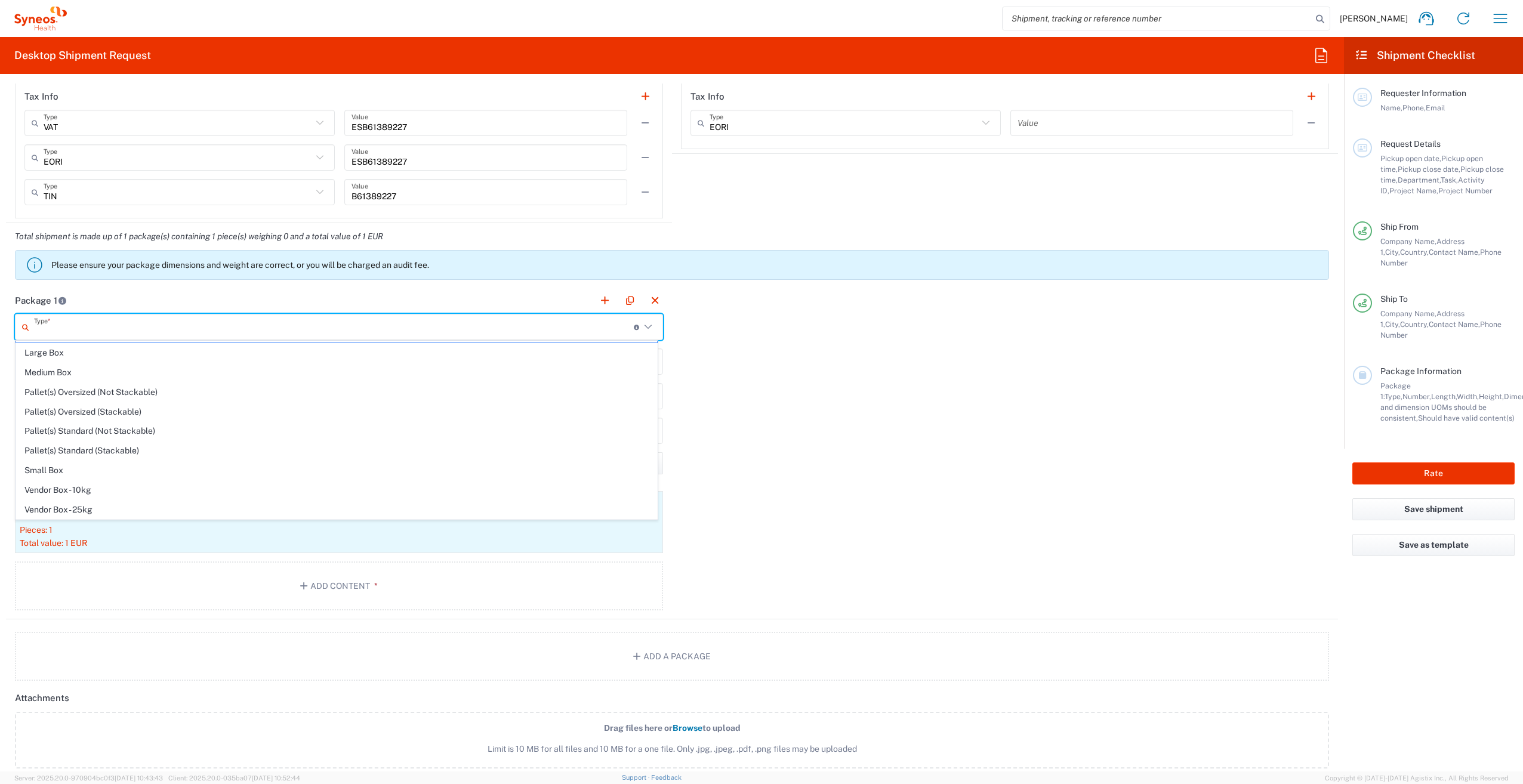
scroll to position [31, 0]
click at [200, 511] on span "Your Packaging" at bounding box center [336, 515] width 641 height 19
type input "Your Packaging"
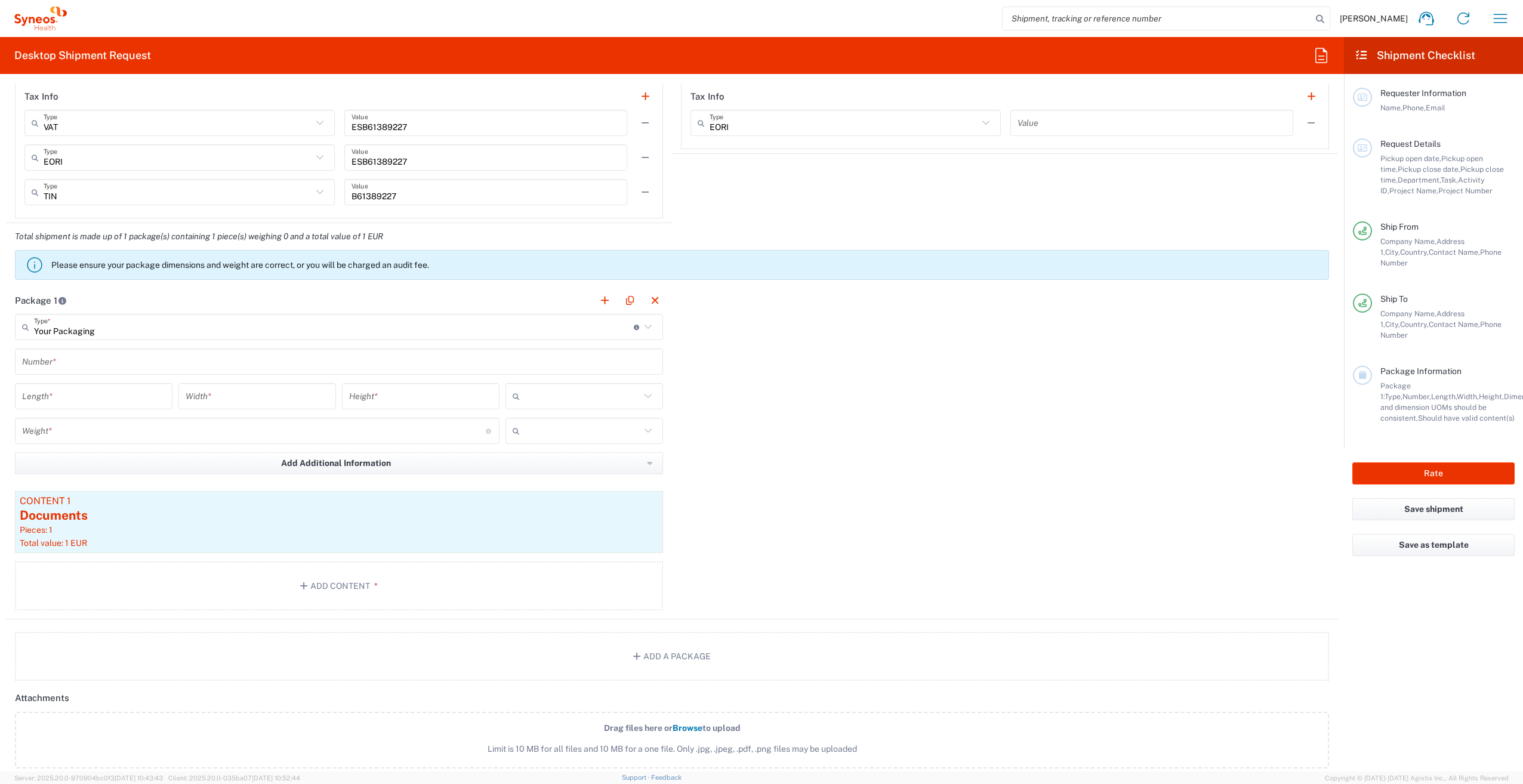
click at [115, 361] on input "text" at bounding box center [339, 362] width 634 height 21
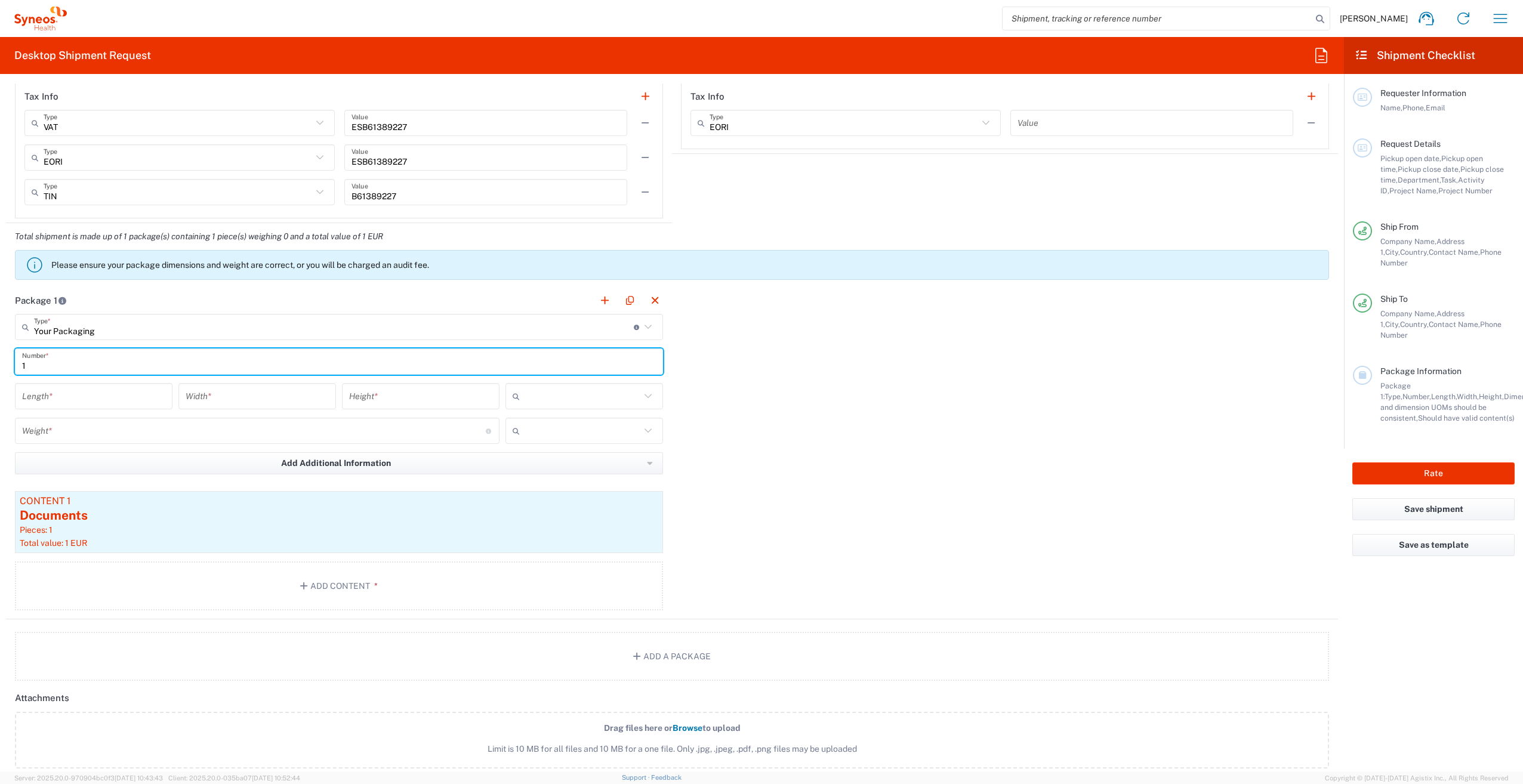
type input "1"
click at [101, 401] on input "number" at bounding box center [94, 396] width 143 height 21
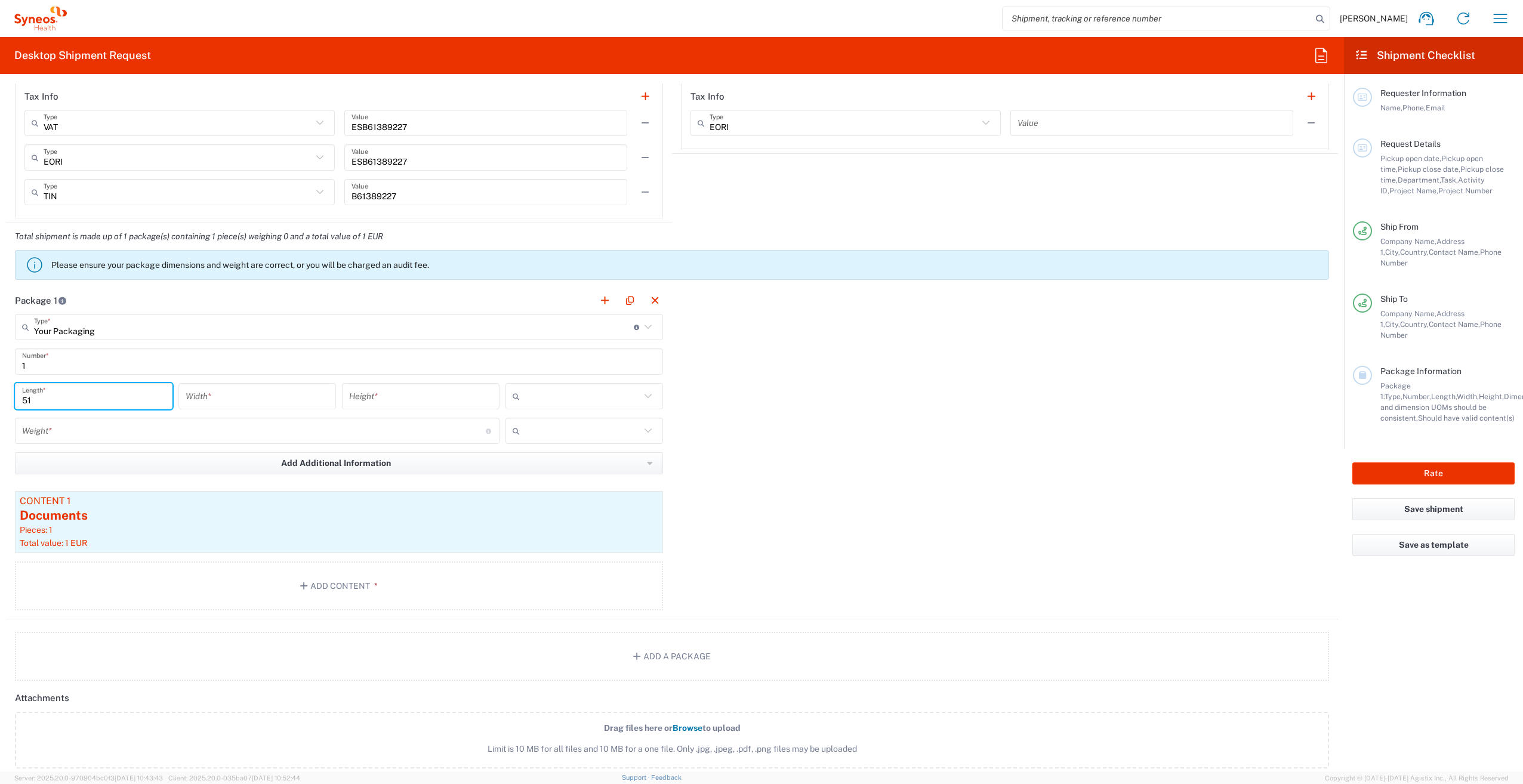
type input "51"
type input "32"
type input "33"
drag, startPoint x: 591, startPoint y: 407, endPoint x: 599, endPoint y: 392, distance: 17.0
click at [593, 407] on div "cm ft in" at bounding box center [584, 400] width 164 height 34
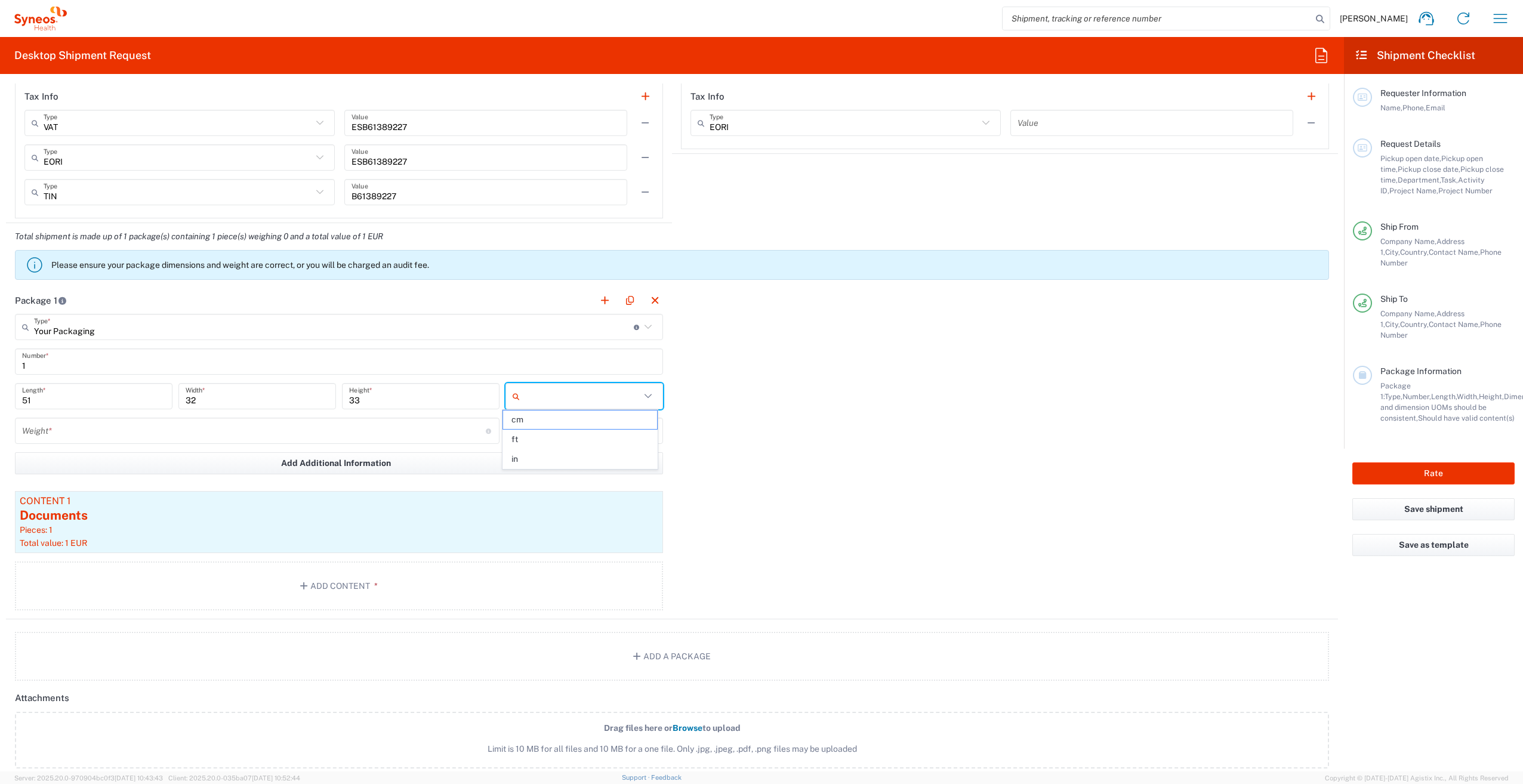
click at [599, 392] on input "text" at bounding box center [582, 396] width 116 height 19
drag, startPoint x: 565, startPoint y: 419, endPoint x: 303, endPoint y: 432, distance: 262.3
click at [566, 419] on span "cm" at bounding box center [580, 420] width 154 height 19
click at [301, 429] on input "number" at bounding box center [254, 431] width 464 height 21
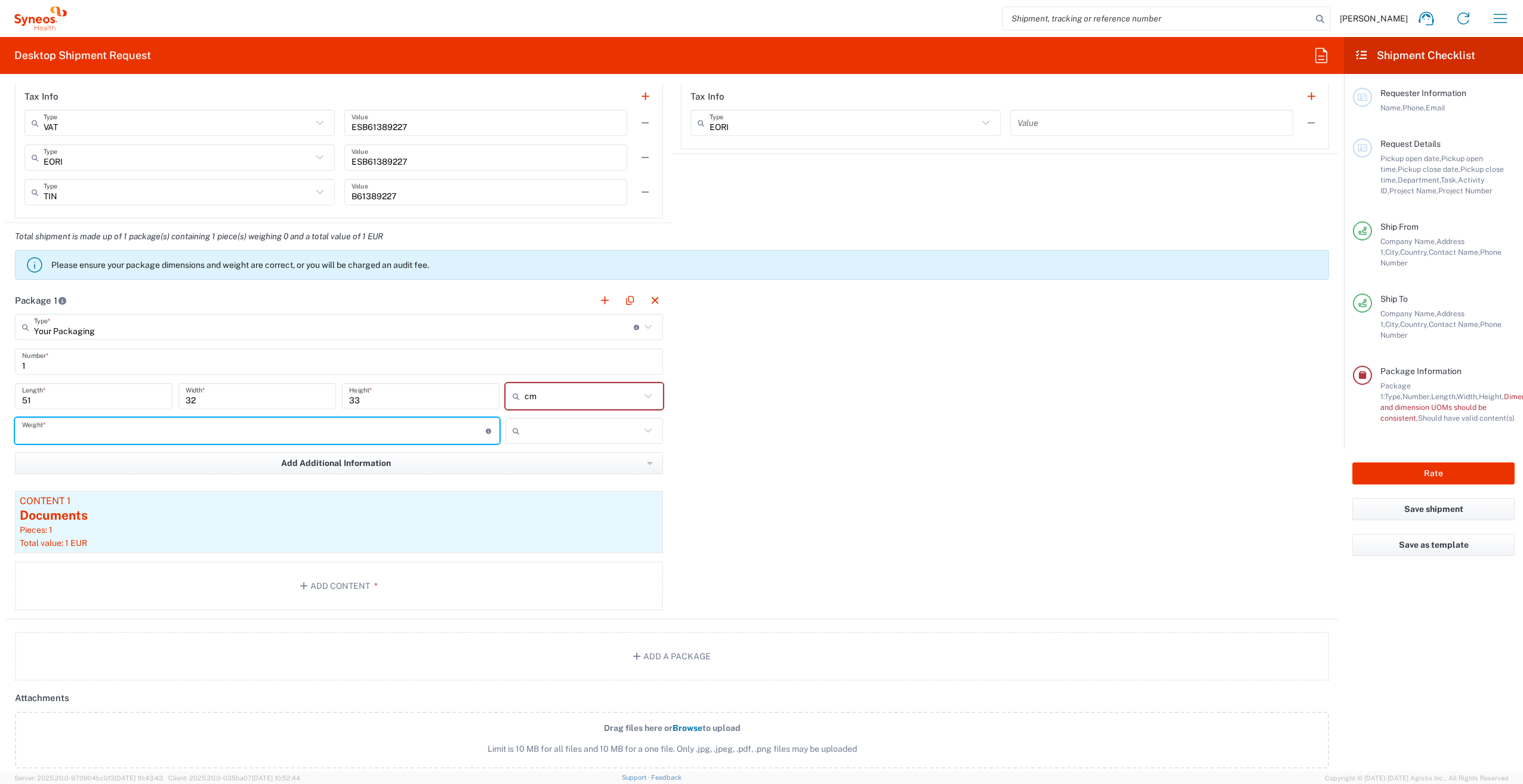
drag, startPoint x: 793, startPoint y: 407, endPoint x: 614, endPoint y: 403, distance: 179.0
click at [793, 407] on div "Package 1 Your Packaging Type * Material used to package goods Envelope Large B…" at bounding box center [672, 453] width 1332 height 332
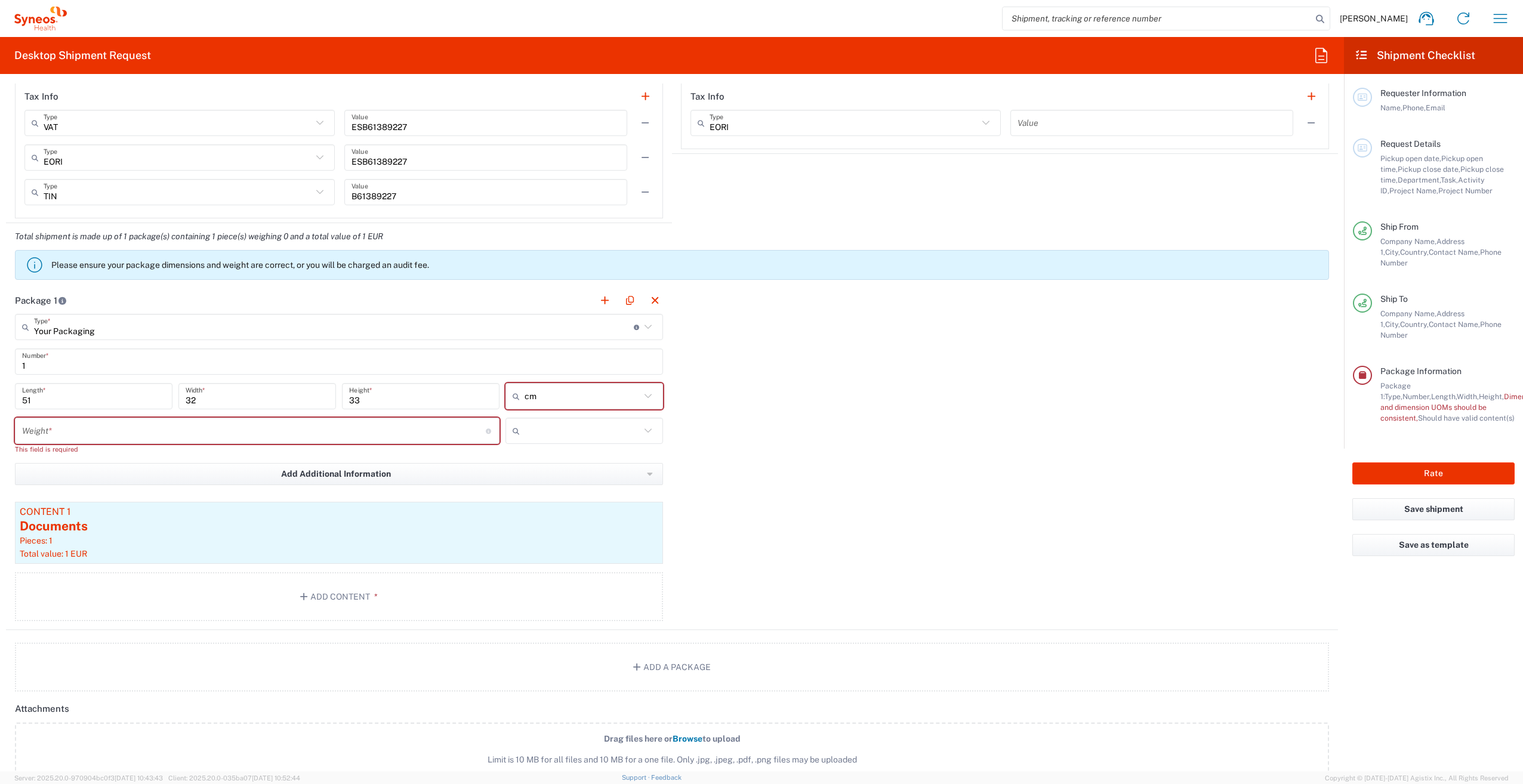
type input "cm"
drag, startPoint x: 634, startPoint y: 395, endPoint x: 599, endPoint y: 421, distance: 43.6
click at [634, 395] on input "cm" at bounding box center [582, 396] width 116 height 19
click at [572, 422] on span "cm" at bounding box center [580, 420] width 154 height 19
click at [750, 421] on div "Package 1 Your Packaging Type * Material used to package goods Envelope Large B…" at bounding box center [672, 458] width 1332 height 343
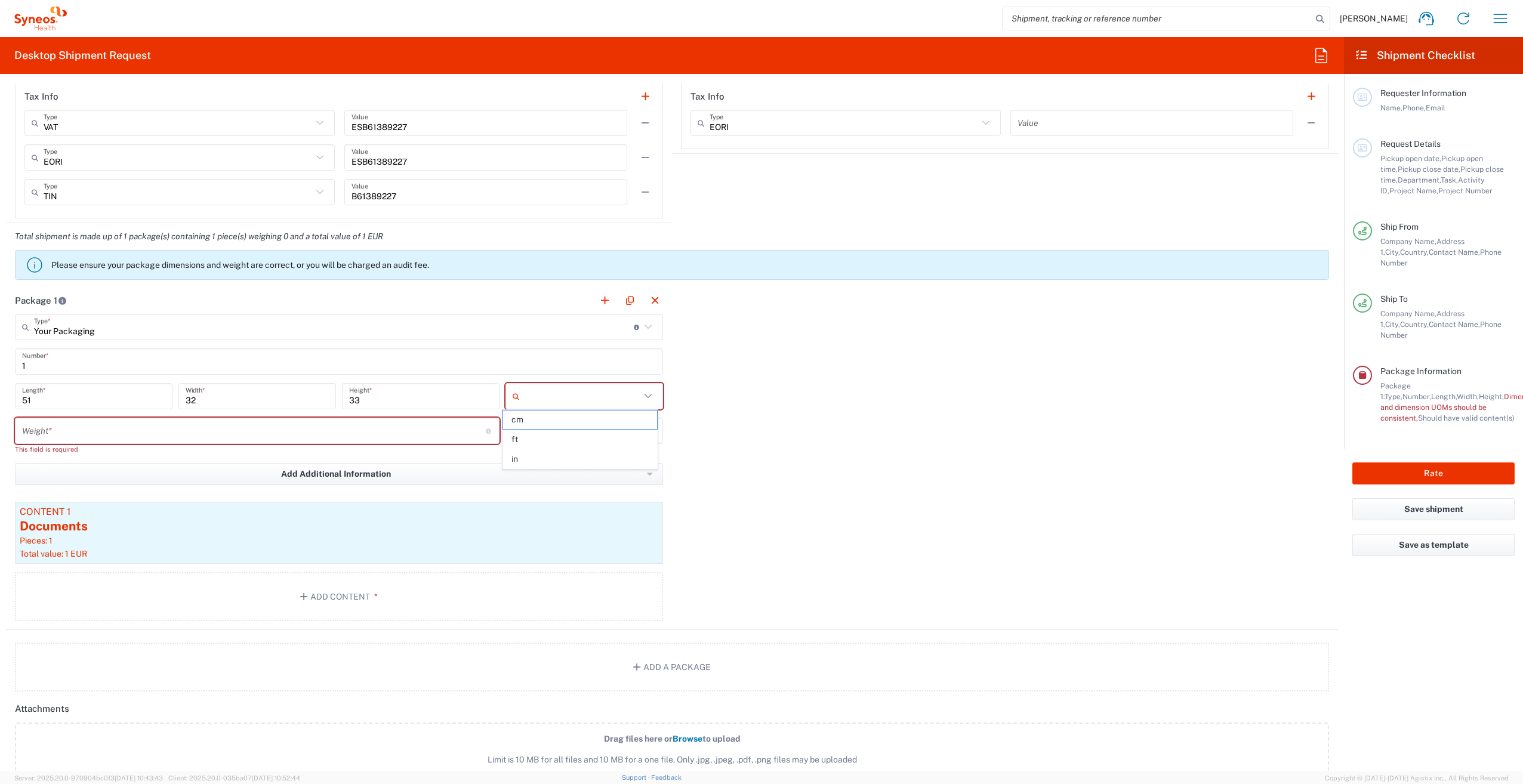
click at [594, 400] on input "text" at bounding box center [582, 396] width 116 height 19
click at [575, 428] on span "cm" at bounding box center [580, 420] width 154 height 19
type input "cm"
click at [990, 470] on div "Package 1 Your Packaging Type * Material used to package goods Envelope Large B…" at bounding box center [672, 458] width 1332 height 343
click at [375, 422] on input "number" at bounding box center [254, 431] width 464 height 21
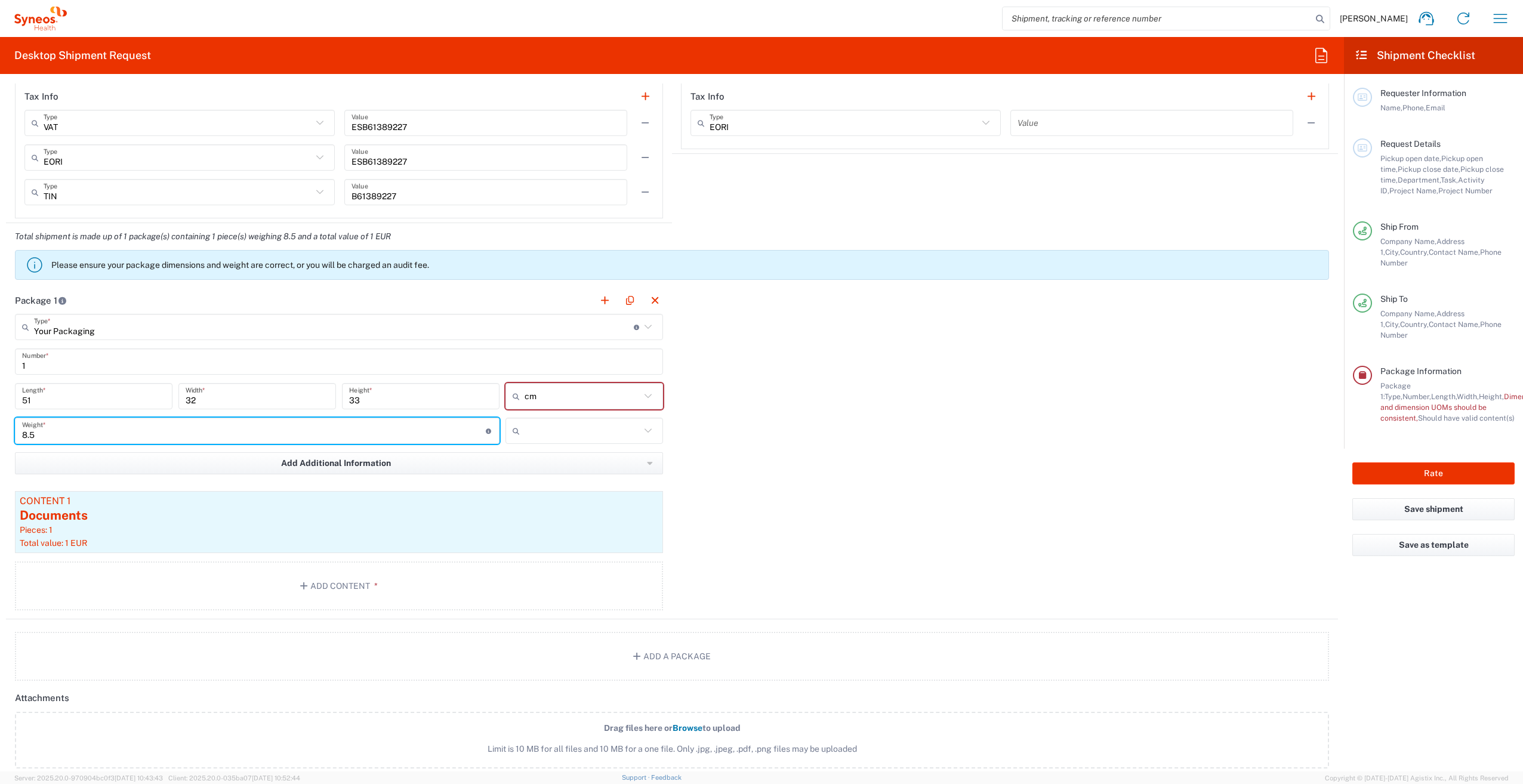
type input "8.5"
click at [546, 426] on input "text" at bounding box center [582, 431] width 116 height 19
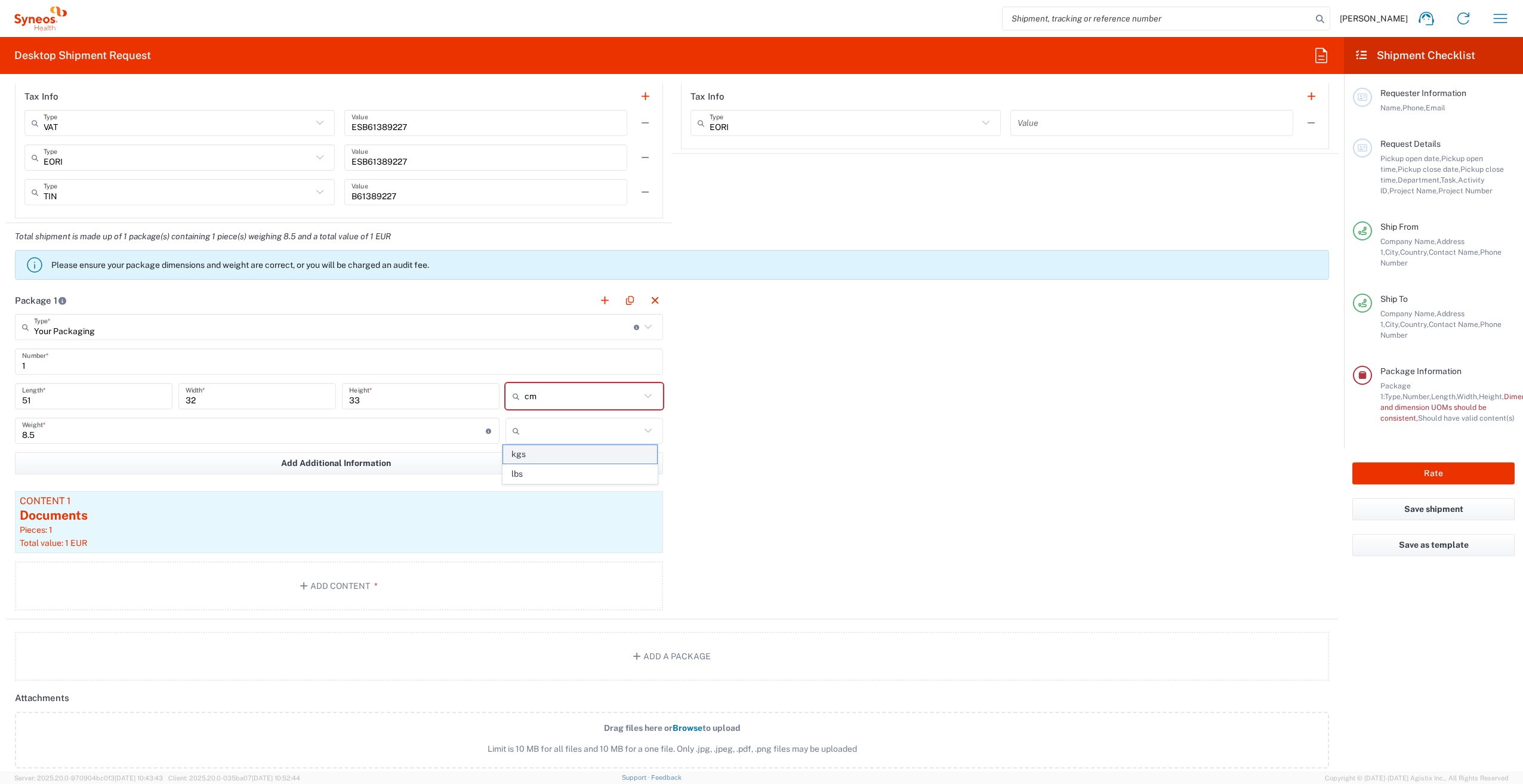
click at [611, 454] on span "kgs" at bounding box center [580, 454] width 154 height 19
type input "kgs"
click at [734, 412] on div "Package 1 Your Packaging Type * Material used to package goods Envelope Large B…" at bounding box center [672, 453] width 1332 height 332
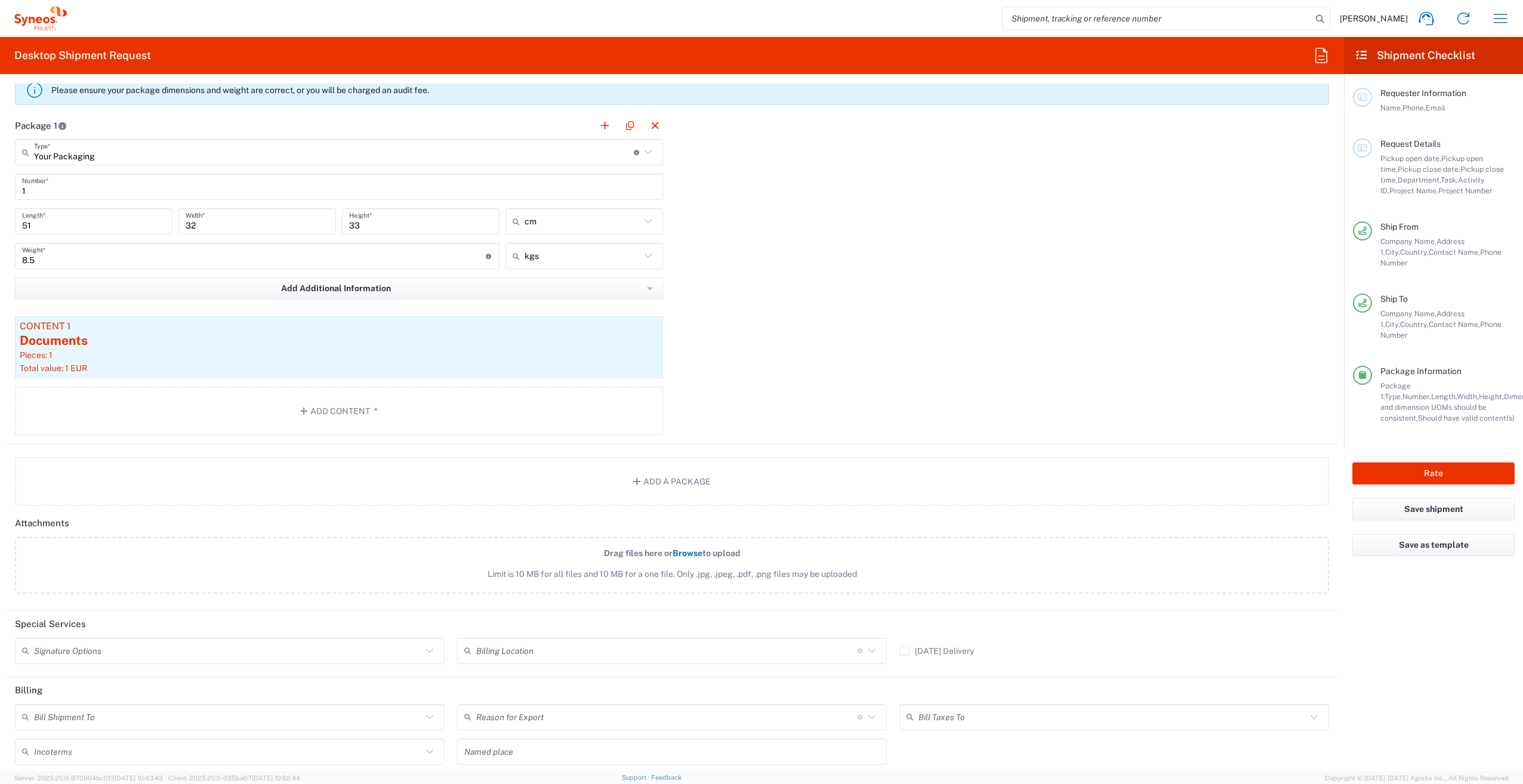
scroll to position [1149, 0]
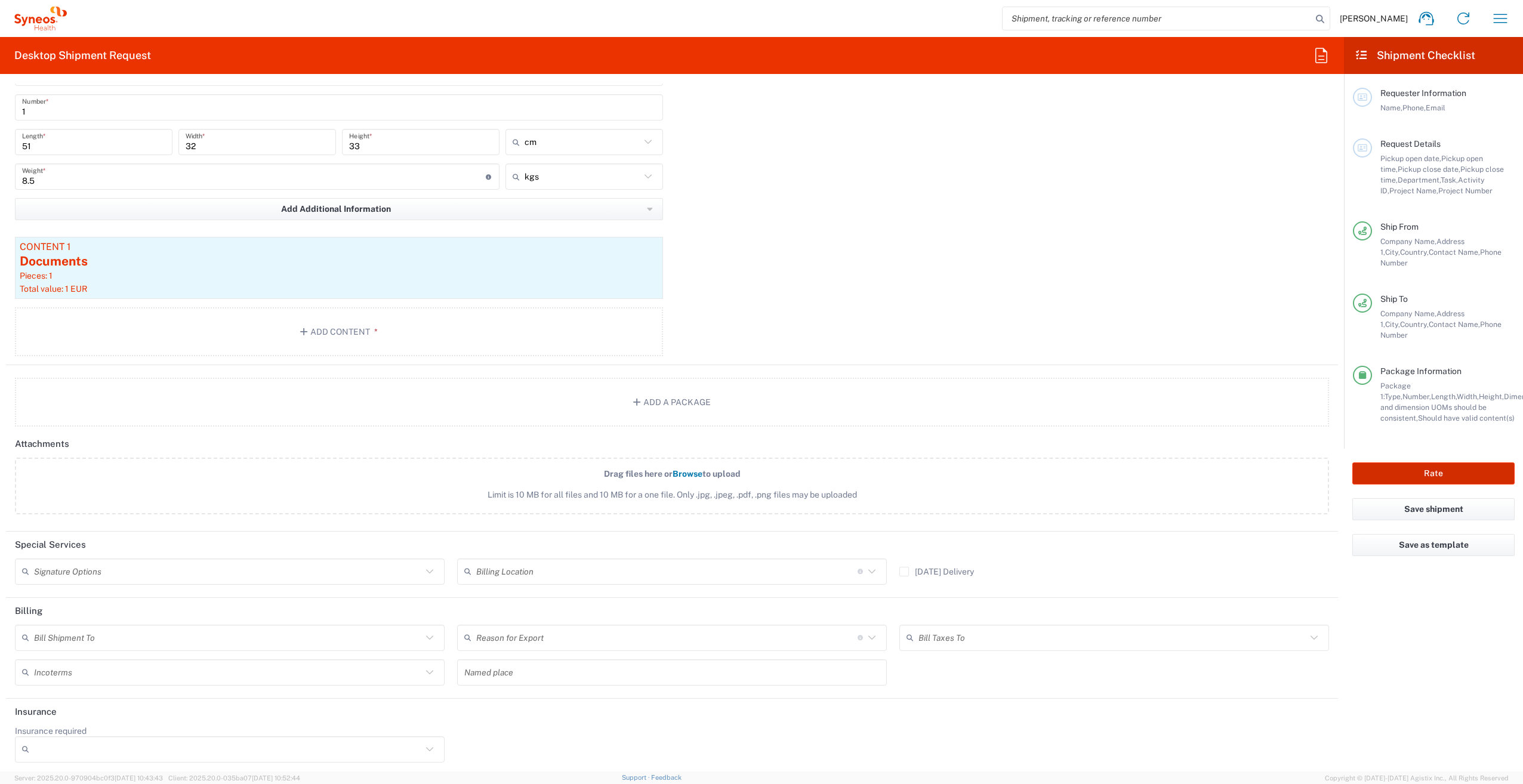
drag, startPoint x: 1481, startPoint y: 444, endPoint x: 1024, endPoint y: 301, distance: 478.9
click at [1031, 303] on div "Desktop Shipment Request Requester Information [PERSON_NAME] Name * Phone * [PE…" at bounding box center [761, 404] width 1523 height 734
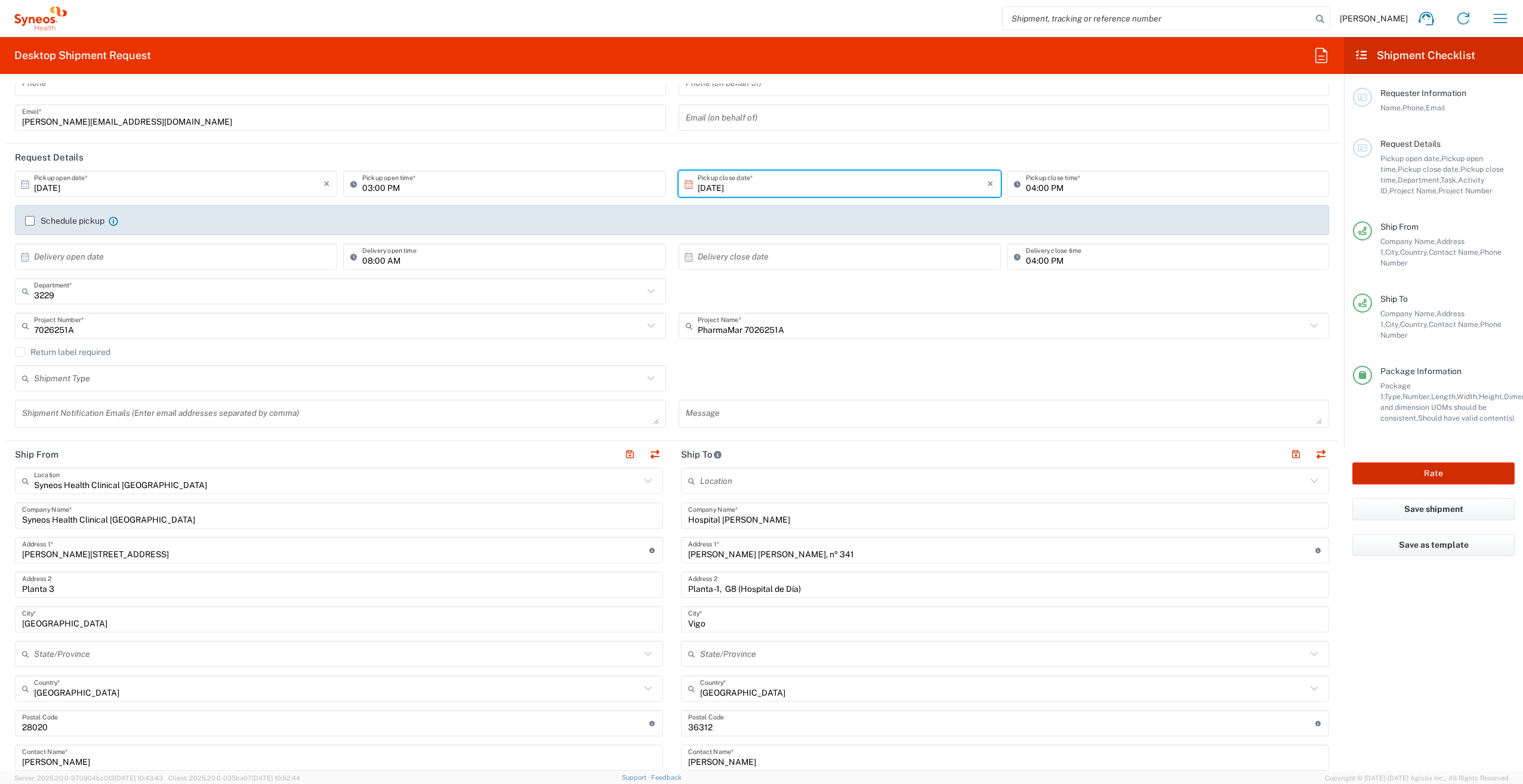
scroll to position [0, 0]
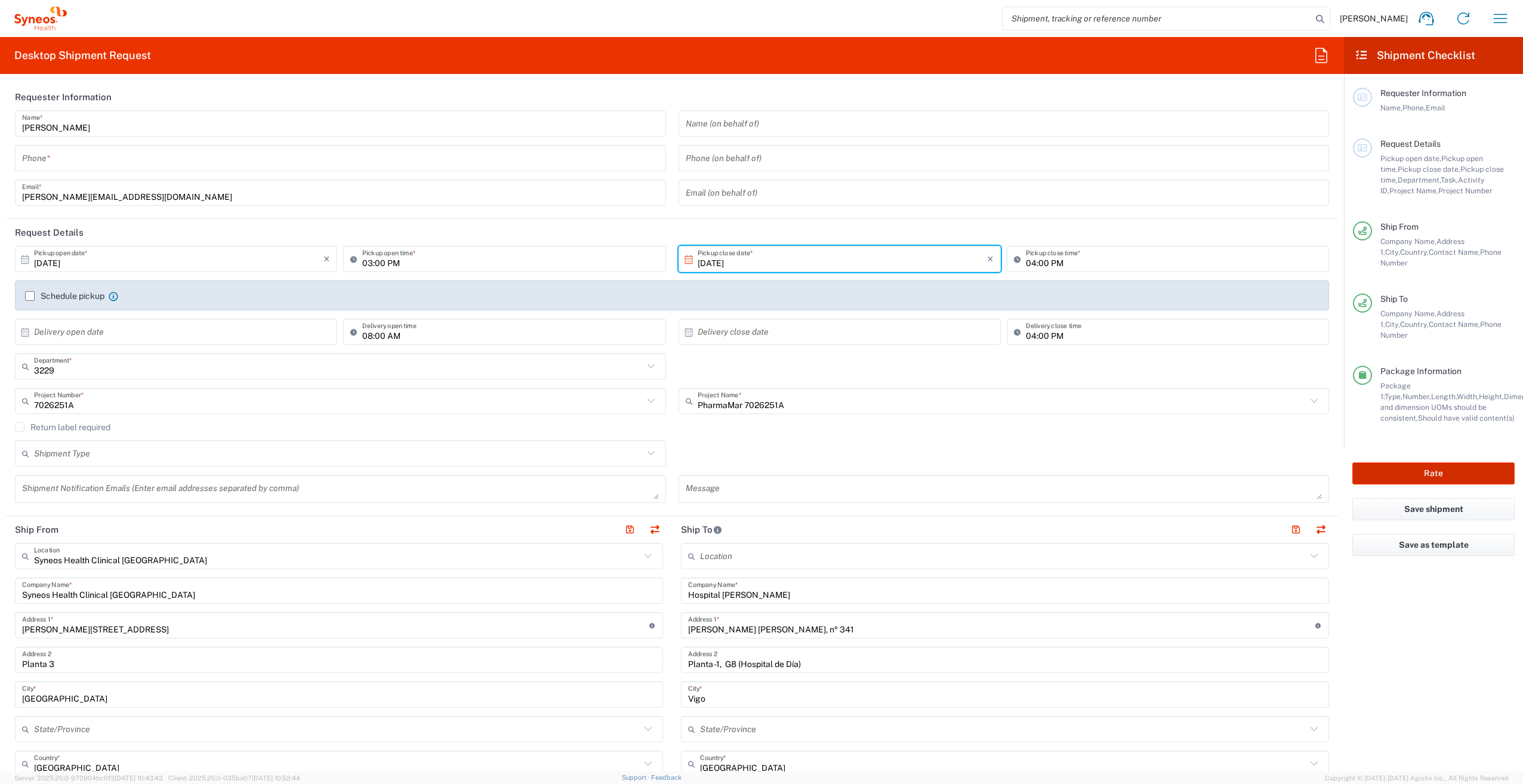
click at [1385, 463] on button "Rate" at bounding box center [1433, 474] width 163 height 22
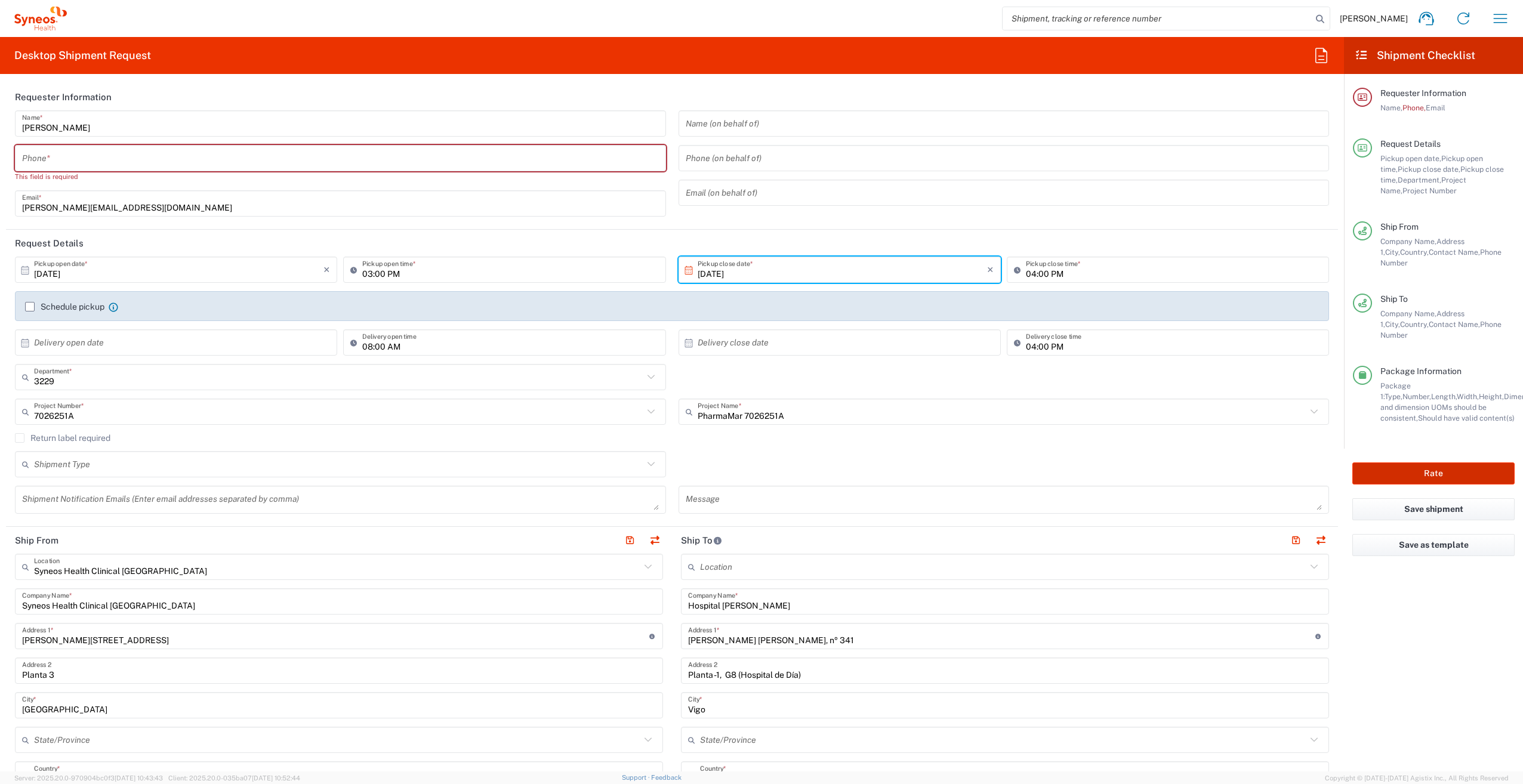
type input "7026251A"
click at [1381, 463] on button "Rate" at bounding box center [1433, 474] width 163 height 22
click at [69, 158] on input "tel" at bounding box center [341, 158] width 637 height 21
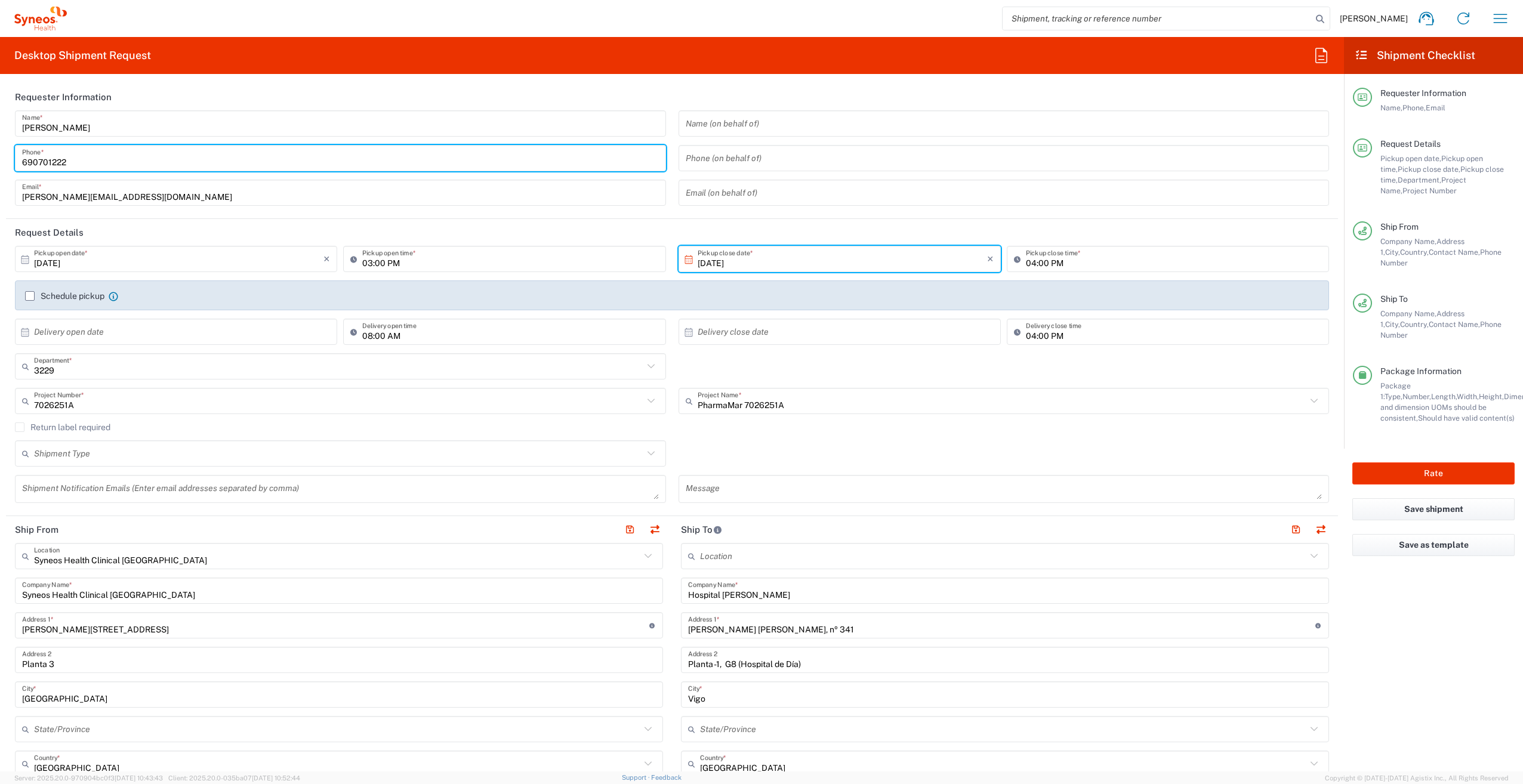
type input "690701222"
click at [734, 217] on agx-form-section "Requester Information [PERSON_NAME] Name * [PHONE_NUMBER] Phone * [PERSON_NAME]…" at bounding box center [672, 151] width 1332 height 135
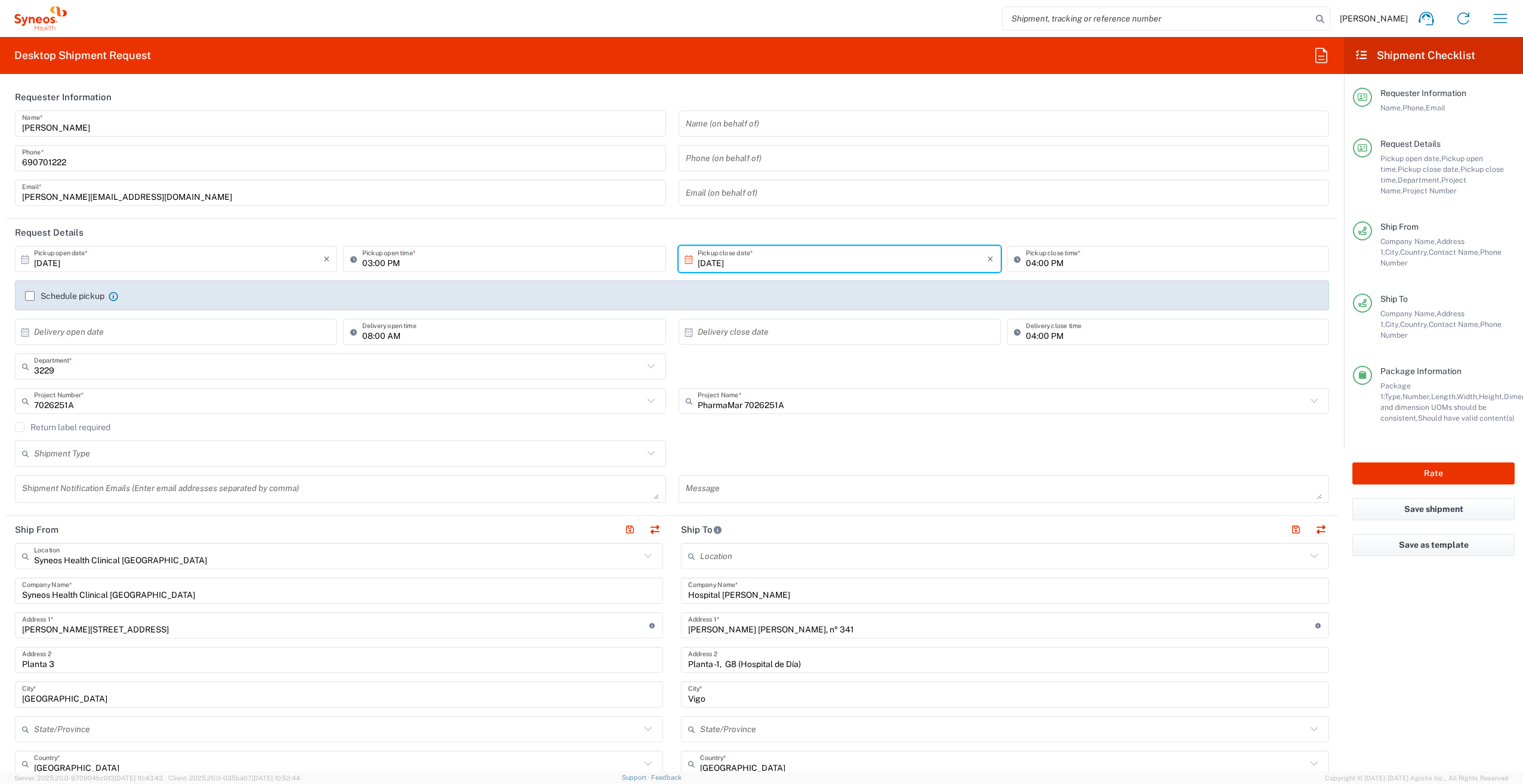
click at [33, 294] on label "Schedule pickup" at bounding box center [64, 296] width 79 height 10
click at [30, 296] on input "Schedule pickup" at bounding box center [30, 296] width 0 height 0
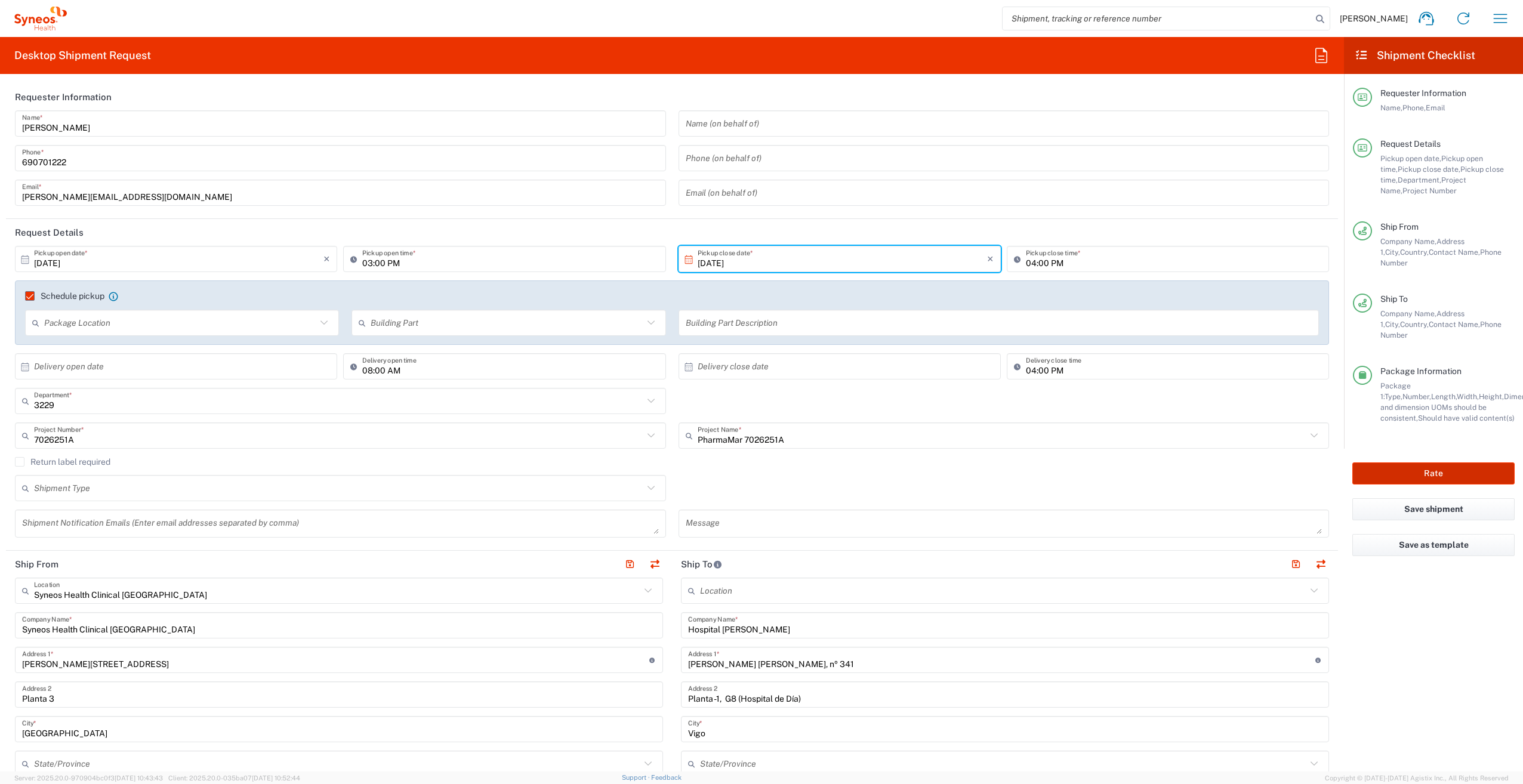
click at [1403, 463] on button "Rate" at bounding box center [1433, 474] width 163 height 22
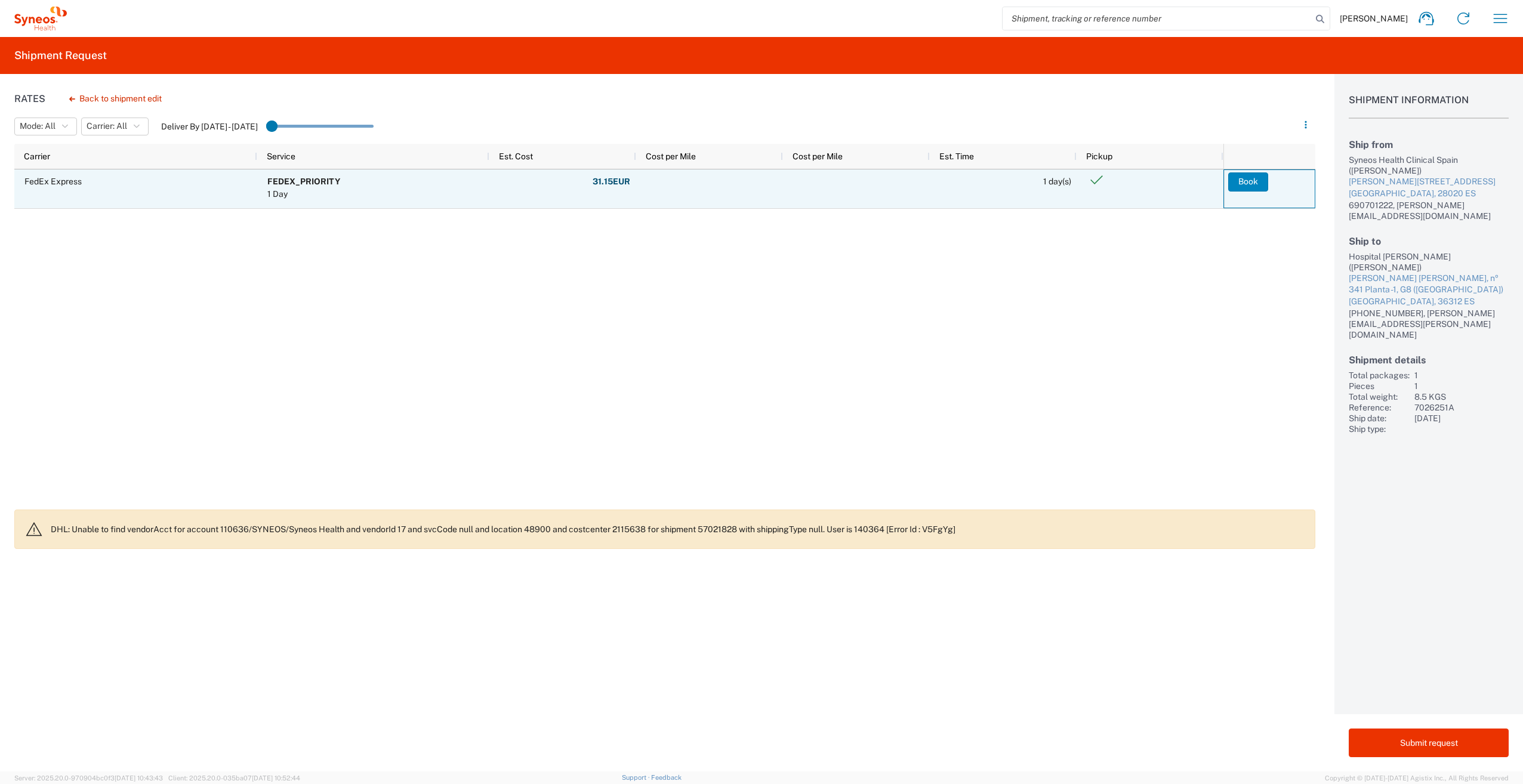
click at [1248, 185] on button "Book" at bounding box center [1248, 182] width 40 height 19
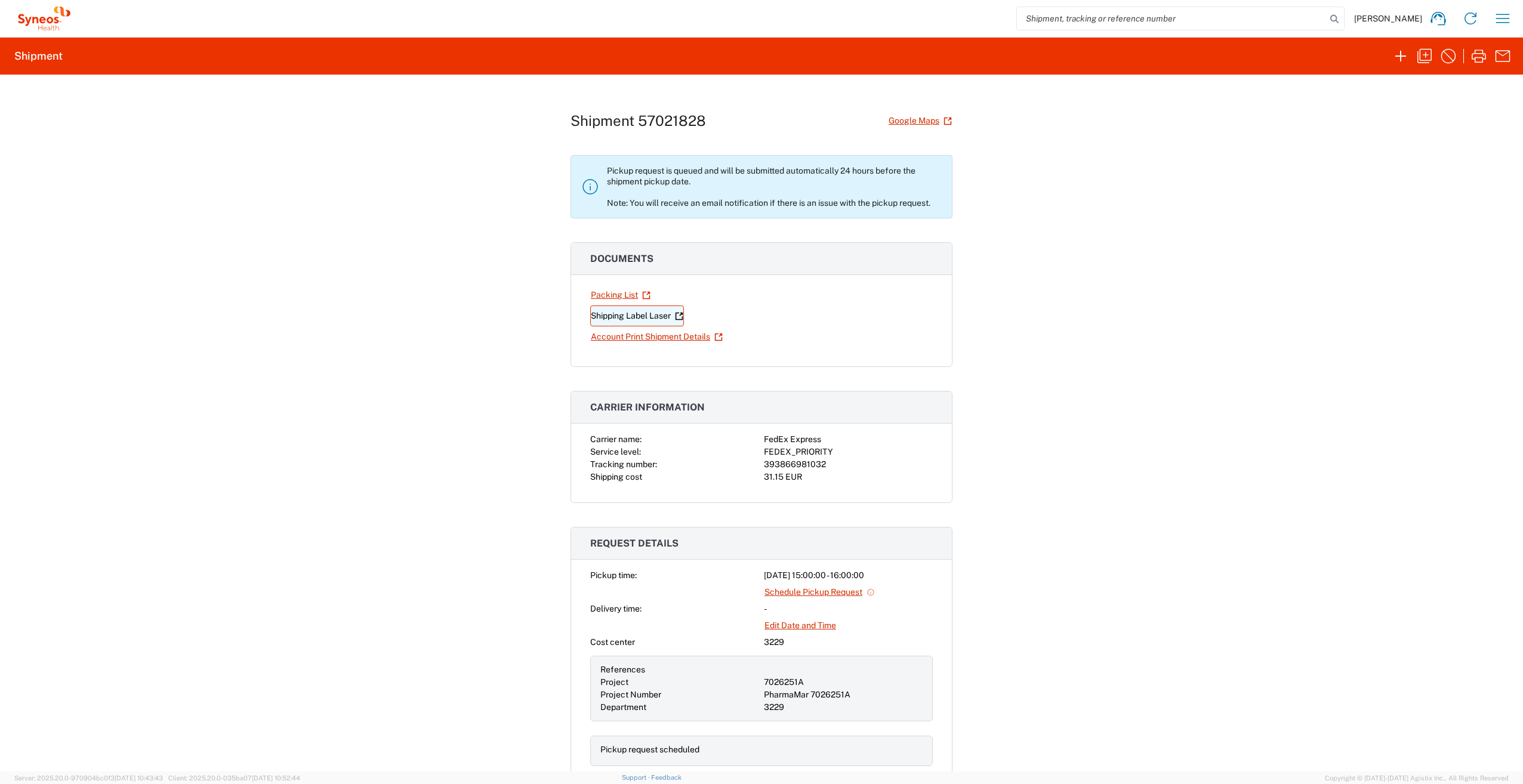
click at [636, 316] on link "Shipping Label Laser" at bounding box center [637, 316] width 94 height 21
